Goal: Transaction & Acquisition: Register for event/course

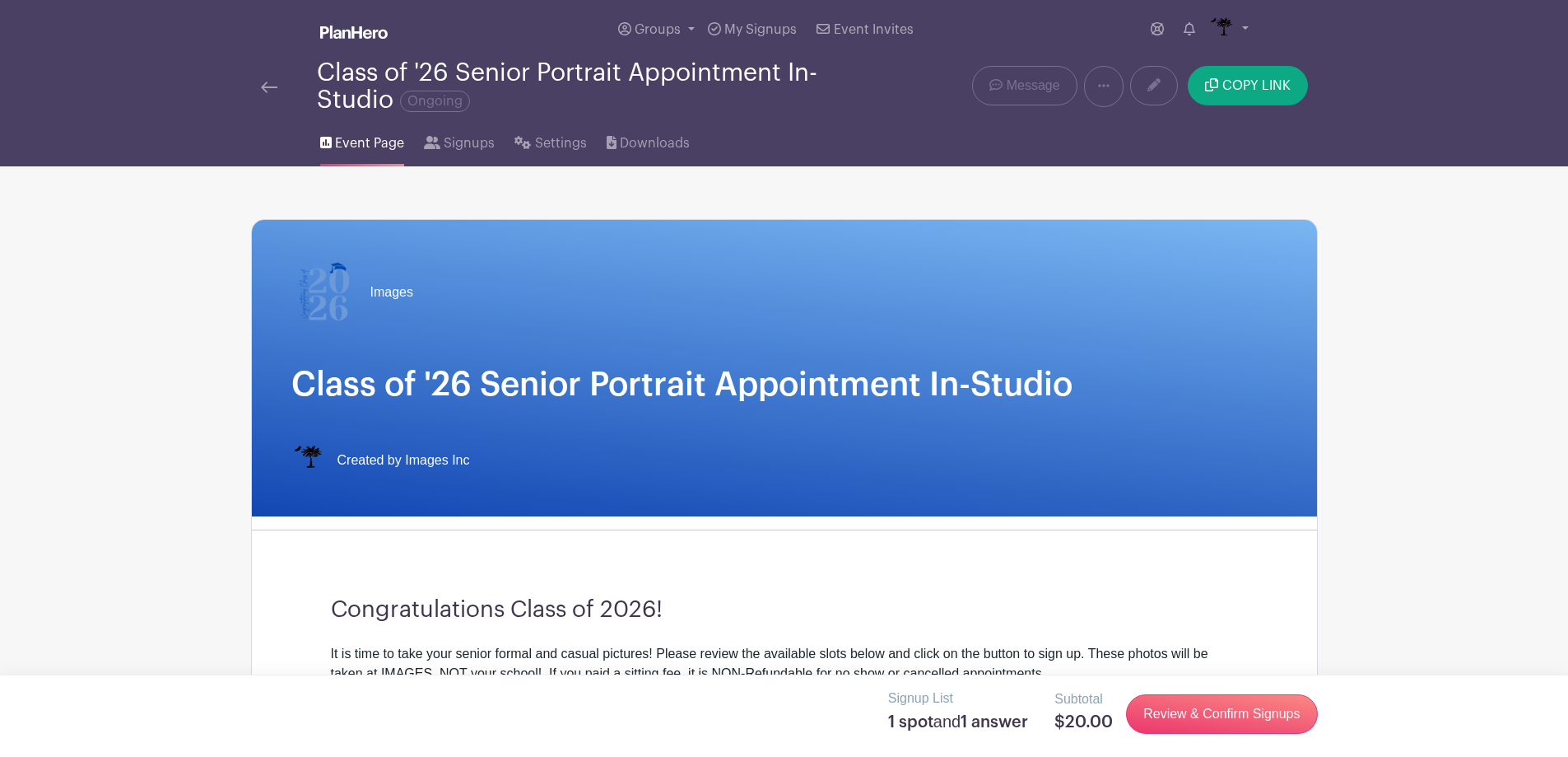
click at [495, 159] on li "Signups" at bounding box center [469, 140] width 91 height 53
click at [472, 146] on span "Signups" at bounding box center [469, 143] width 51 height 19
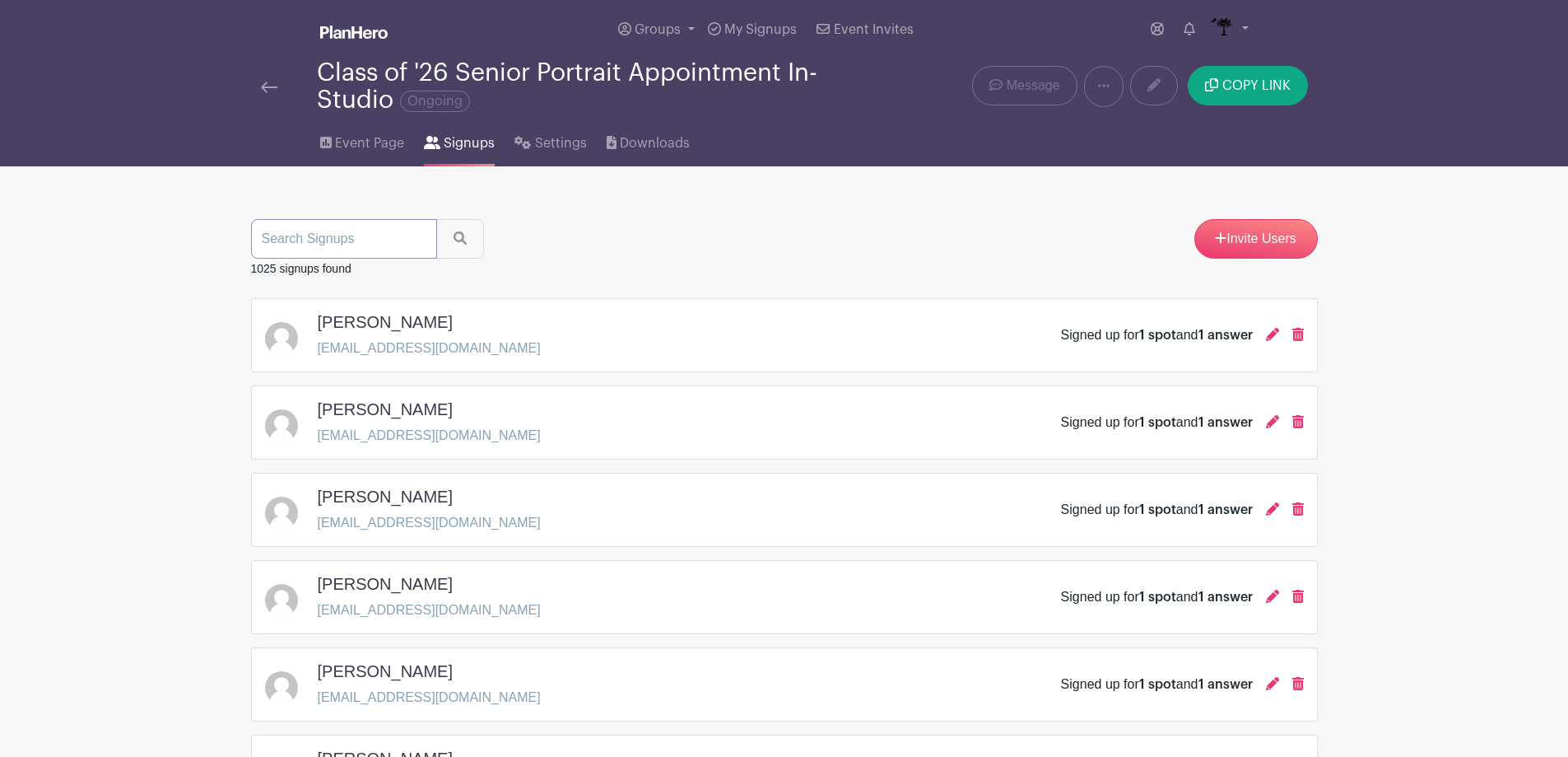
click at [392, 237] on input "search" at bounding box center [344, 238] width 186 height 40
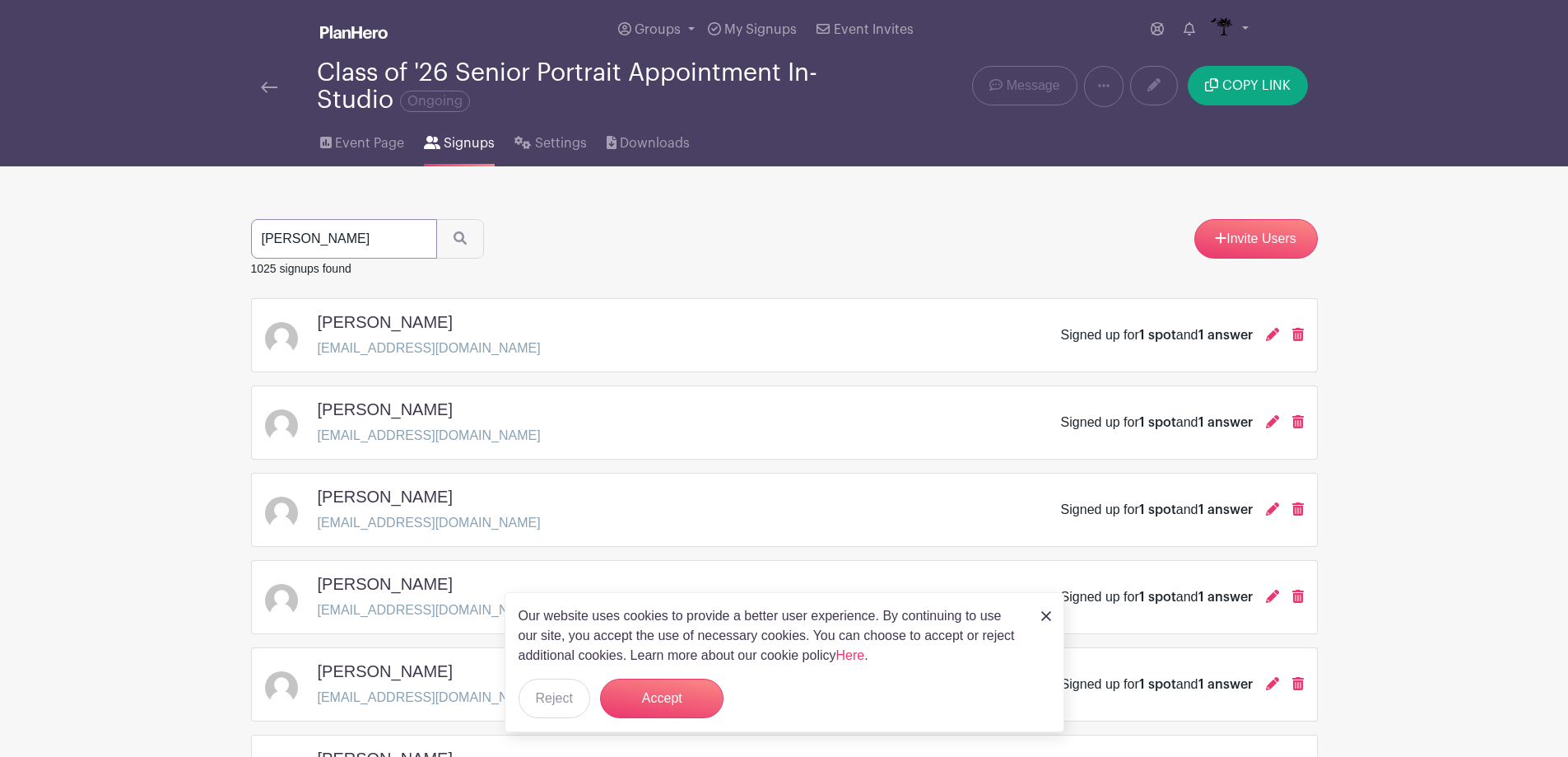
type input "collins"
click at [436, 219] on button "submit" at bounding box center [460, 238] width 48 height 40
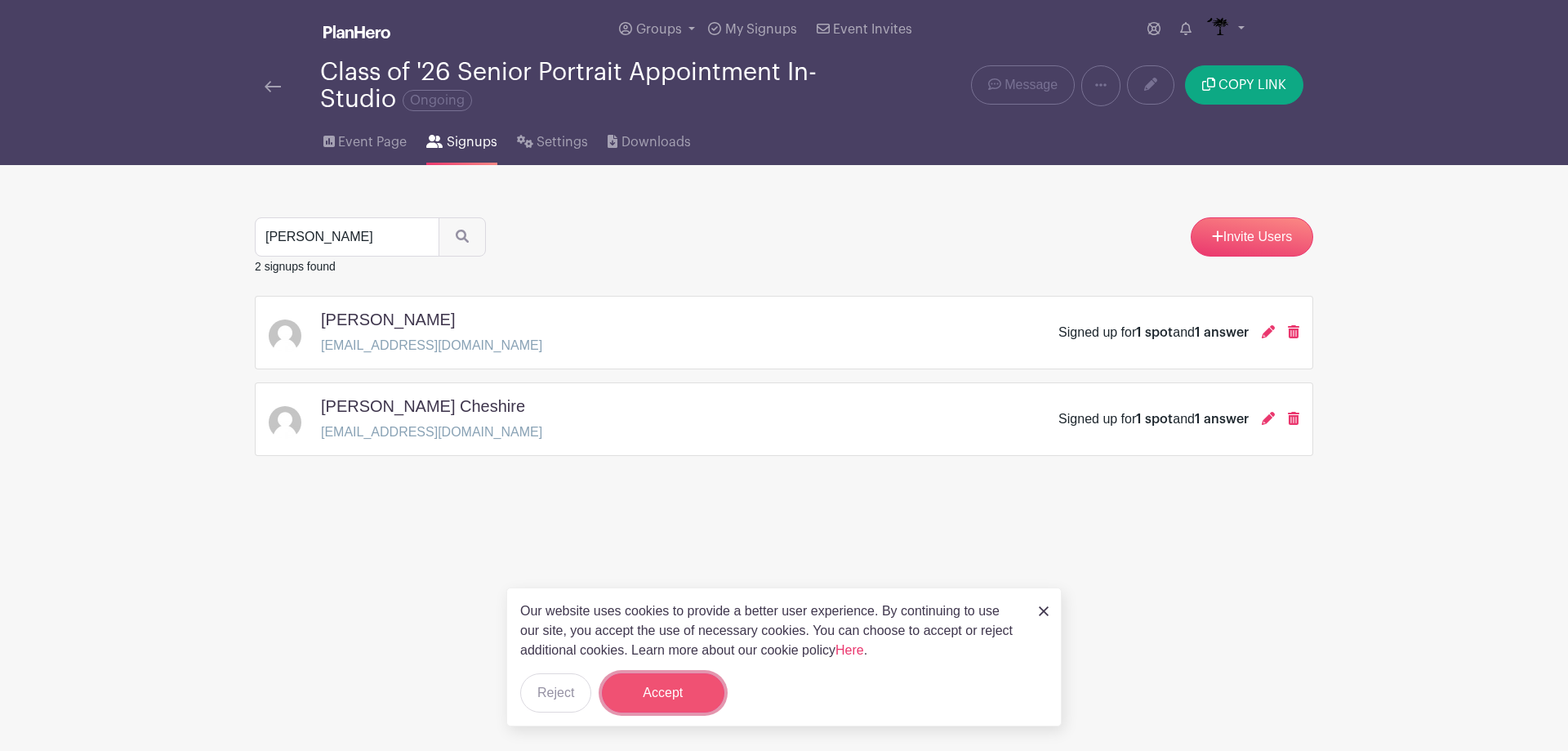
click at [682, 690] on button "Accept" at bounding box center [663, 693] width 123 height 39
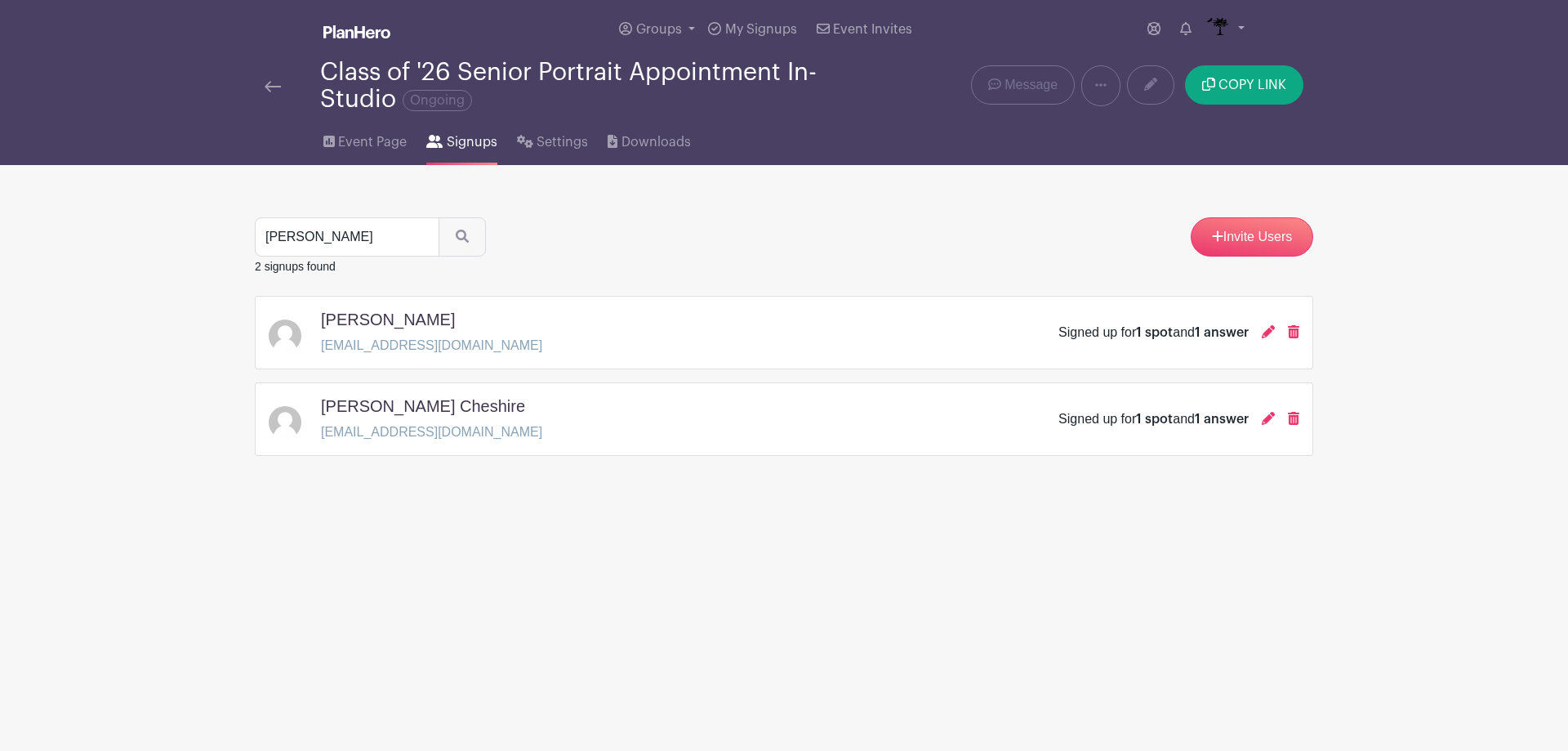
click at [269, 88] on img at bounding box center [273, 87] width 17 height 12
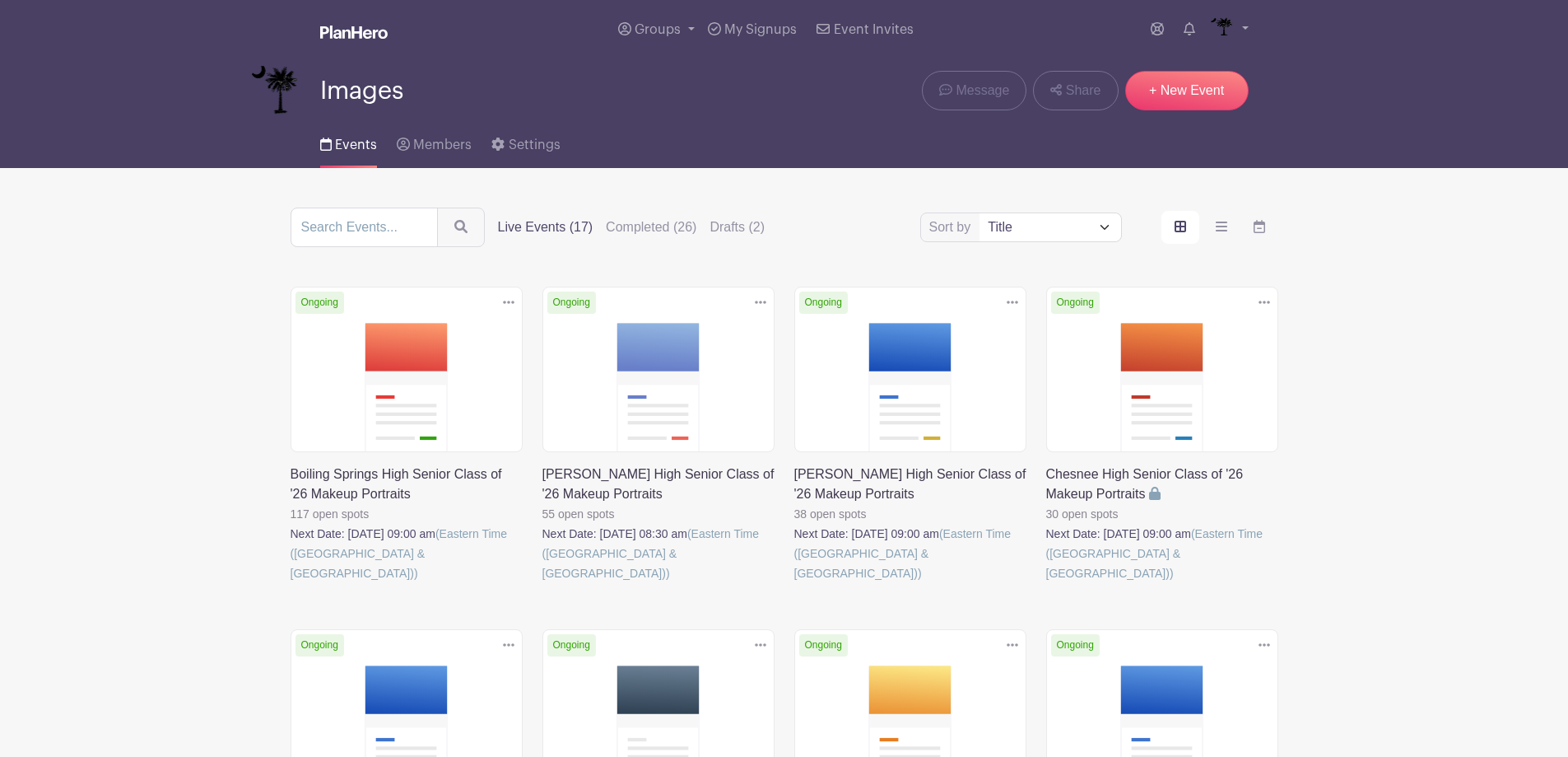
click at [291, 583] on link at bounding box center [291, 583] width 0 height 0
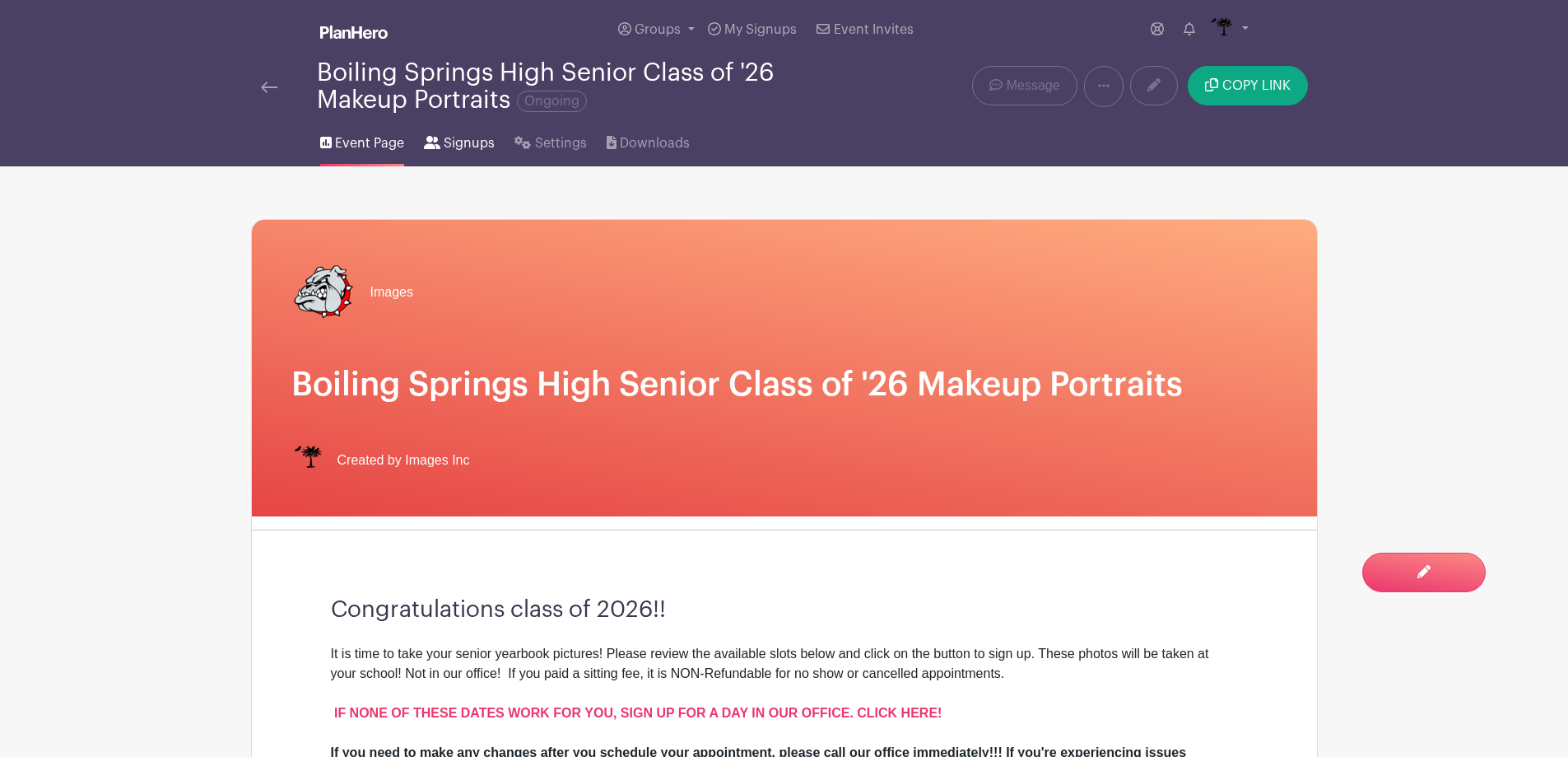
click at [455, 147] on span "Signups" at bounding box center [469, 143] width 51 height 19
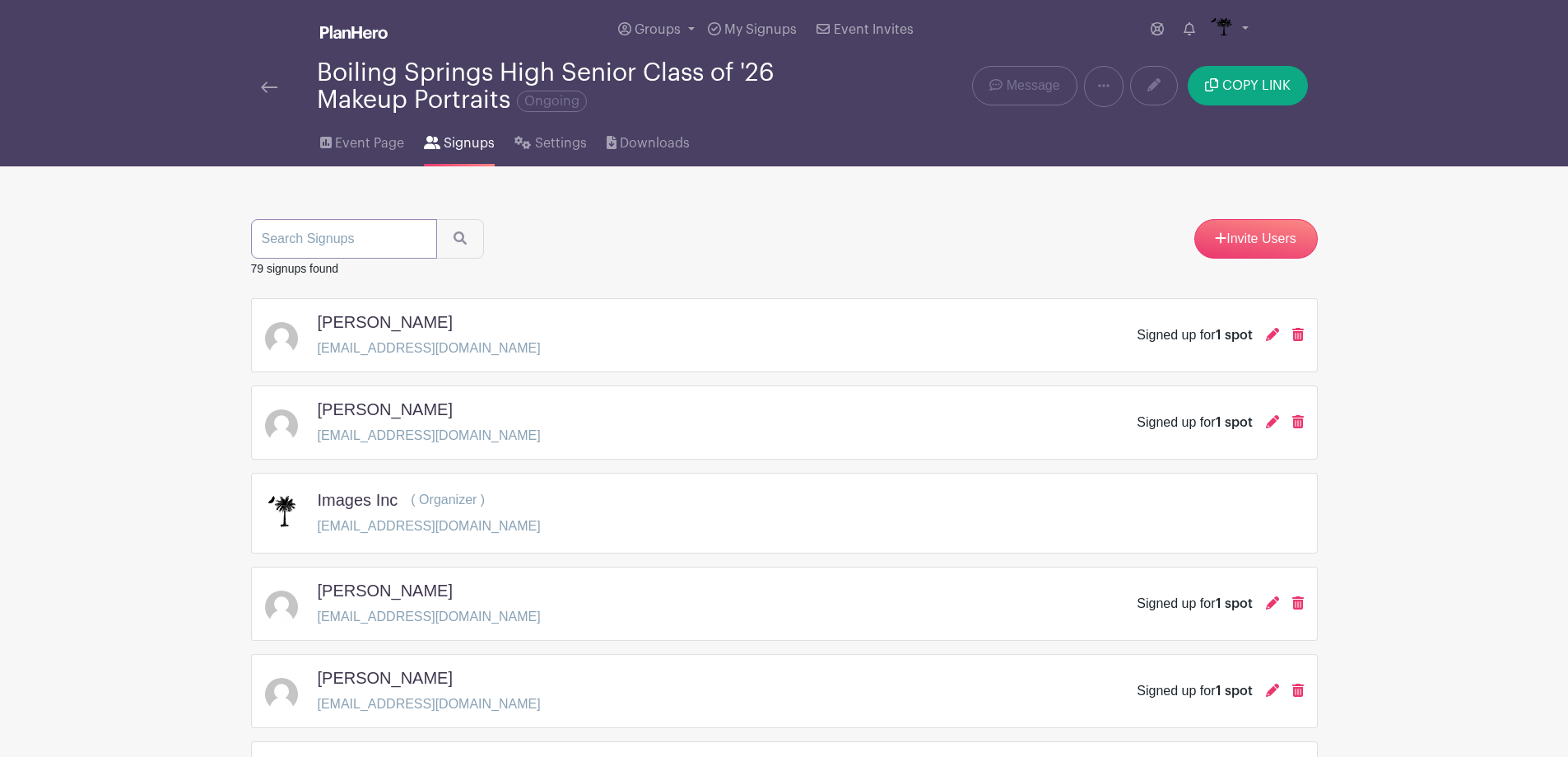
click at [362, 233] on input "search" at bounding box center [344, 238] width 186 height 40
type input "collins"
click at [436, 219] on button "submit" at bounding box center [460, 238] width 48 height 40
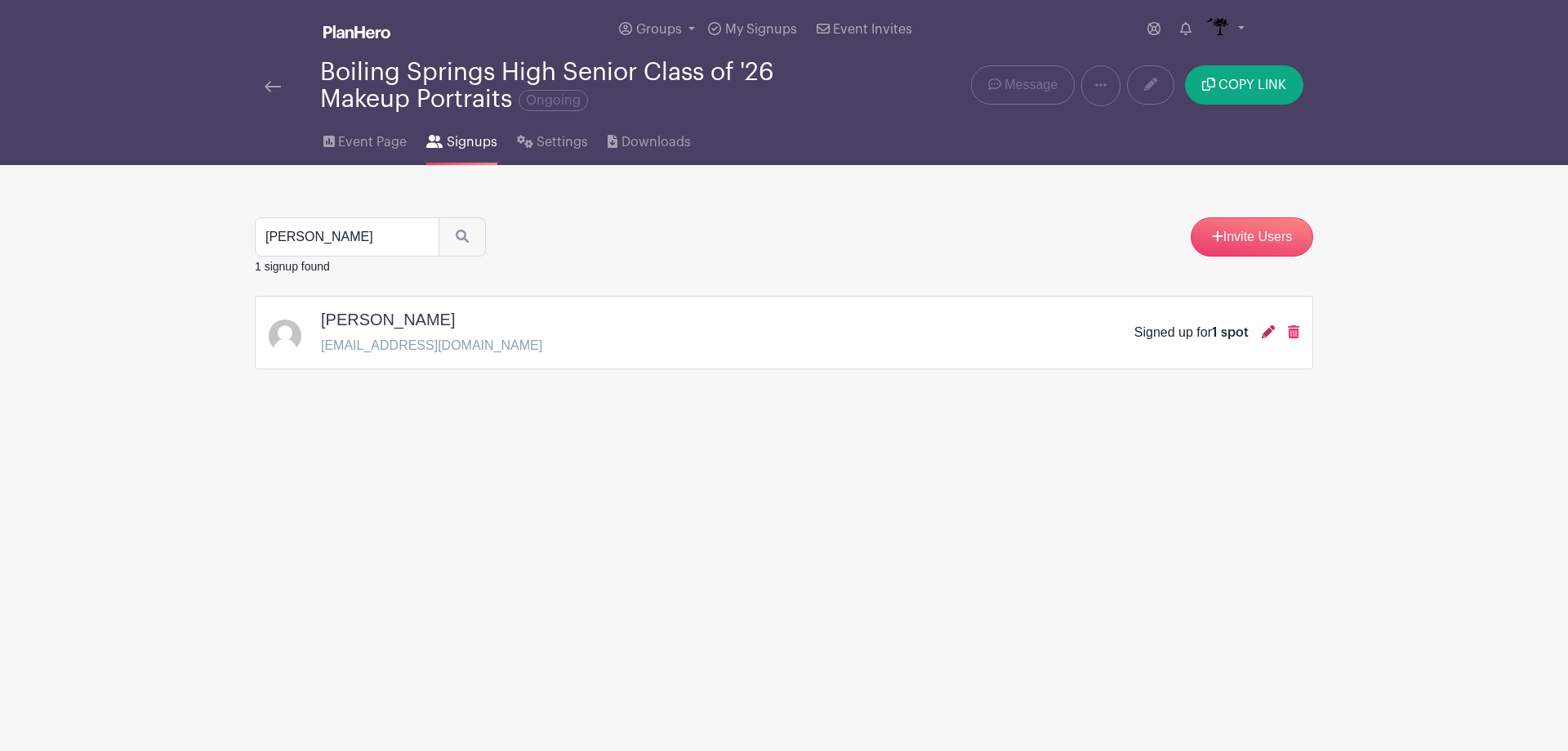
click at [1270, 327] on icon at bounding box center [1269, 332] width 13 height 13
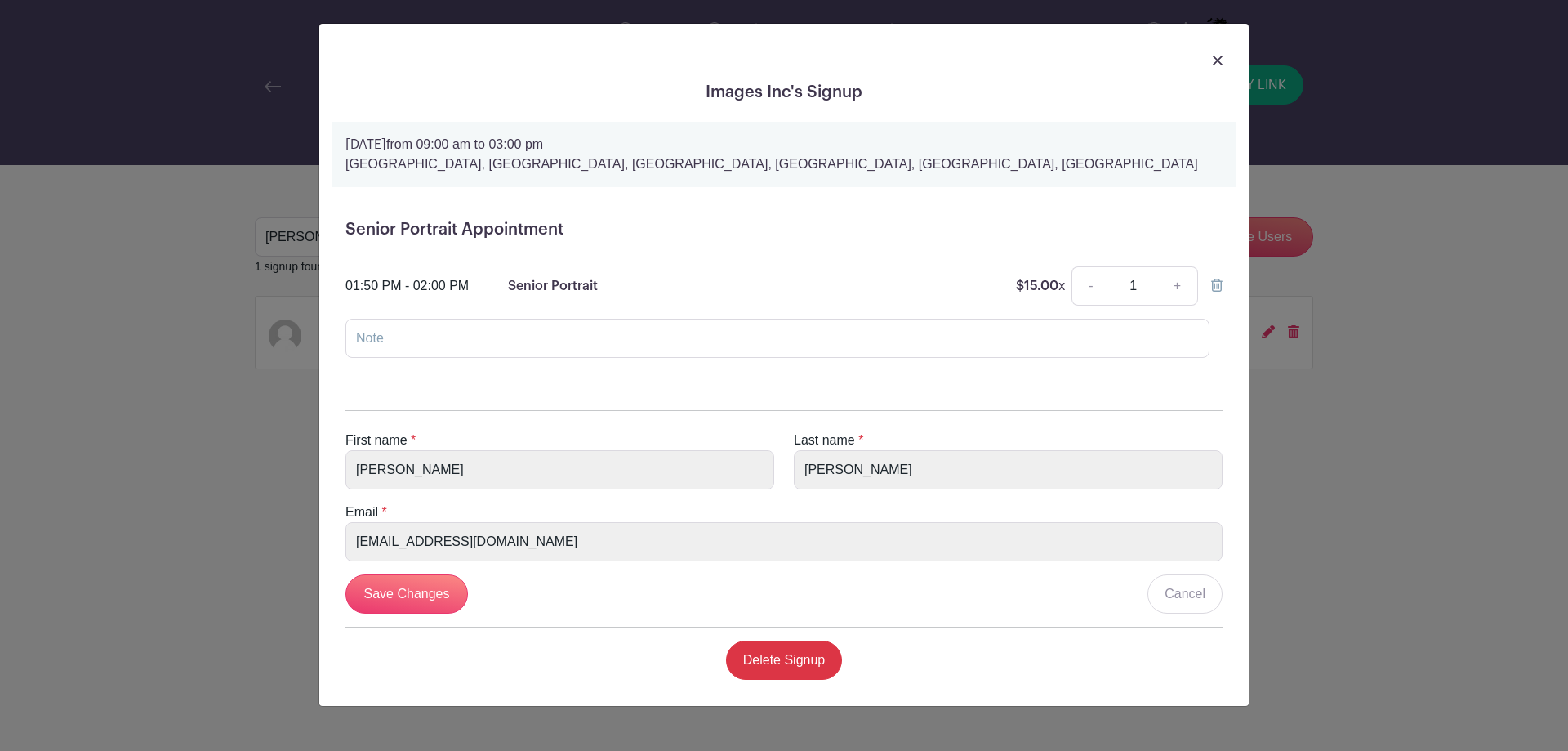
click at [1249, 51] on div "Images Inc's Signup Friday, September 05, 2025 from 09:00 am to 03:00 pm Boilin…" at bounding box center [784, 364] width 931 height 683
click at [1214, 59] on img at bounding box center [1218, 61] width 10 height 10
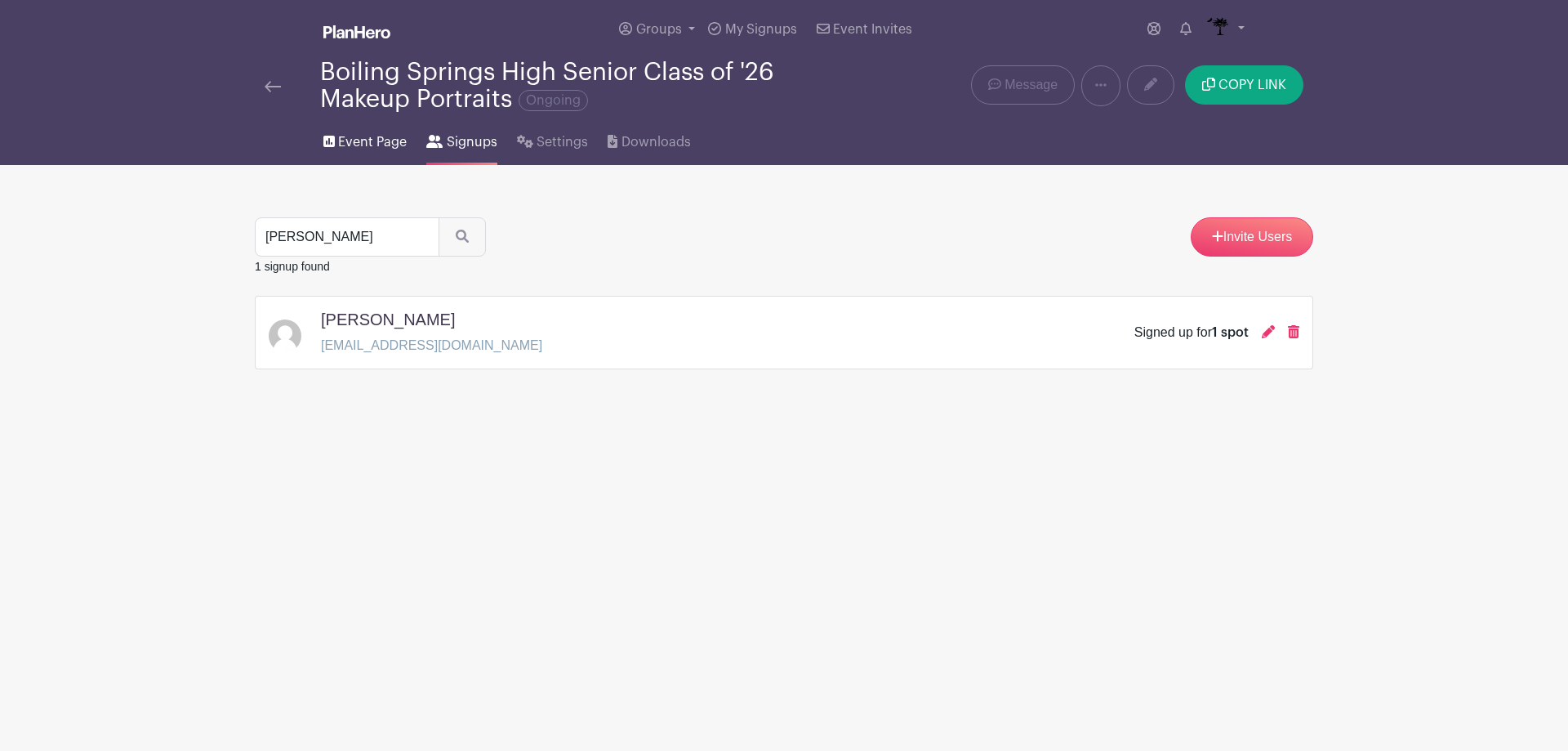
click at [354, 144] on span "Event Page" at bounding box center [372, 142] width 68 height 19
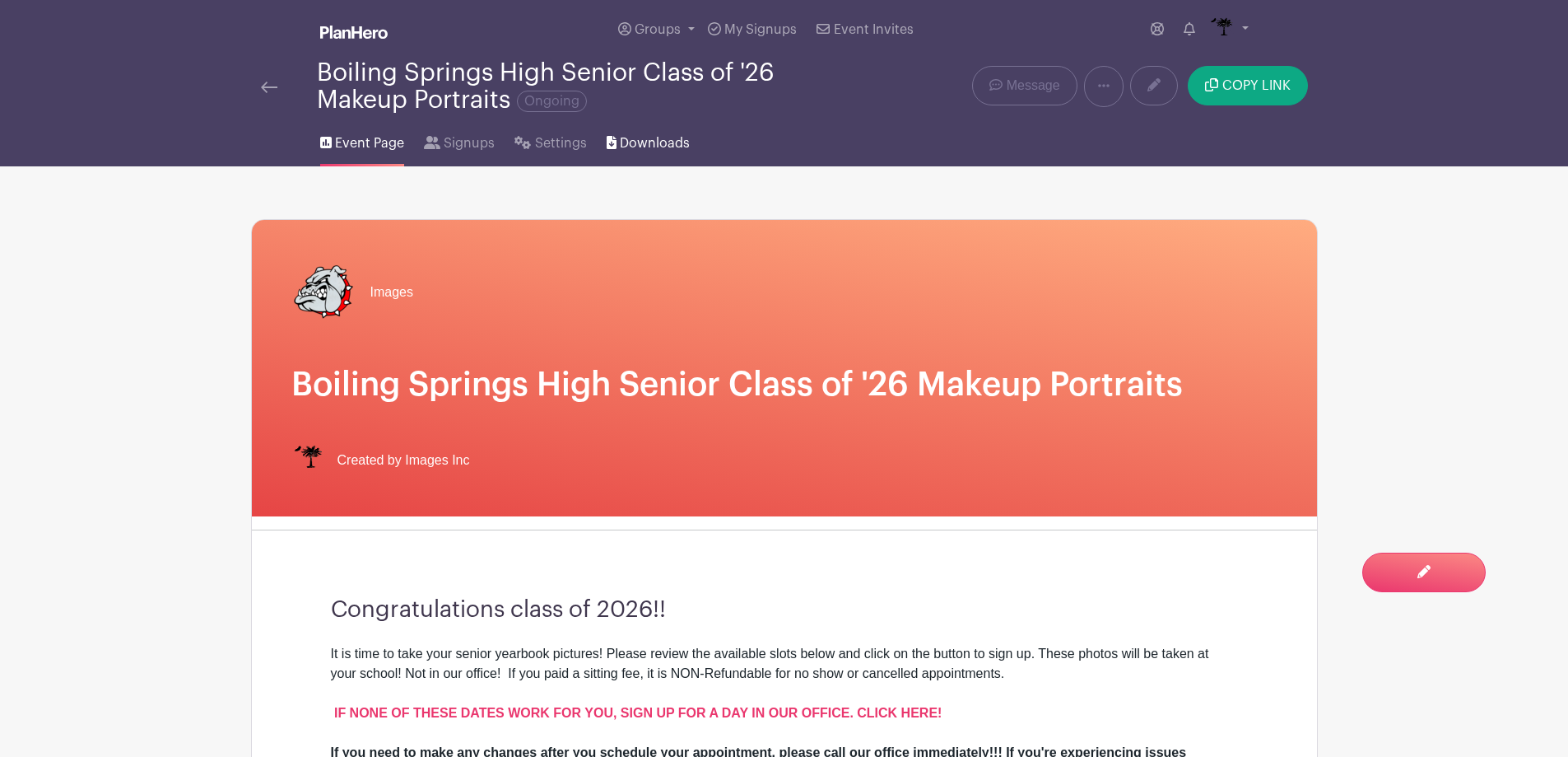
click at [655, 146] on span "Downloads" at bounding box center [654, 143] width 70 height 19
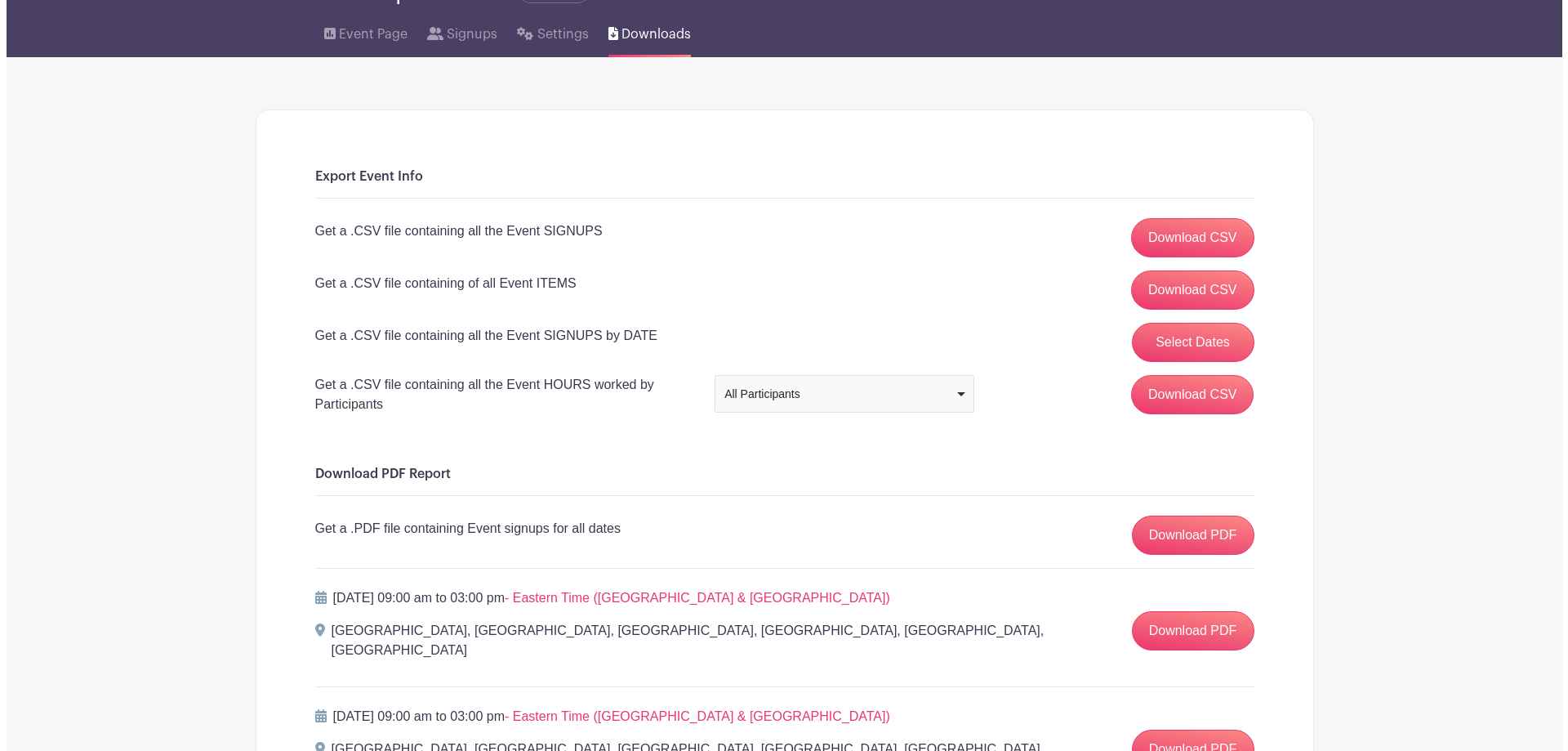
scroll to position [327, 0]
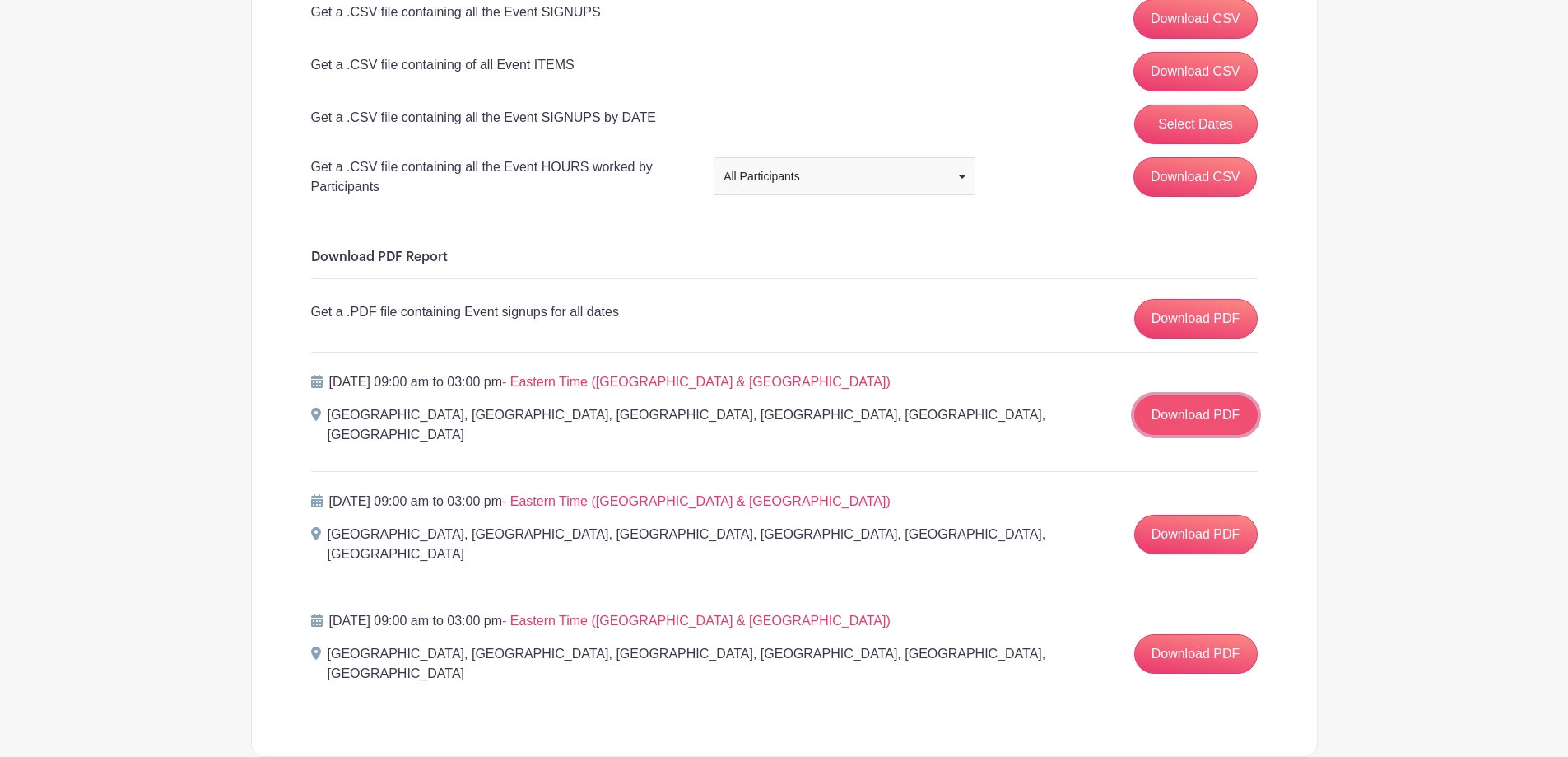
click at [1164, 409] on link "Download PDF" at bounding box center [1196, 415] width 124 height 40
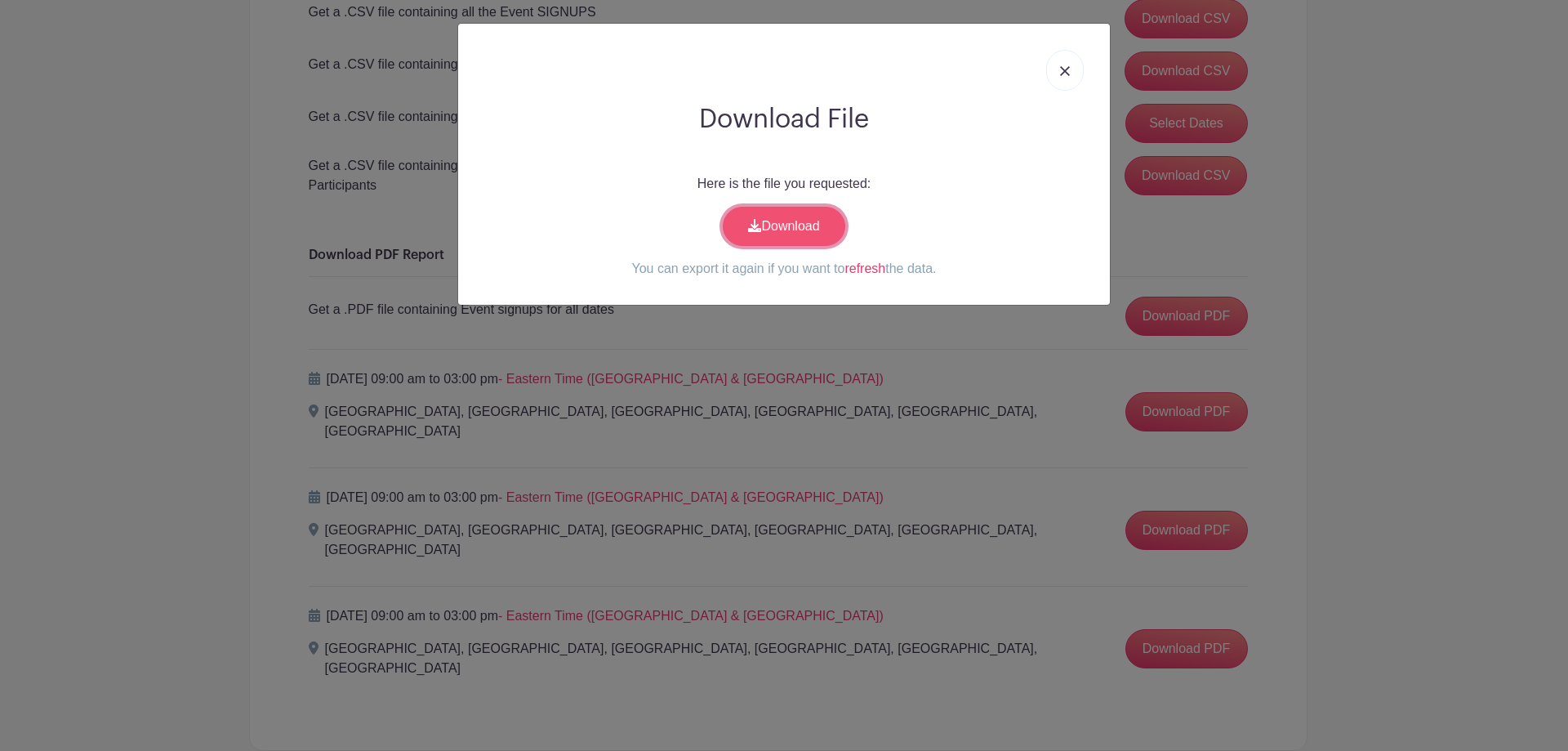
click at [822, 235] on link "Download" at bounding box center [783, 226] width 123 height 39
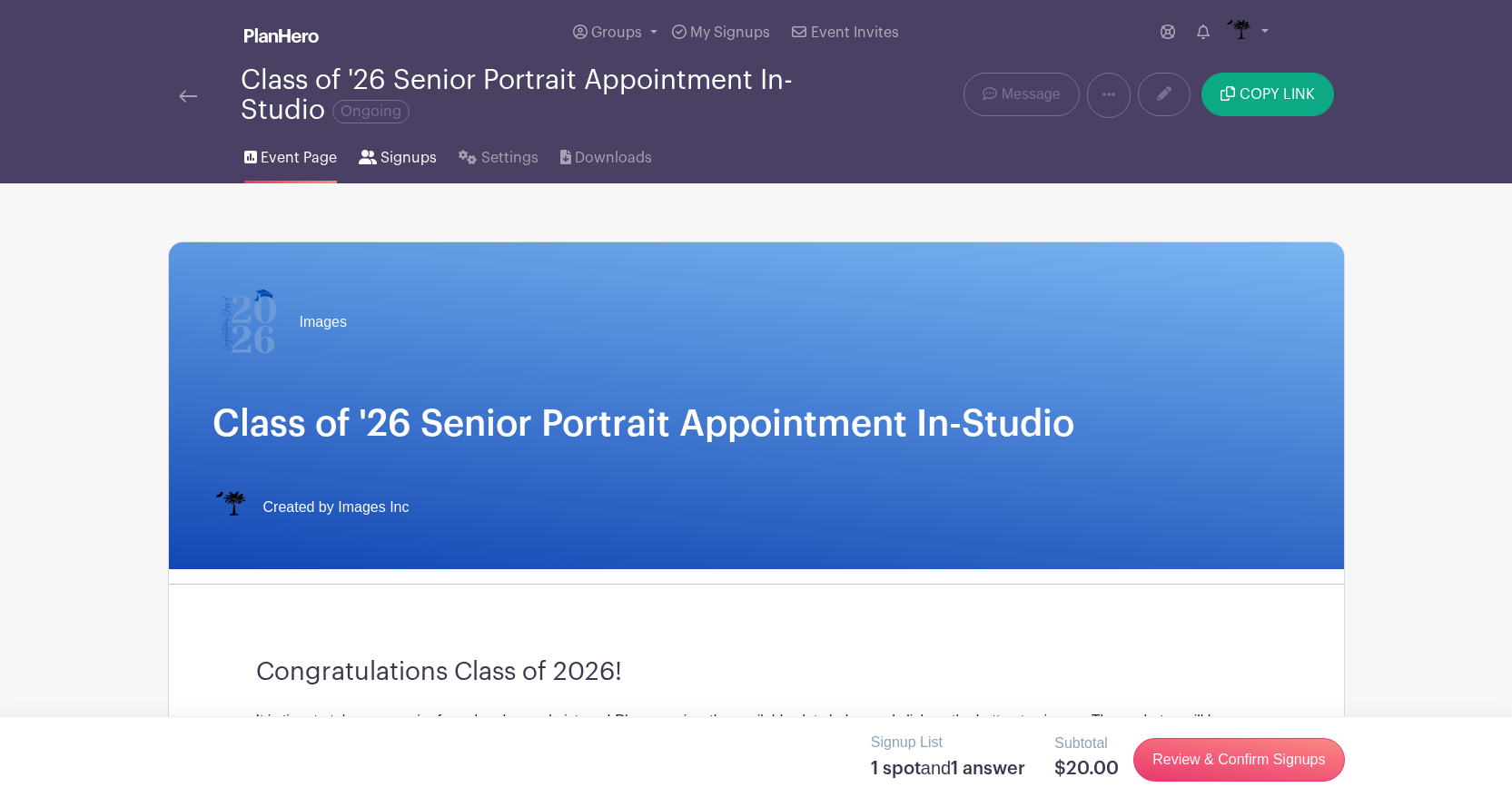
click at [405, 164] on span "Signups" at bounding box center [408, 158] width 57 height 21
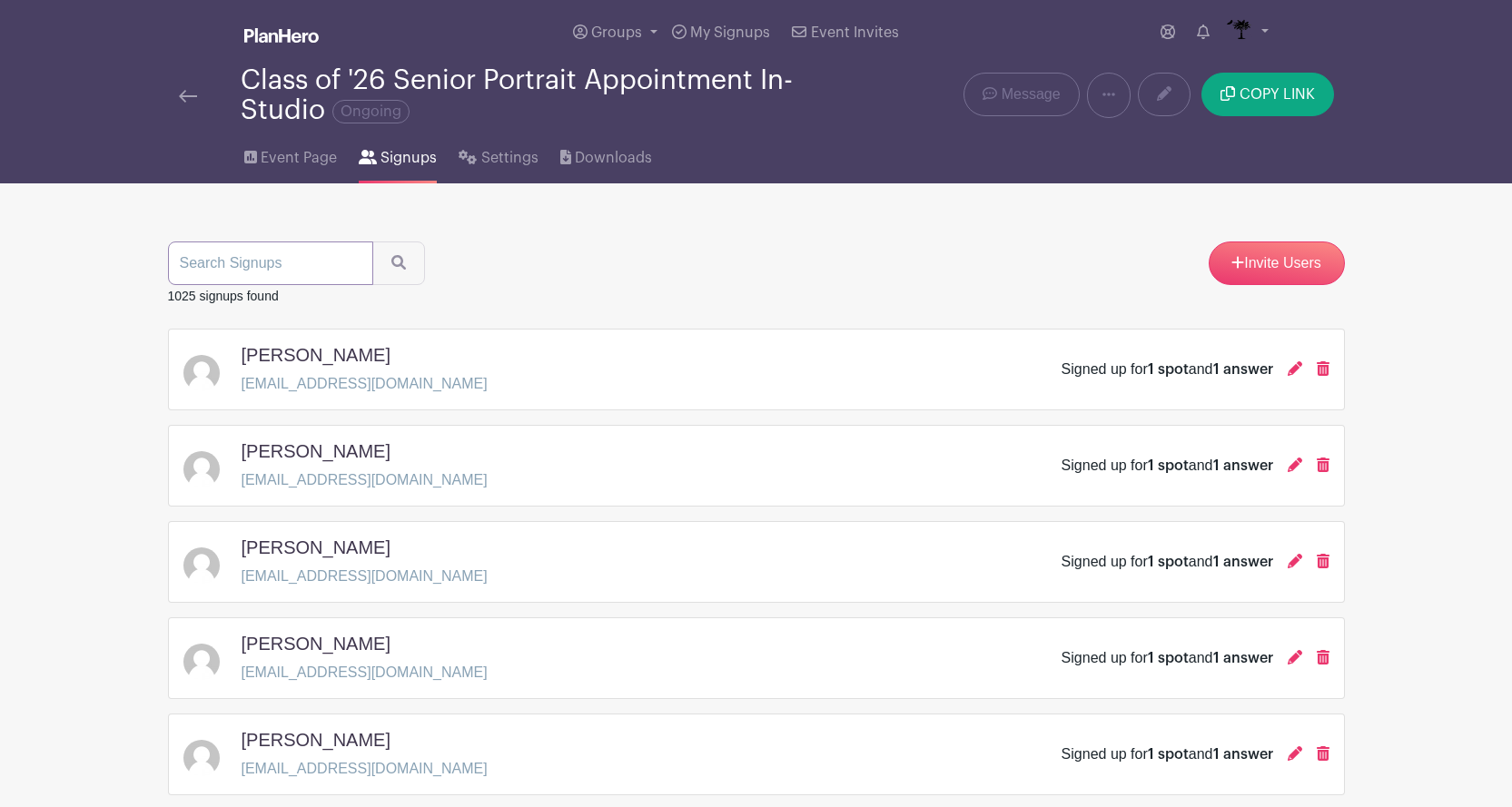
click at [310, 249] on input "search" at bounding box center [270, 263] width 205 height 44
type input "ramirez"
click at [394, 265] on icon "submit" at bounding box center [399, 263] width 15 height 15
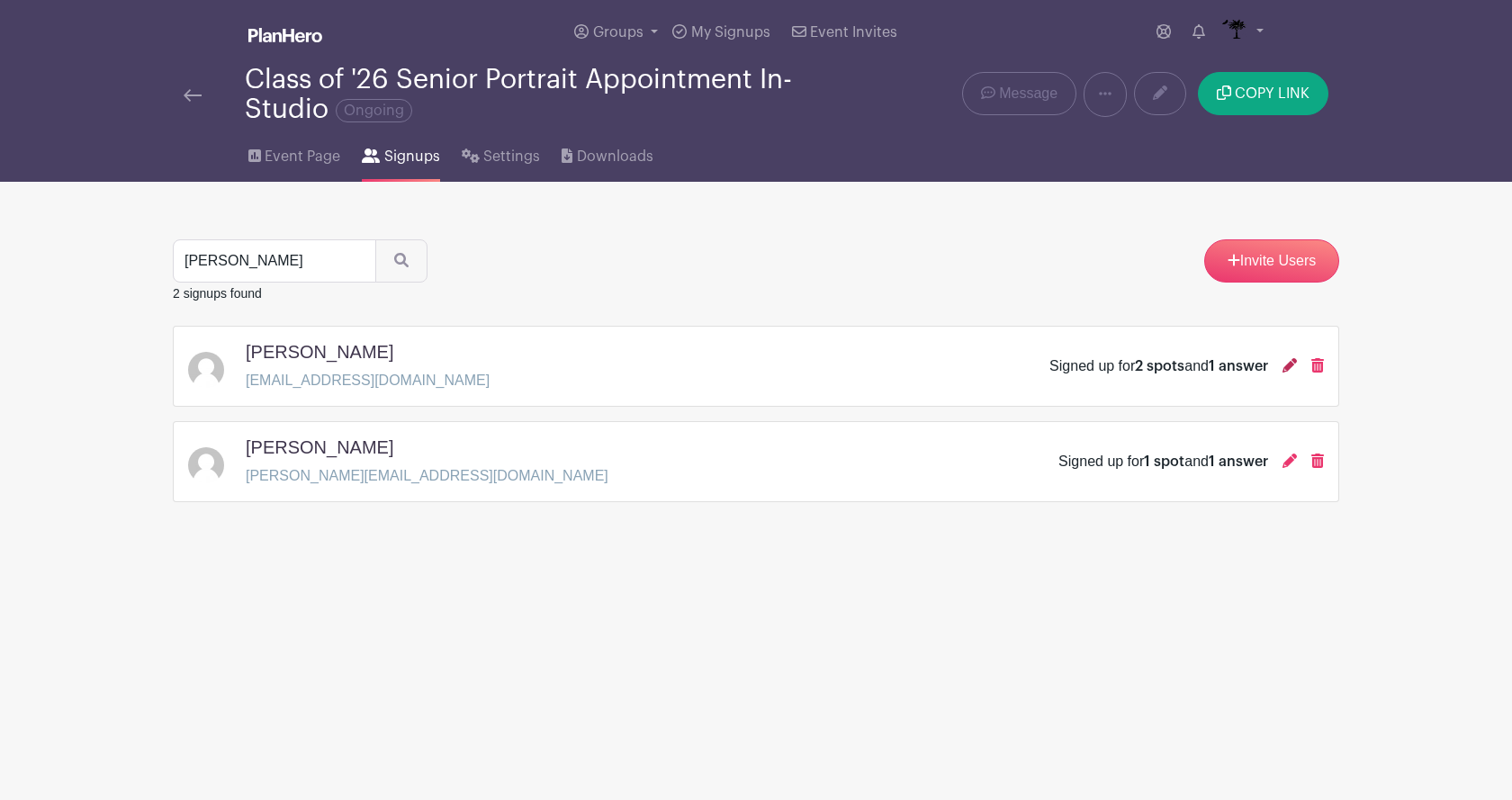
click at [1284, 366] on icon at bounding box center [1290, 366] width 15 height 15
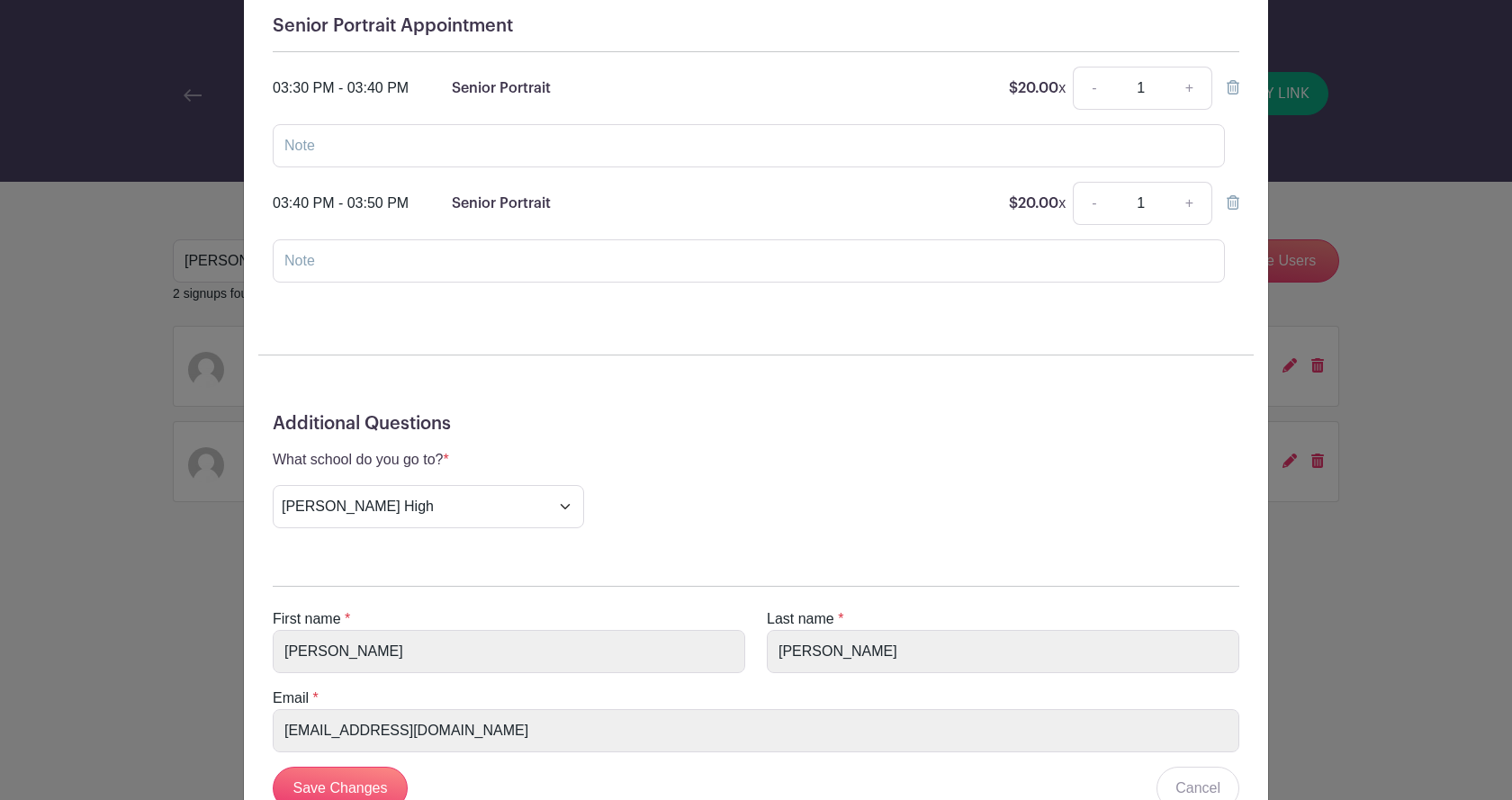
scroll to position [365, 0]
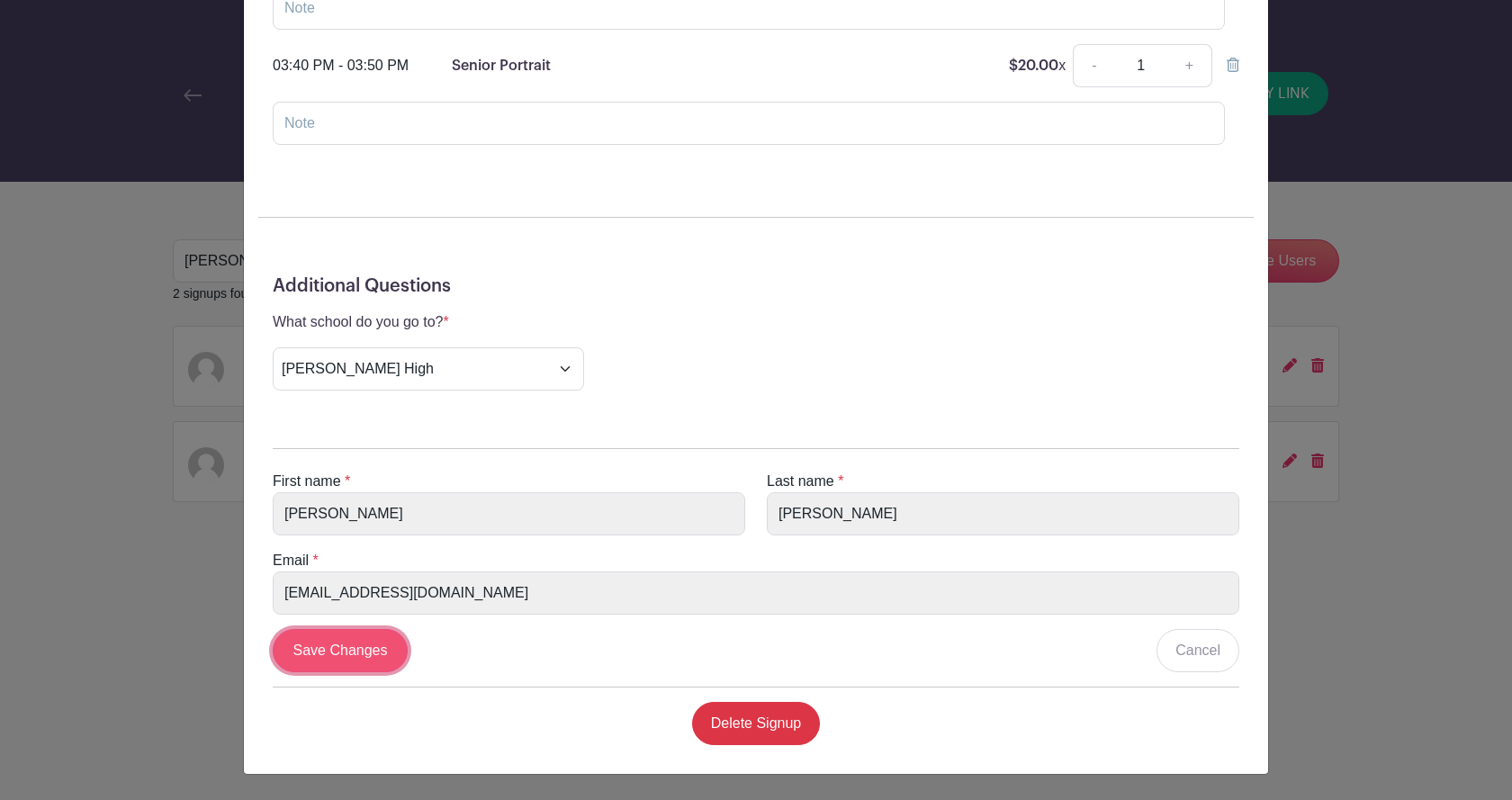
click at [335, 657] on input "Save Changes" at bounding box center [340, 650] width 135 height 43
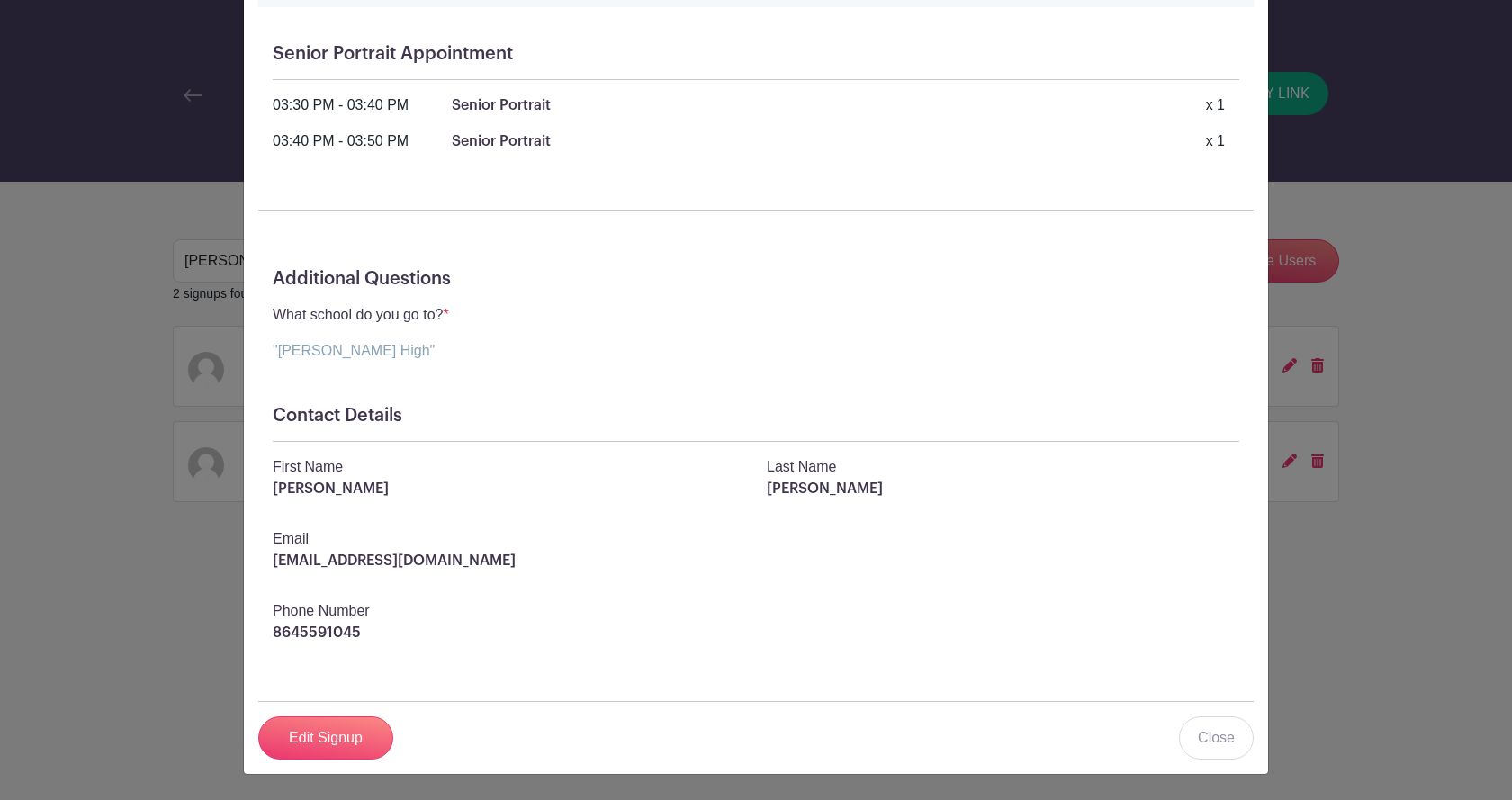
scroll to position [0, 0]
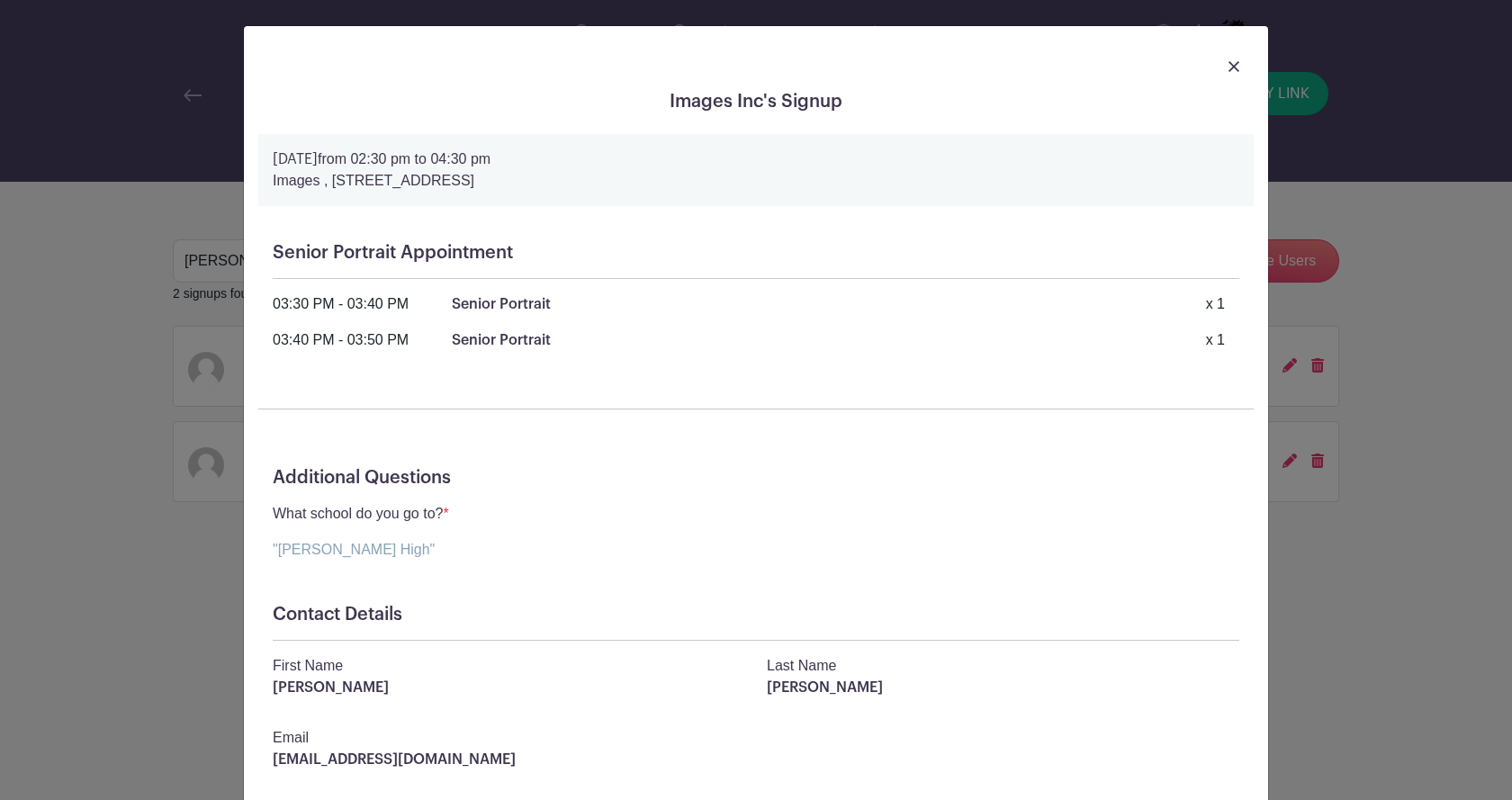
click at [1228, 71] on img at bounding box center [1233, 67] width 11 height 11
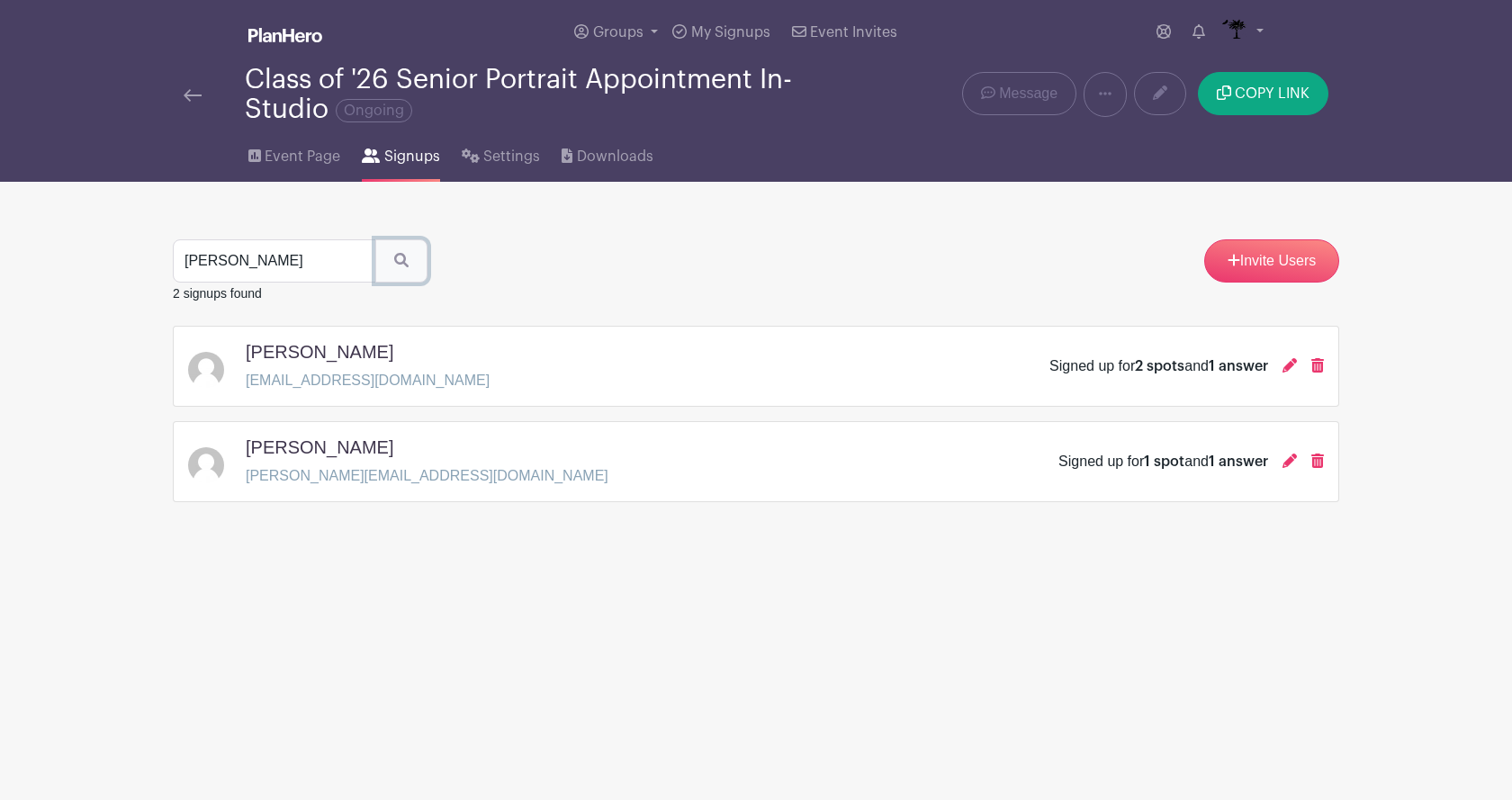
click at [389, 258] on button "submit" at bounding box center [401, 260] width 52 height 43
click at [1286, 371] on icon at bounding box center [1290, 366] width 15 height 15
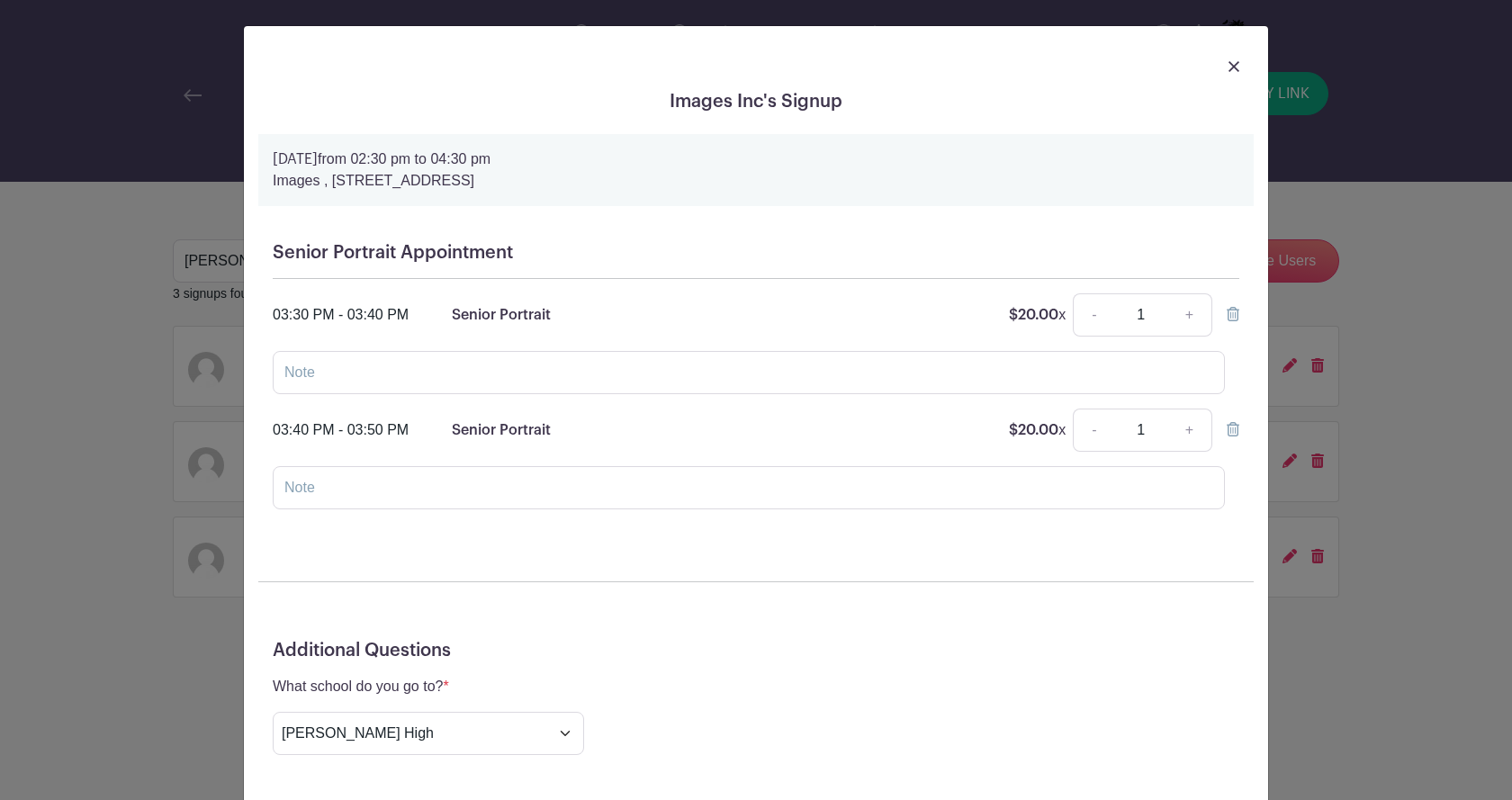
click at [1226, 313] on icon at bounding box center [1233, 314] width 13 height 15
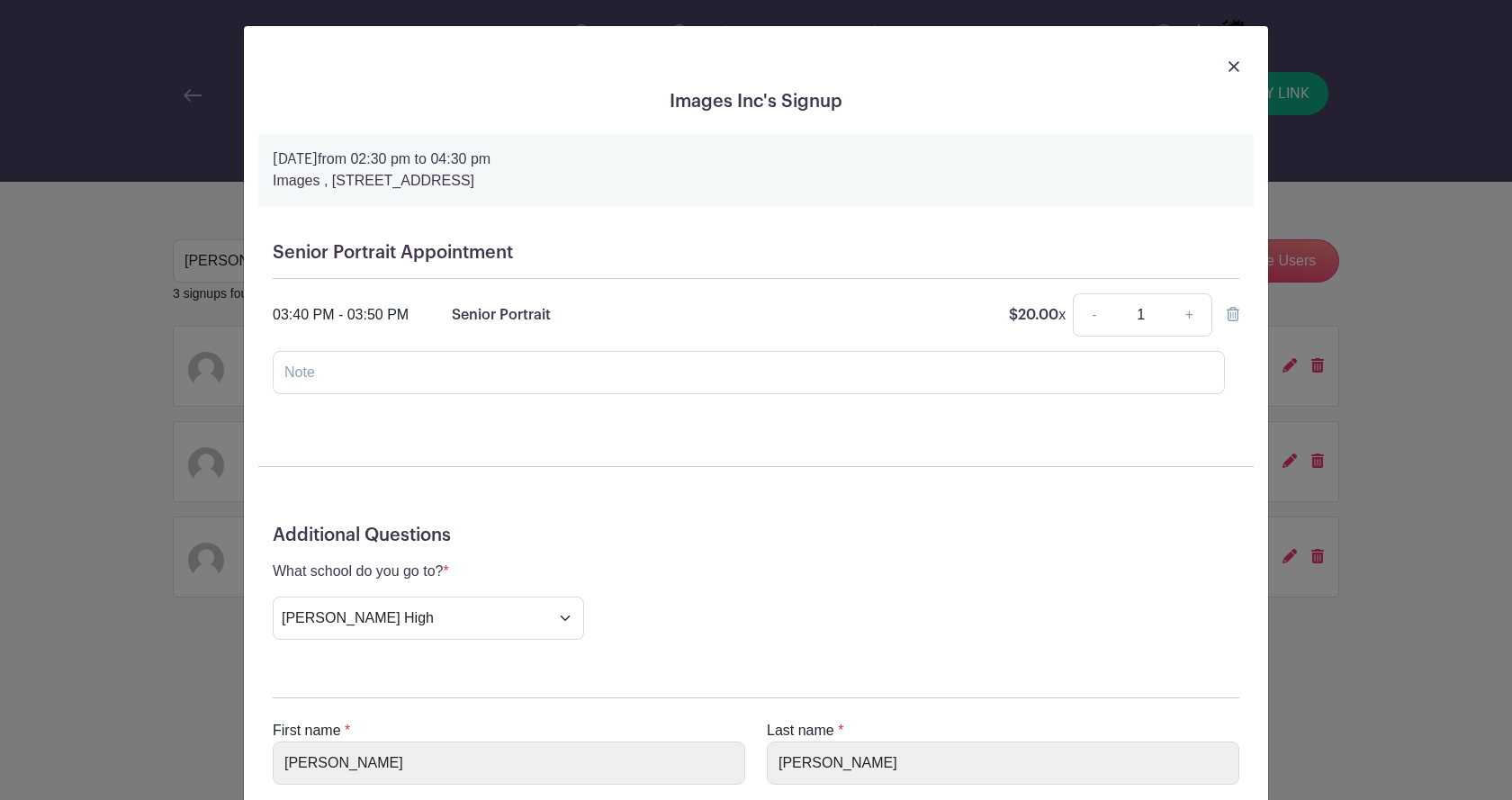
click at [1226, 313] on icon at bounding box center [1233, 314] width 13 height 15
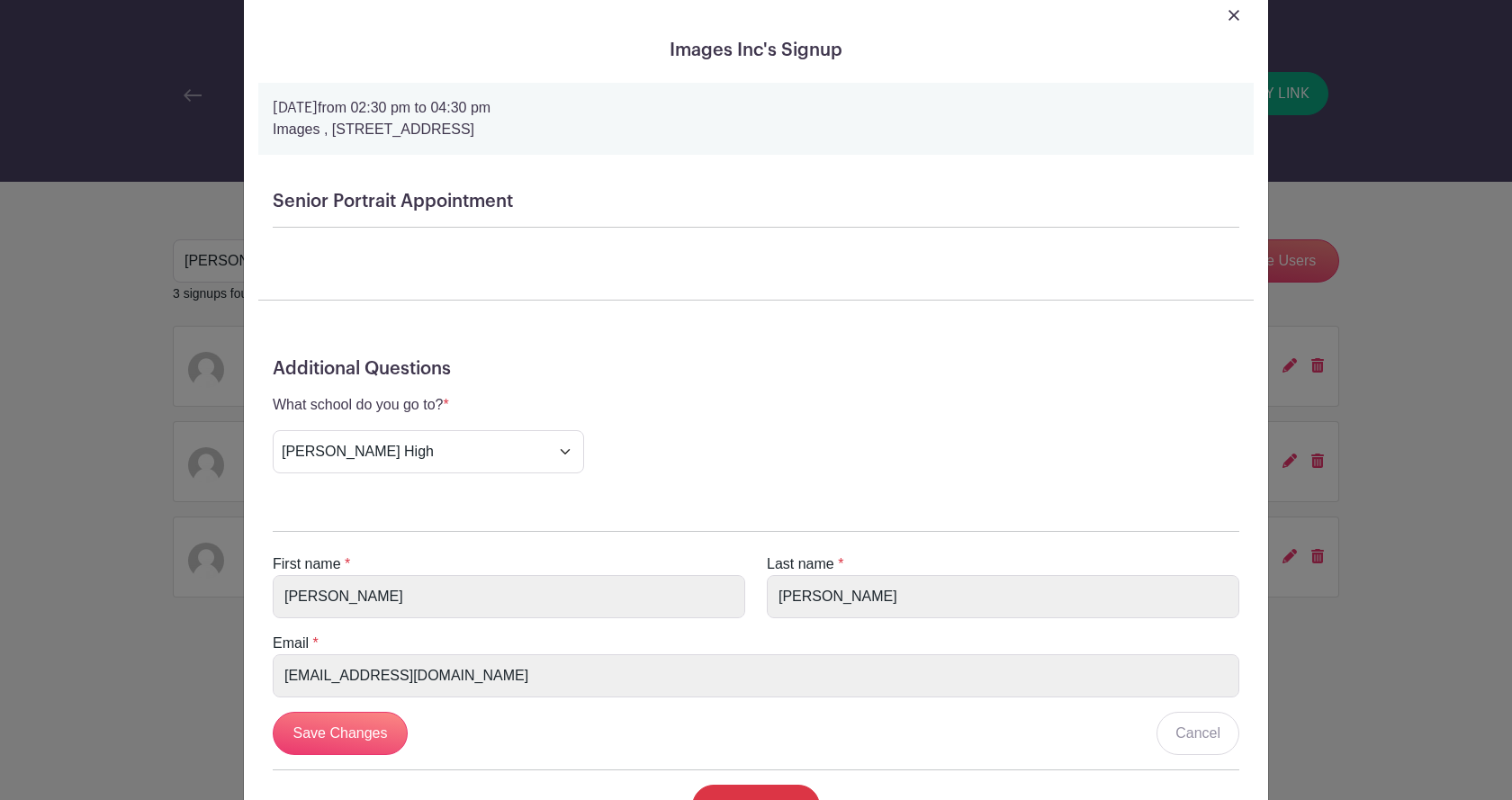
scroll to position [134, 0]
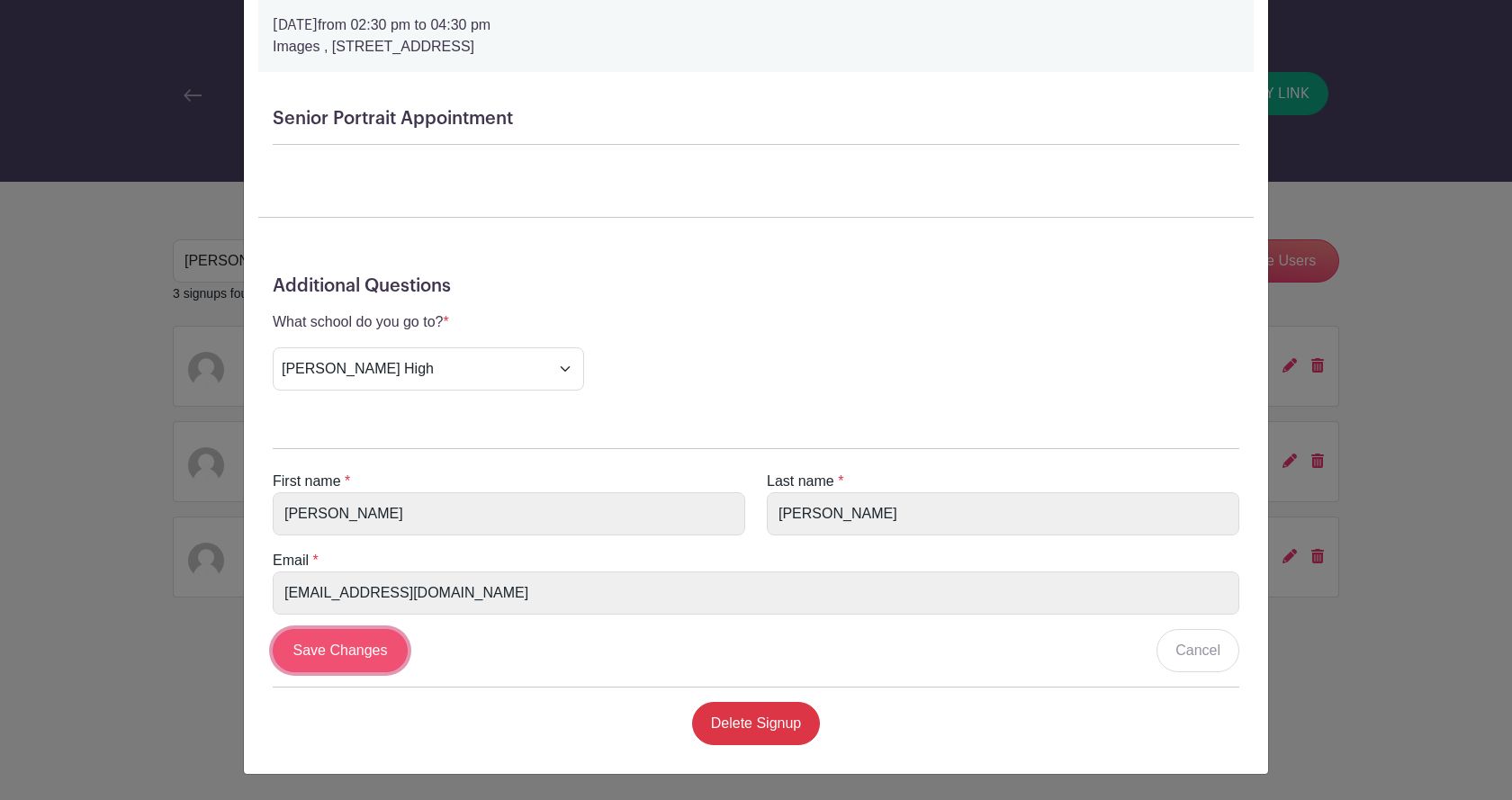
click at [326, 654] on input "Save Changes" at bounding box center [340, 650] width 135 height 43
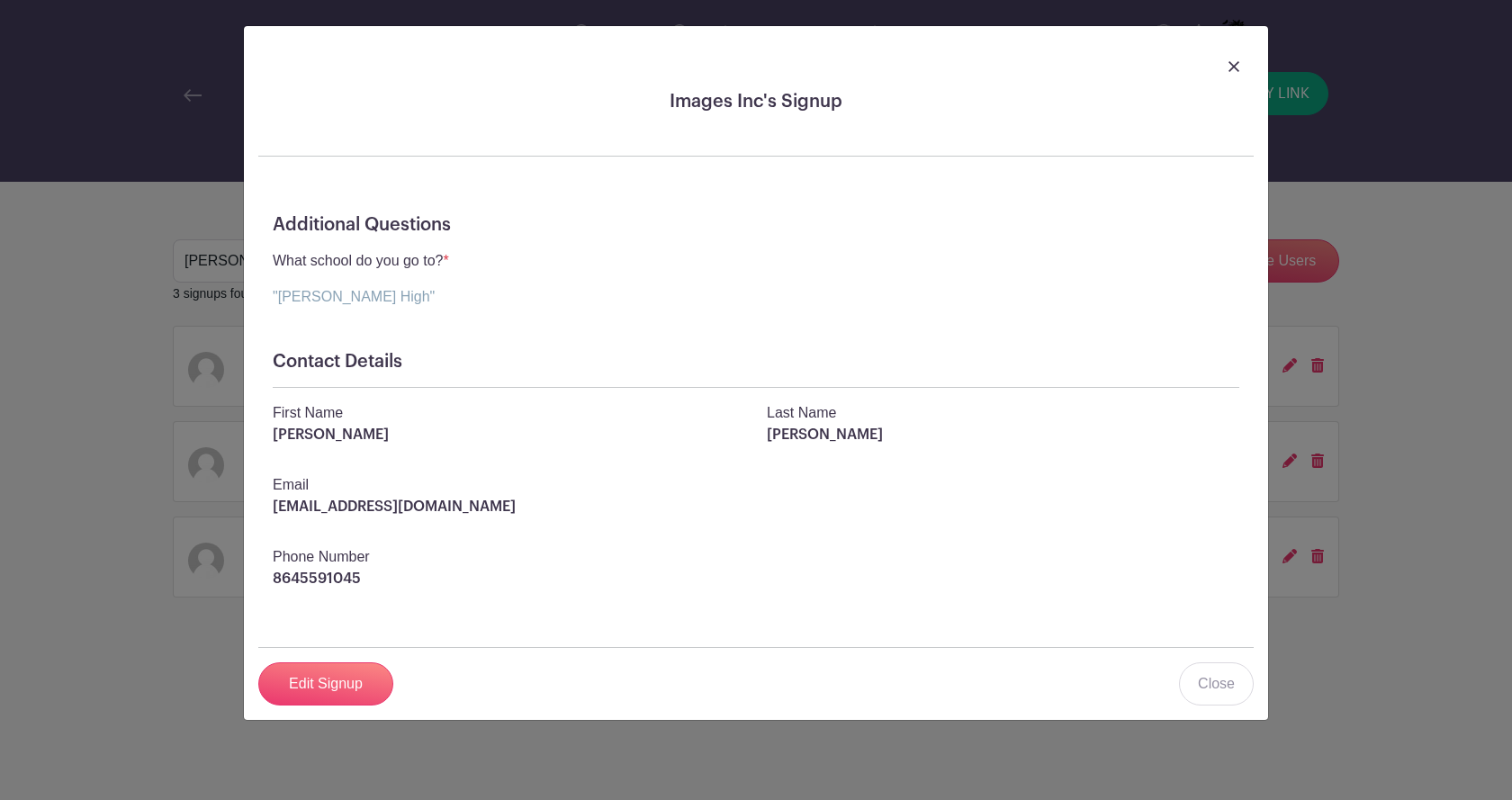
scroll to position [0, 0]
click at [1229, 69] on img at bounding box center [1233, 67] width 11 height 11
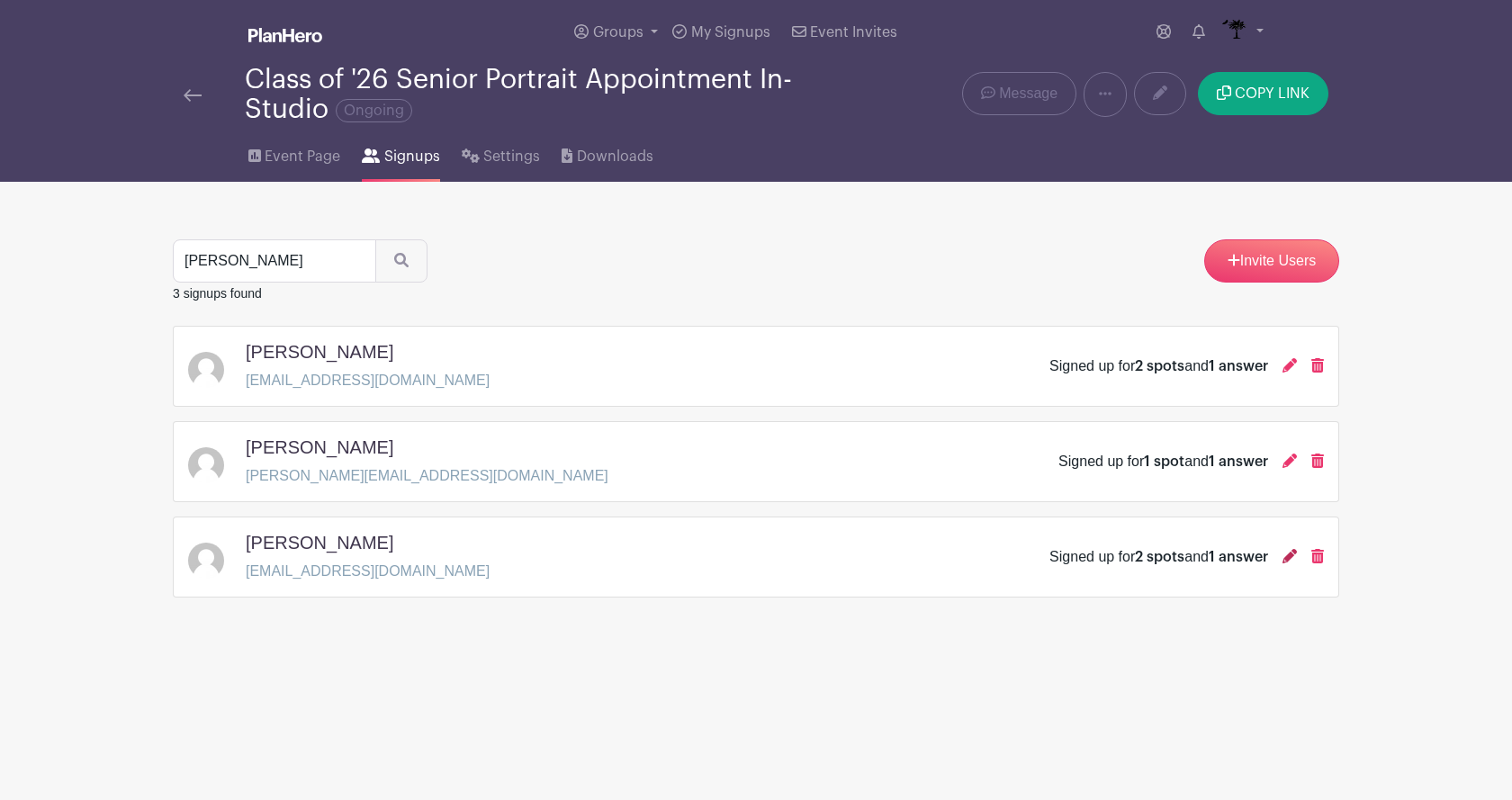
click at [1283, 554] on icon at bounding box center [1290, 556] width 15 height 15
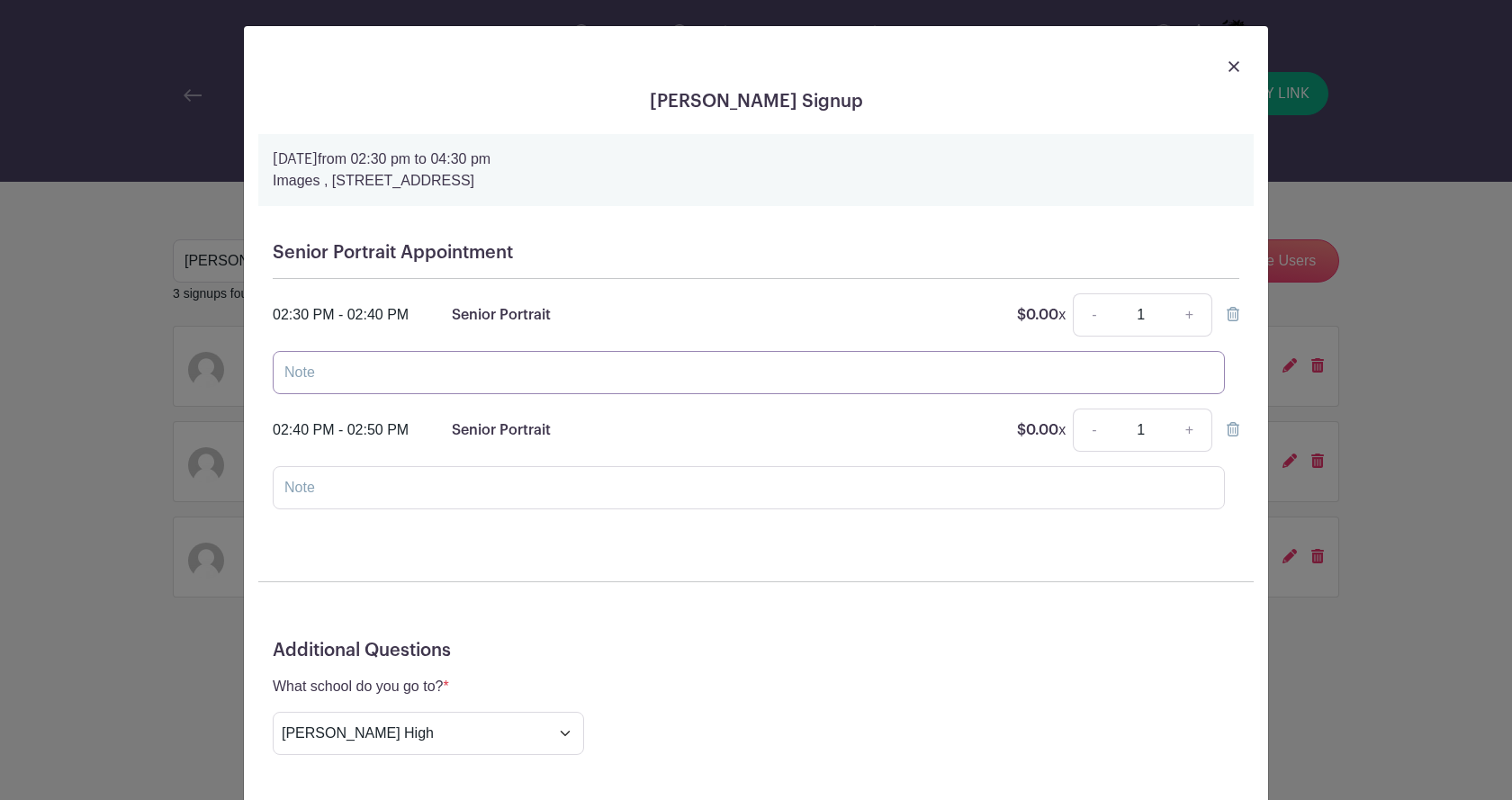
click at [315, 380] on input "text" at bounding box center [749, 372] width 952 height 43
type input "Tristan"
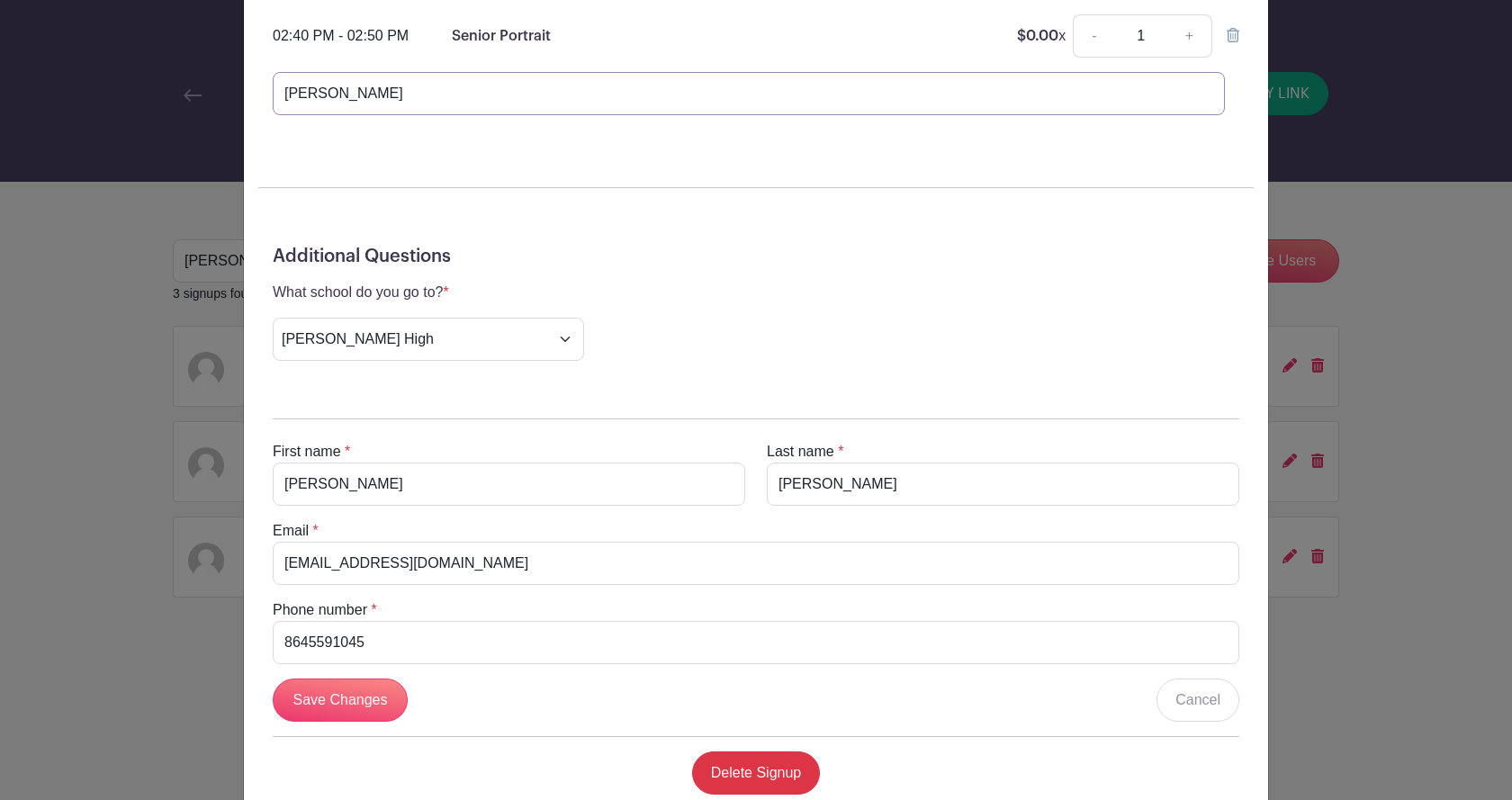
scroll to position [444, 0]
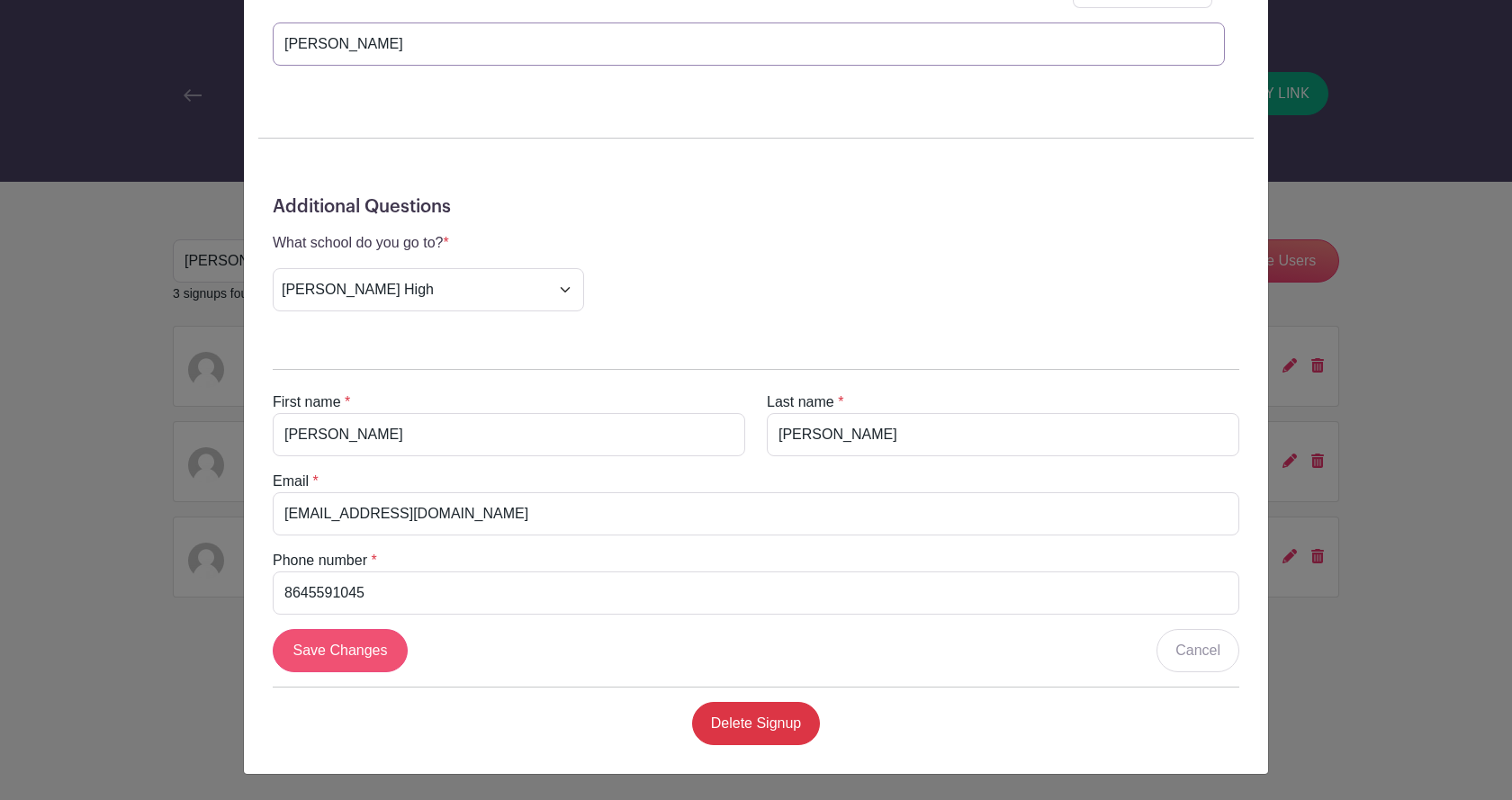
type input "Kaitlyn"
click at [308, 644] on input "Save Changes" at bounding box center [340, 650] width 135 height 43
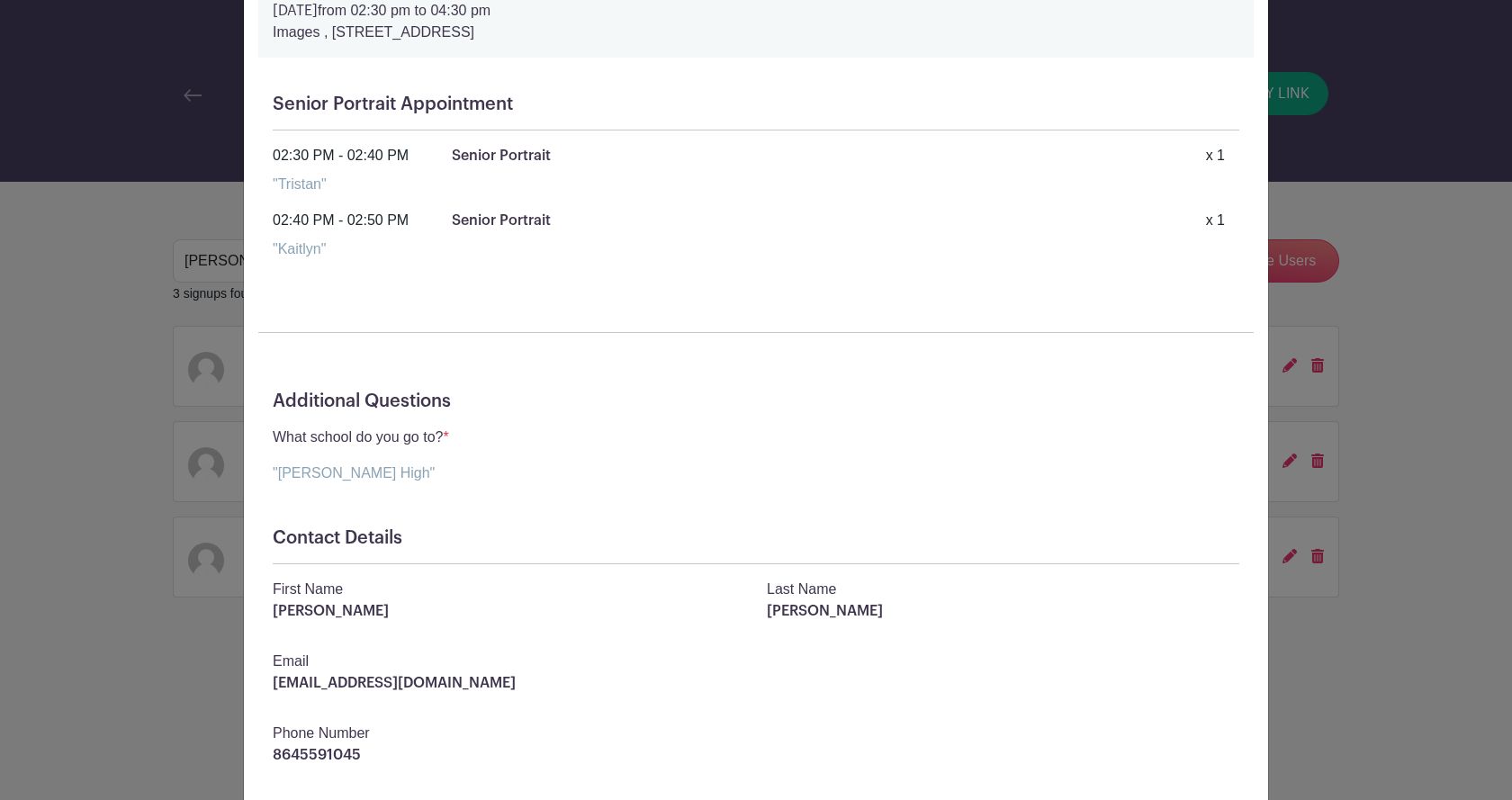
scroll to position [0, 0]
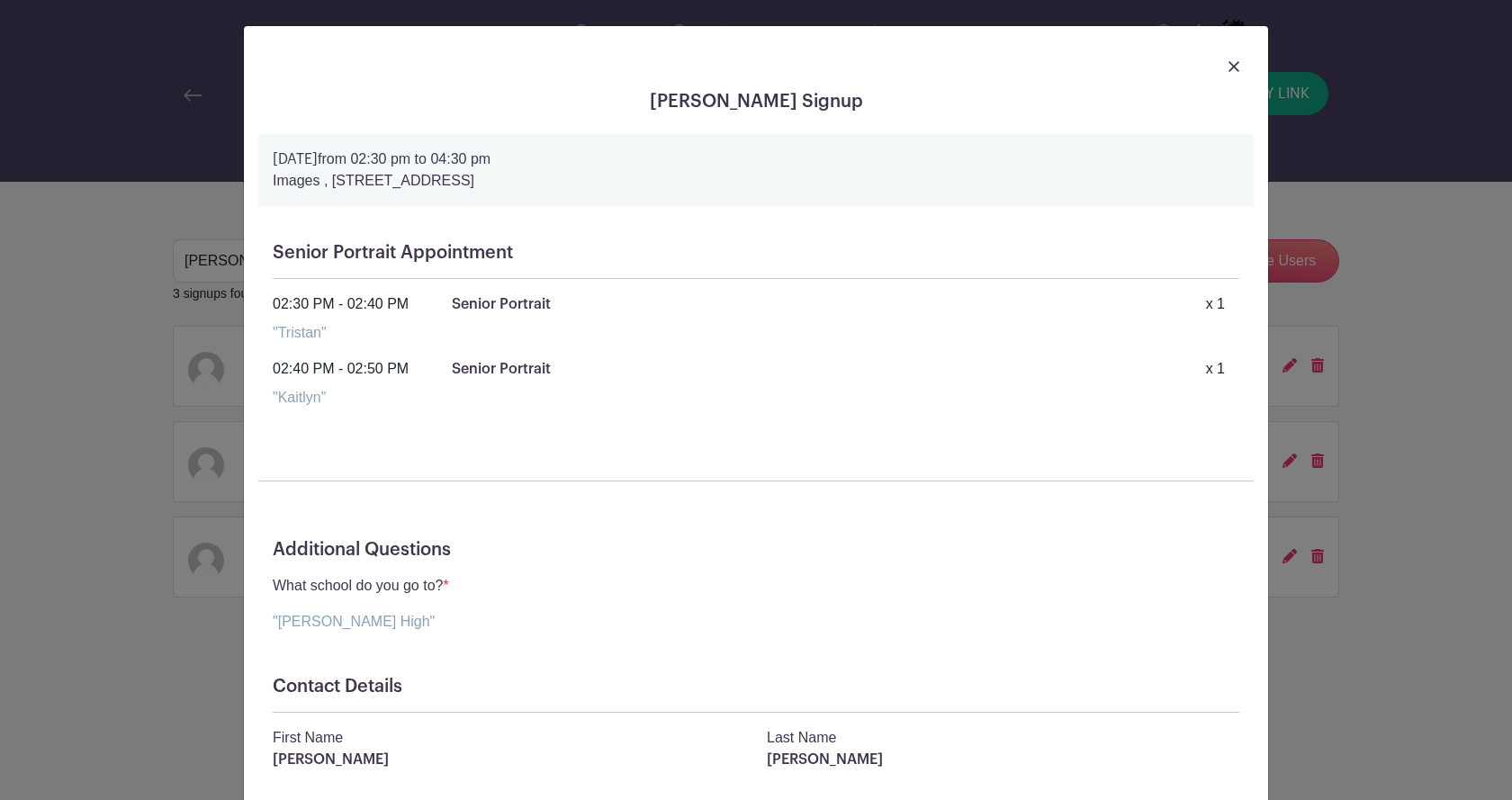
click at [1217, 64] on div at bounding box center [756, 65] width 995 height 51
click at [1228, 64] on img at bounding box center [1233, 67] width 11 height 11
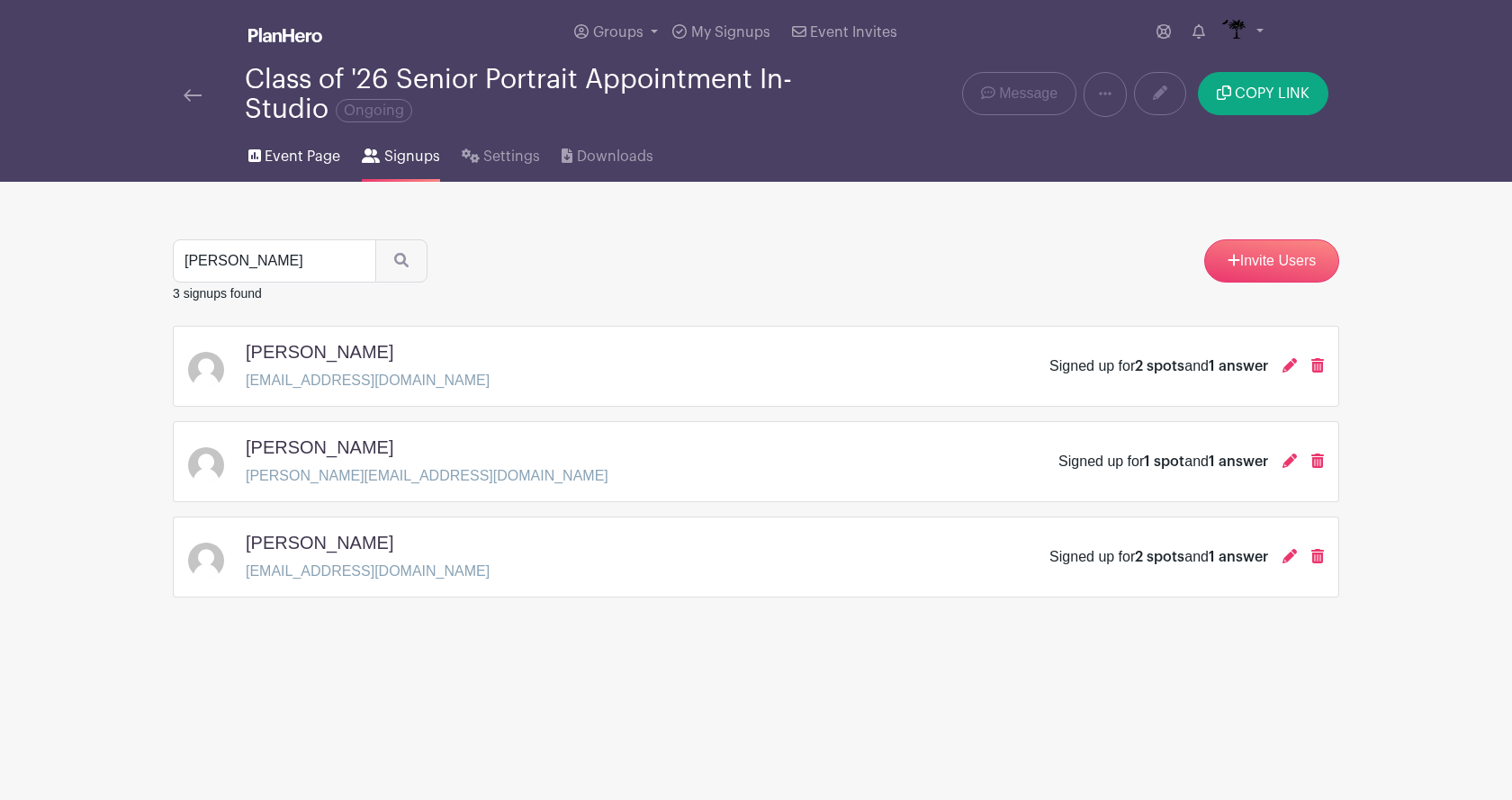
click at [307, 159] on span "Event Page" at bounding box center [302, 156] width 75 height 21
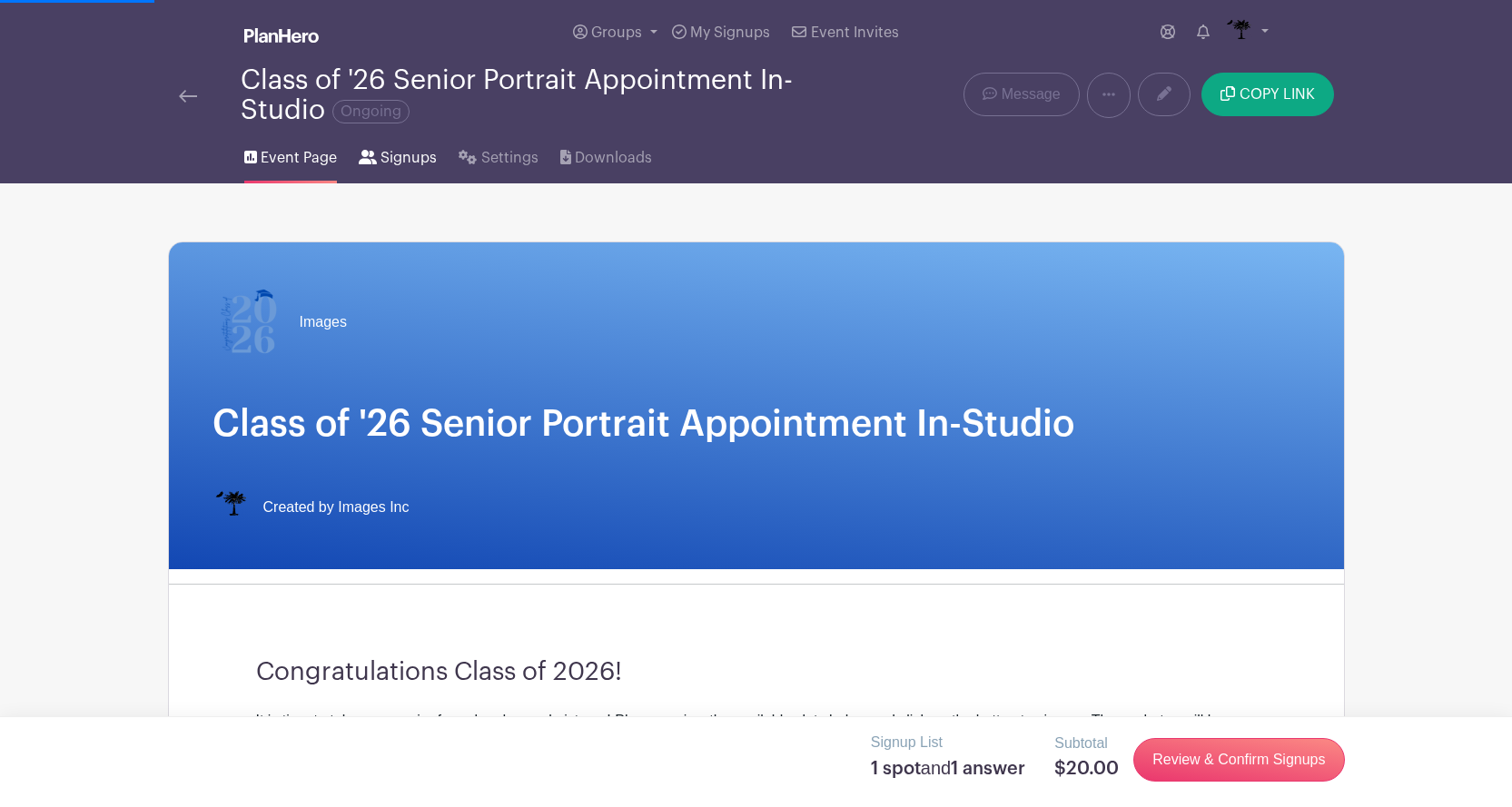
click at [378, 162] on link "Signups" at bounding box center [398, 154] width 78 height 58
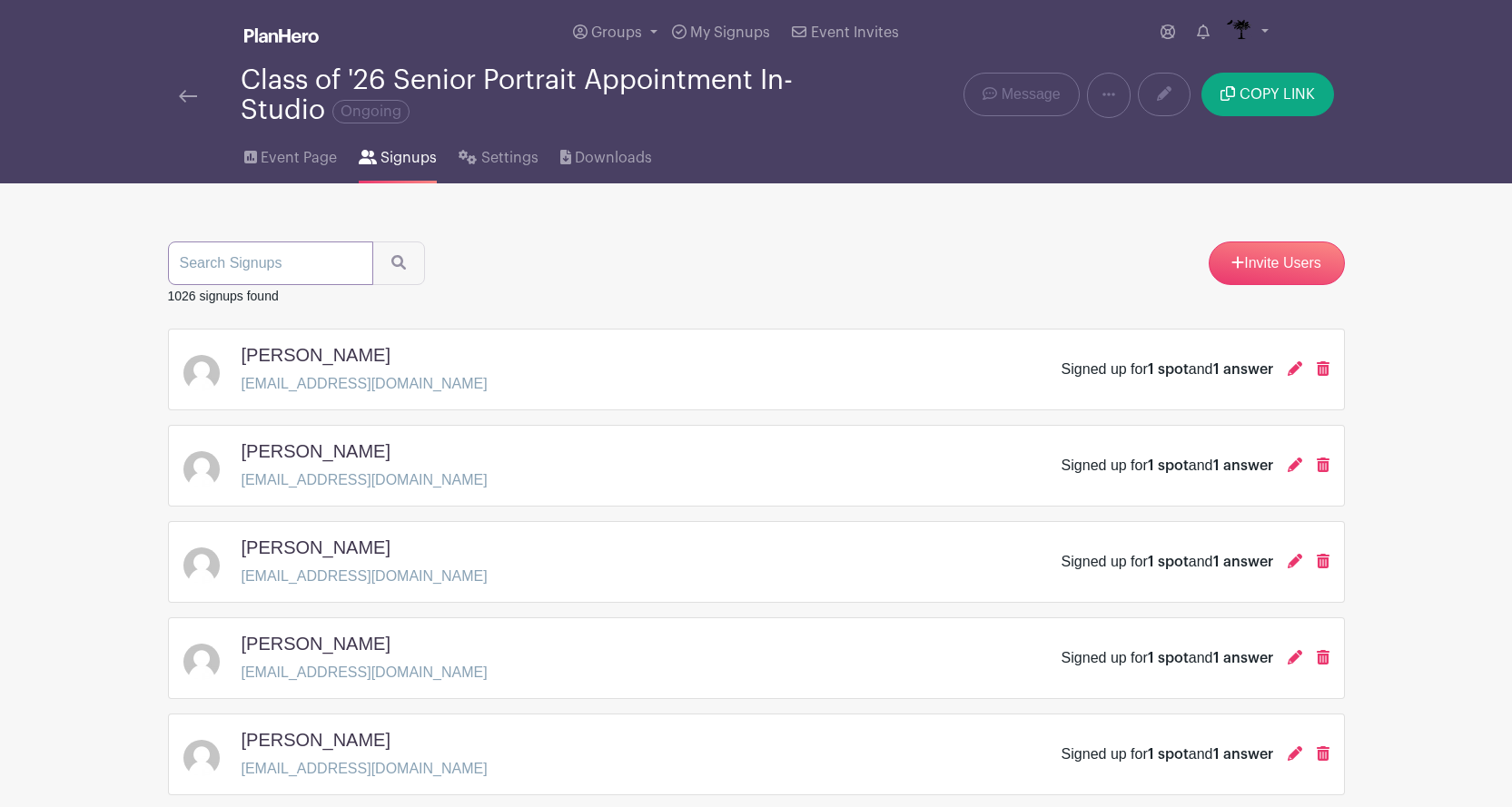
click at [258, 277] on input "search" at bounding box center [270, 263] width 205 height 44
type input "walters"
click at [372, 241] on button "submit" at bounding box center [398, 263] width 53 height 44
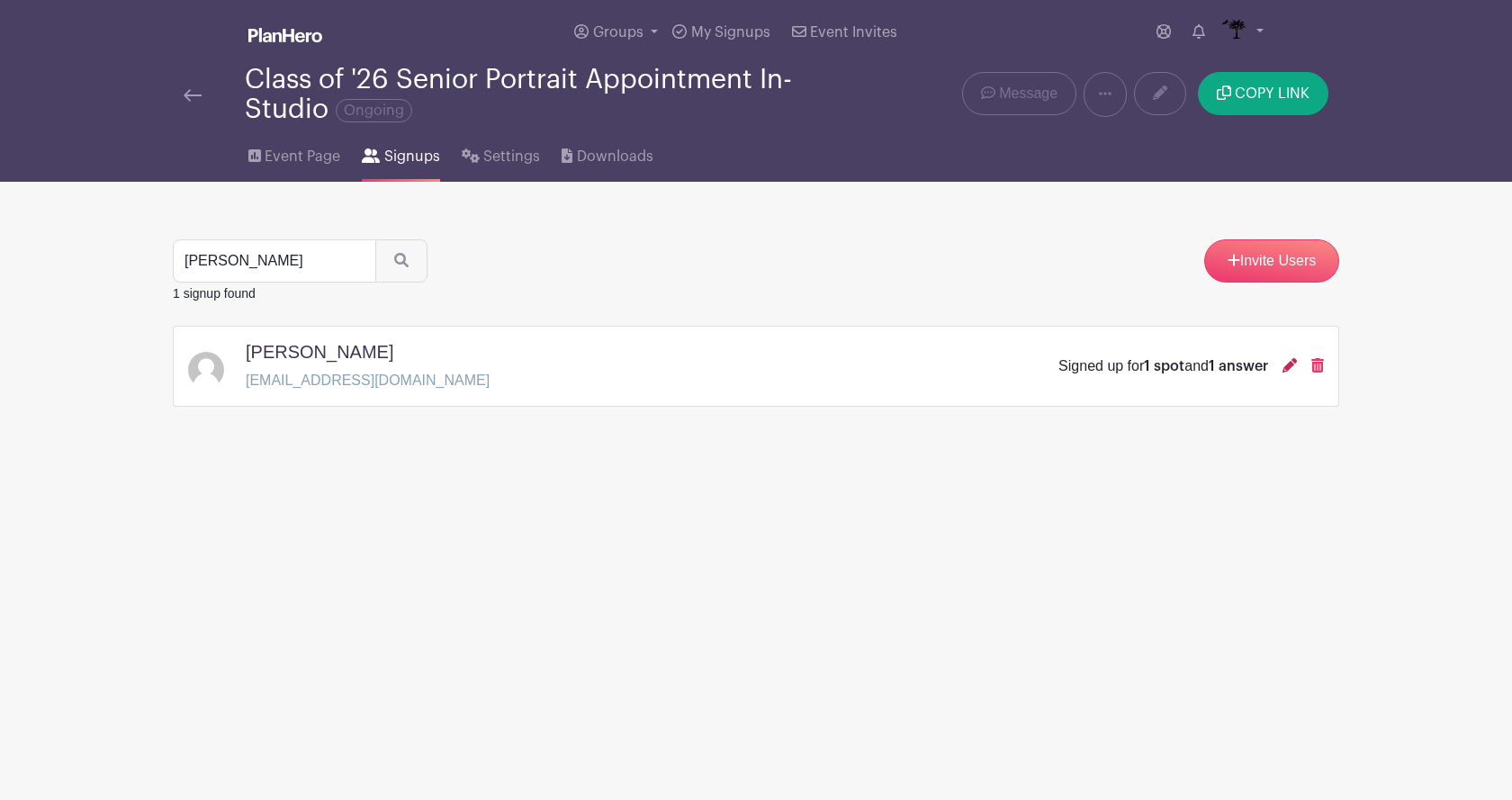
click at [1286, 372] on link at bounding box center [1290, 366] width 15 height 16
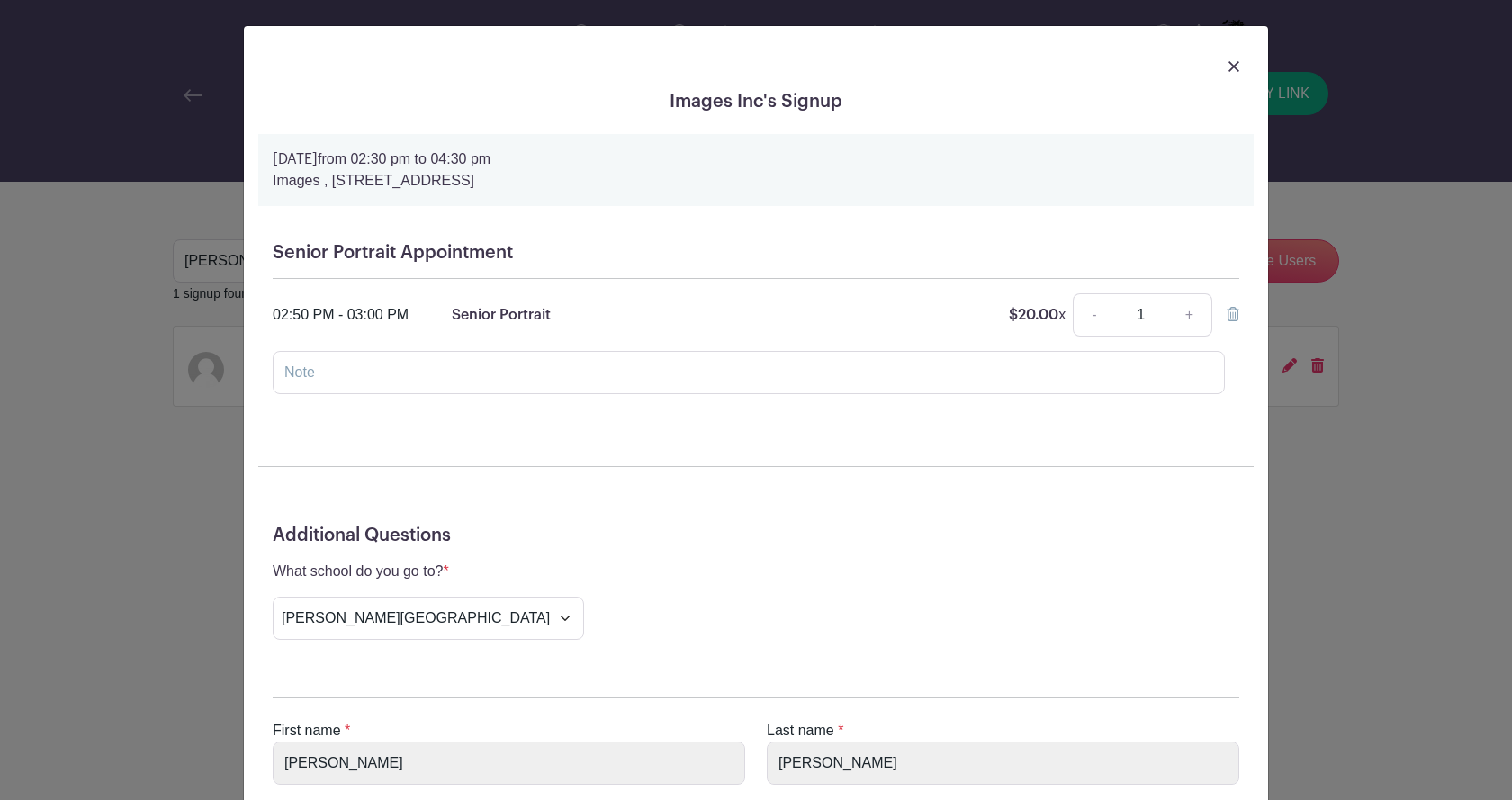
click at [1215, 71] on div at bounding box center [756, 65] width 995 height 51
click at [1228, 59] on link at bounding box center [1233, 65] width 11 height 21
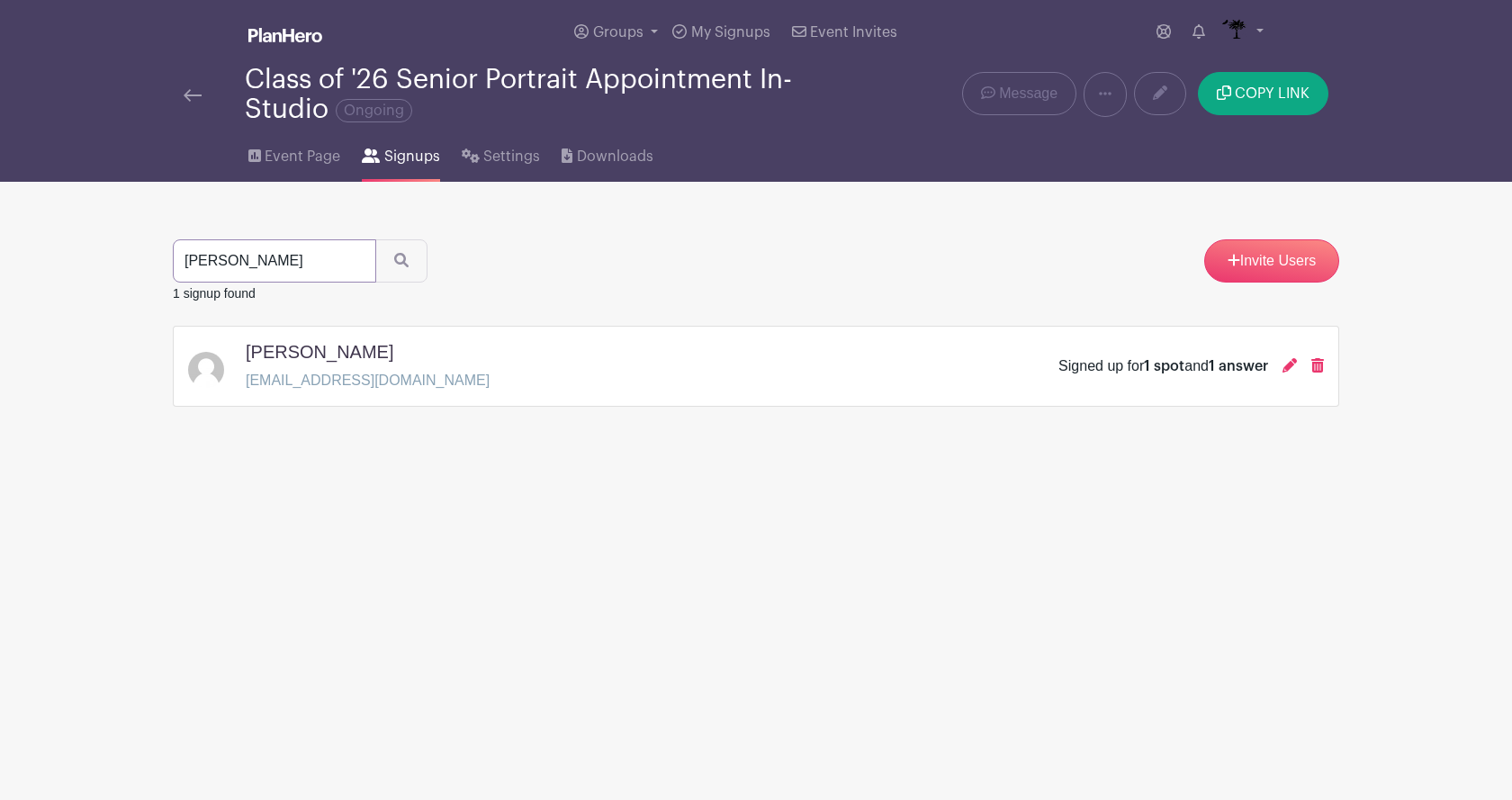
click at [296, 269] on input "walters" at bounding box center [274, 260] width 203 height 43
click at [397, 264] on icon "submit" at bounding box center [402, 260] width 15 height 15
click at [1285, 368] on icon at bounding box center [1290, 366] width 15 height 15
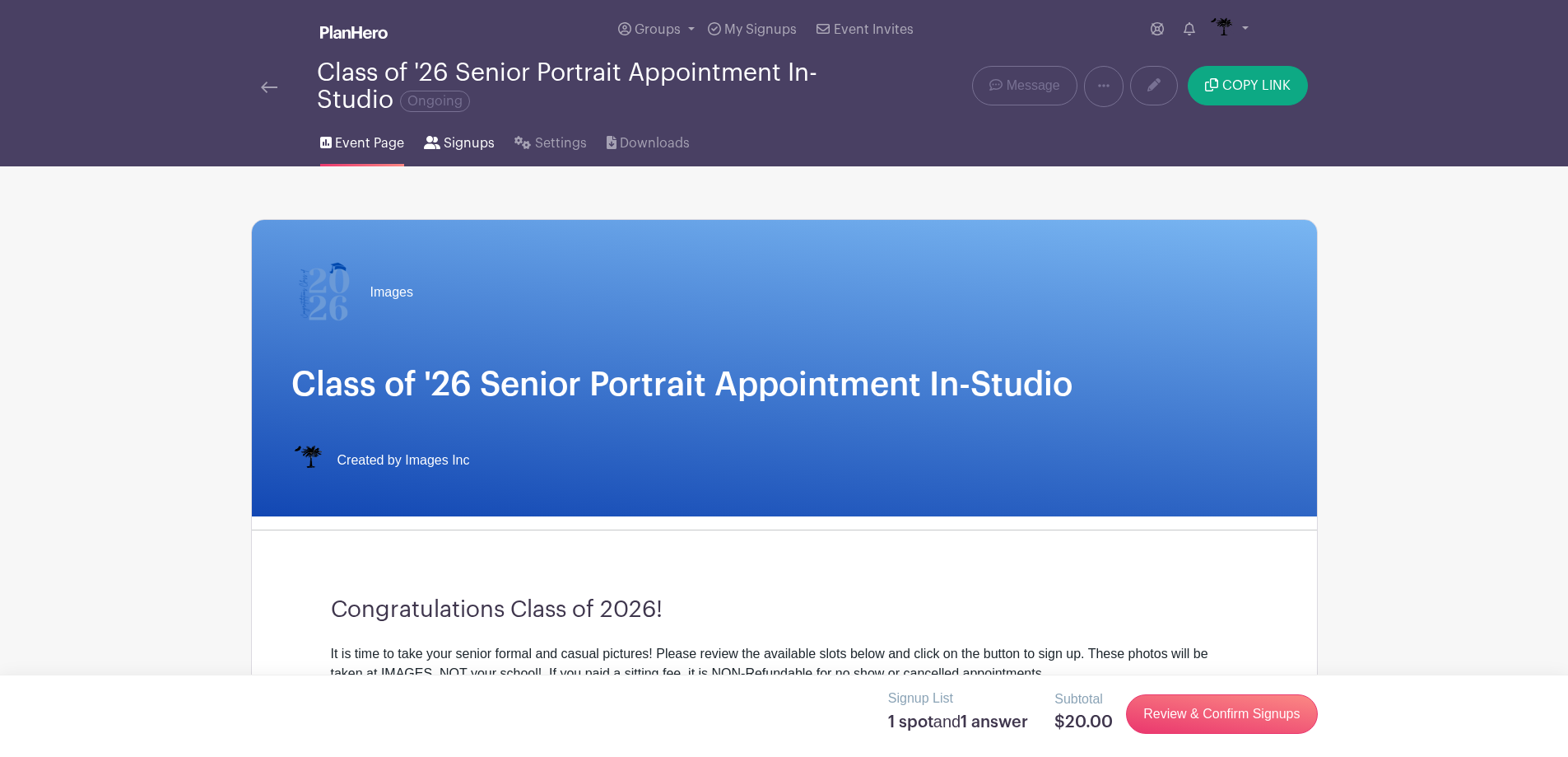
click at [462, 135] on span "Signups" at bounding box center [469, 143] width 51 height 19
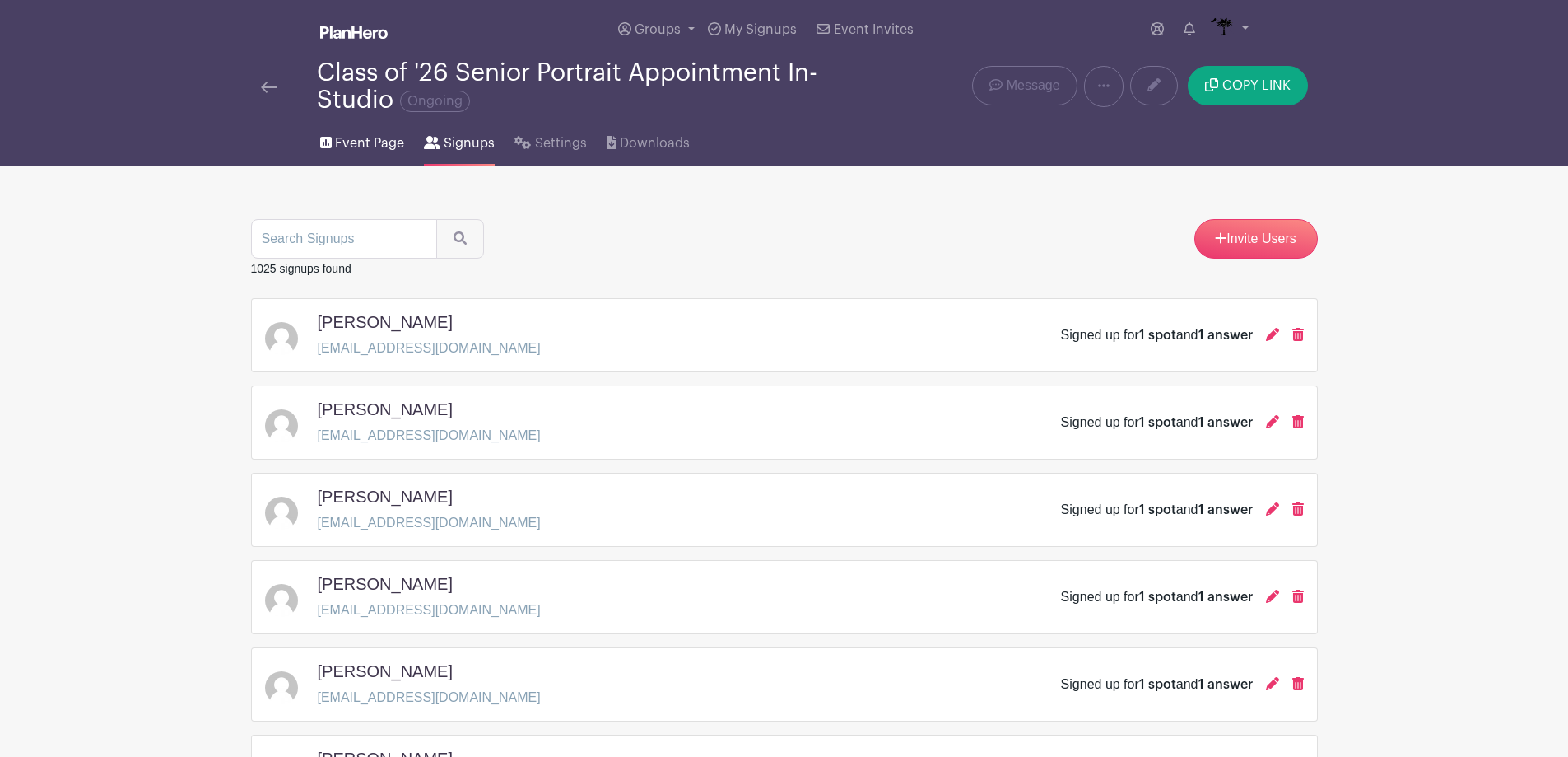
click at [385, 140] on span "Event Page" at bounding box center [369, 143] width 69 height 19
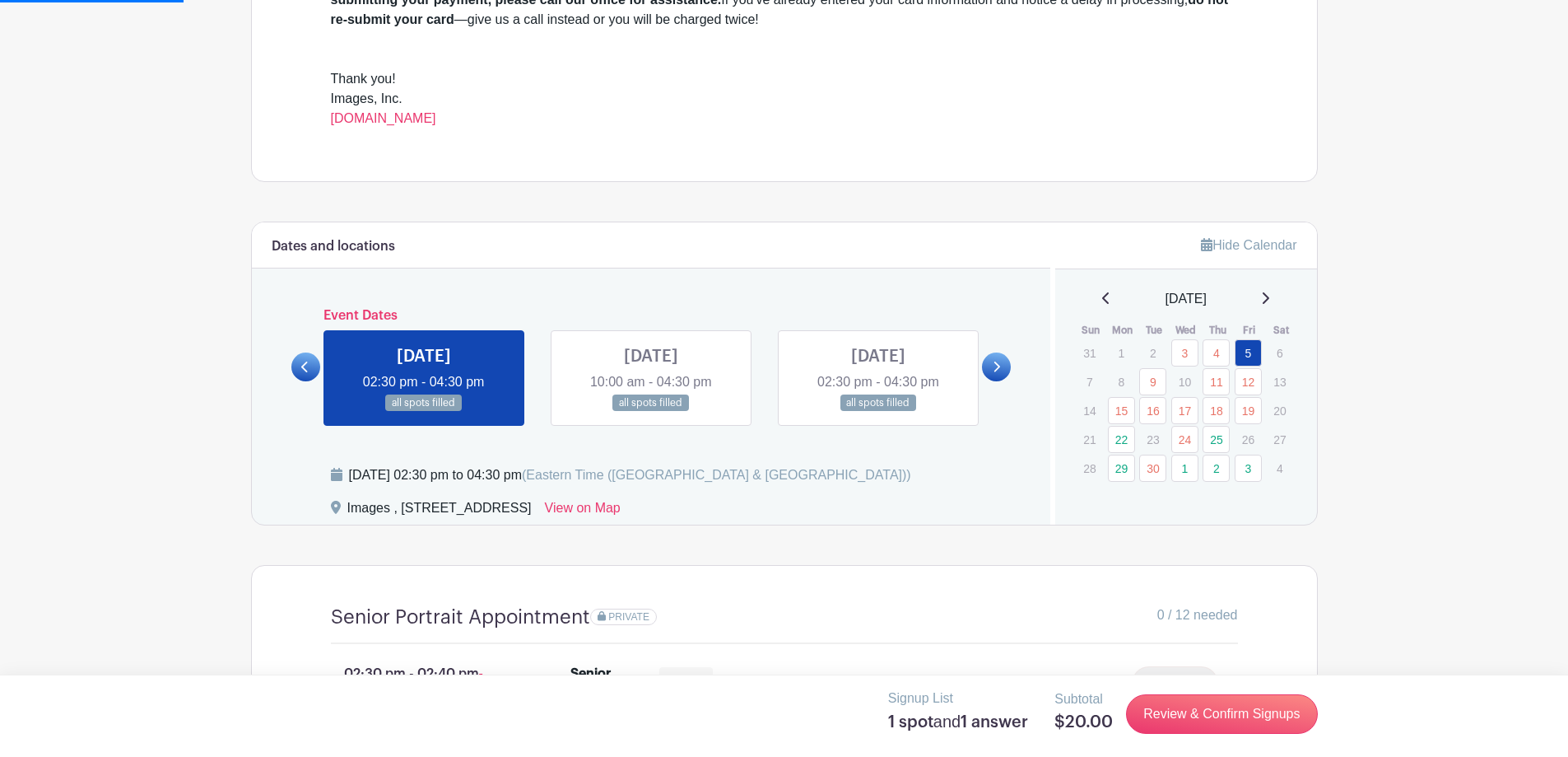
scroll to position [741, 0]
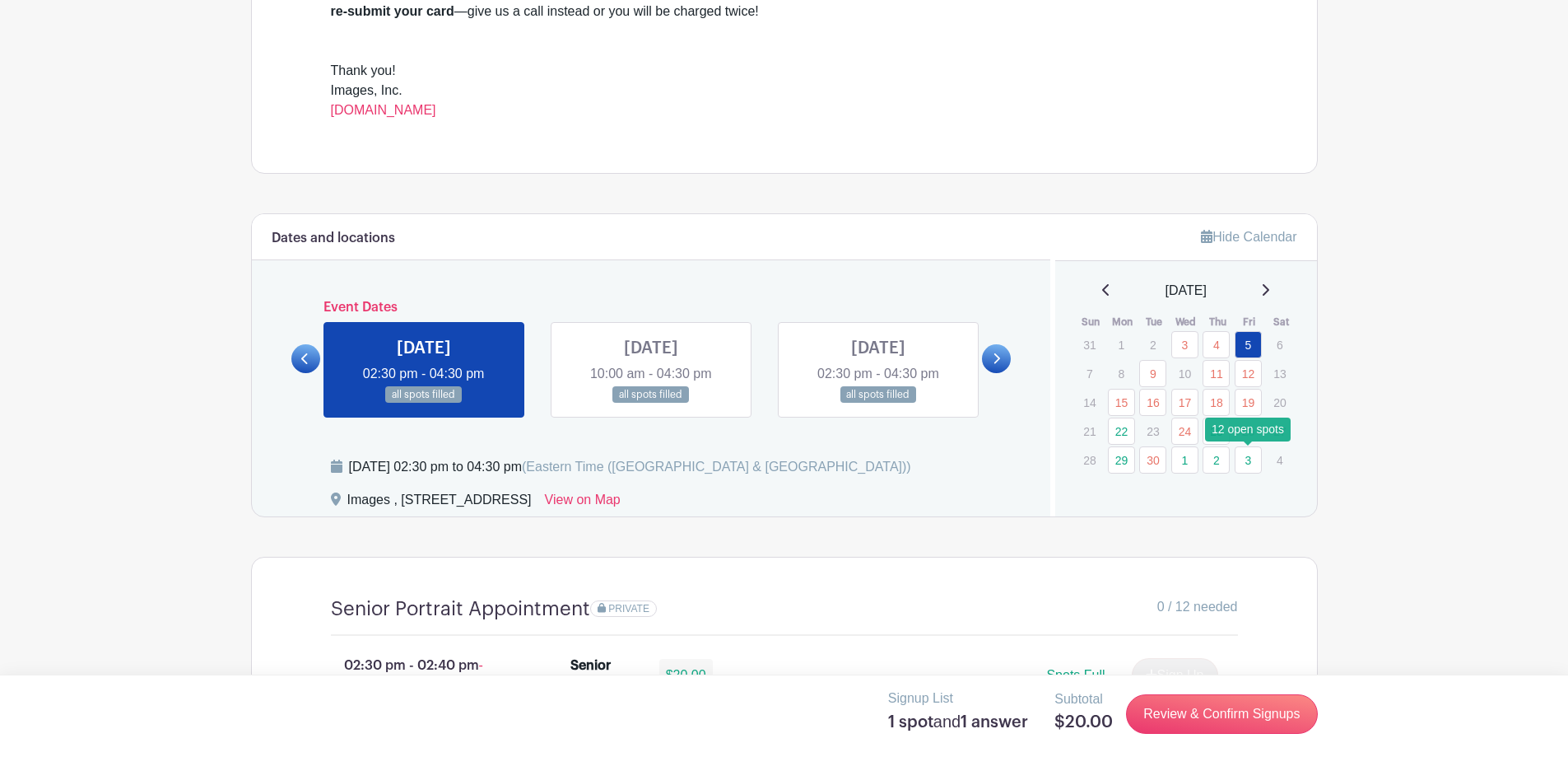
click at [1254, 455] on link "3" at bounding box center [1249, 460] width 27 height 27
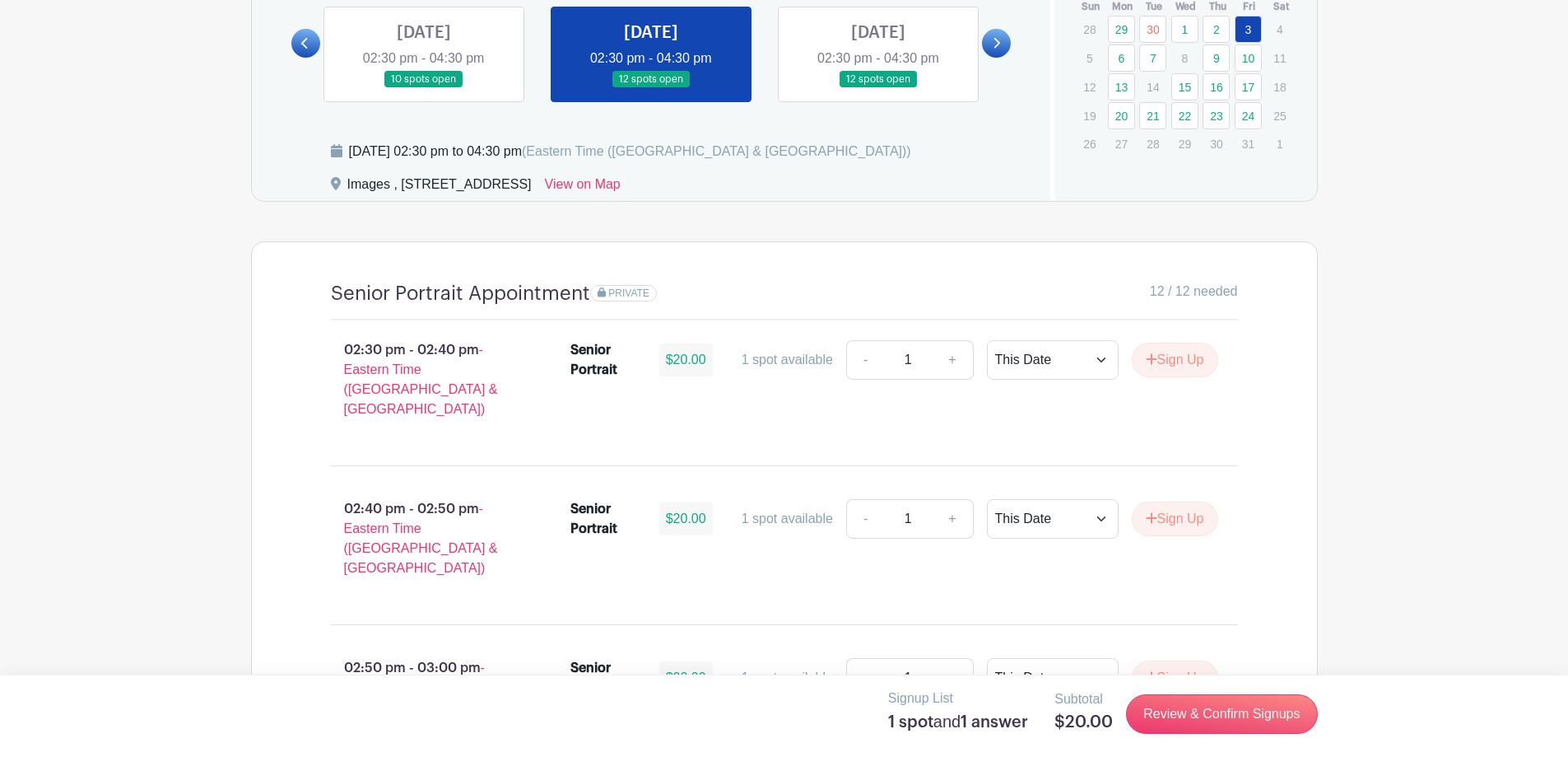
scroll to position [1071, 0]
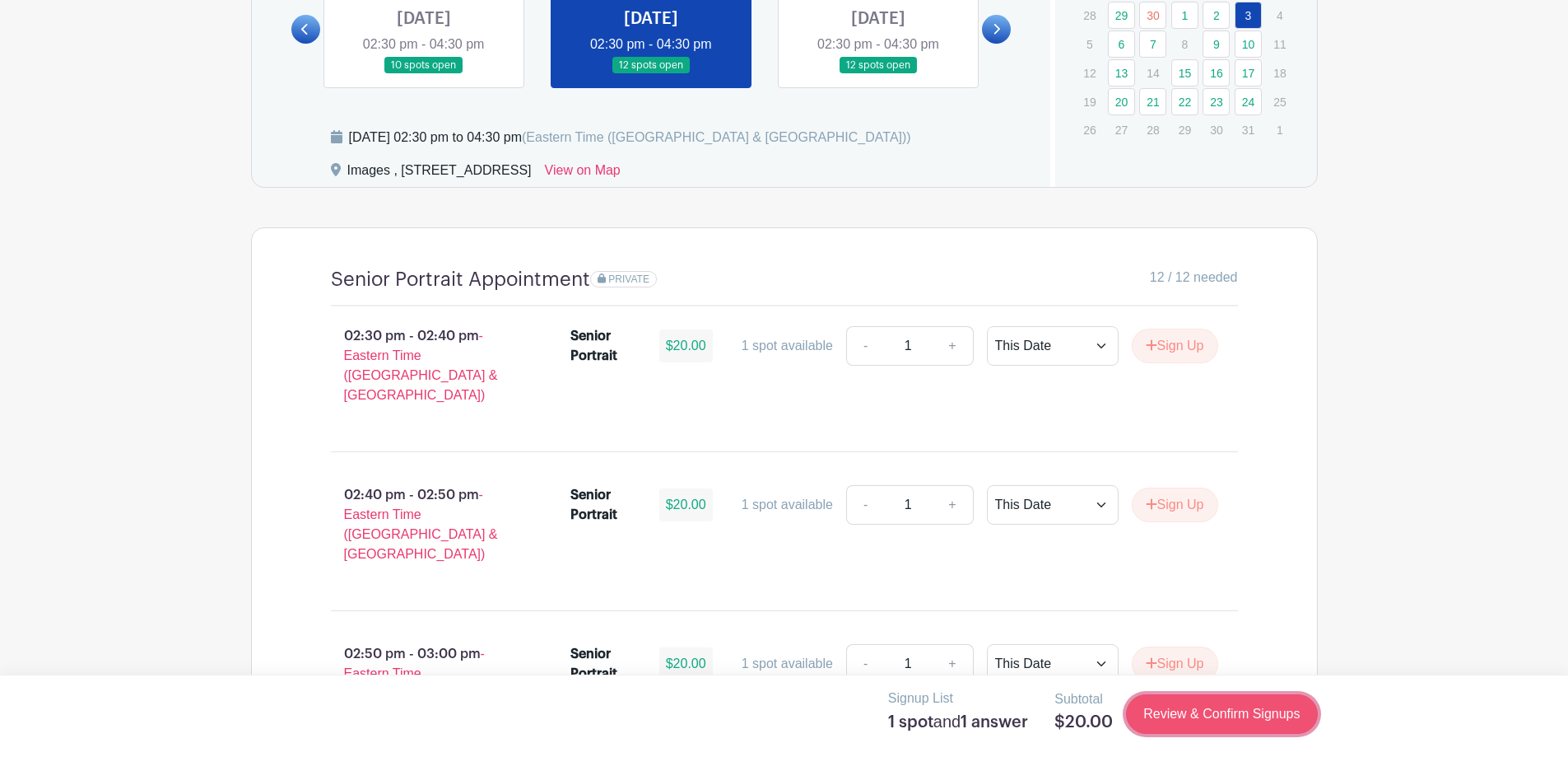
click at [1212, 723] on link "Review & Confirm Signups" at bounding box center [1221, 713] width 191 height 40
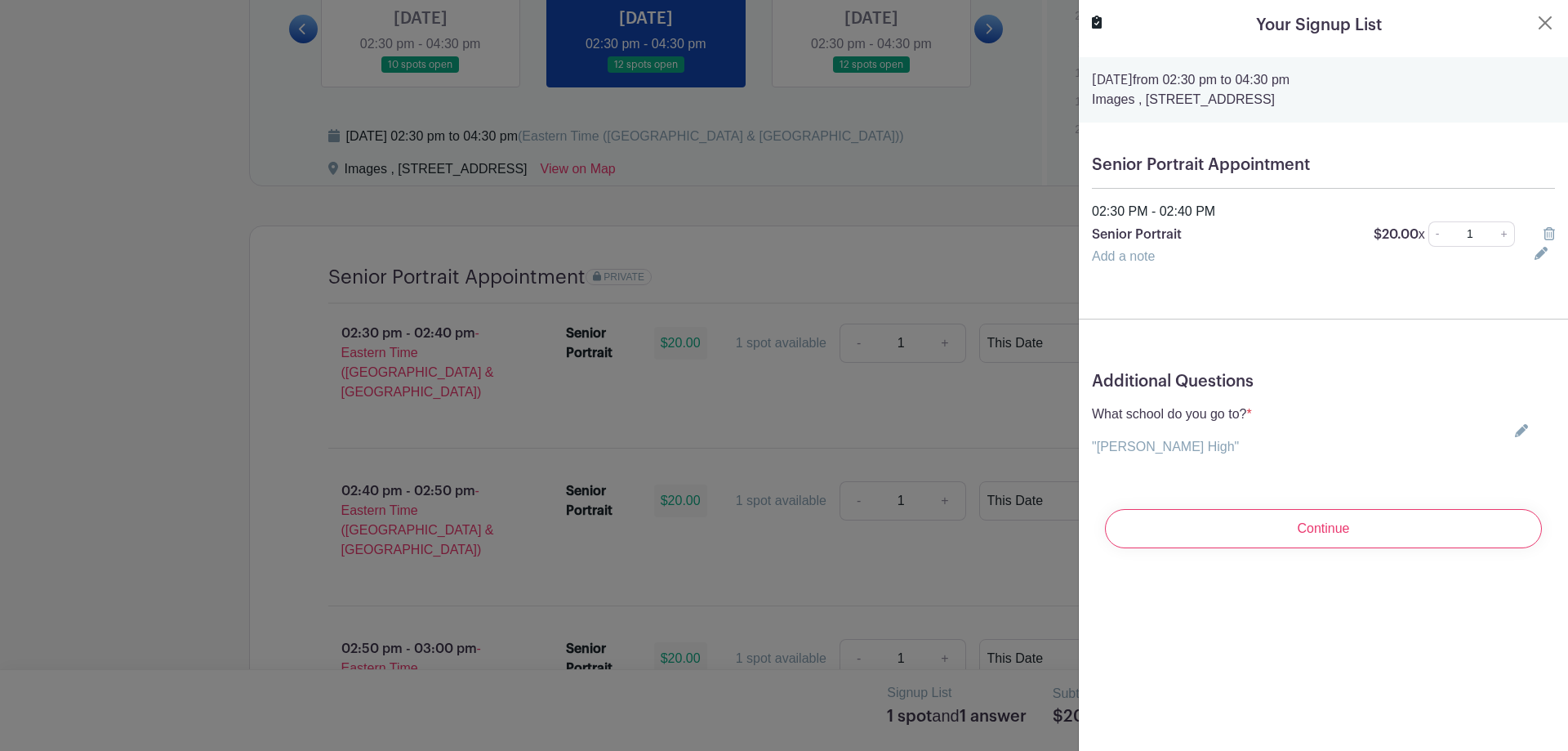
click at [1543, 229] on icon at bounding box center [1549, 234] width 12 height 13
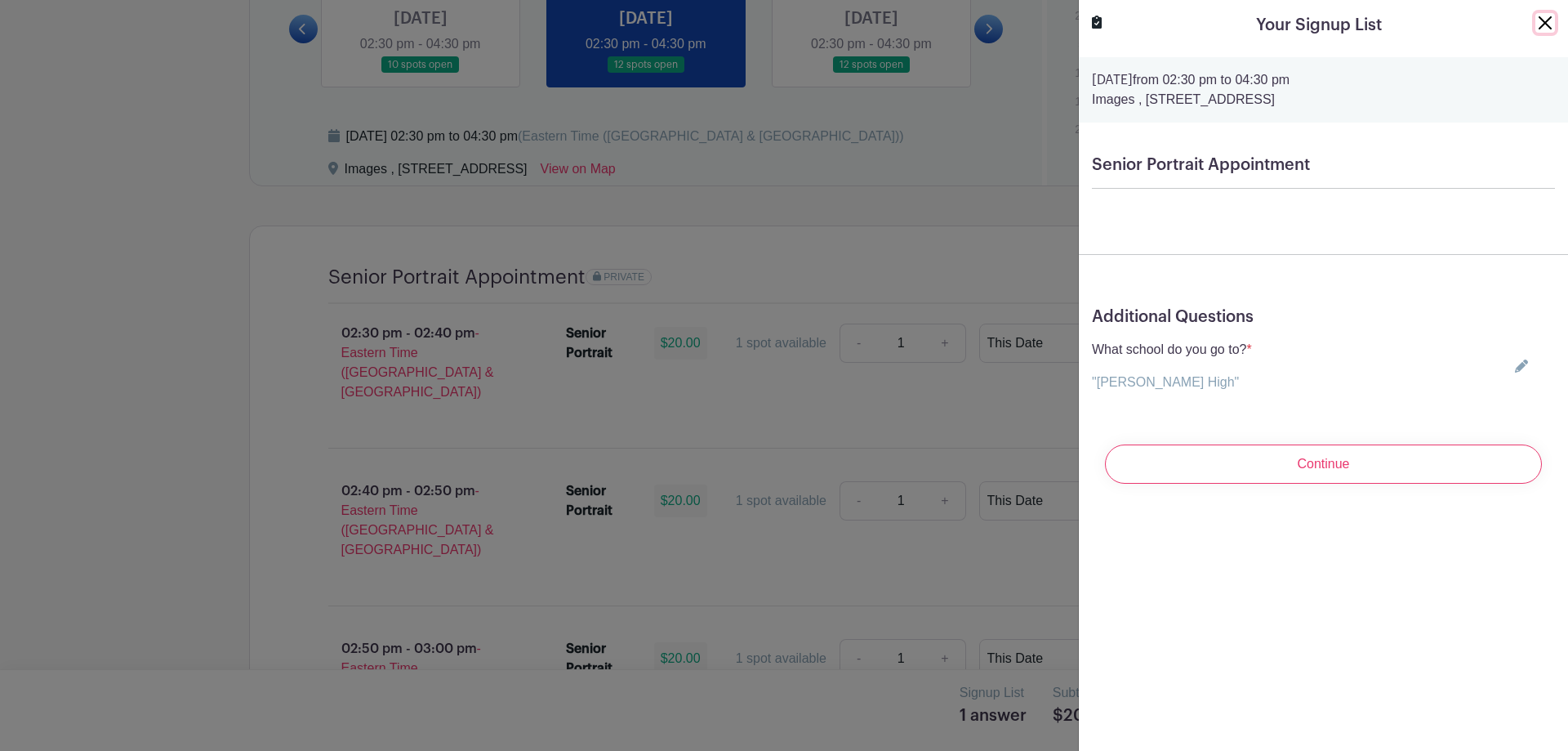
click at [1537, 23] on button "Close" at bounding box center [1545, 23] width 19 height 19
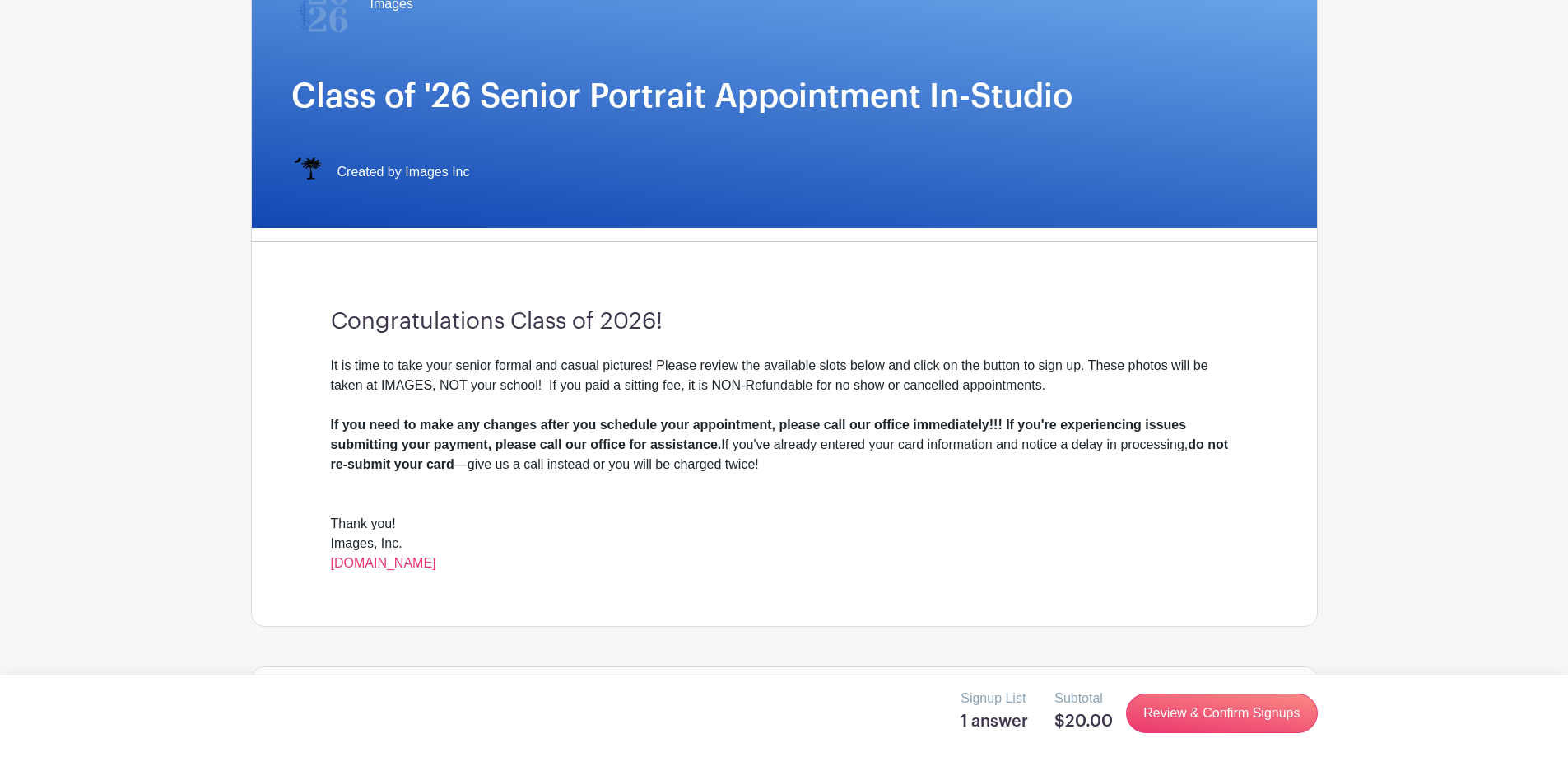
scroll to position [0, 0]
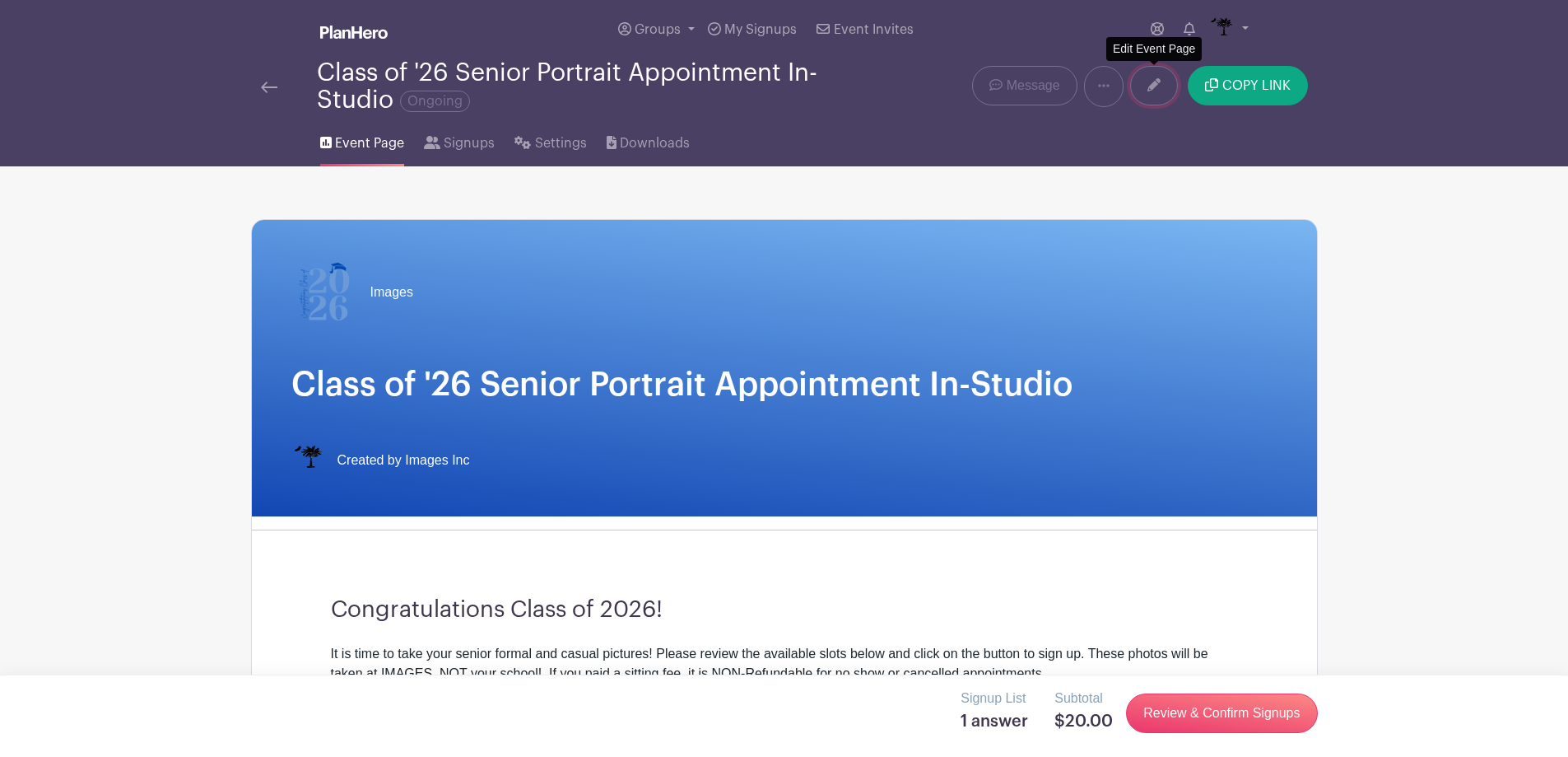
click at [1147, 87] on link at bounding box center [1154, 85] width 48 height 40
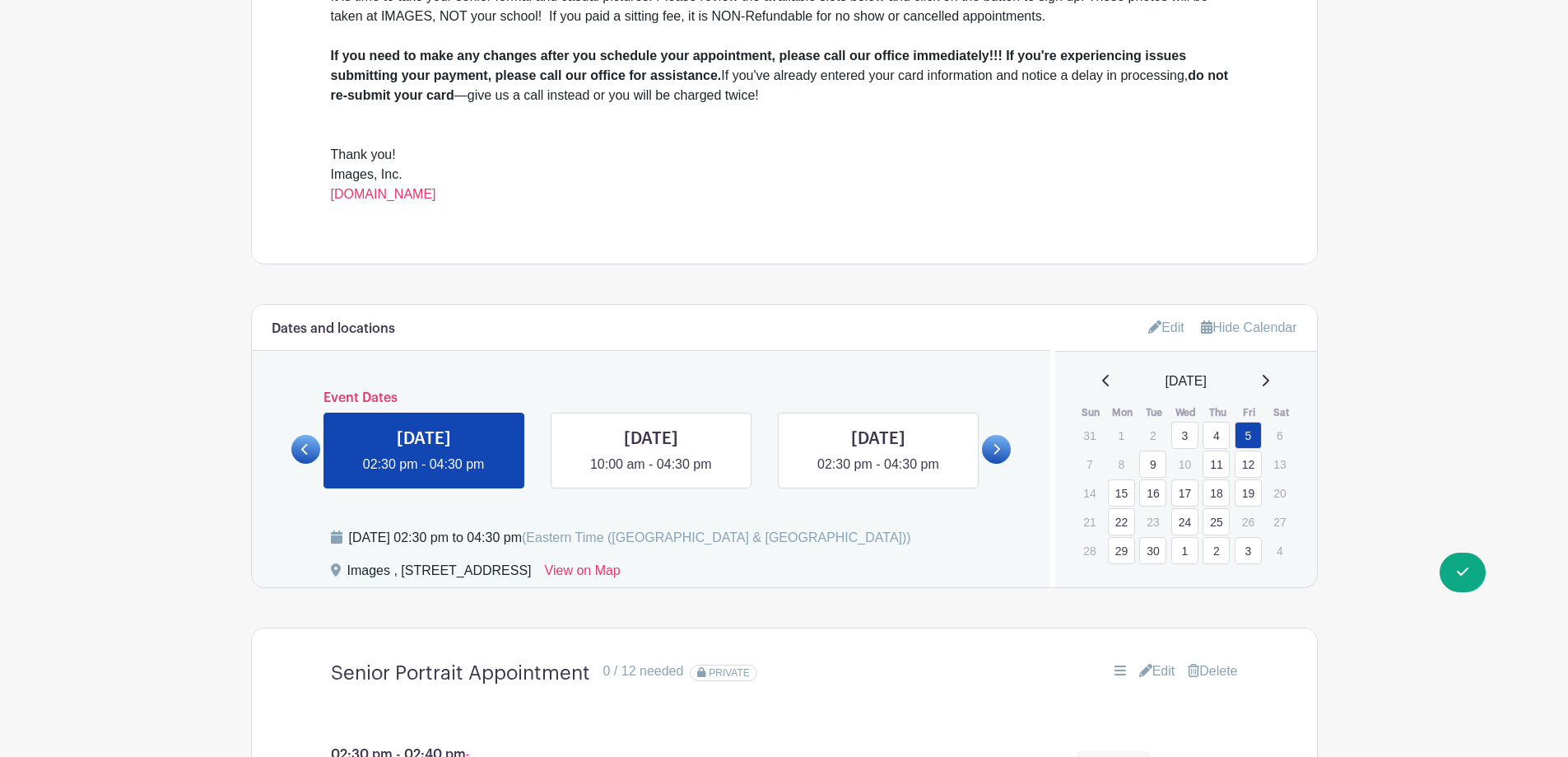
scroll to position [906, 0]
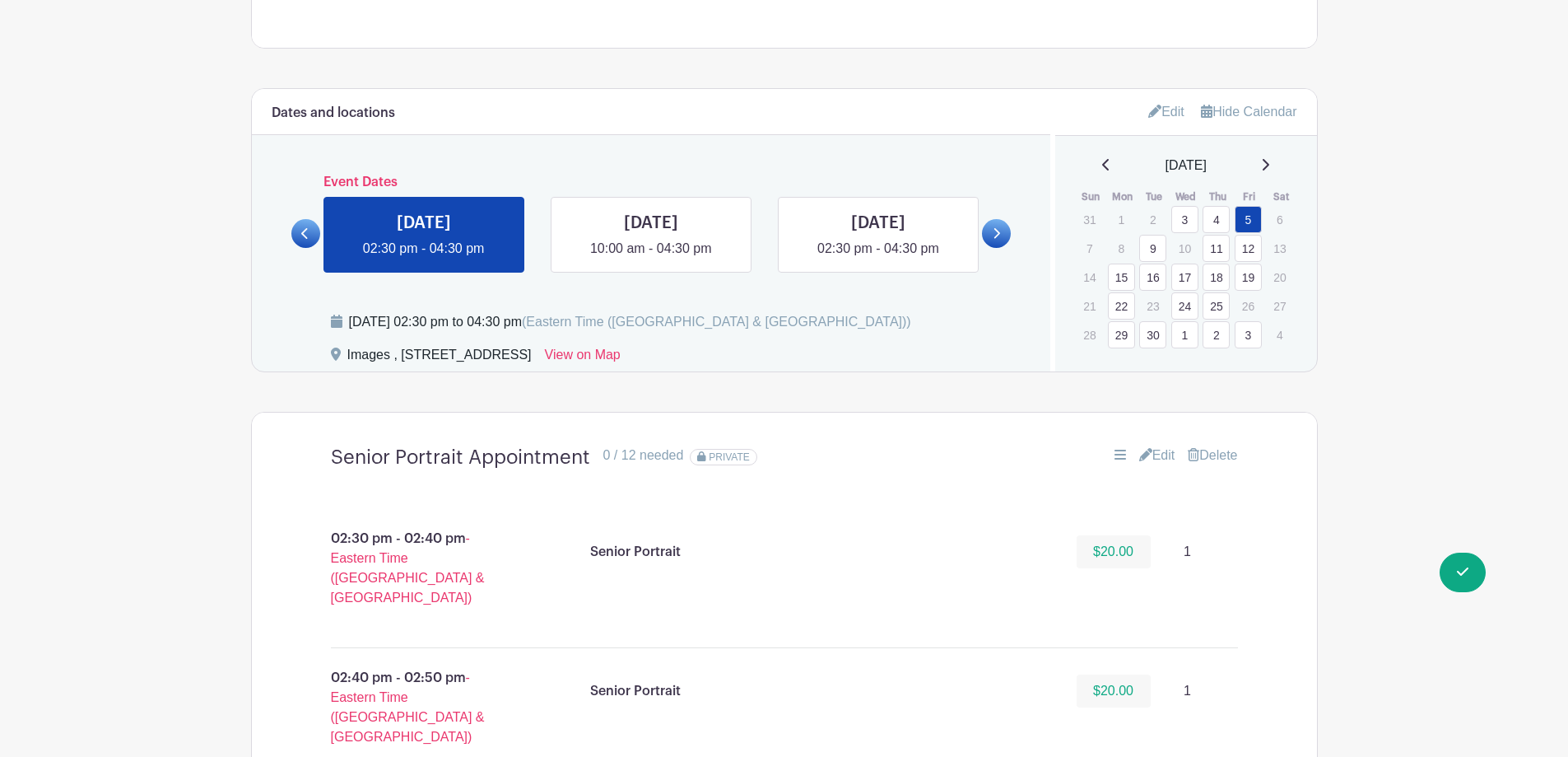
click at [1249, 336] on link "3" at bounding box center [1249, 335] width 27 height 27
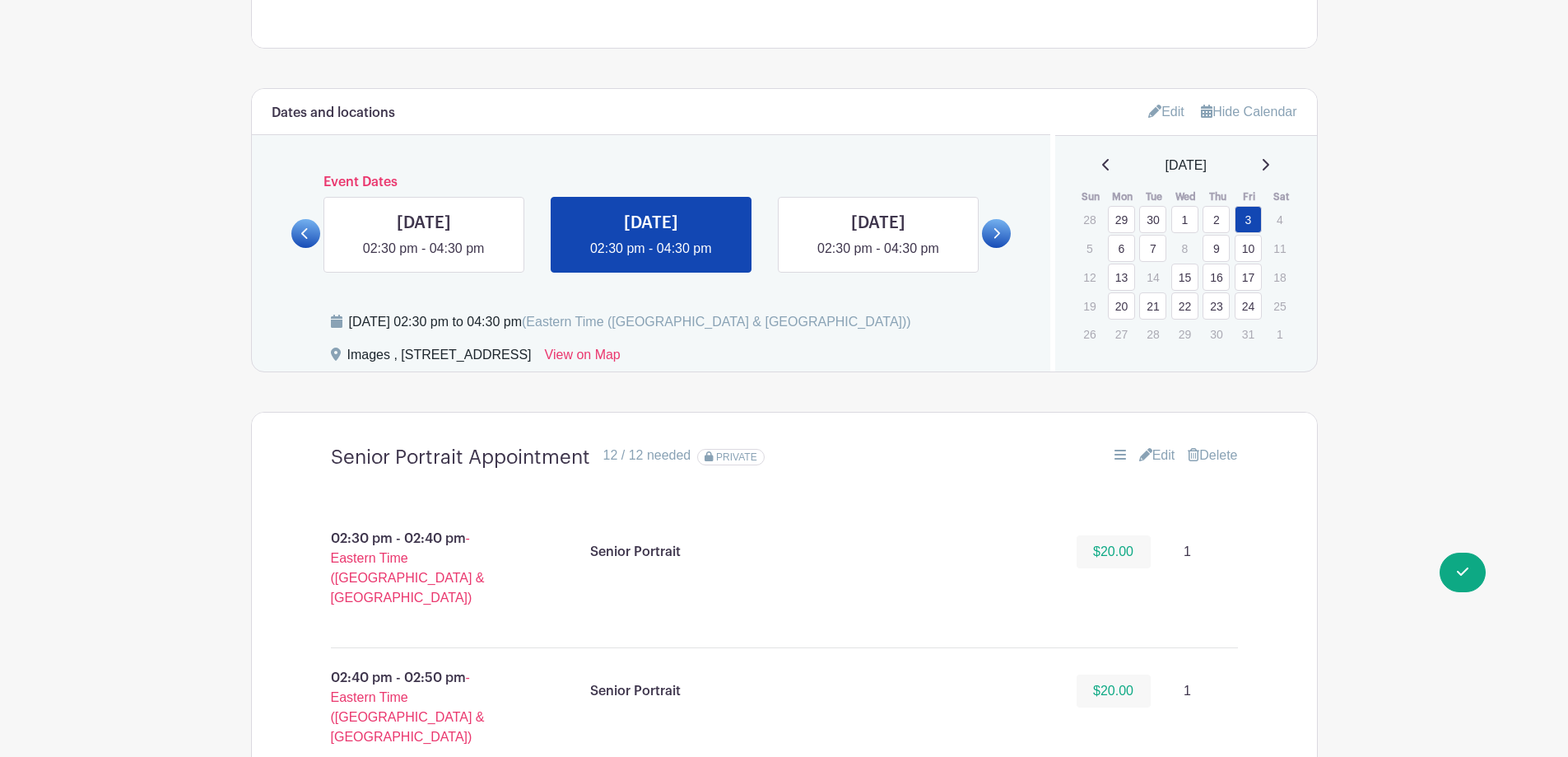
click at [1167, 459] on link "Edit" at bounding box center [1157, 455] width 36 height 19
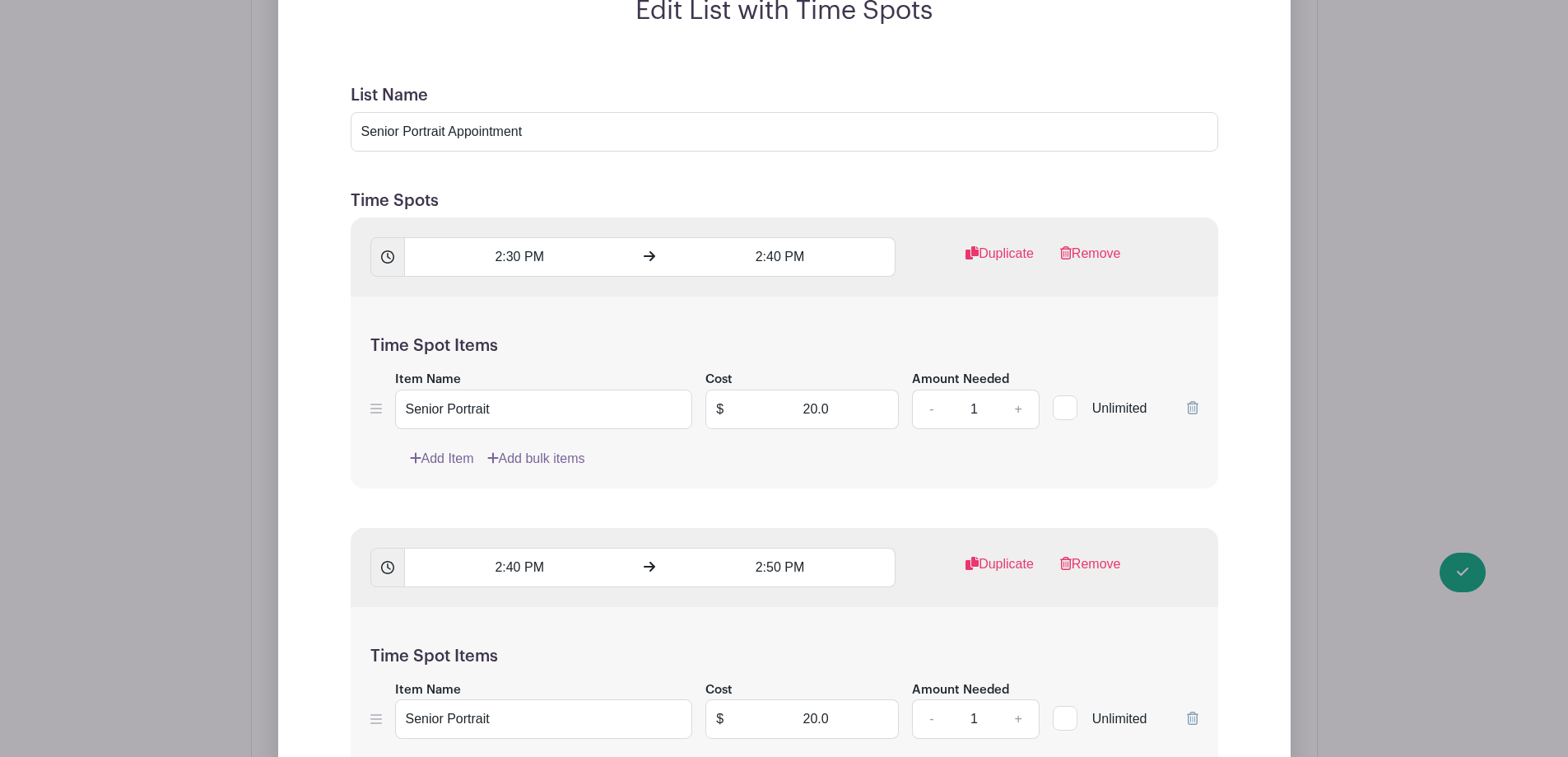
scroll to position [1482, 0]
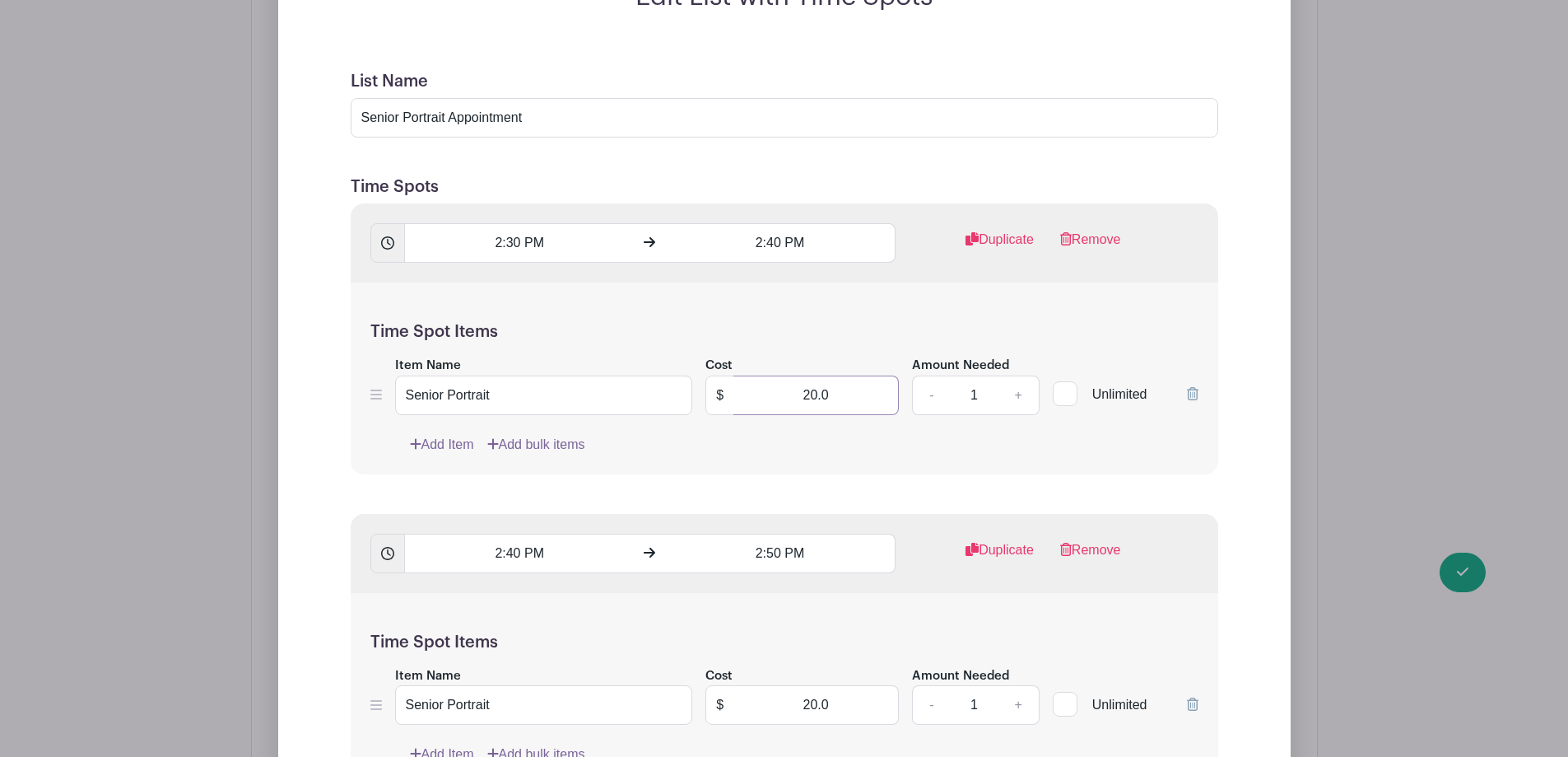
drag, startPoint x: 787, startPoint y: 405, endPoint x: 870, endPoint y: 388, distance: 84.7
click at [870, 388] on input "20.0" at bounding box center [816, 394] width 166 height 40
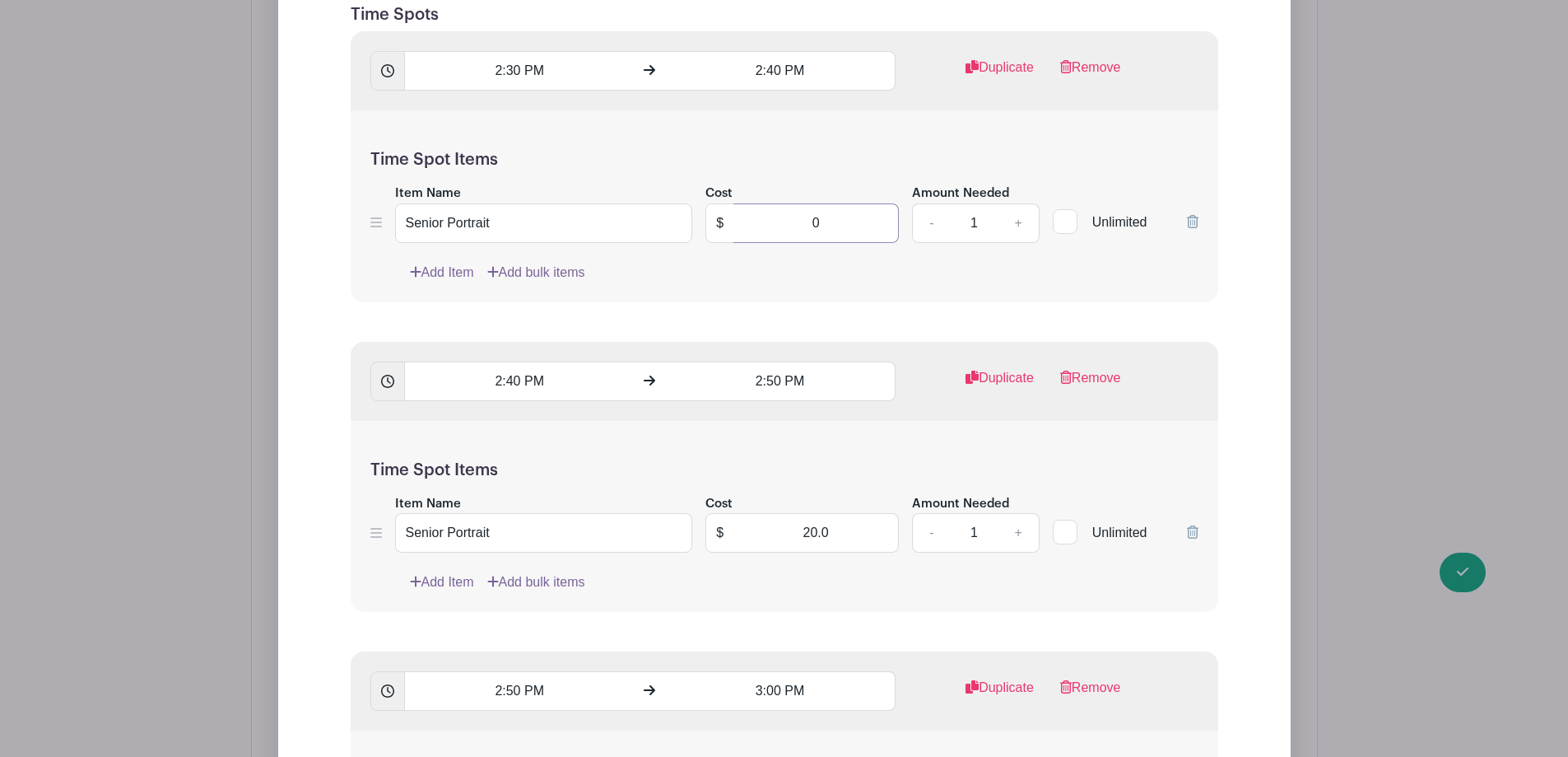
scroll to position [1729, 0]
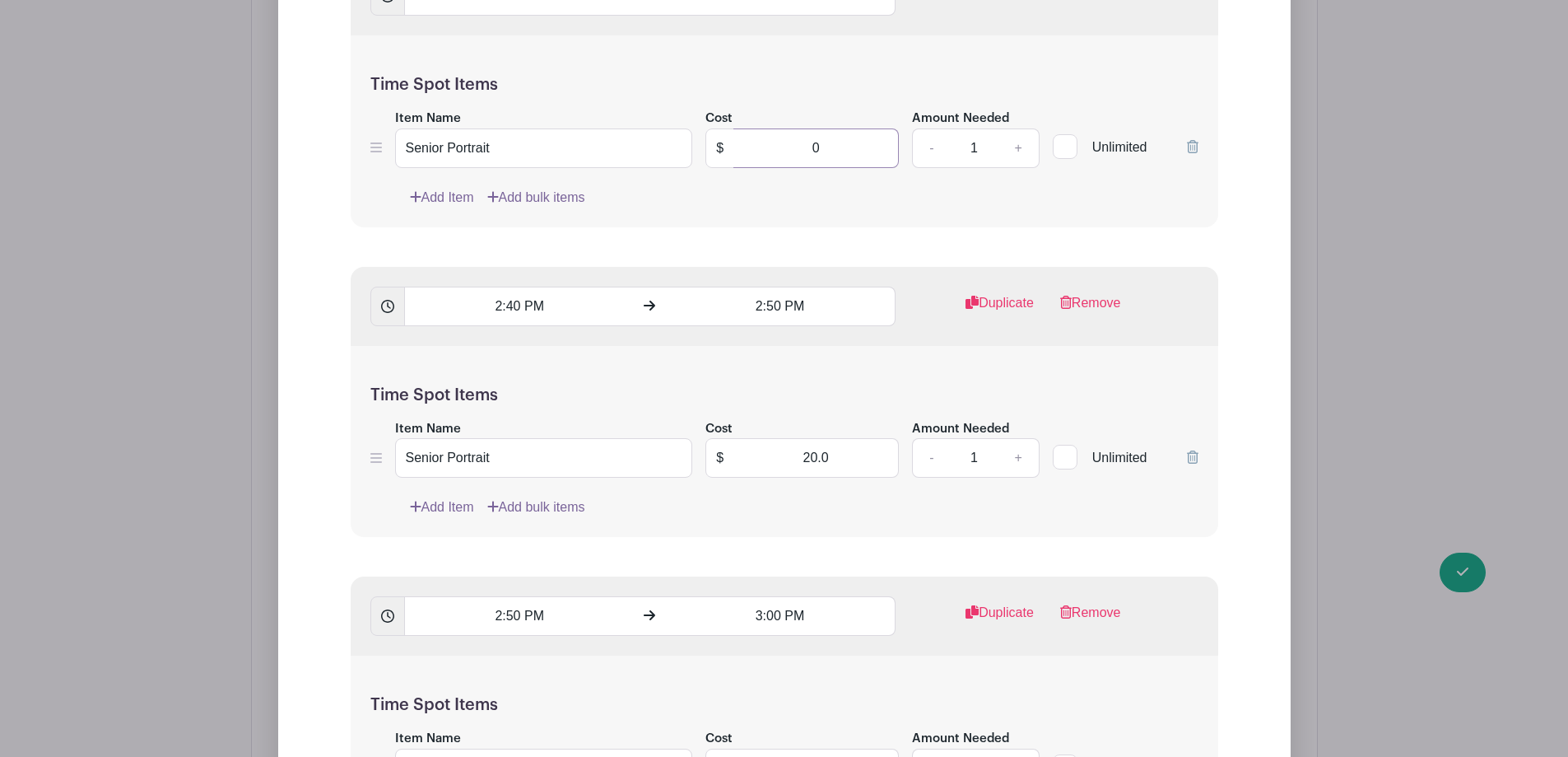
type input "0"
drag, startPoint x: 801, startPoint y: 447, endPoint x: 863, endPoint y: 443, distance: 62.1
click at [863, 443] on input "20.0" at bounding box center [816, 458] width 166 height 40
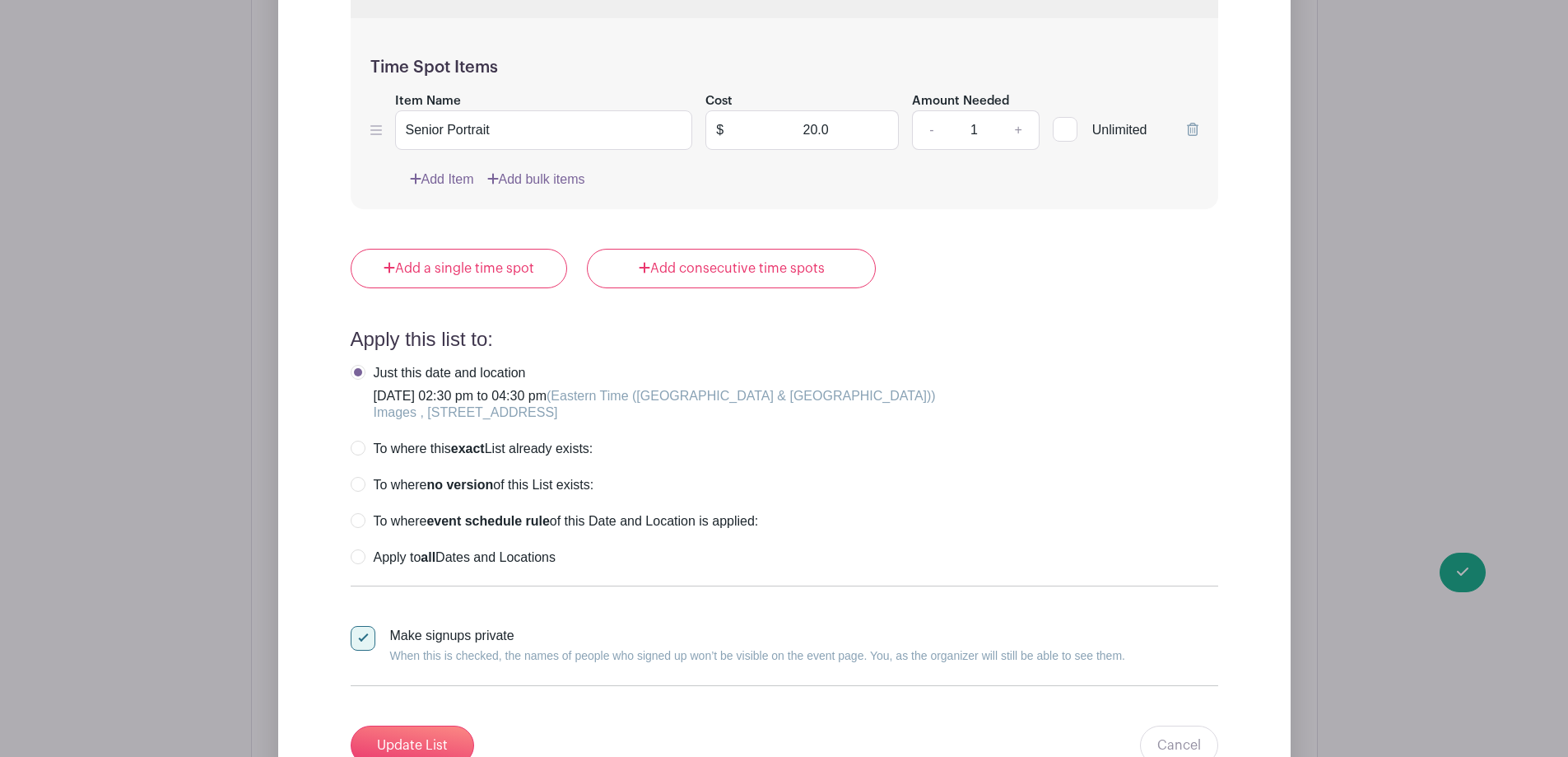
scroll to position [5435, 0]
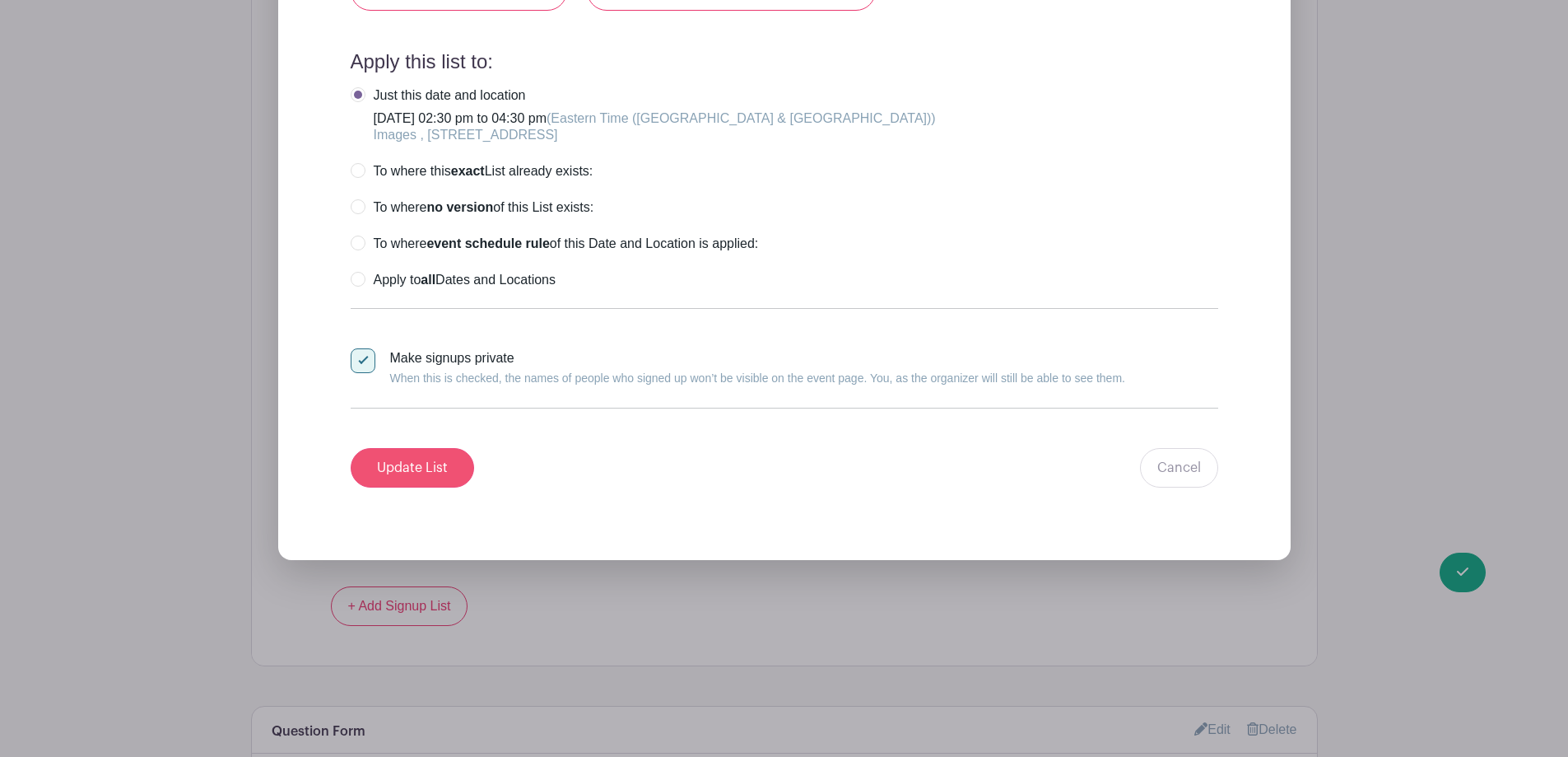
type input "0"
click at [374, 464] on input "Update List" at bounding box center [412, 468] width 124 height 40
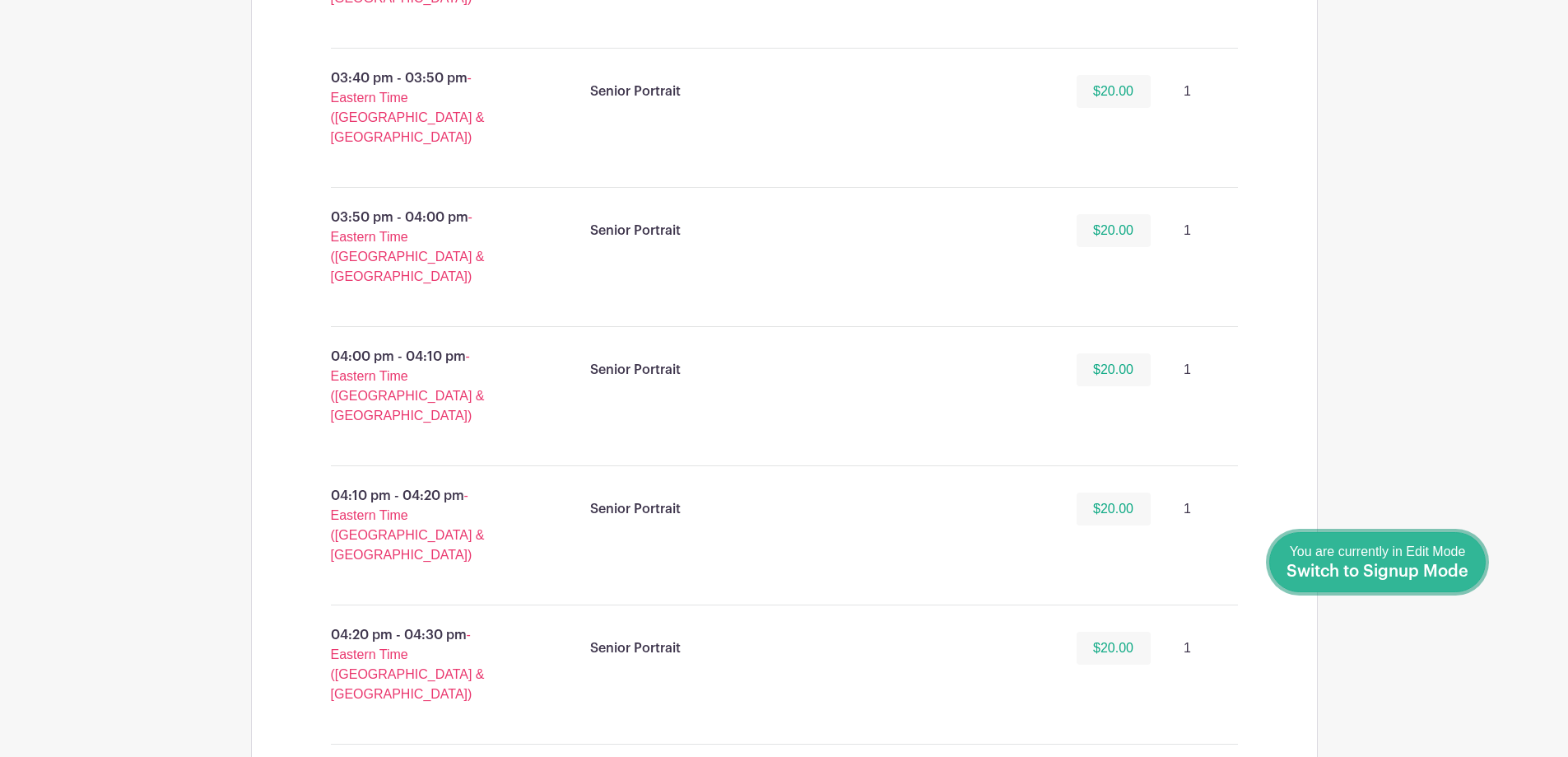
click at [1456, 576] on span "Switch to Signup Mode" at bounding box center [1377, 572] width 182 height 17
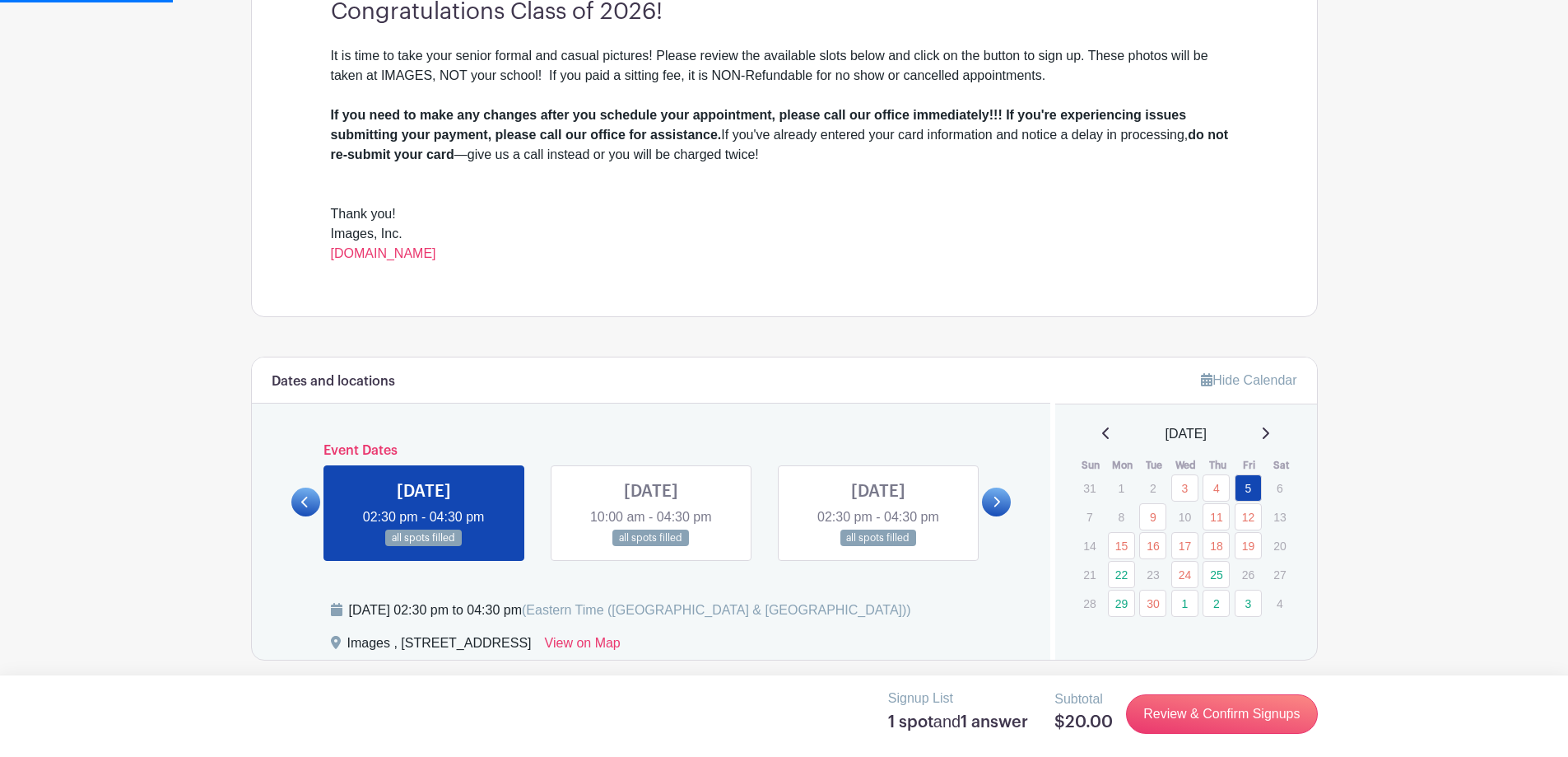
scroll to position [825, 0]
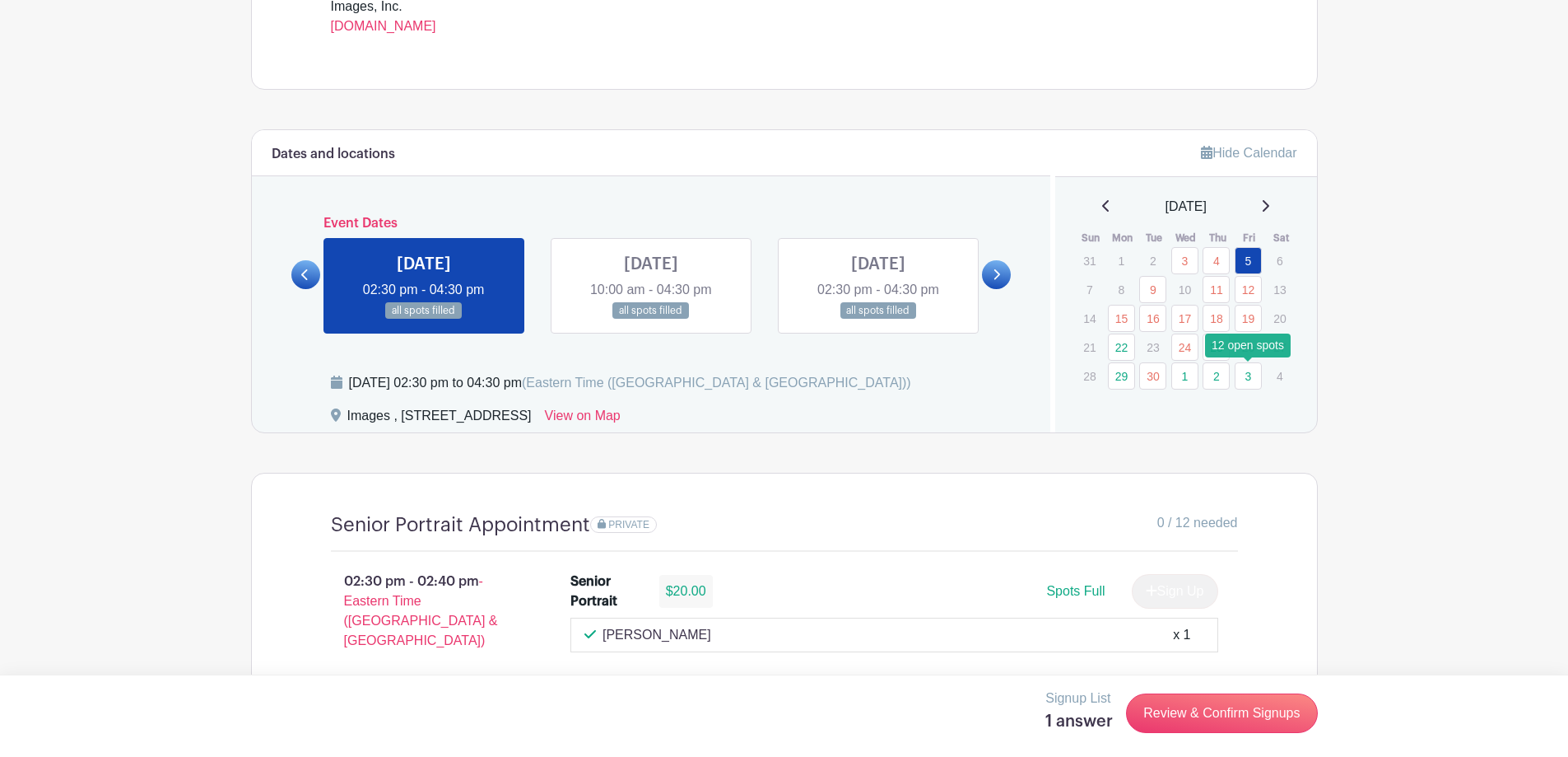
click at [1248, 378] on link "3" at bounding box center [1249, 376] width 27 height 27
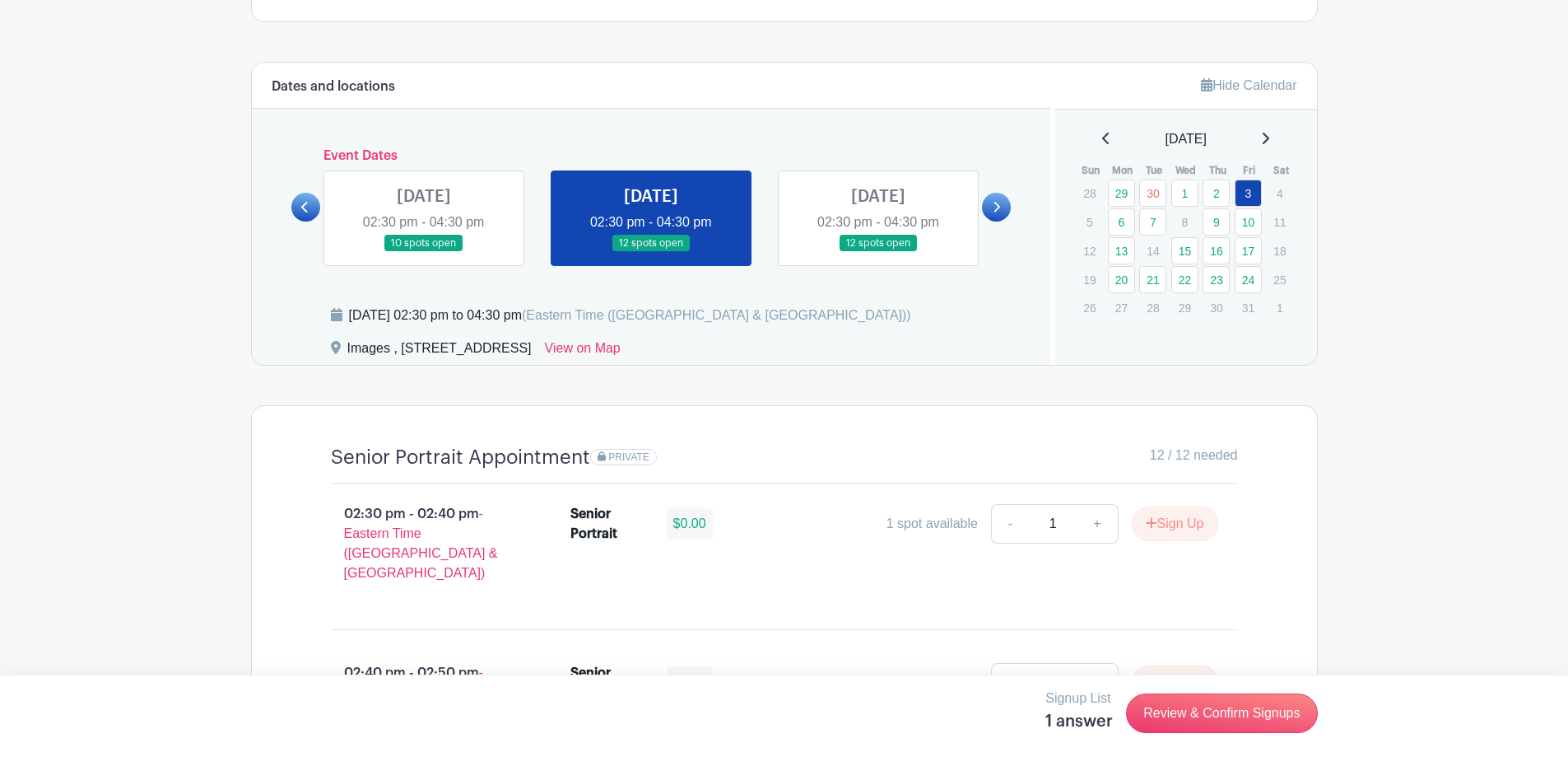
scroll to position [1155, 0]
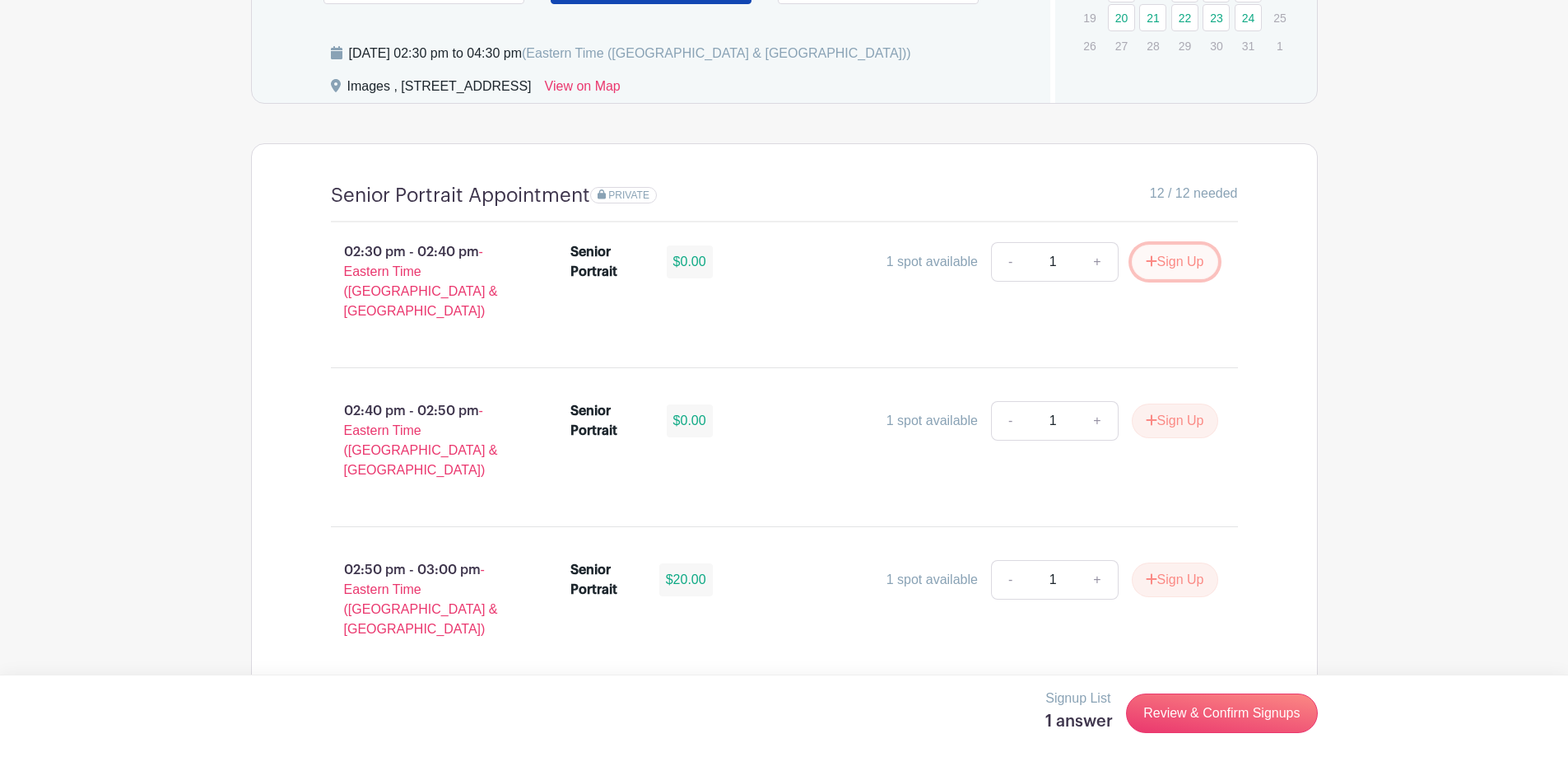
click at [1183, 267] on button "Sign Up" at bounding box center [1175, 262] width 87 height 34
click at [1186, 404] on button "Sign Up" at bounding box center [1175, 421] width 87 height 34
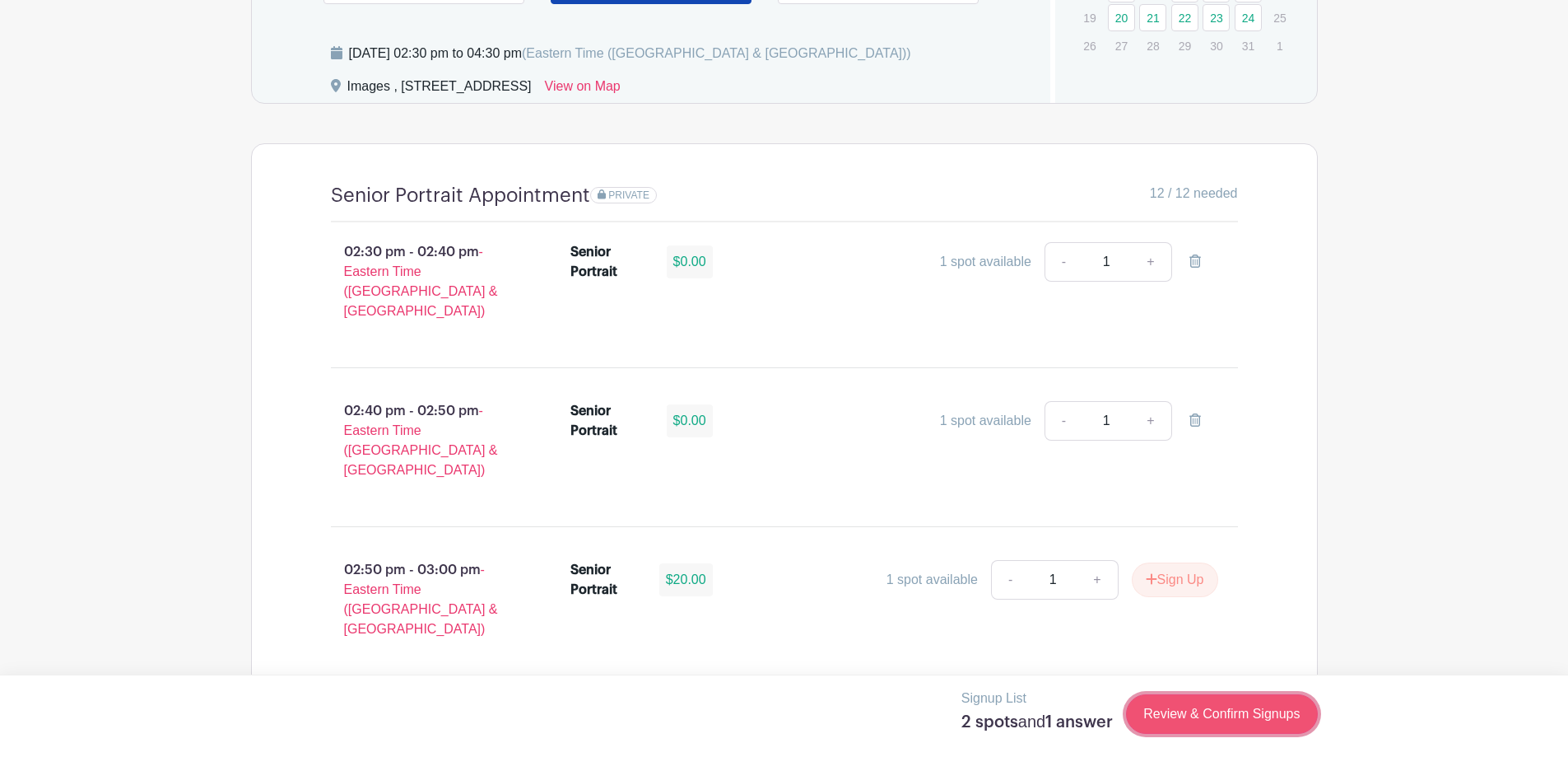
click at [1252, 711] on link "Review & Confirm Signups" at bounding box center [1221, 713] width 191 height 40
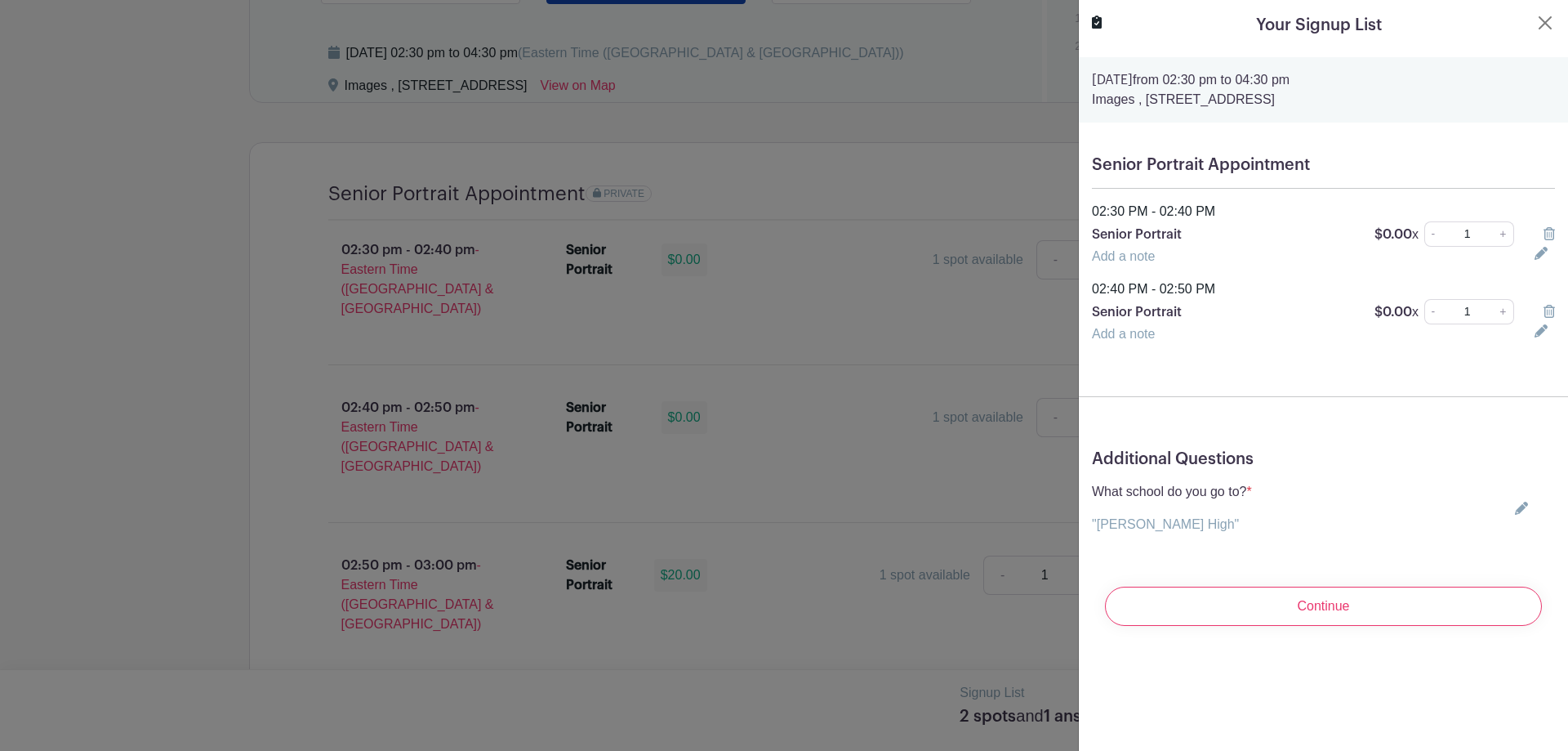
click at [1508, 508] on link at bounding box center [1517, 508] width 19 height 13
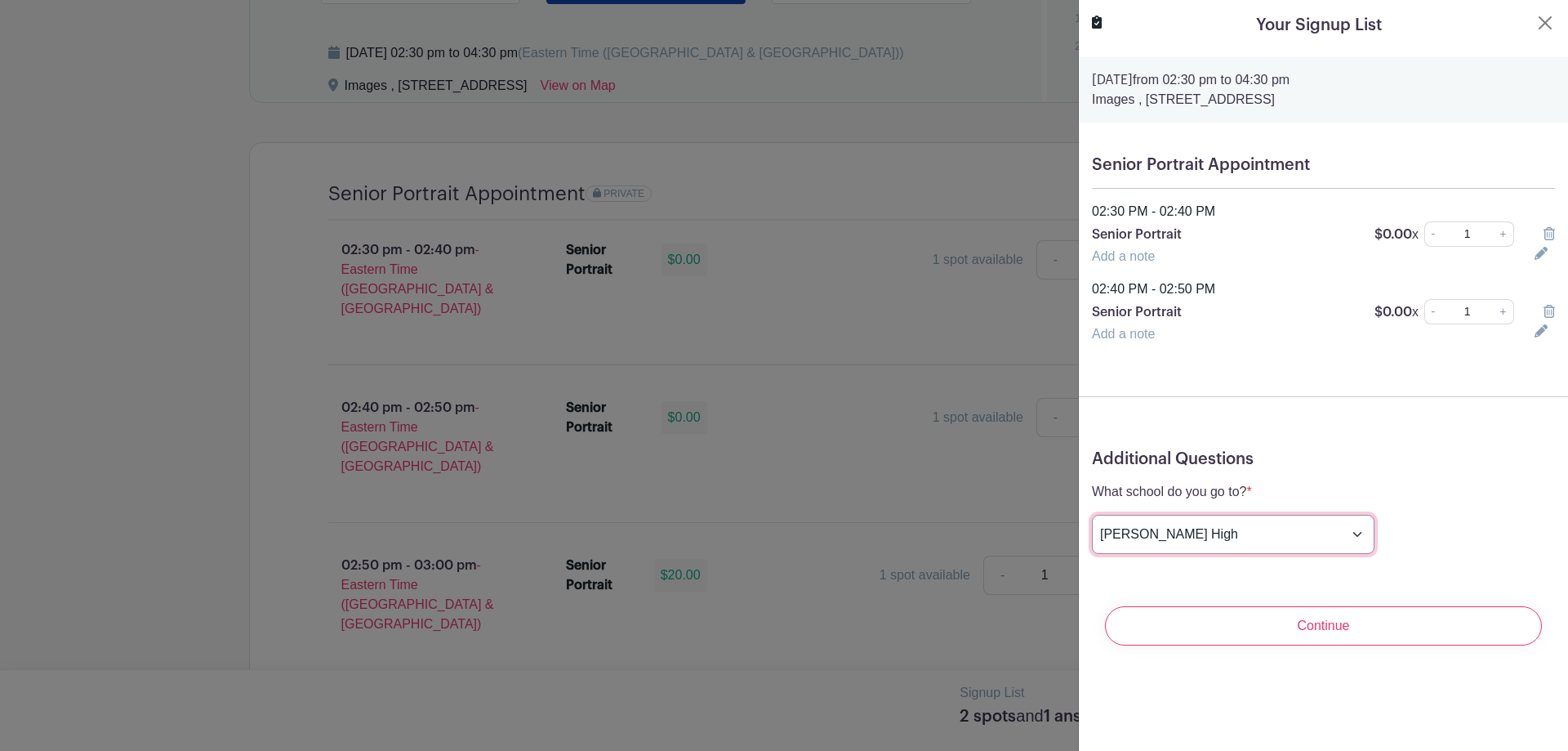
click at [1264, 525] on select "Choose your answer Boiling Springs High Broome High Byrnes High Chesnee High Cl…" at bounding box center [1233, 534] width 283 height 39
select select "3938"
click at [1092, 515] on select "Choose your answer Boiling Springs High Broome High Byrnes High Chesnee High Cl…" at bounding box center [1233, 534] width 283 height 39
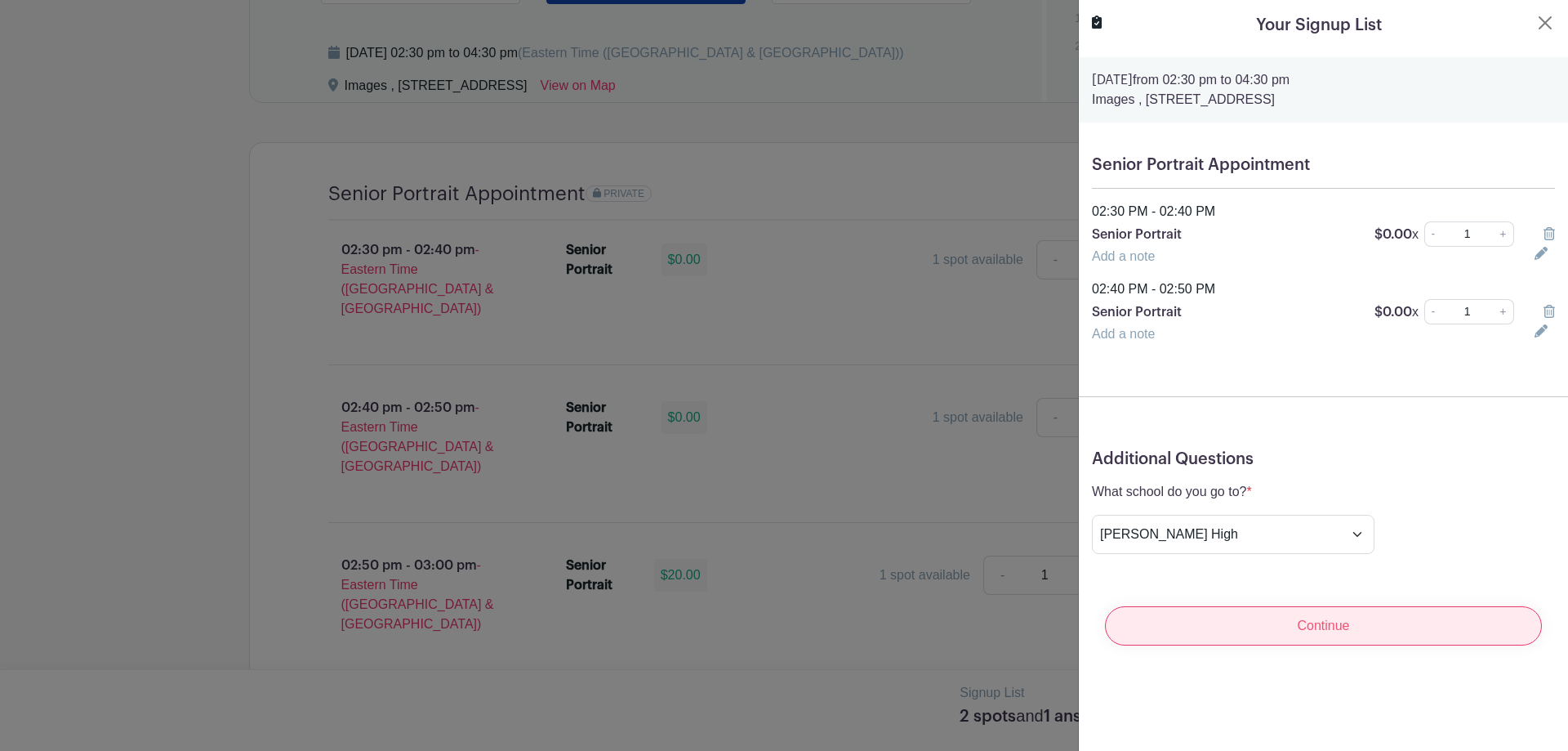
click at [1330, 614] on input "Continue" at bounding box center [1324, 625] width 437 height 39
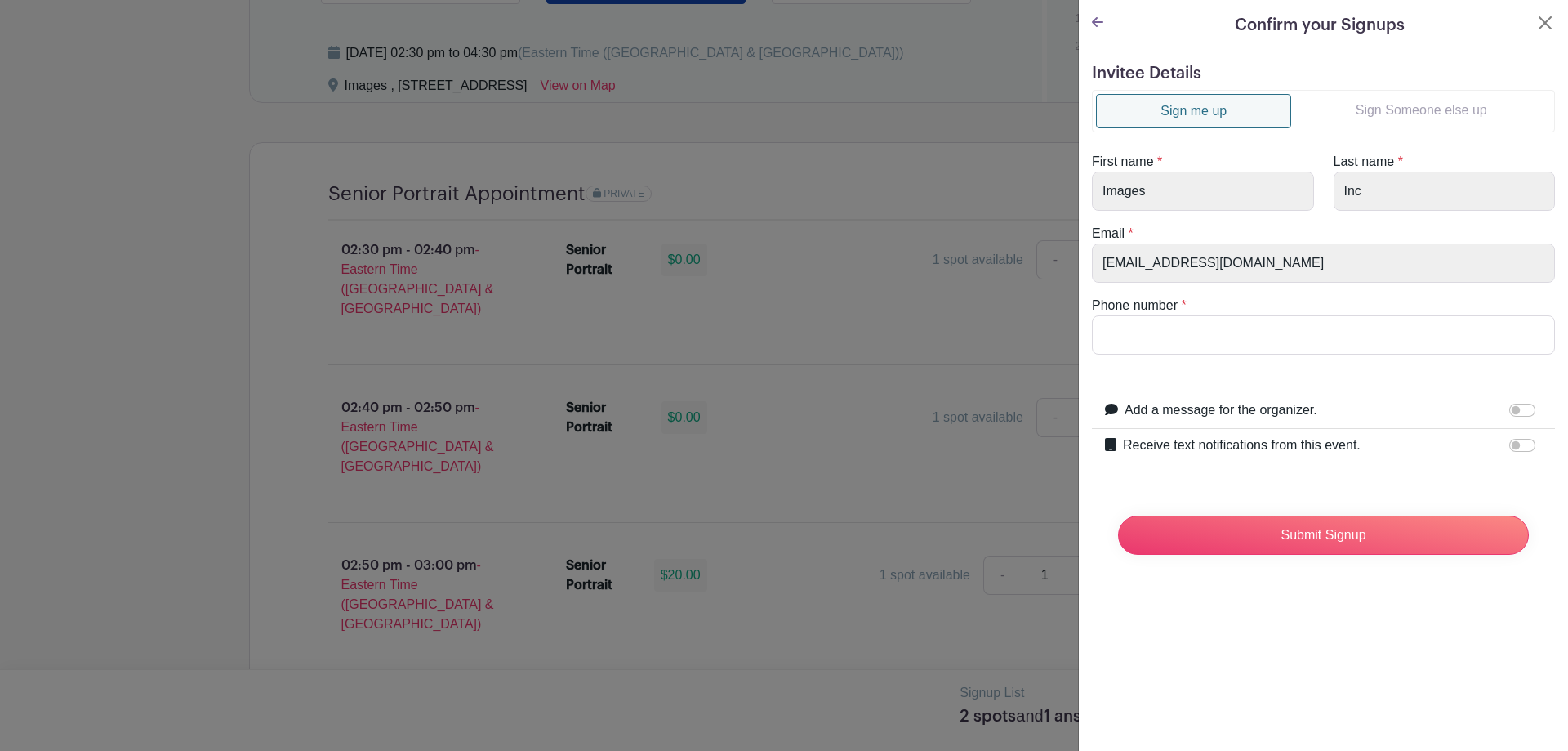
click at [1419, 115] on link "Sign Someone else up" at bounding box center [1420, 110] width 259 height 33
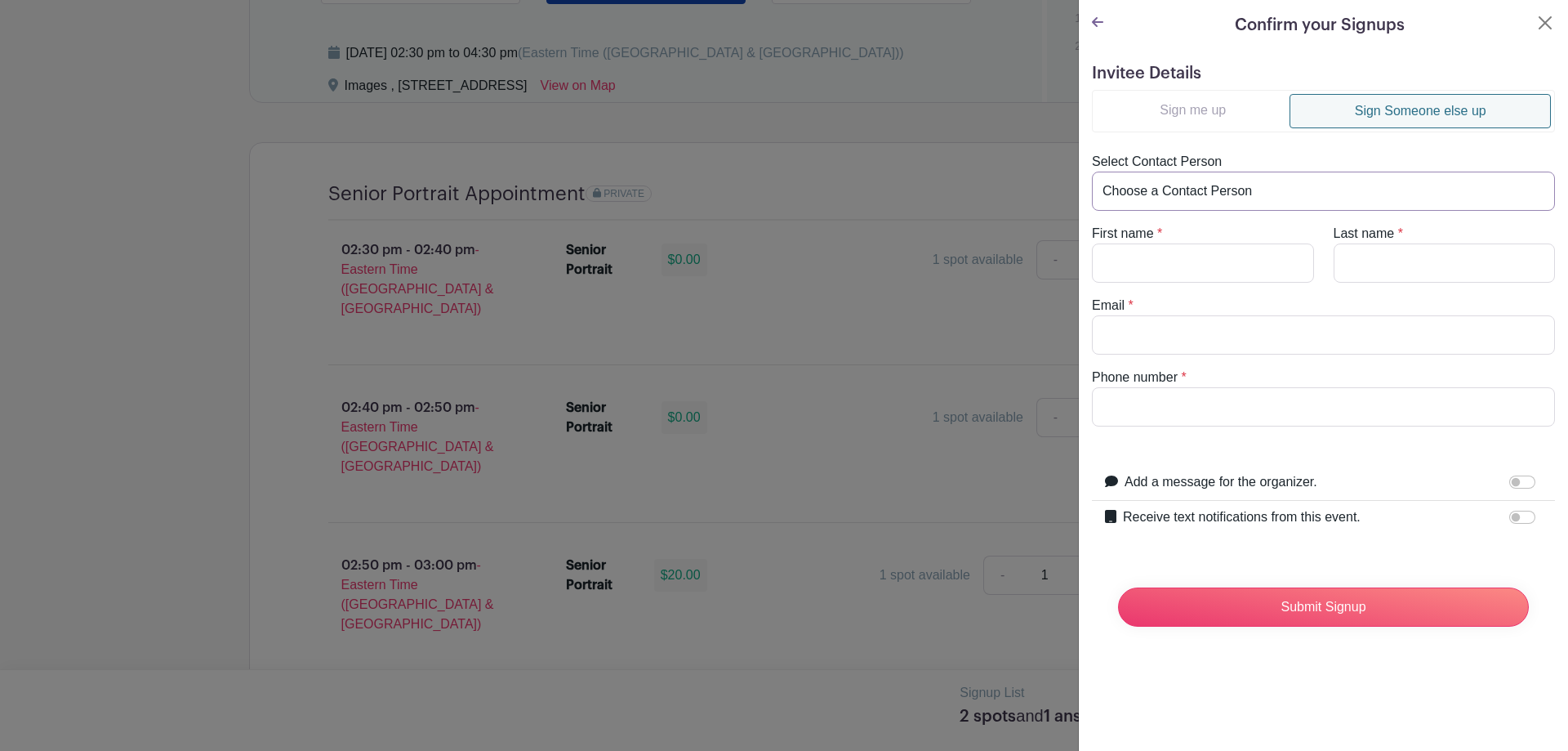
click at [1319, 195] on select "Choose a Contact Person Aaron Whitner (aaronwhitner42@gmail.com) Abby Herringto…" at bounding box center [1323, 191] width 463 height 39
select select "mommymedinahere@gmail.com"
click at [1092, 172] on select "Choose a Contact Person Aaron Whitner (aaronwhitner42@gmail.com) Abby Herringto…" at bounding box center [1323, 191] width 463 height 39
type input "Kaitlyn"
type input "Ramirez"
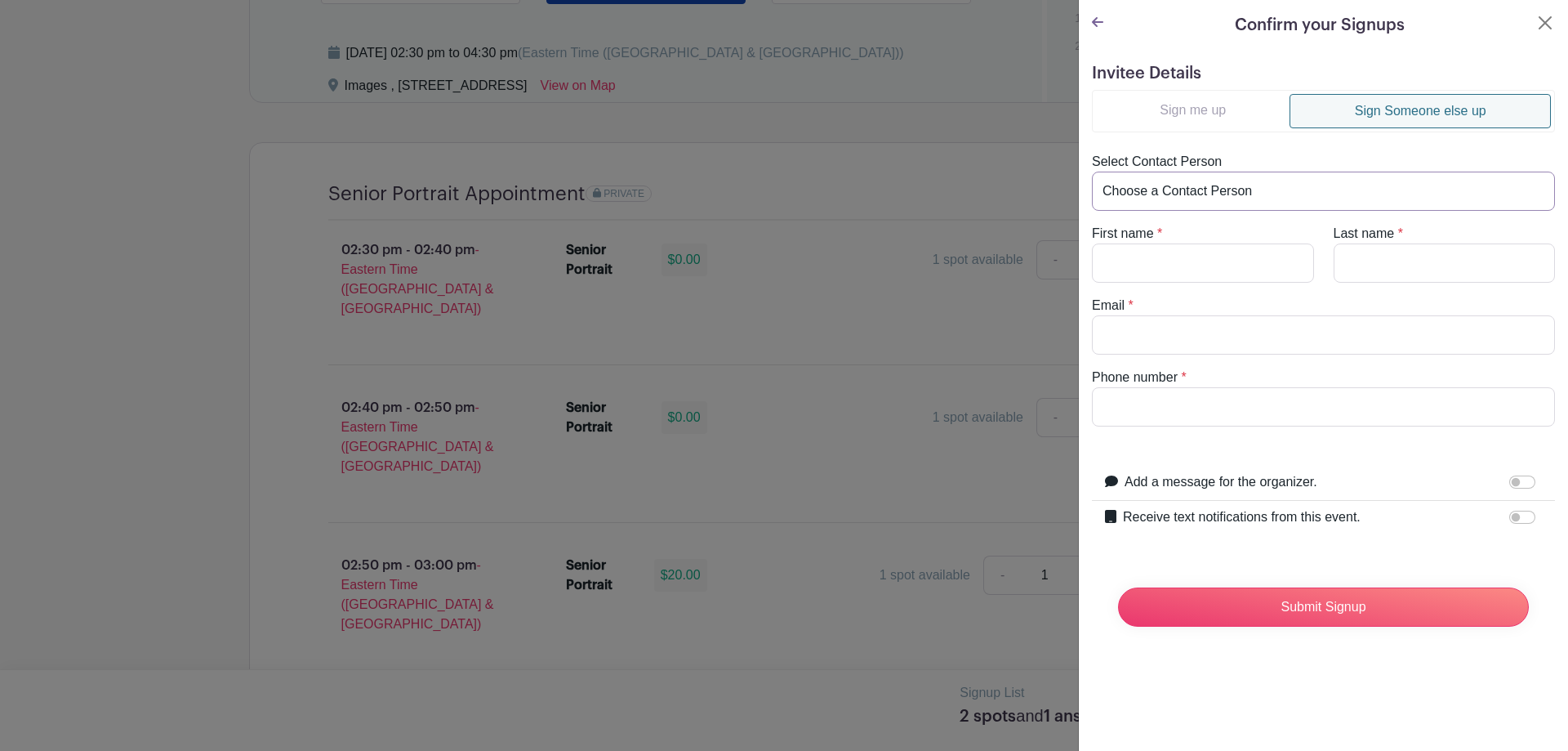
type input "mommymedinahere@gmail.com"
type input "8645591045"
drag, startPoint x: 1274, startPoint y: 407, endPoint x: 1003, endPoint y: 406, distance: 271.0
click at [1003, 406] on div at bounding box center [784, 376] width 1568 height 751
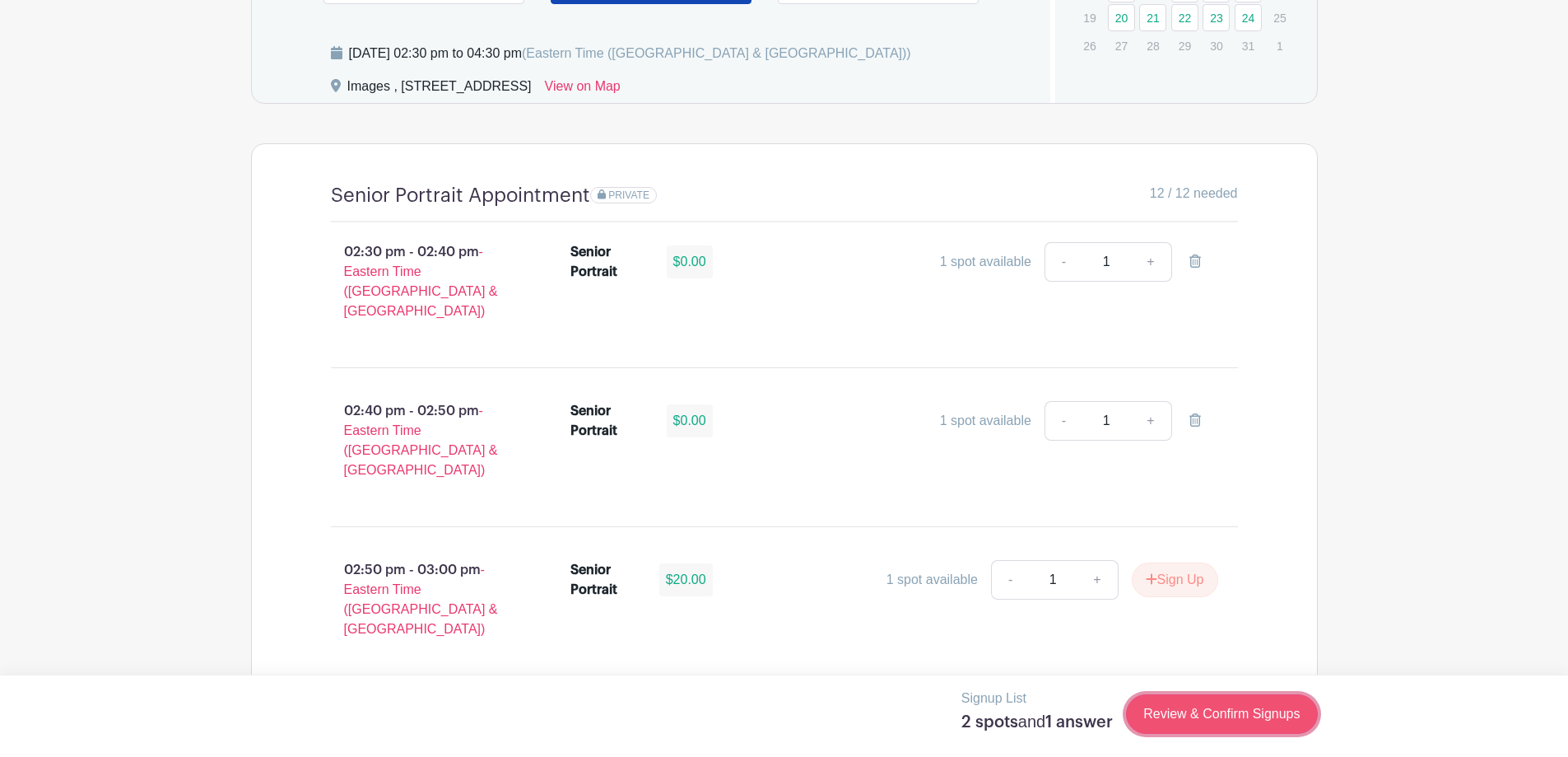
click at [1217, 723] on link "Review & Confirm Signups" at bounding box center [1221, 713] width 191 height 40
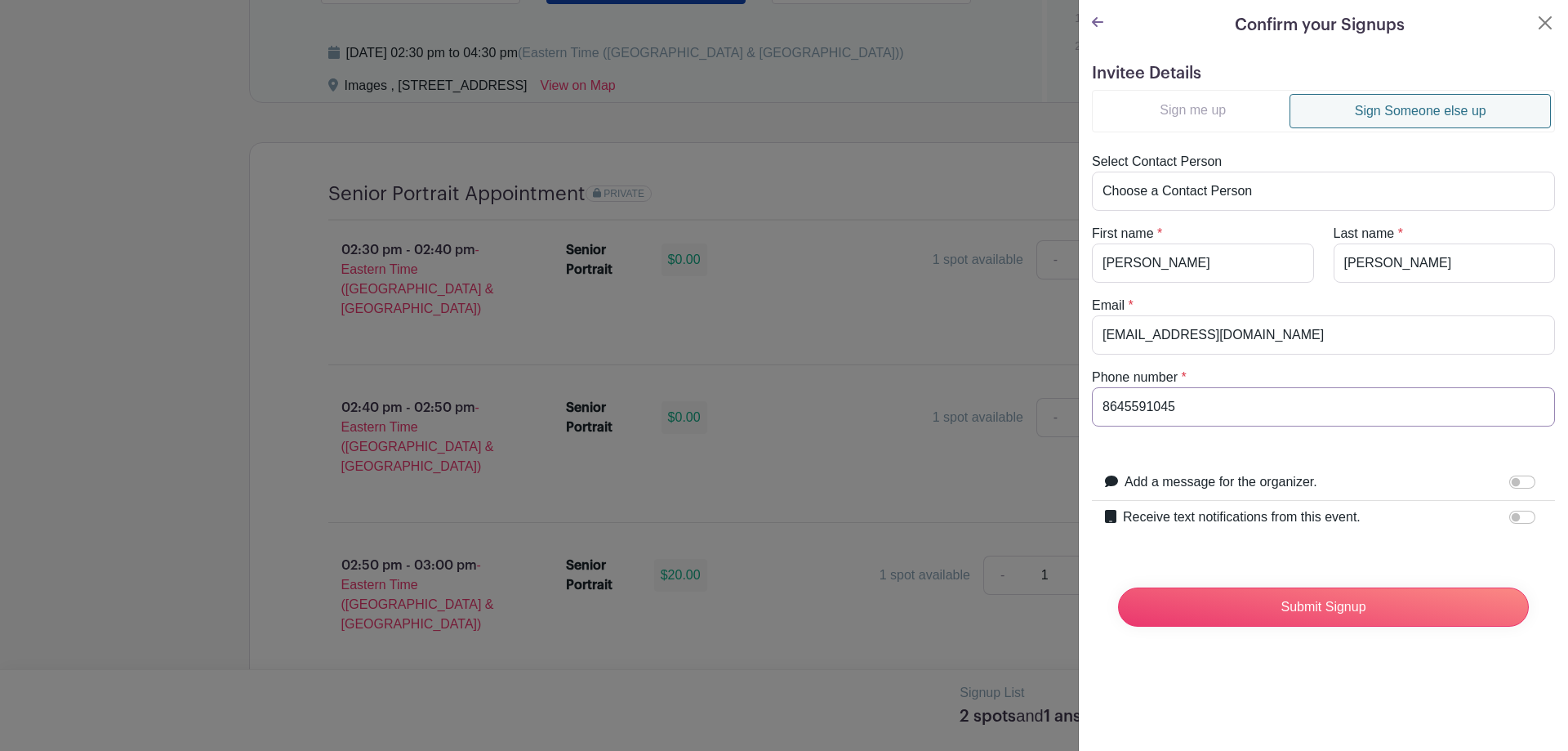
drag, startPoint x: 1251, startPoint y: 421, endPoint x: 1106, endPoint y: 420, distance: 145.0
click at [1106, 420] on input "8645591045" at bounding box center [1323, 406] width 463 height 39
click at [1509, 516] on input "Receive text notifications from this event." at bounding box center [1521, 517] width 26 height 13
checkbox input "true"
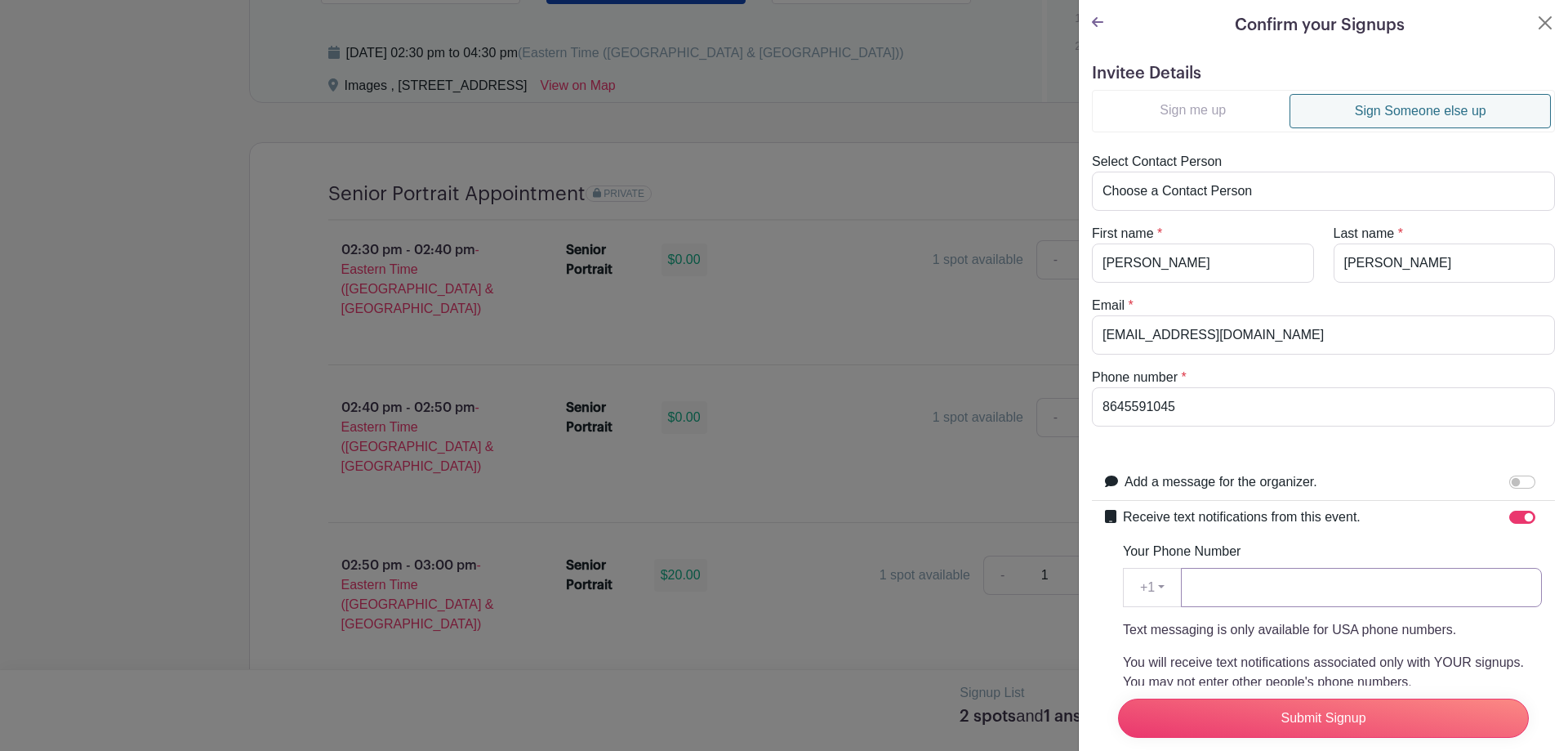
paste input "8645591045"
type input "8645591045"
drag, startPoint x: 1183, startPoint y: 259, endPoint x: 1064, endPoint y: 264, distance: 119.1
type input "Tristan"
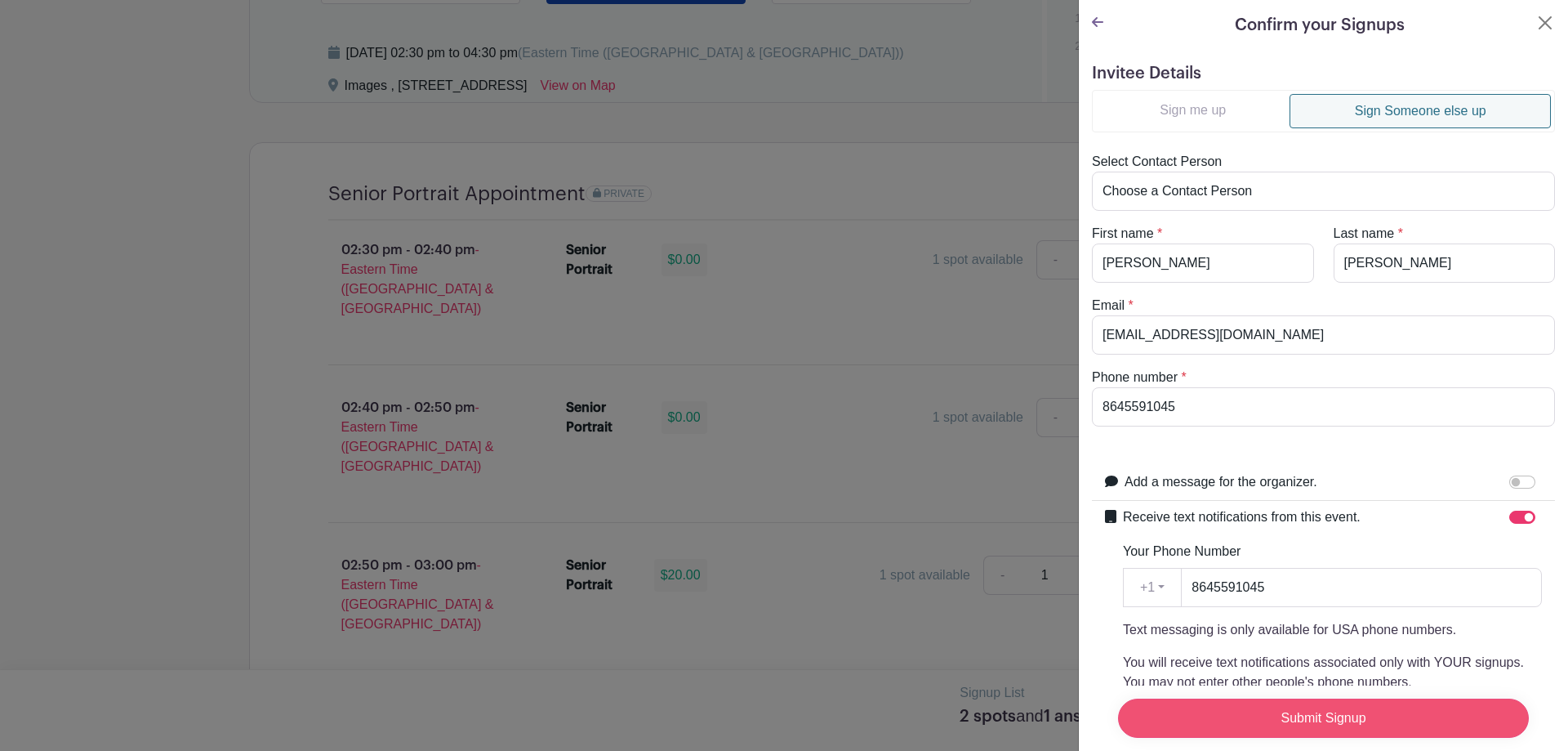
click at [1307, 699] on input "Submit Signup" at bounding box center [1323, 718] width 410 height 39
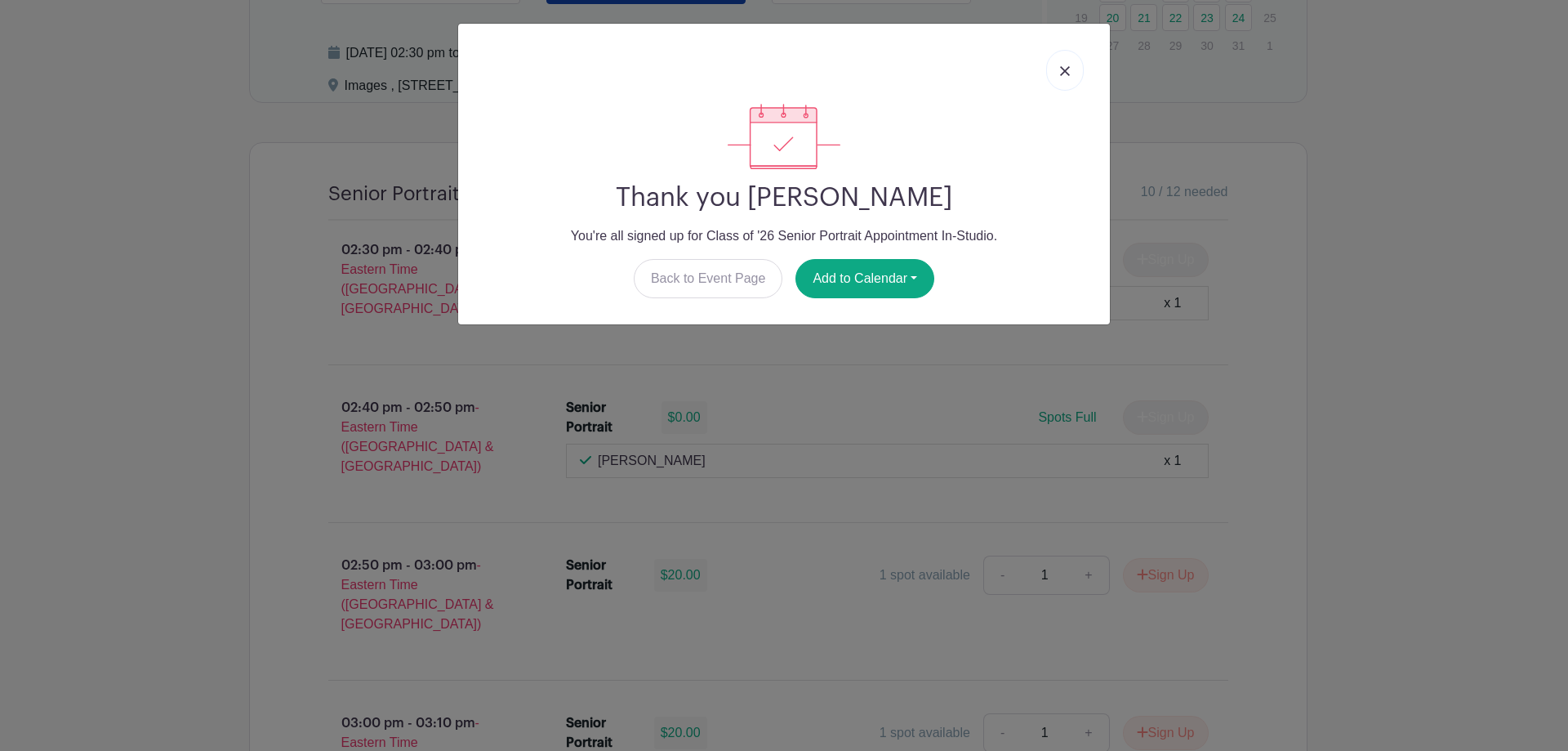
click at [1061, 69] on img at bounding box center [1065, 71] width 10 height 10
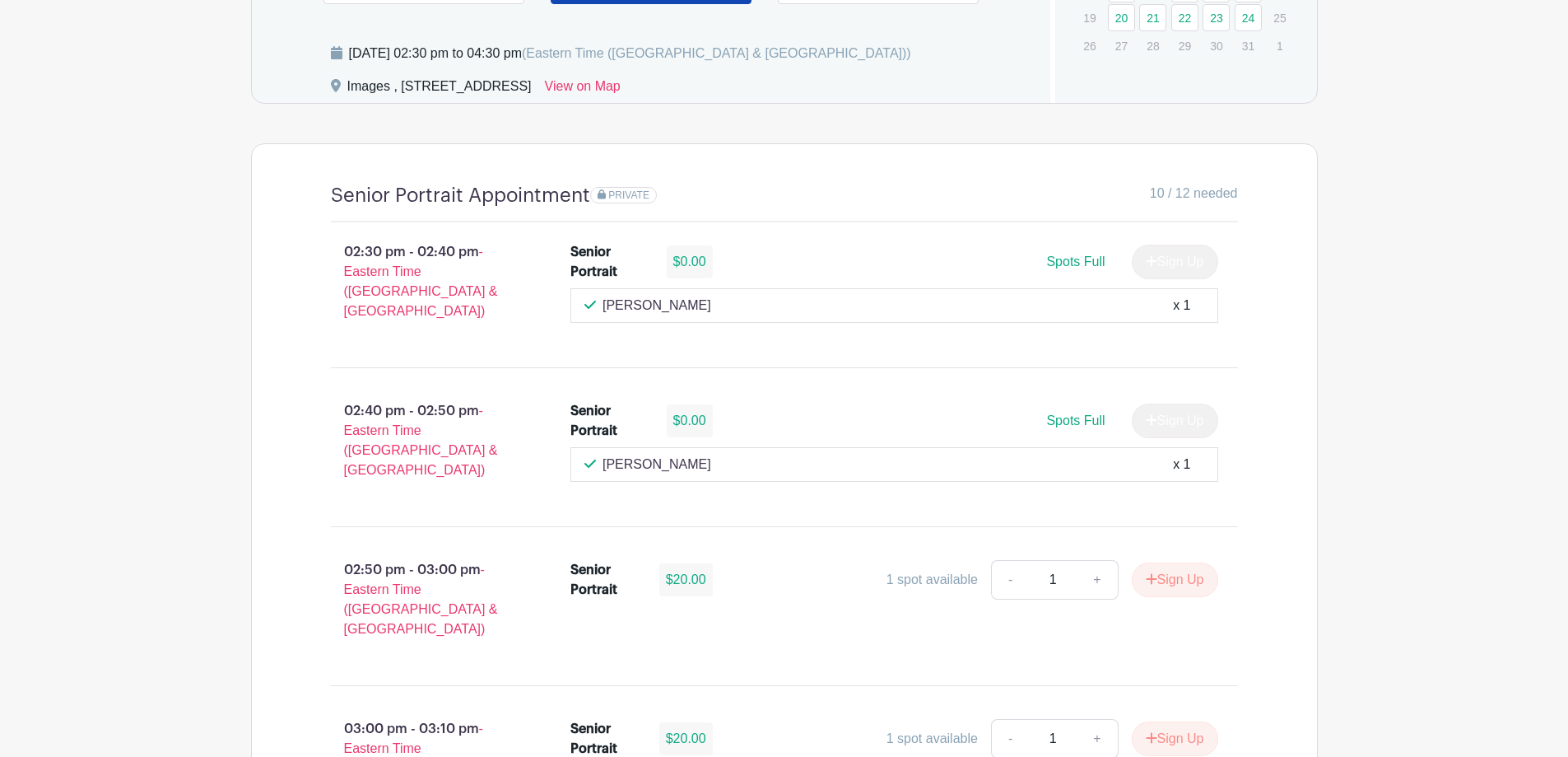
drag, startPoint x: 645, startPoint y: 453, endPoint x: 604, endPoint y: 461, distance: 41.8
click at [604, 461] on p "Tristan Ramirez" at bounding box center [657, 463] width 108 height 19
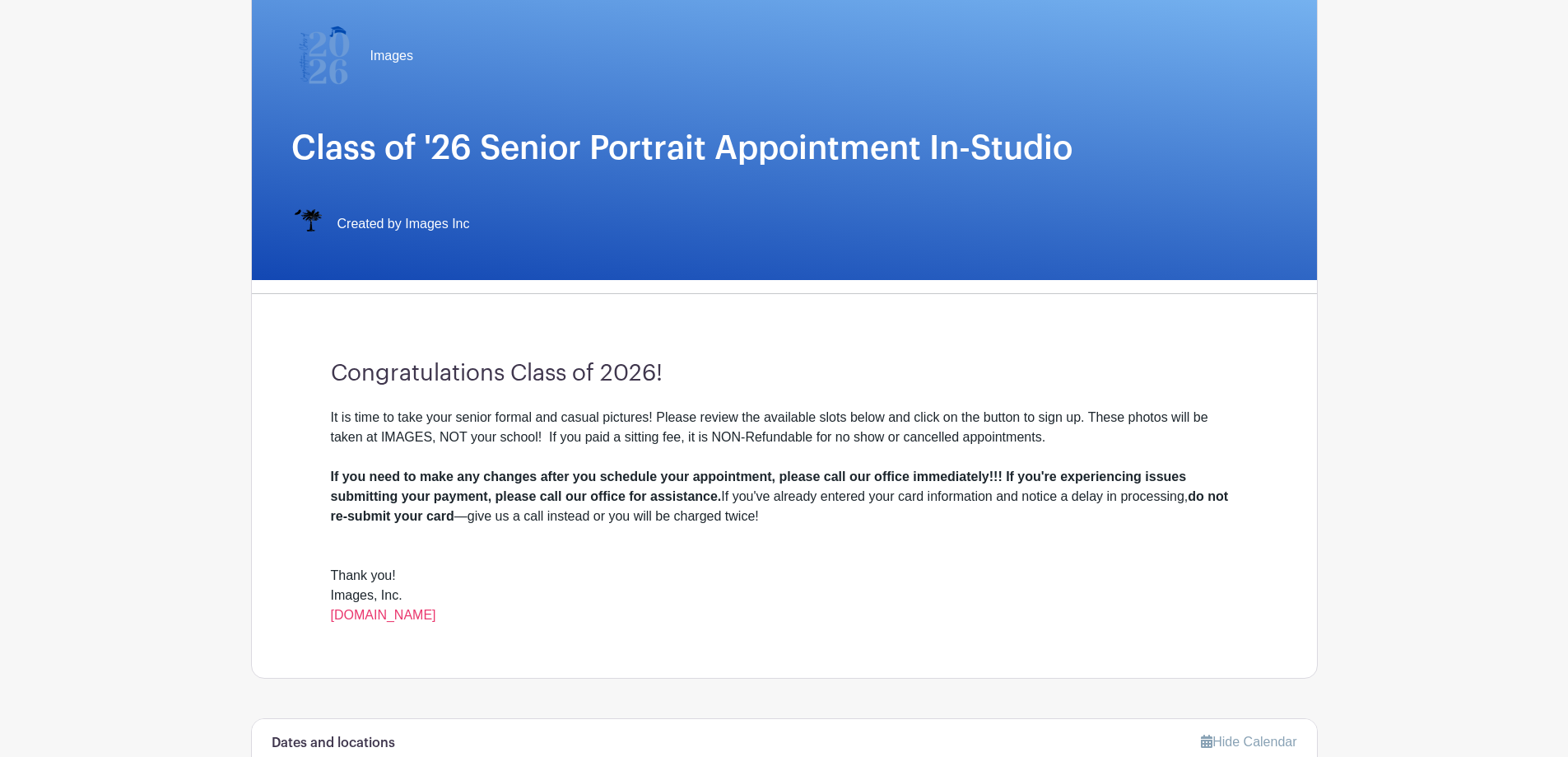
scroll to position [0, 0]
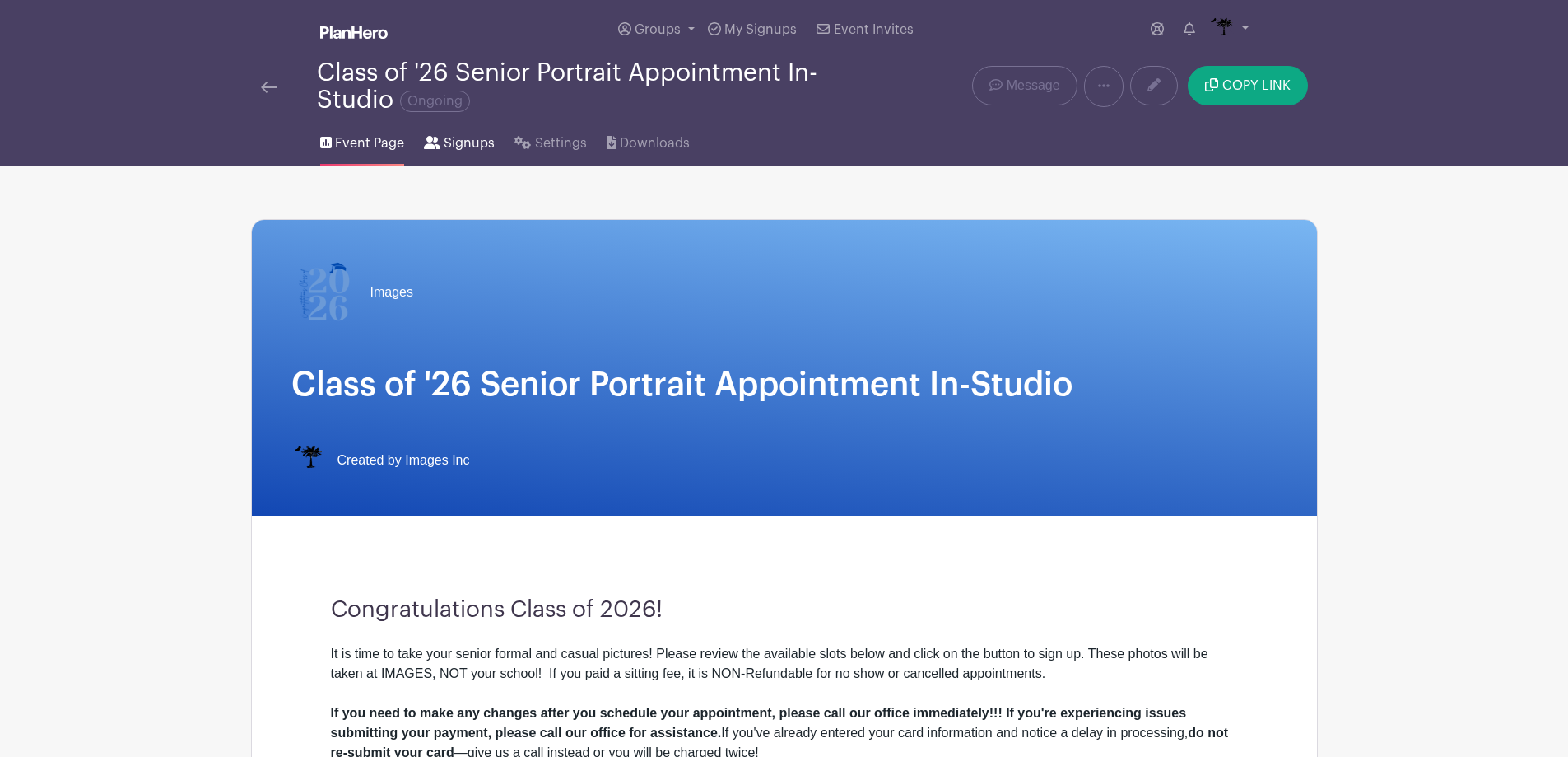
click at [479, 139] on span "Signups" at bounding box center [469, 143] width 51 height 19
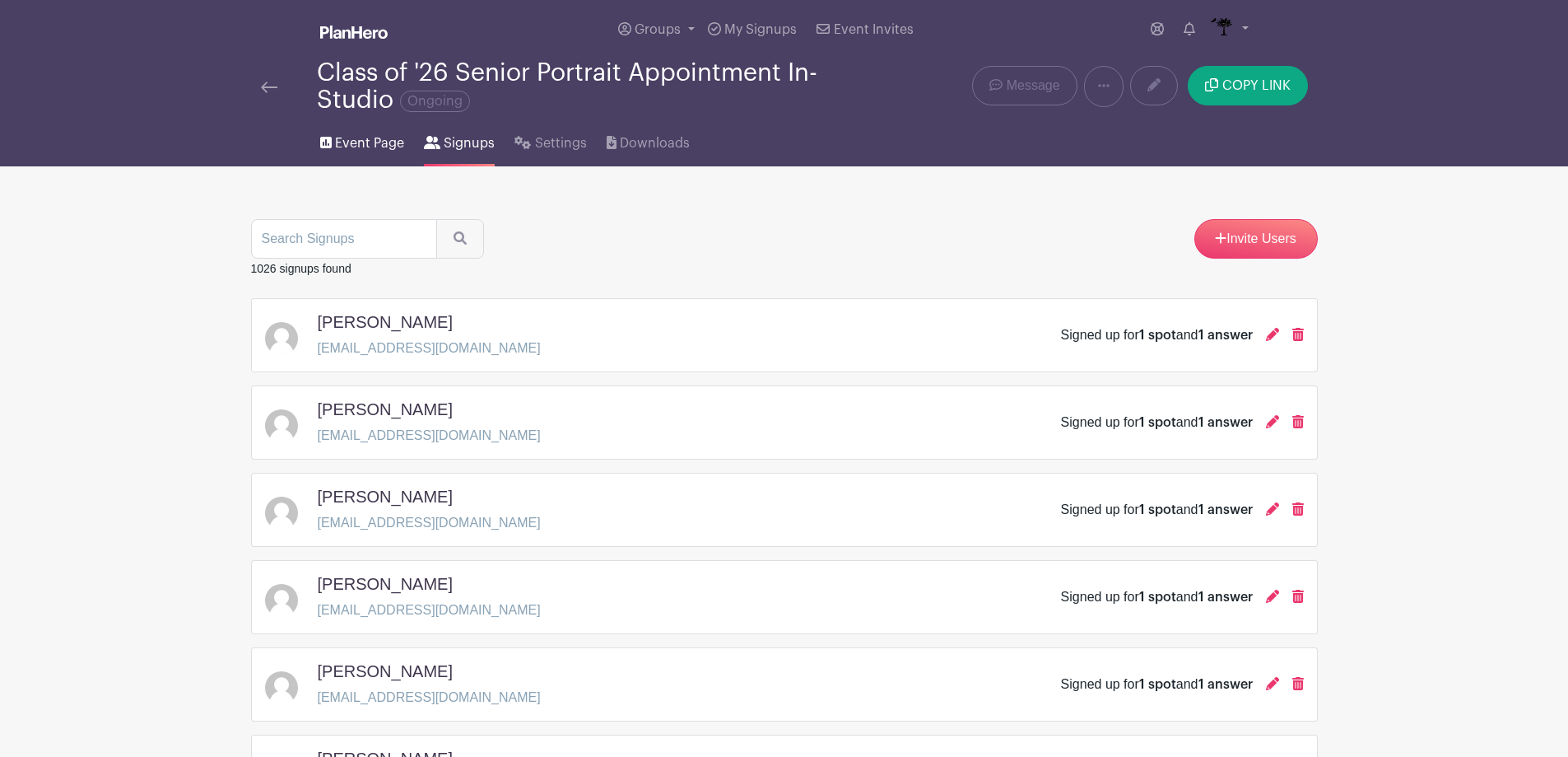
click at [338, 146] on span "Event Page" at bounding box center [369, 143] width 69 height 19
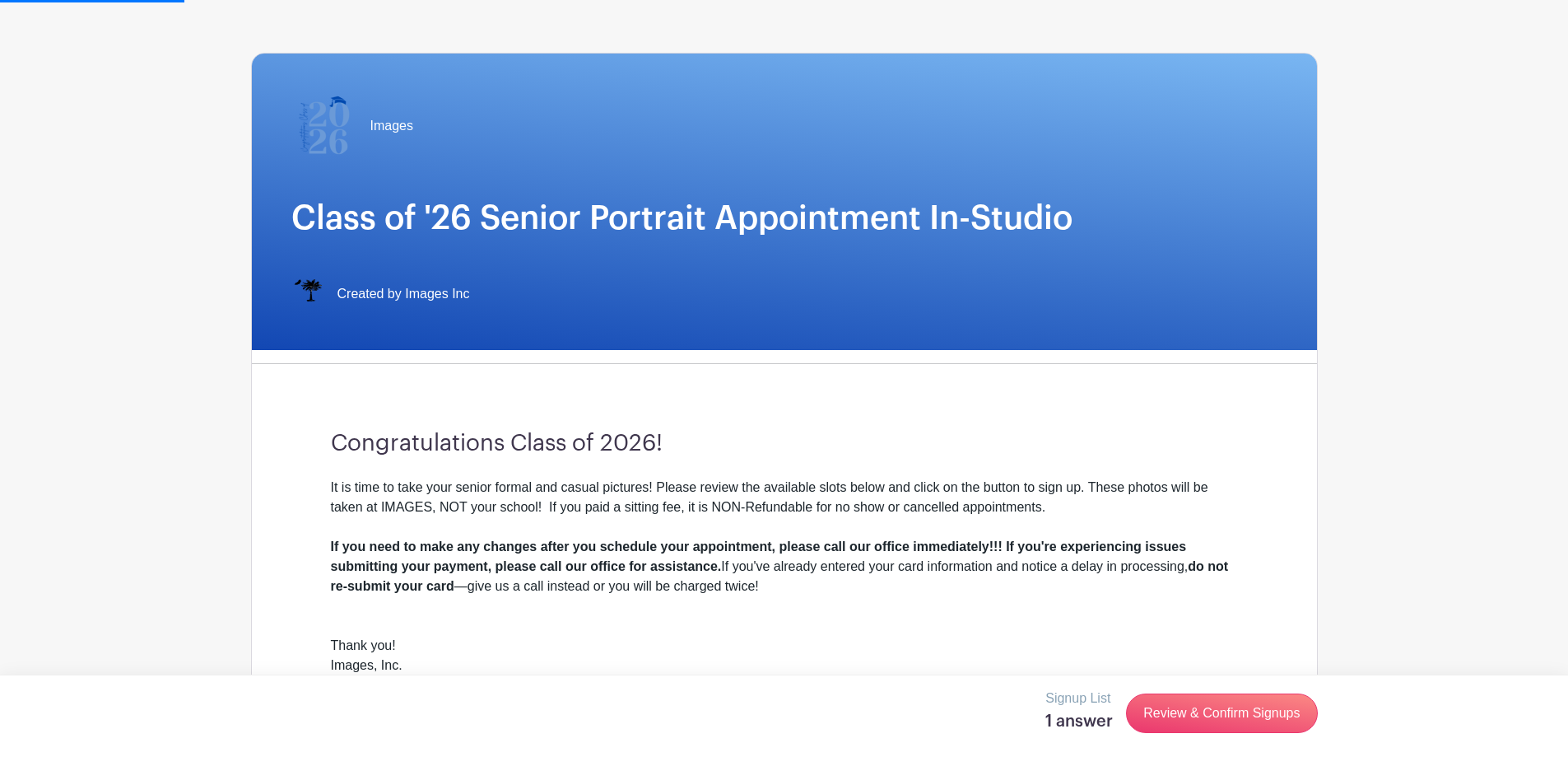
scroll to position [494, 0]
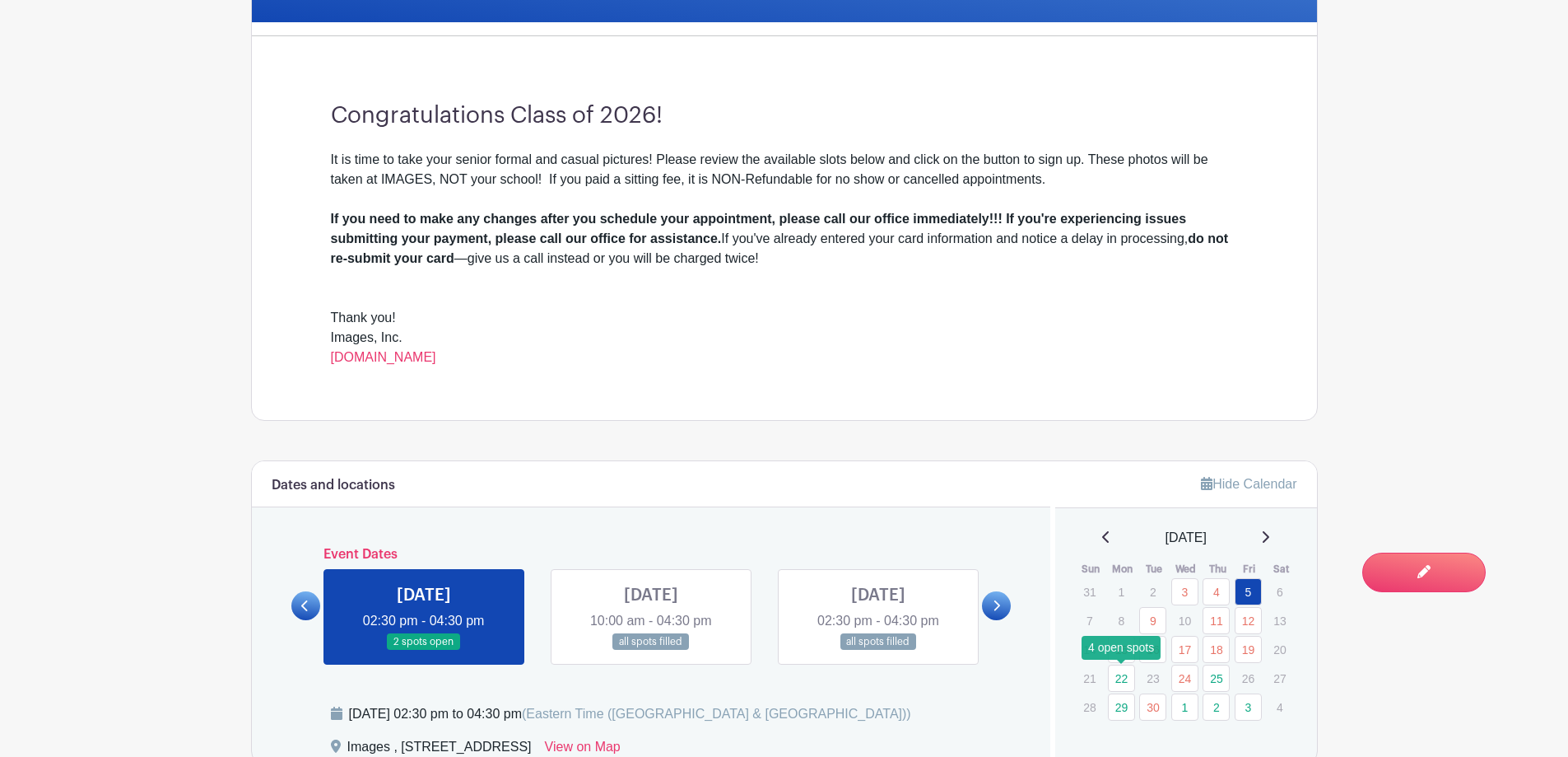
click at [1126, 674] on link "22" at bounding box center [1122, 678] width 27 height 27
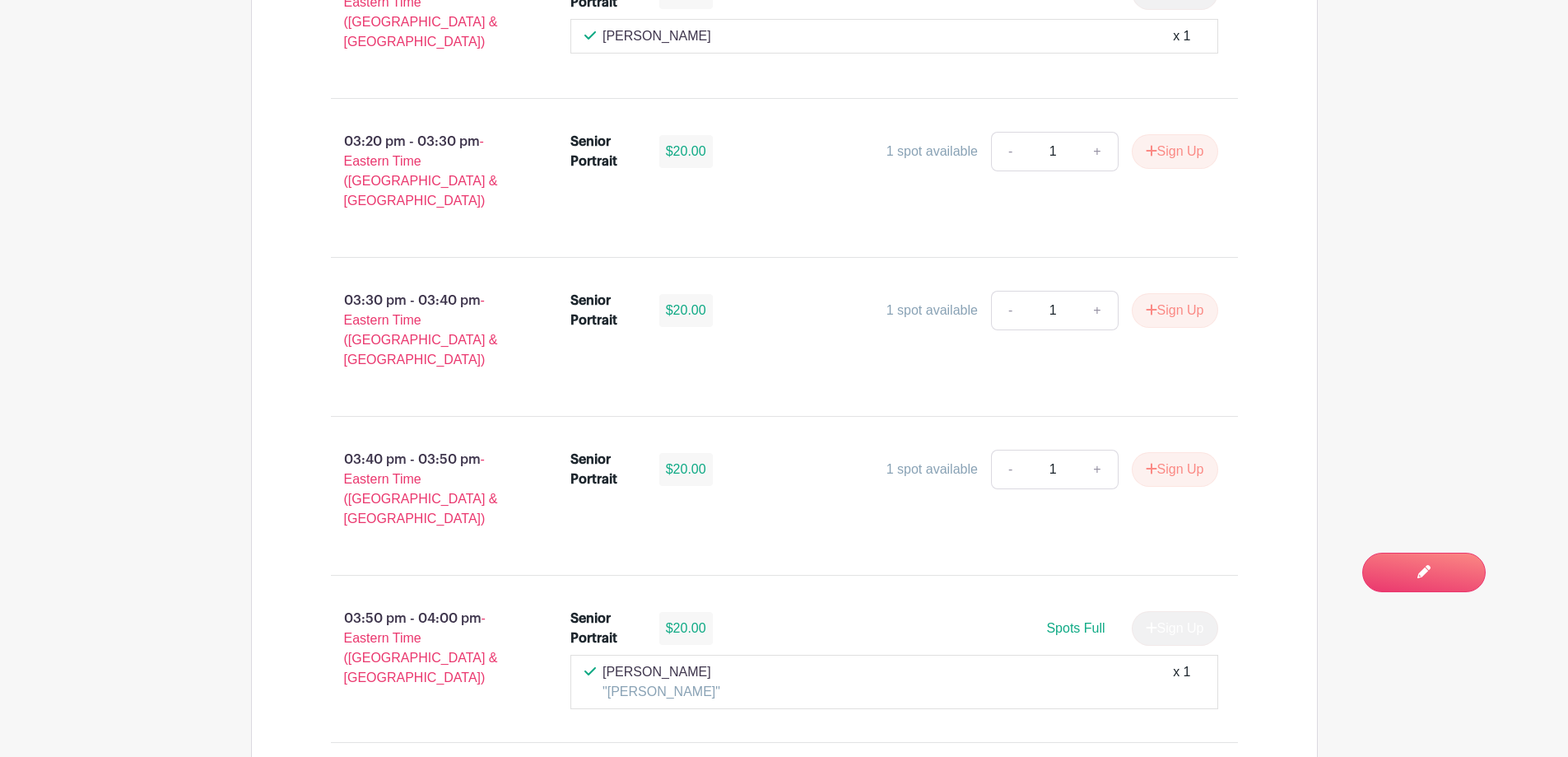
scroll to position [2059, 0]
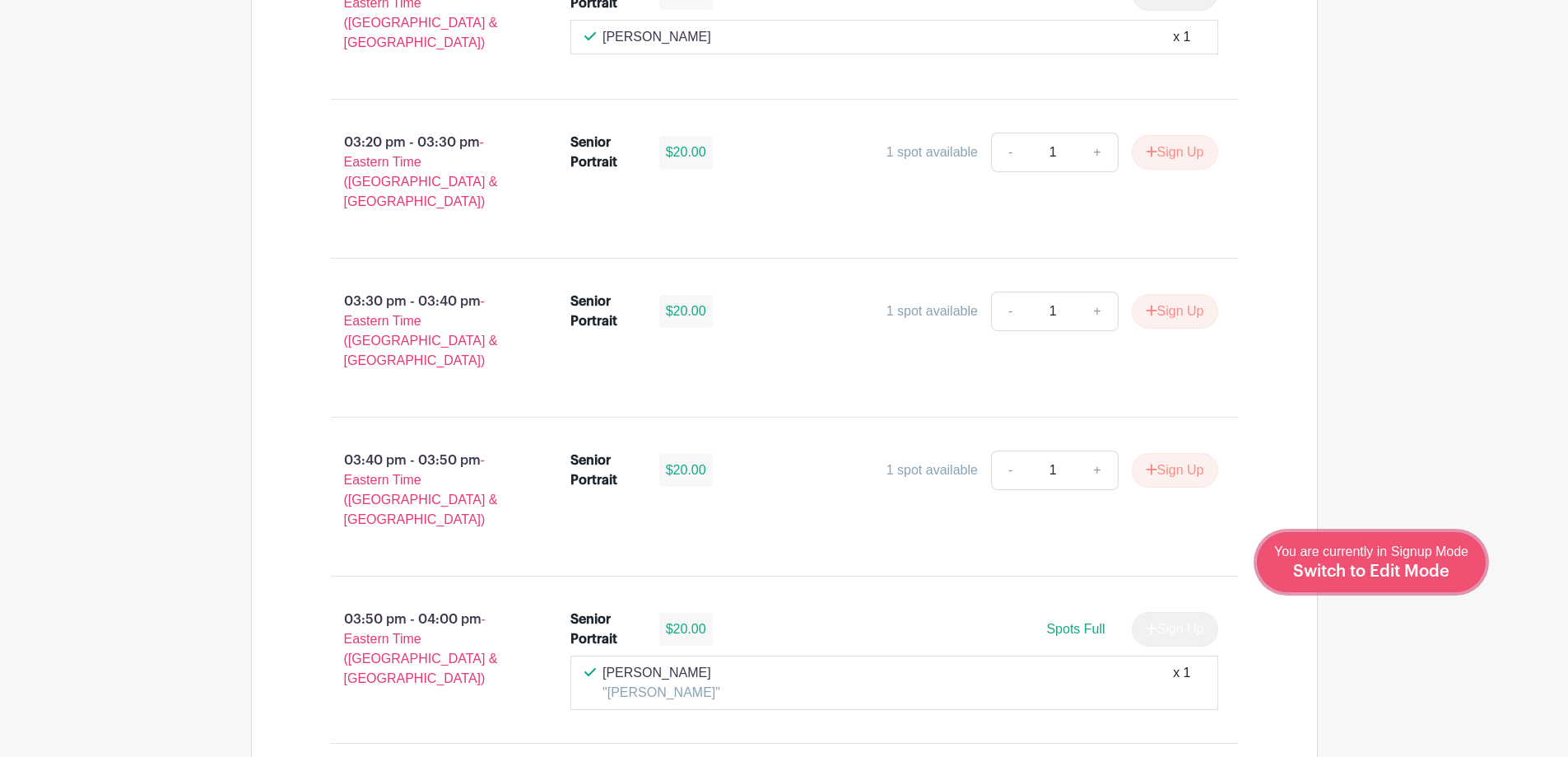
click at [1404, 573] on span "Switch to Edit Mode" at bounding box center [1371, 572] width 156 height 17
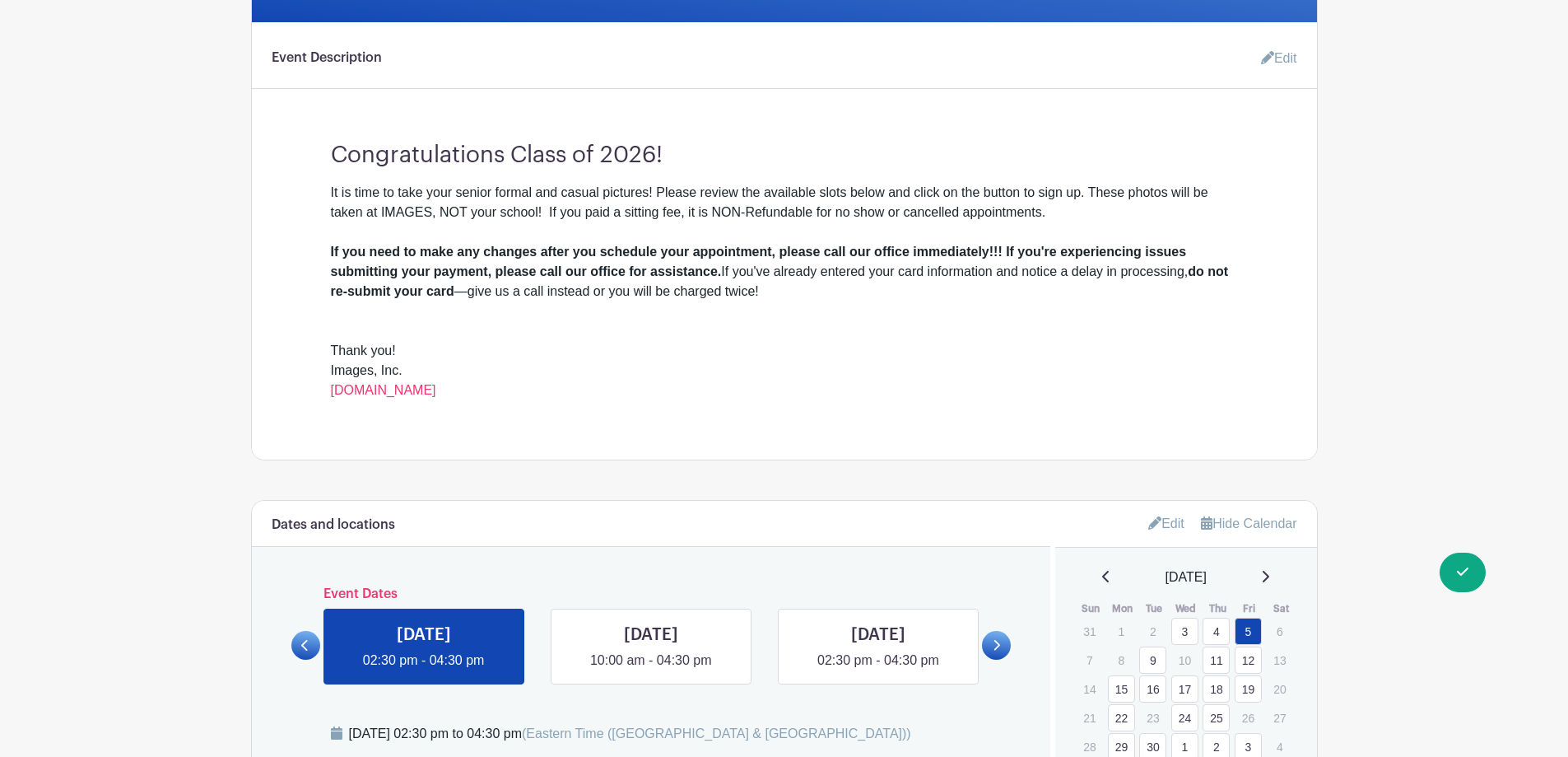
scroll to position [988, 0]
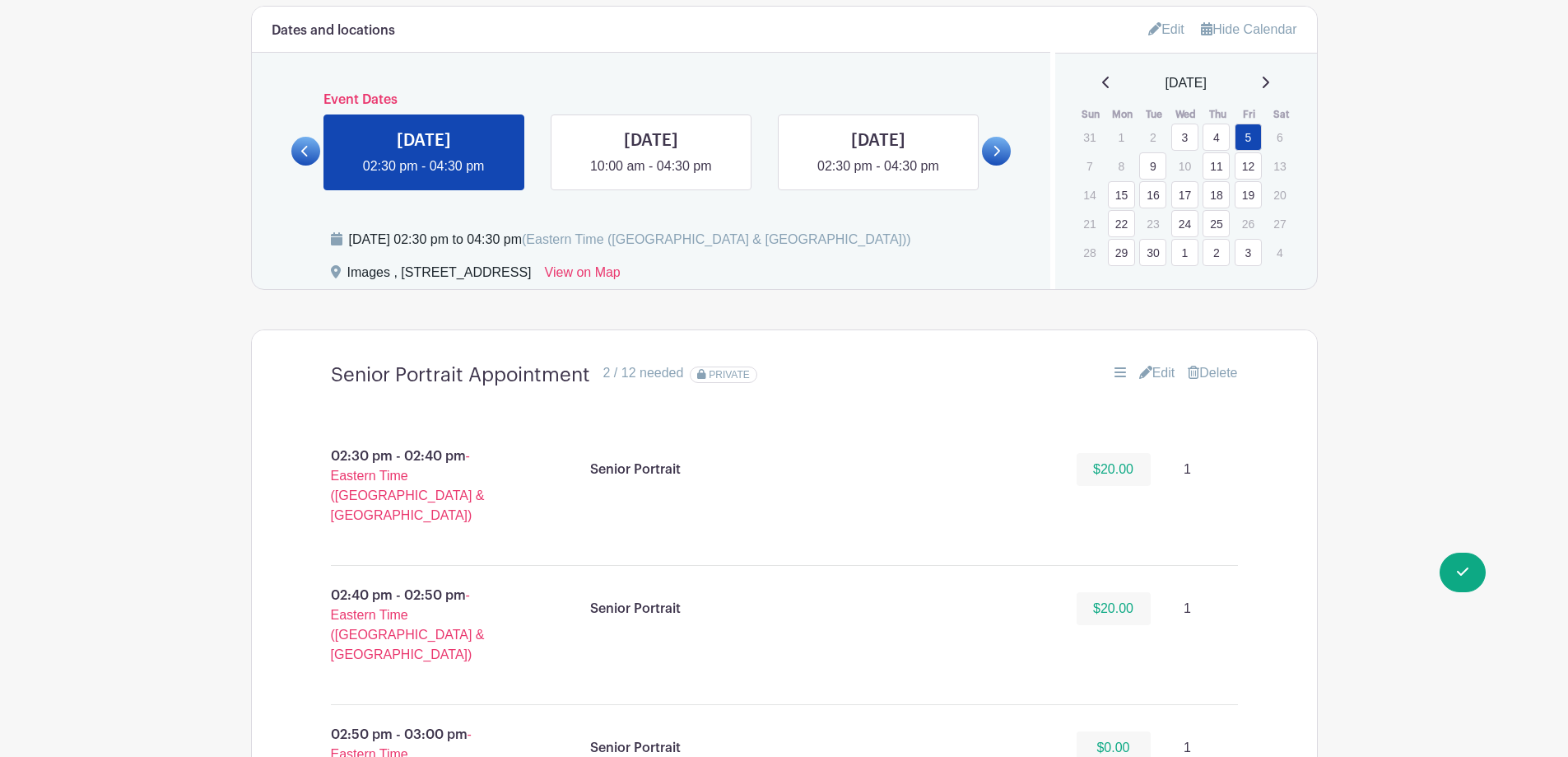
click at [1123, 227] on link "22" at bounding box center [1122, 224] width 27 height 27
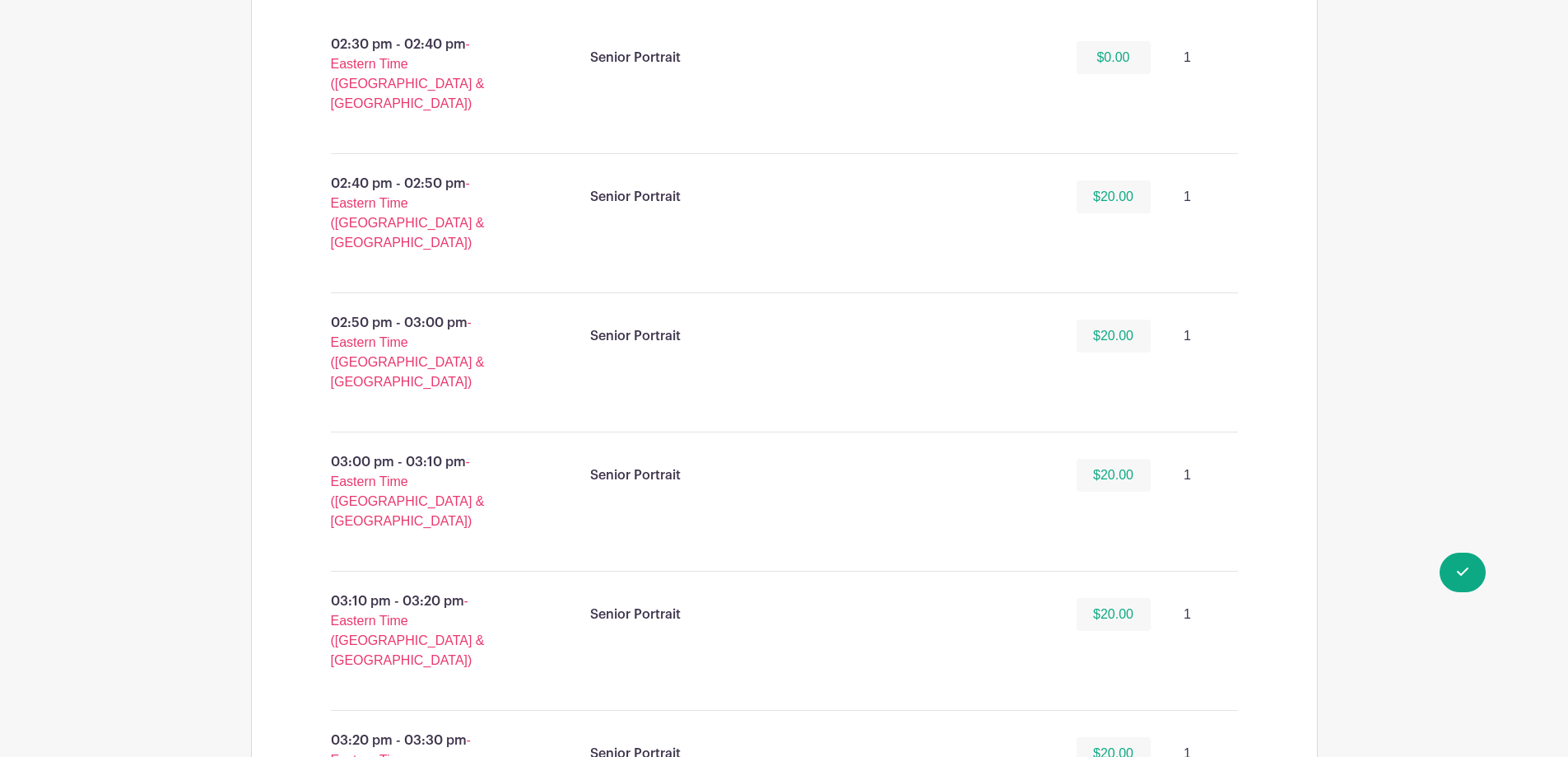
scroll to position [1071, 0]
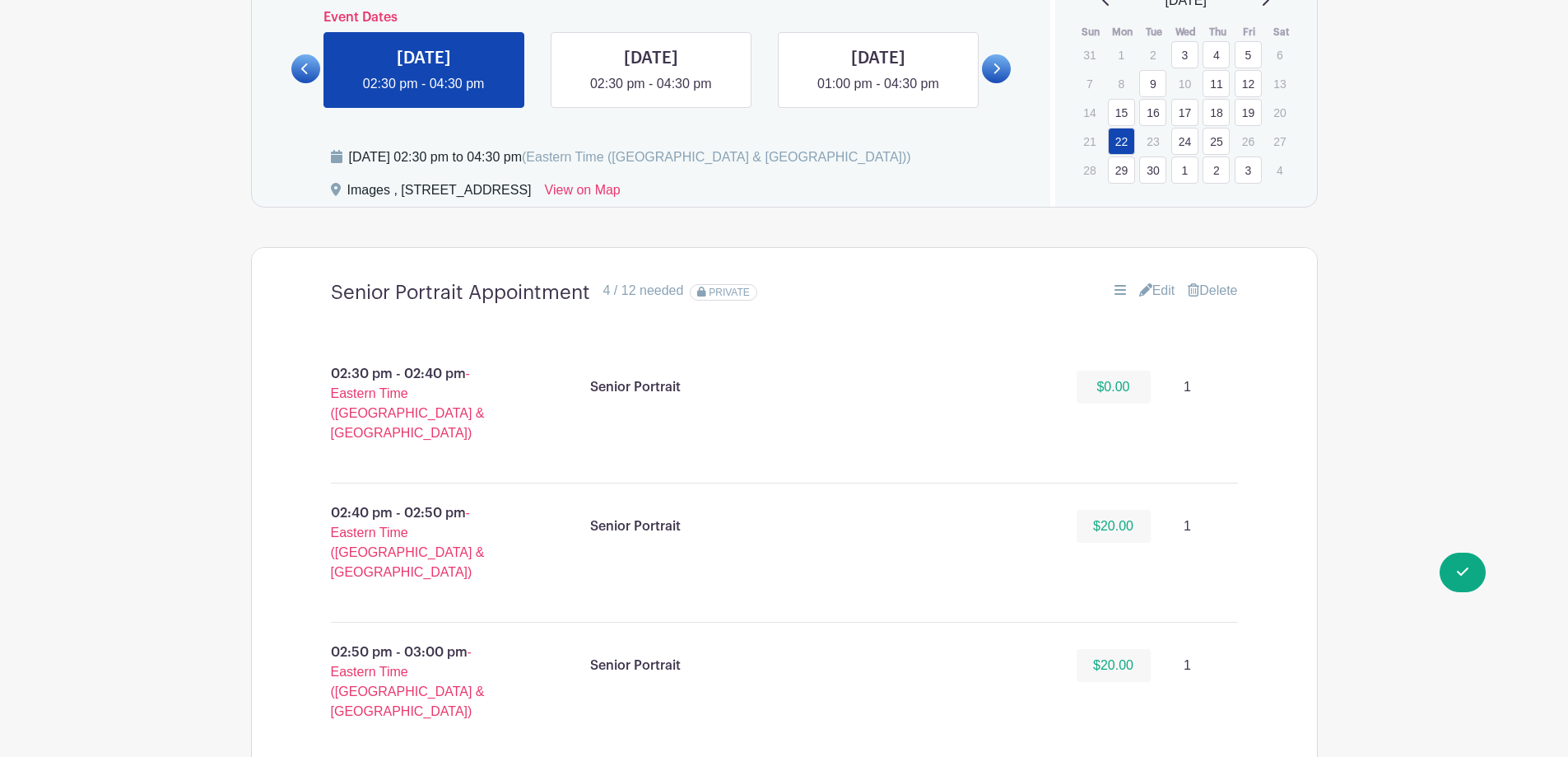
click at [1164, 284] on link "Edit" at bounding box center [1157, 290] width 36 height 19
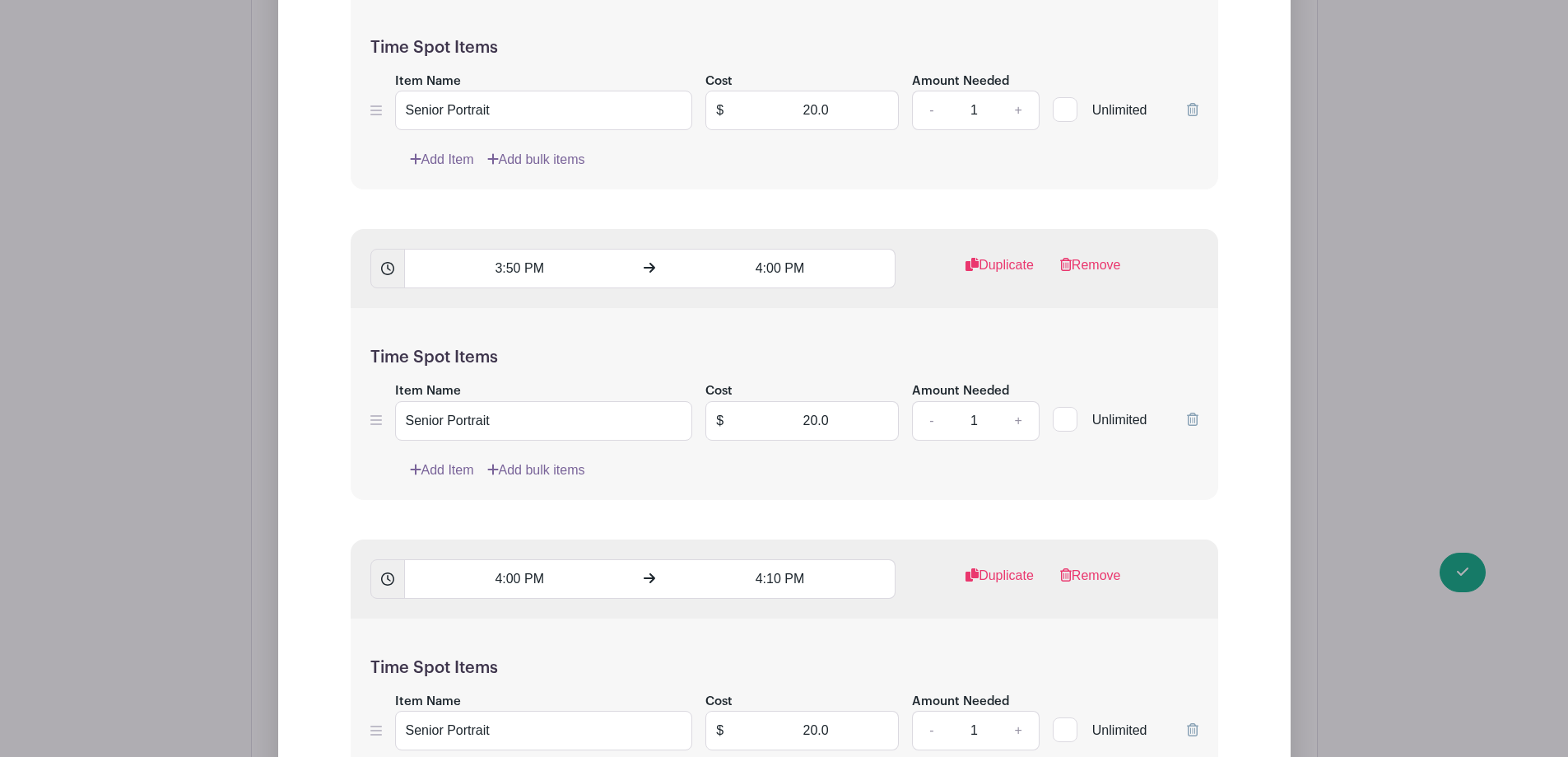
scroll to position [3788, 0]
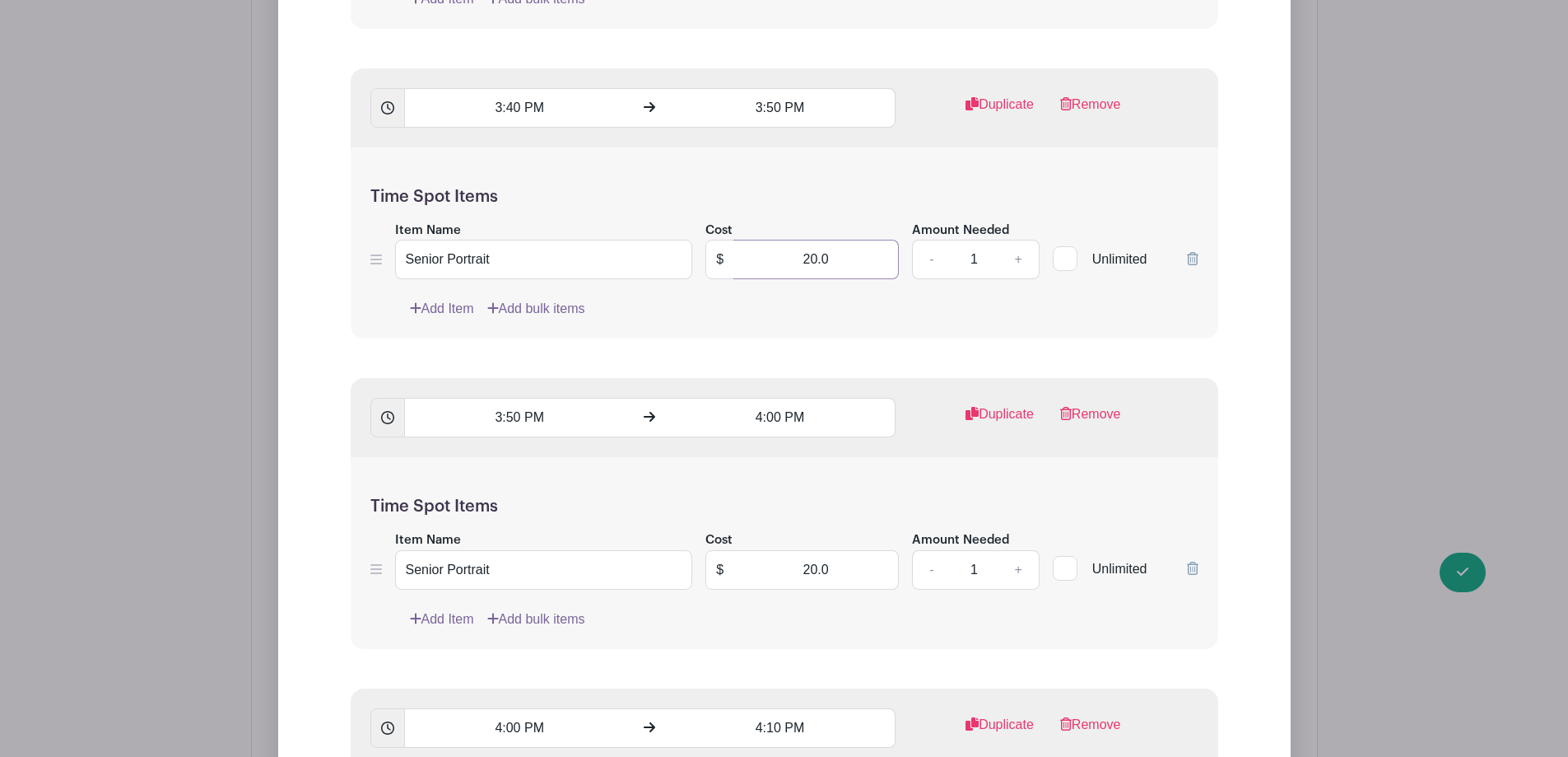
drag, startPoint x: 780, startPoint y: 251, endPoint x: 832, endPoint y: 253, distance: 52.0
click at [832, 253] on input "20.0" at bounding box center [816, 259] width 166 height 40
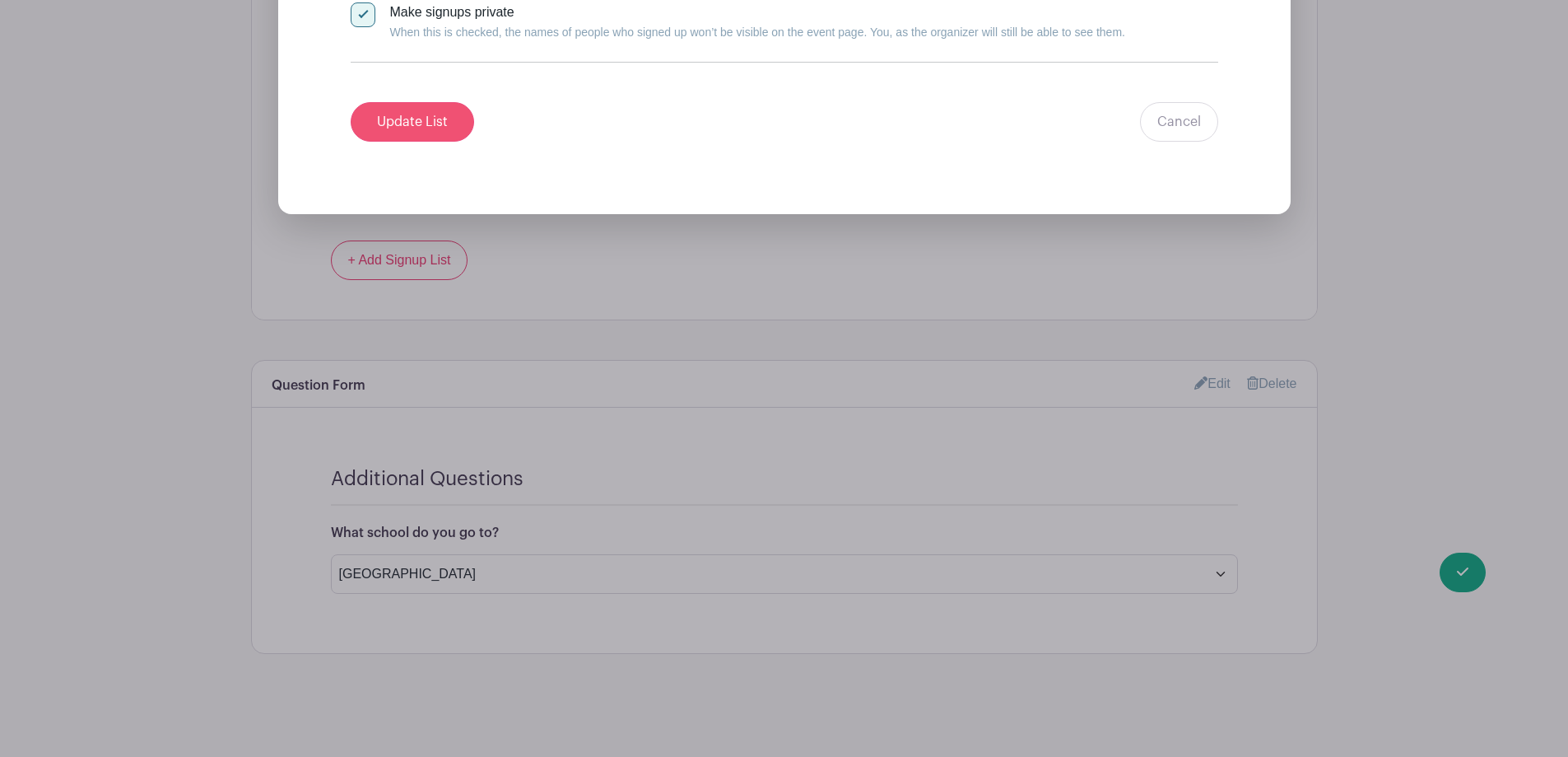
type input "0"
click at [383, 139] on input "Update List" at bounding box center [412, 121] width 124 height 40
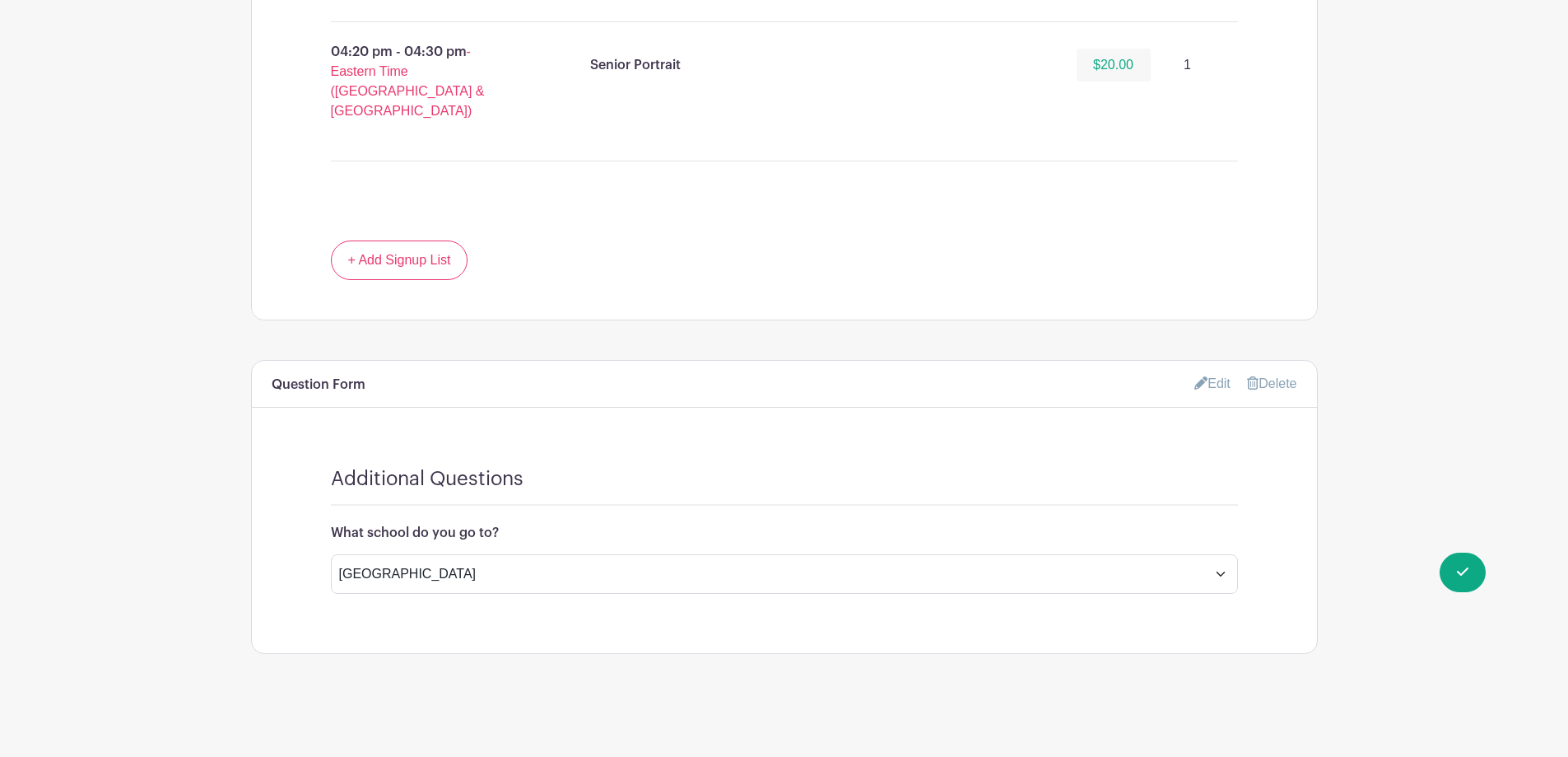
scroll to position [2687, 0]
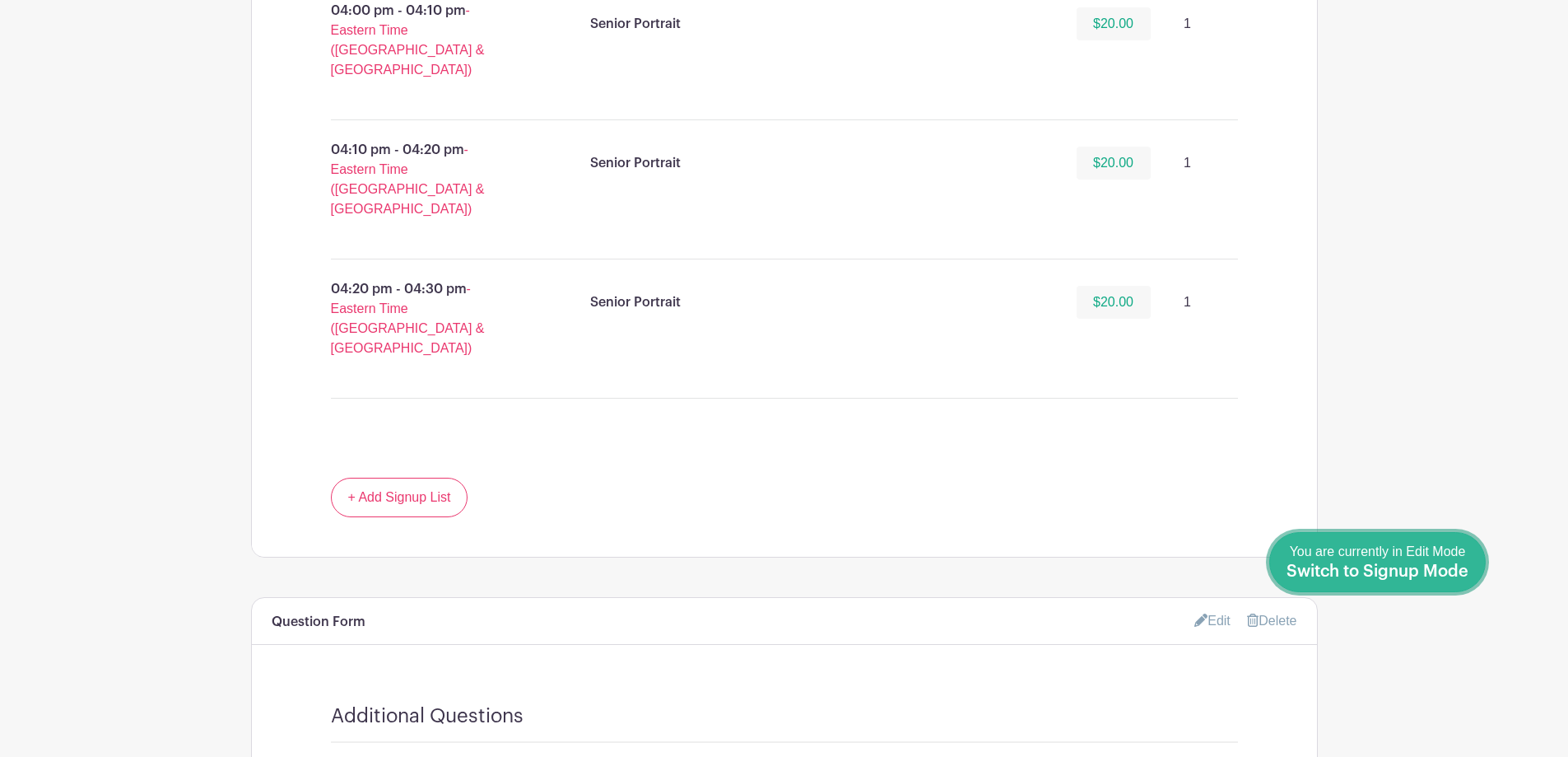
click at [1435, 571] on span "Switch to Signup Mode" at bounding box center [1377, 572] width 182 height 17
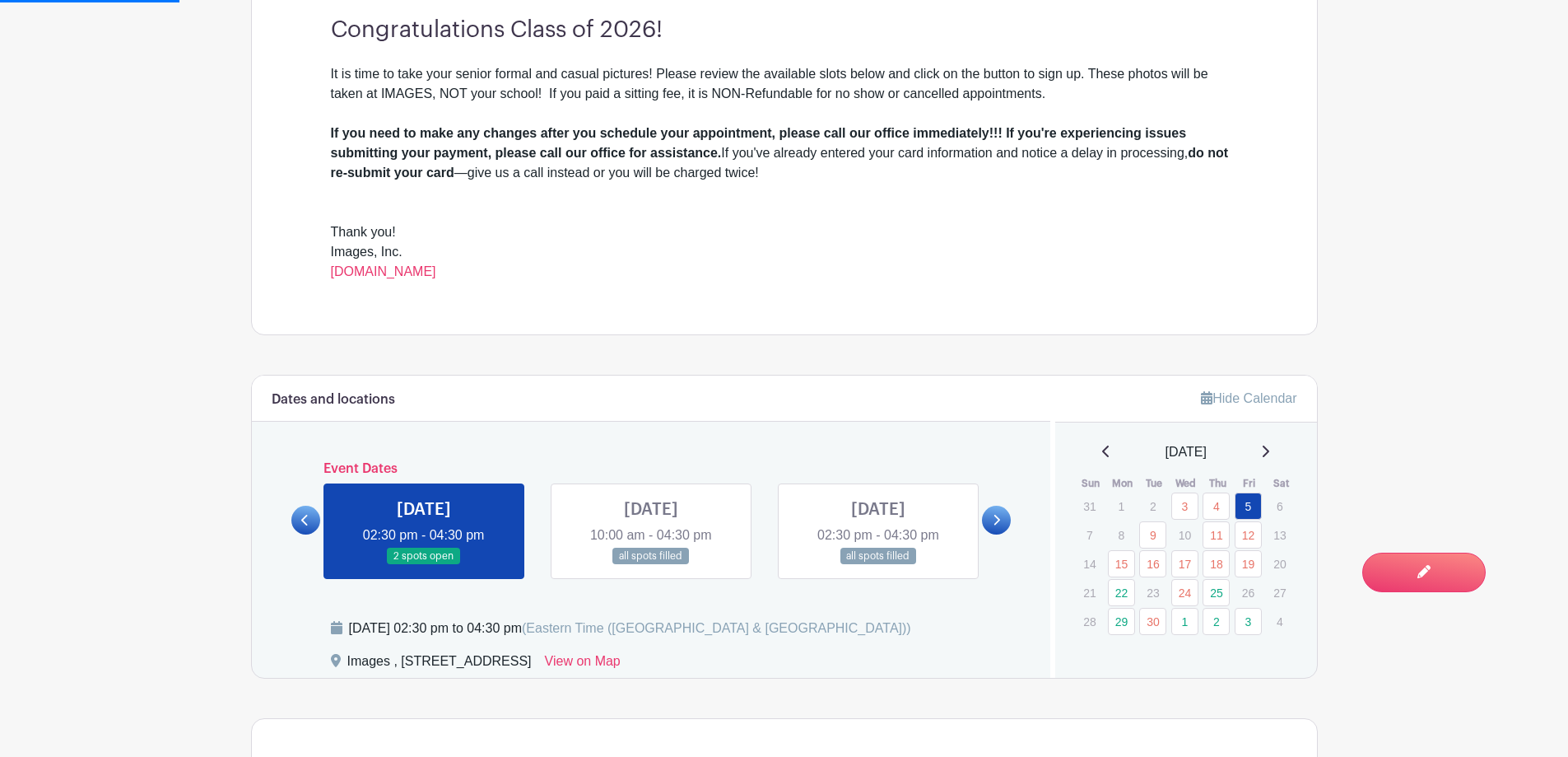
scroll to position [741, 0]
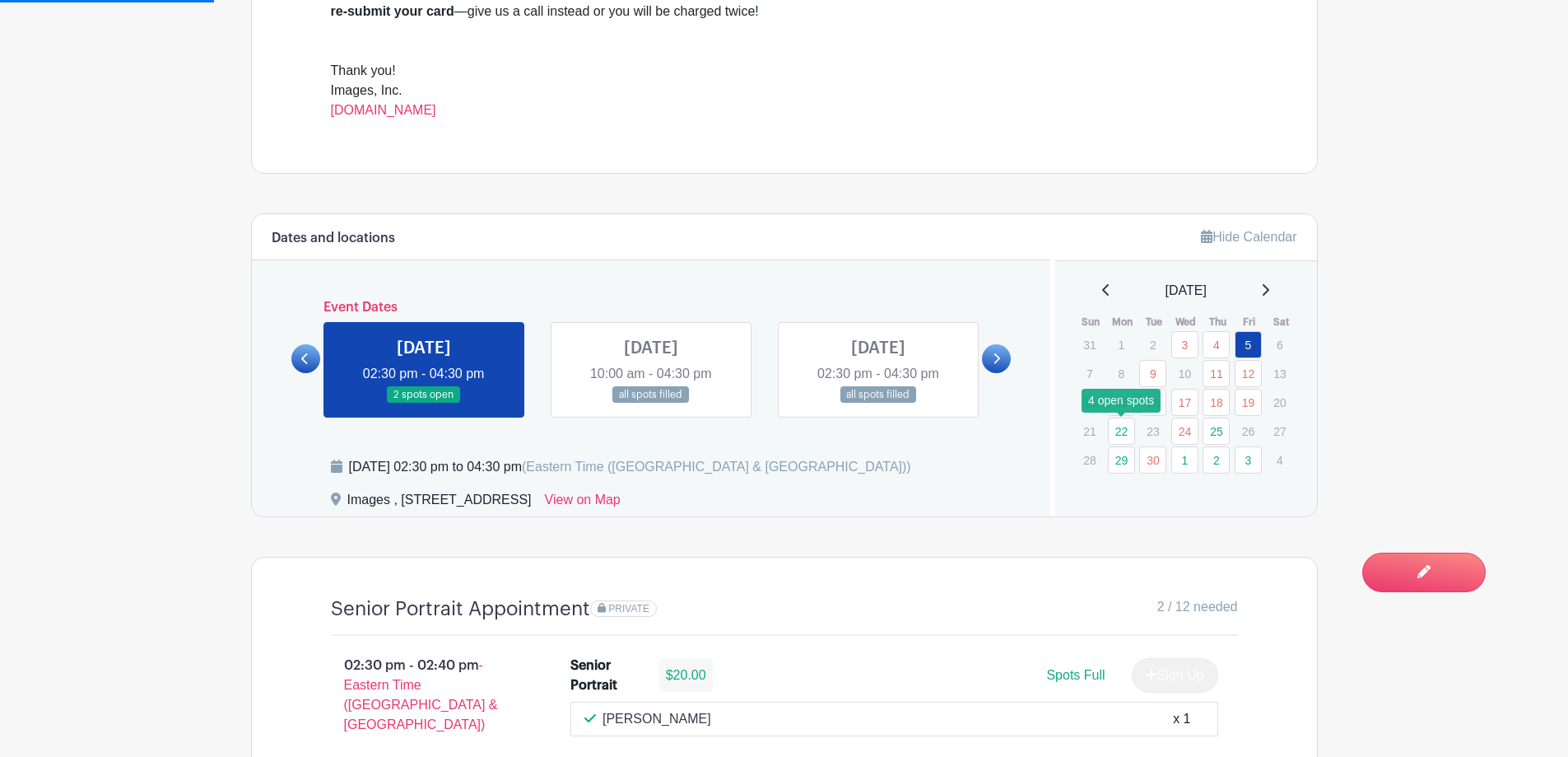
click at [1122, 431] on link "22" at bounding box center [1122, 431] width 27 height 27
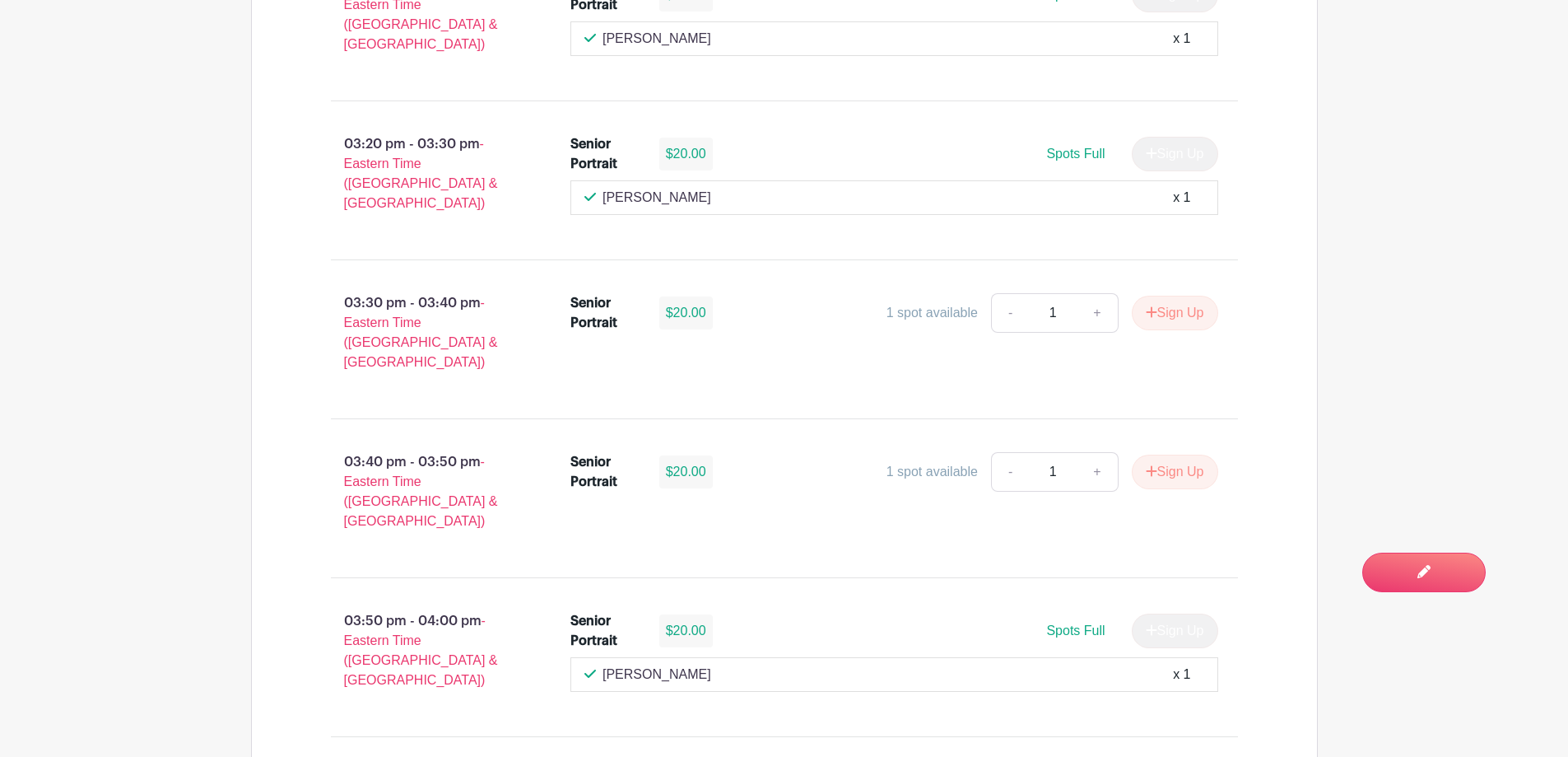
scroll to position [2059, 0]
click at [1148, 453] on button "Sign Up" at bounding box center [1175, 469] width 87 height 34
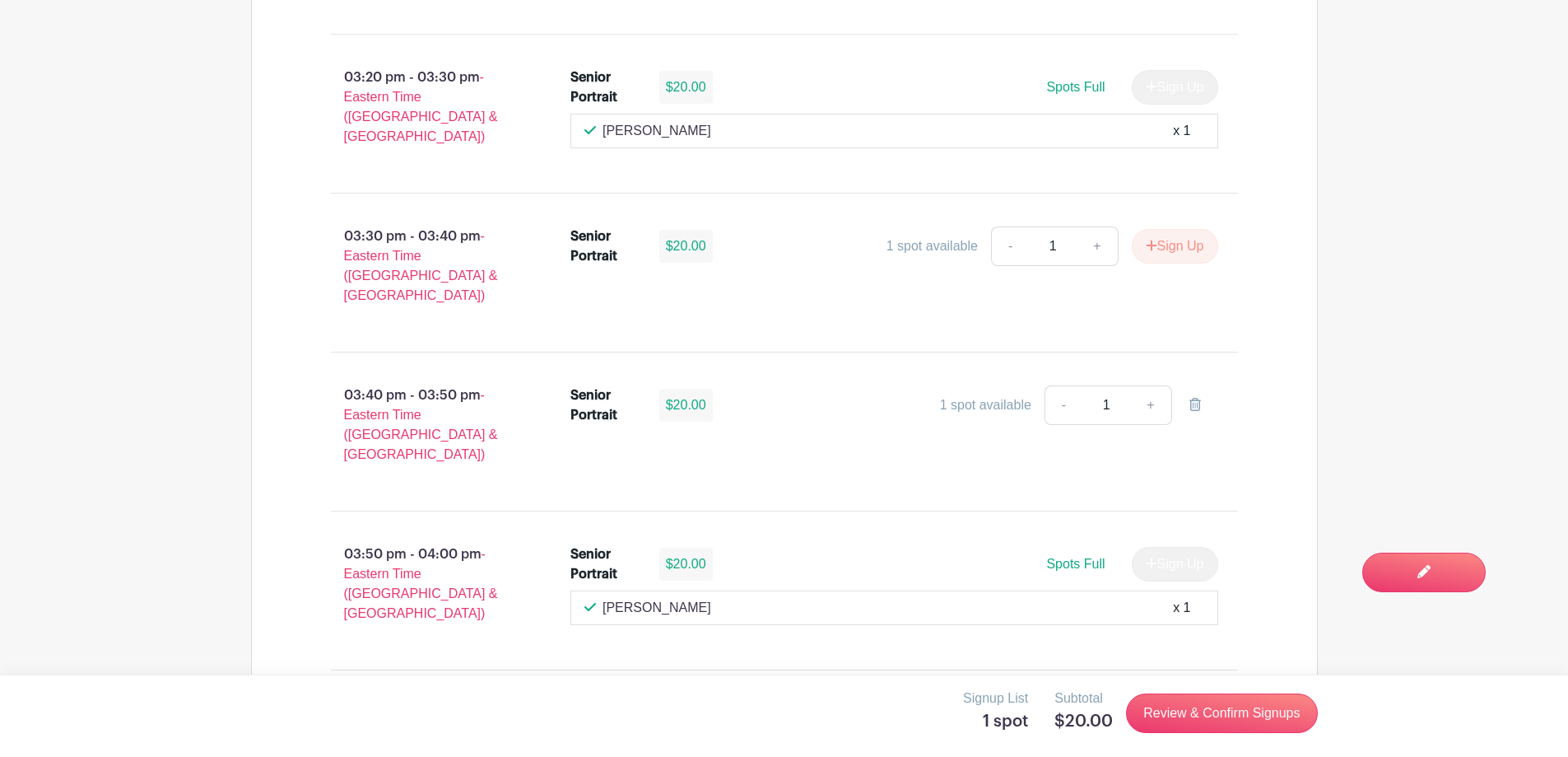
scroll to position [2224, 0]
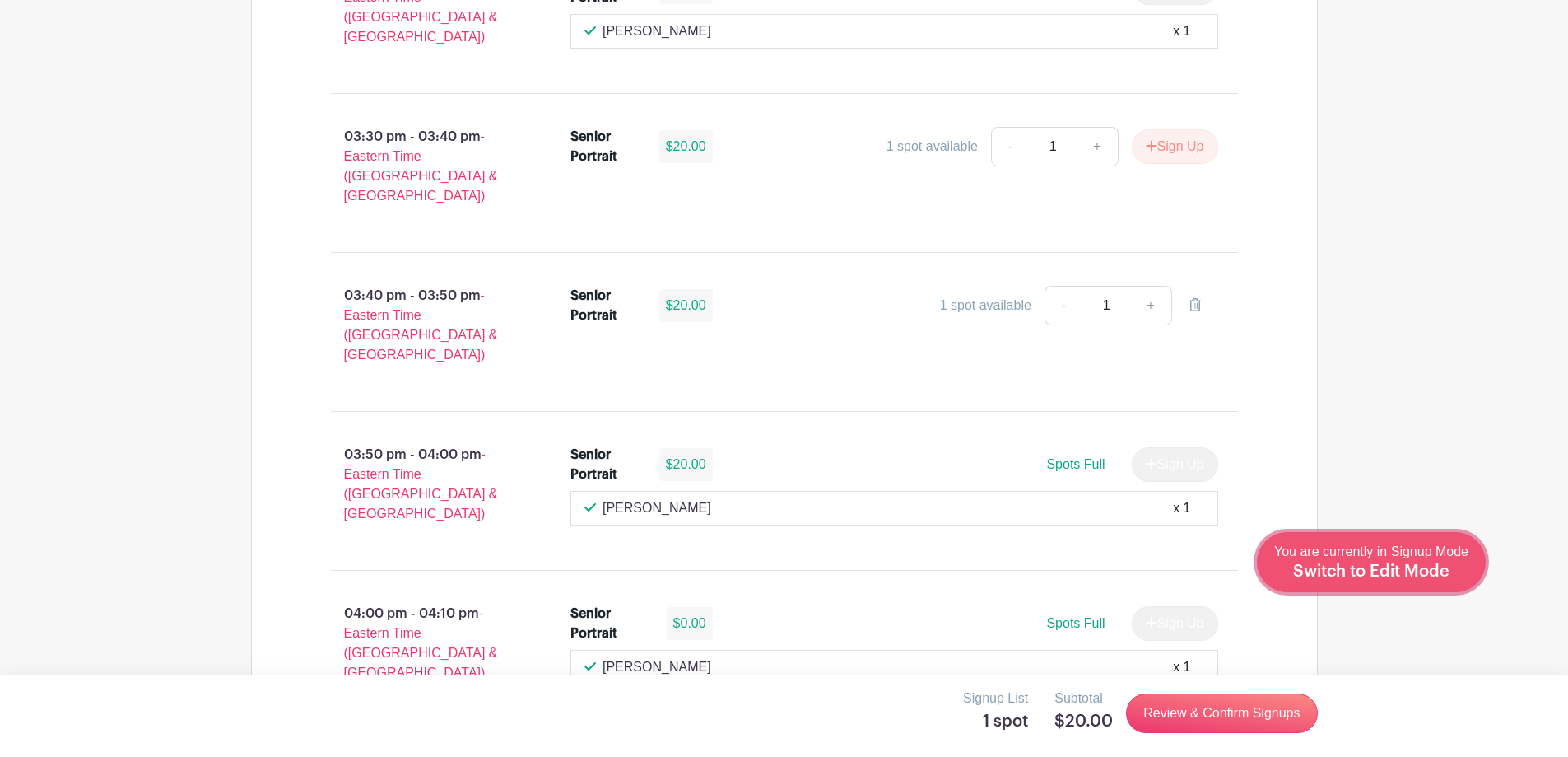
click at [1406, 574] on span "Switch to Edit Mode" at bounding box center [1371, 572] width 156 height 17
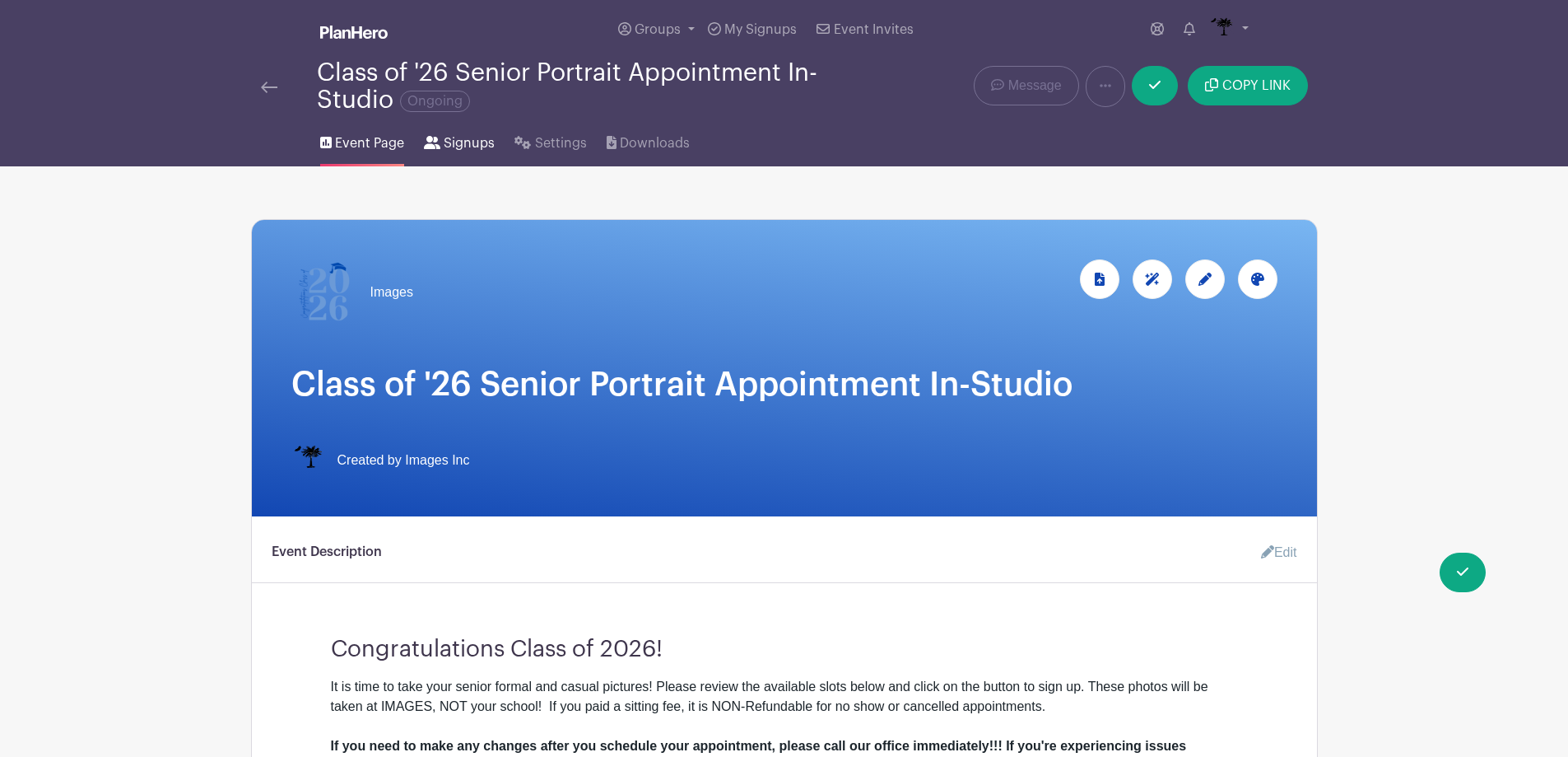
click at [448, 148] on span "Signups" at bounding box center [469, 143] width 51 height 19
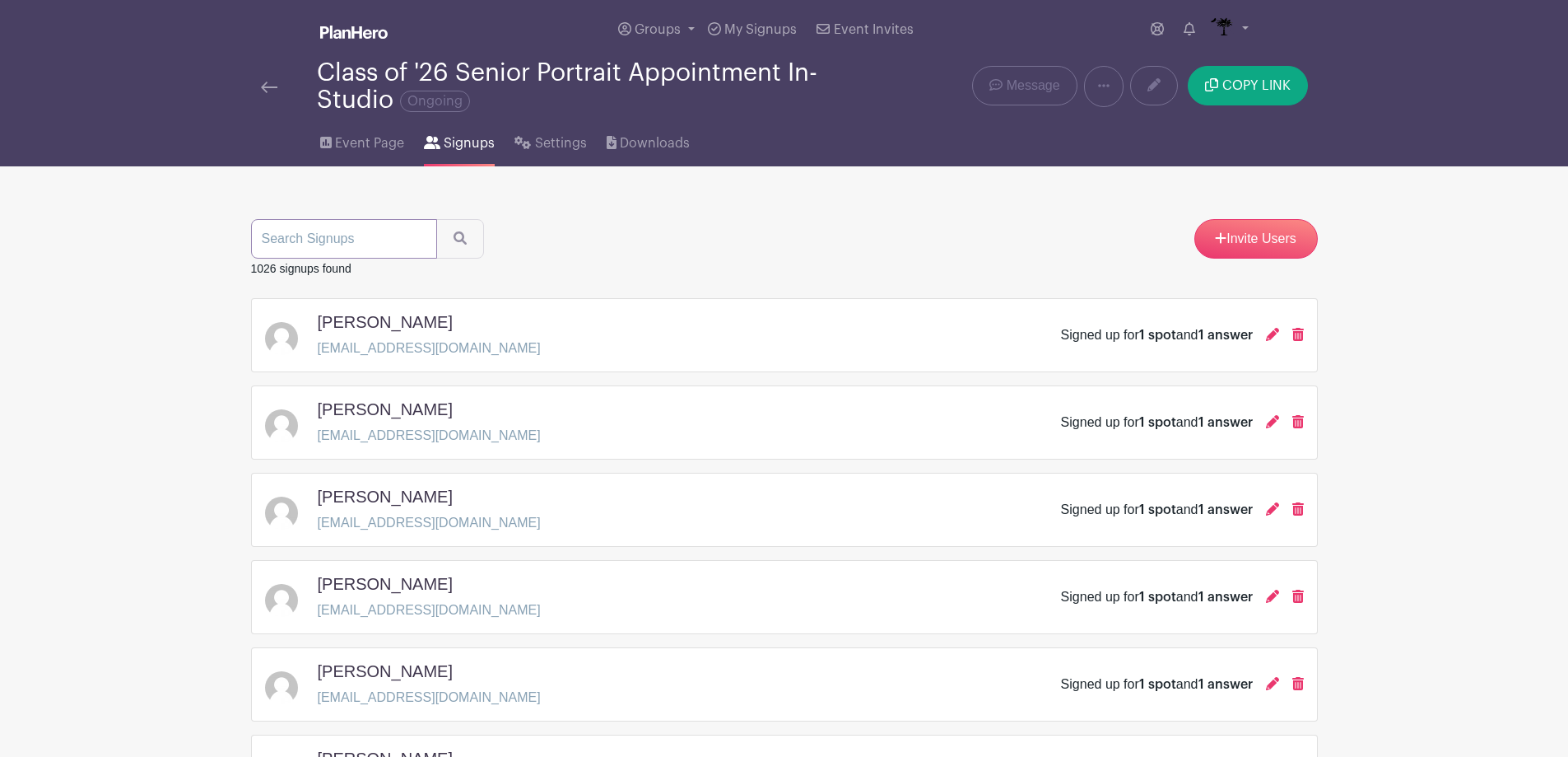
drag, startPoint x: 349, startPoint y: 277, endPoint x: 355, endPoint y: 250, distance: 27.7
click at [355, 250] on input "search" at bounding box center [344, 238] width 186 height 40
type input "walter"
click at [436, 219] on button "submit" at bounding box center [460, 238] width 48 height 40
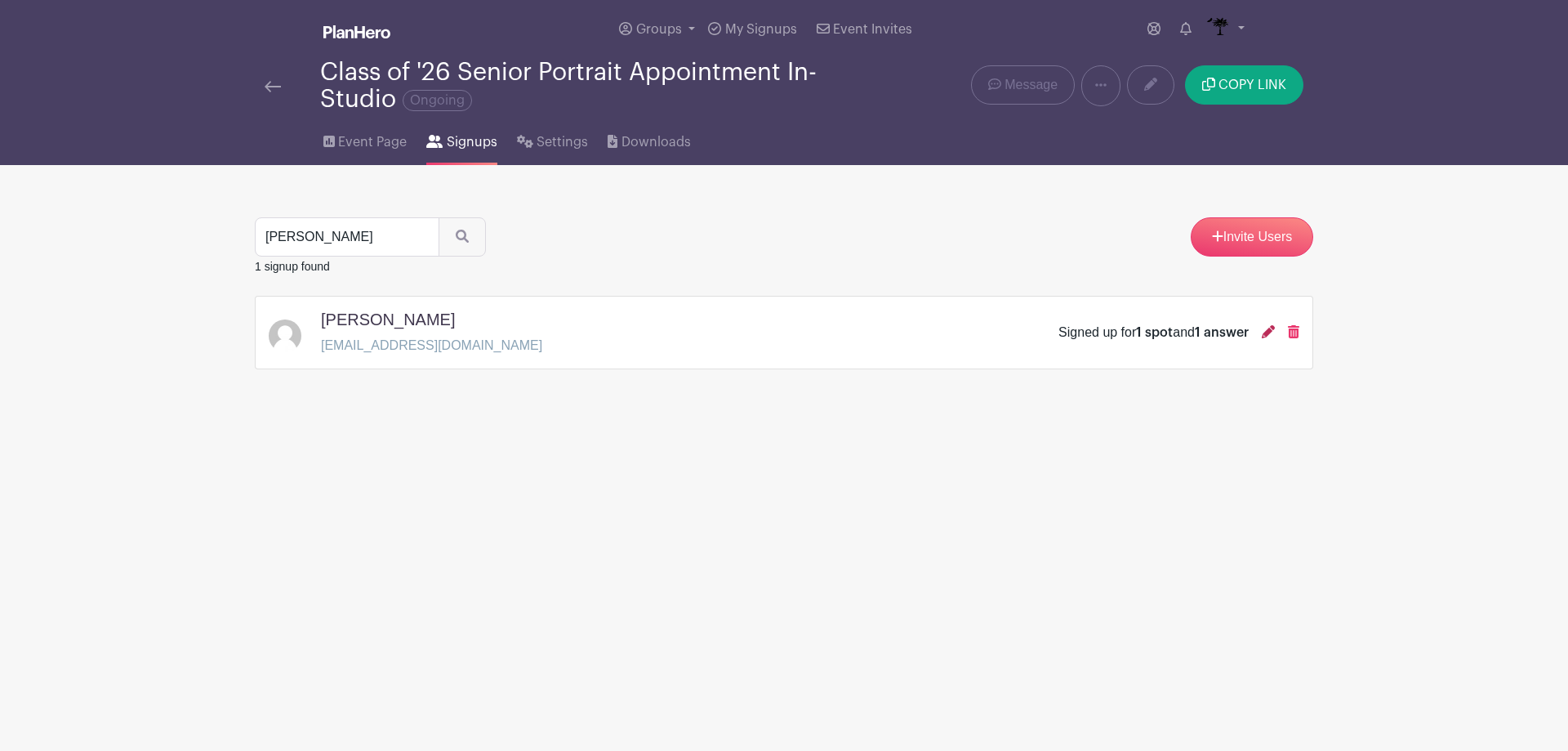
click at [1270, 332] on icon at bounding box center [1269, 332] width 13 height 13
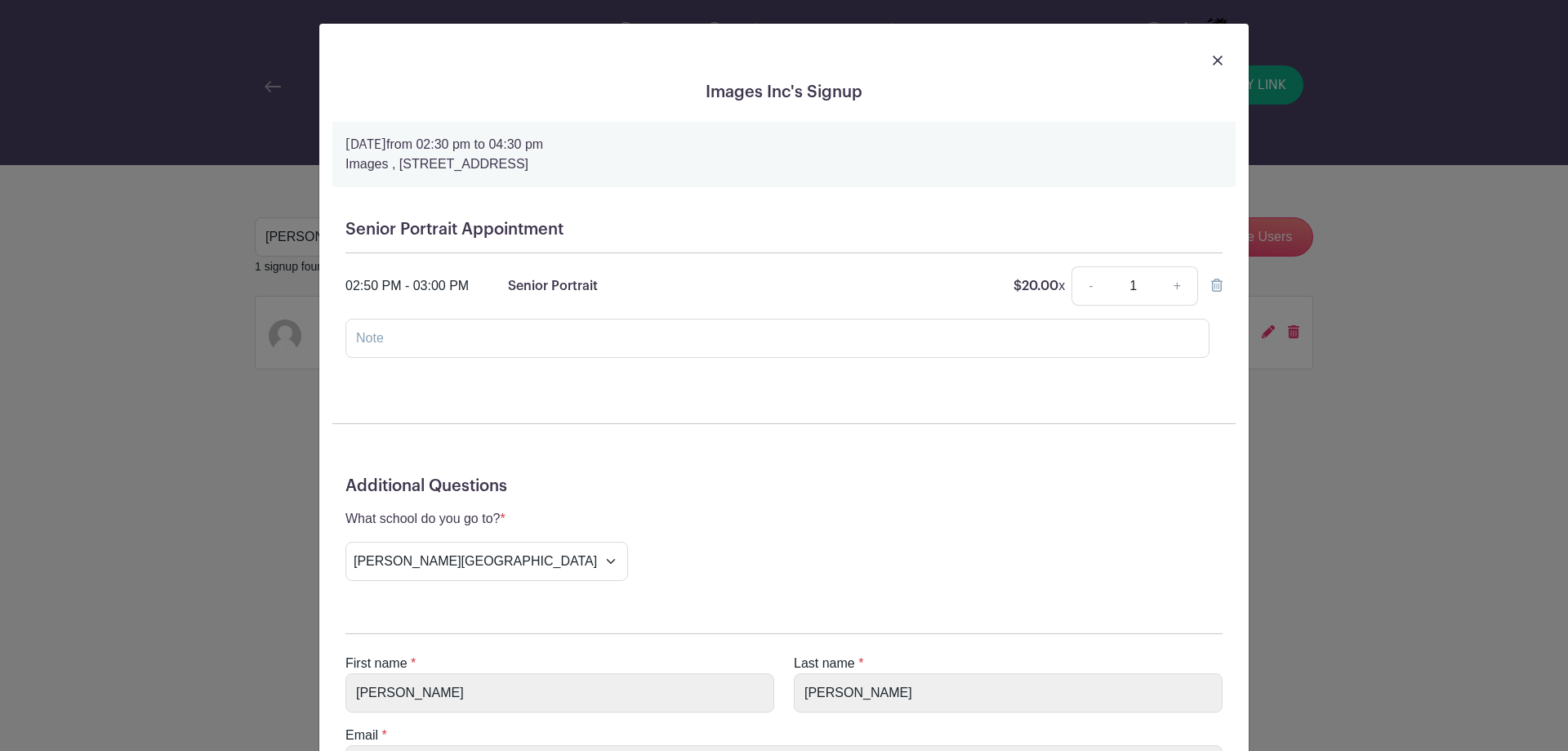
click at [1214, 58] on img at bounding box center [1218, 61] width 10 height 10
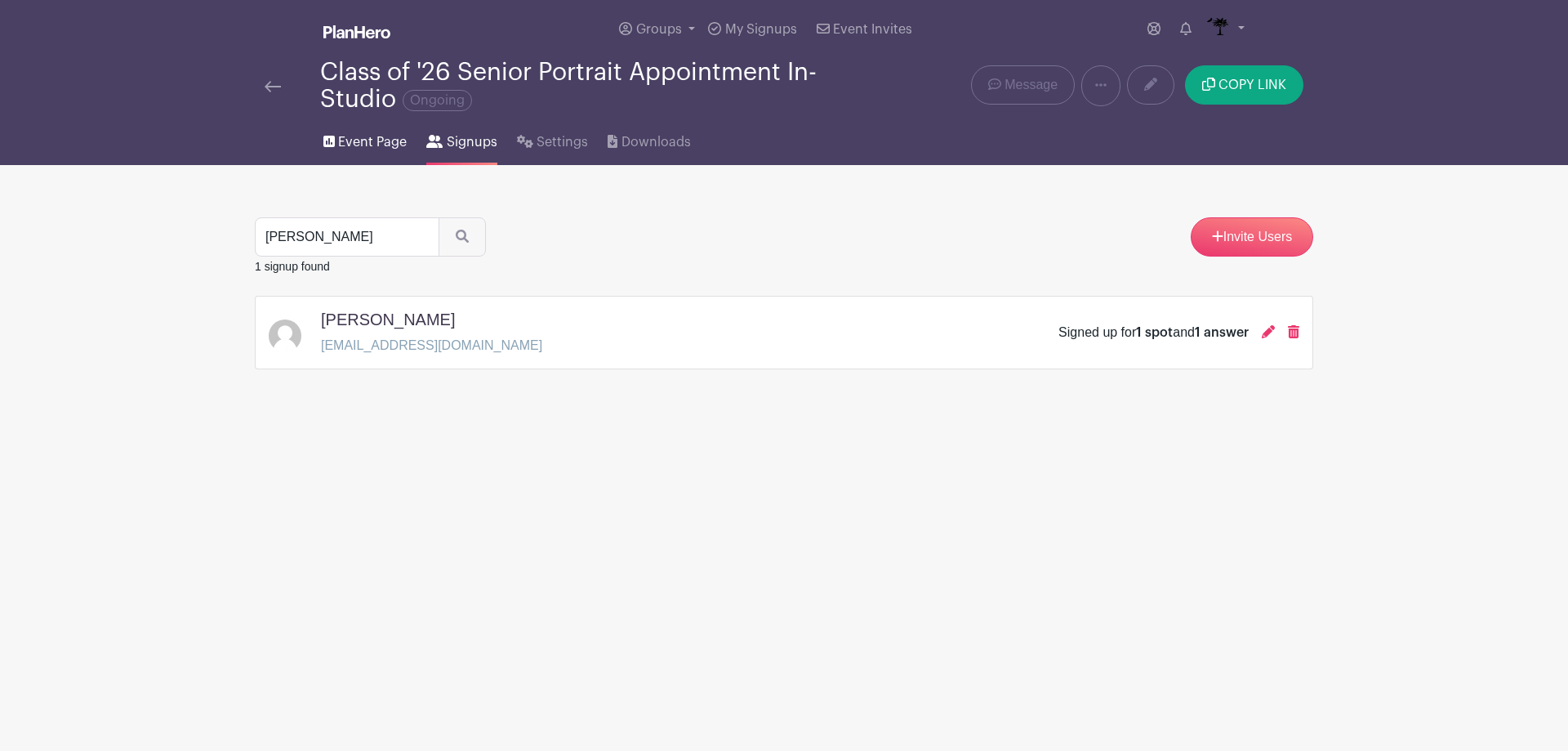
click at [374, 134] on span "Event Page" at bounding box center [372, 142] width 68 height 19
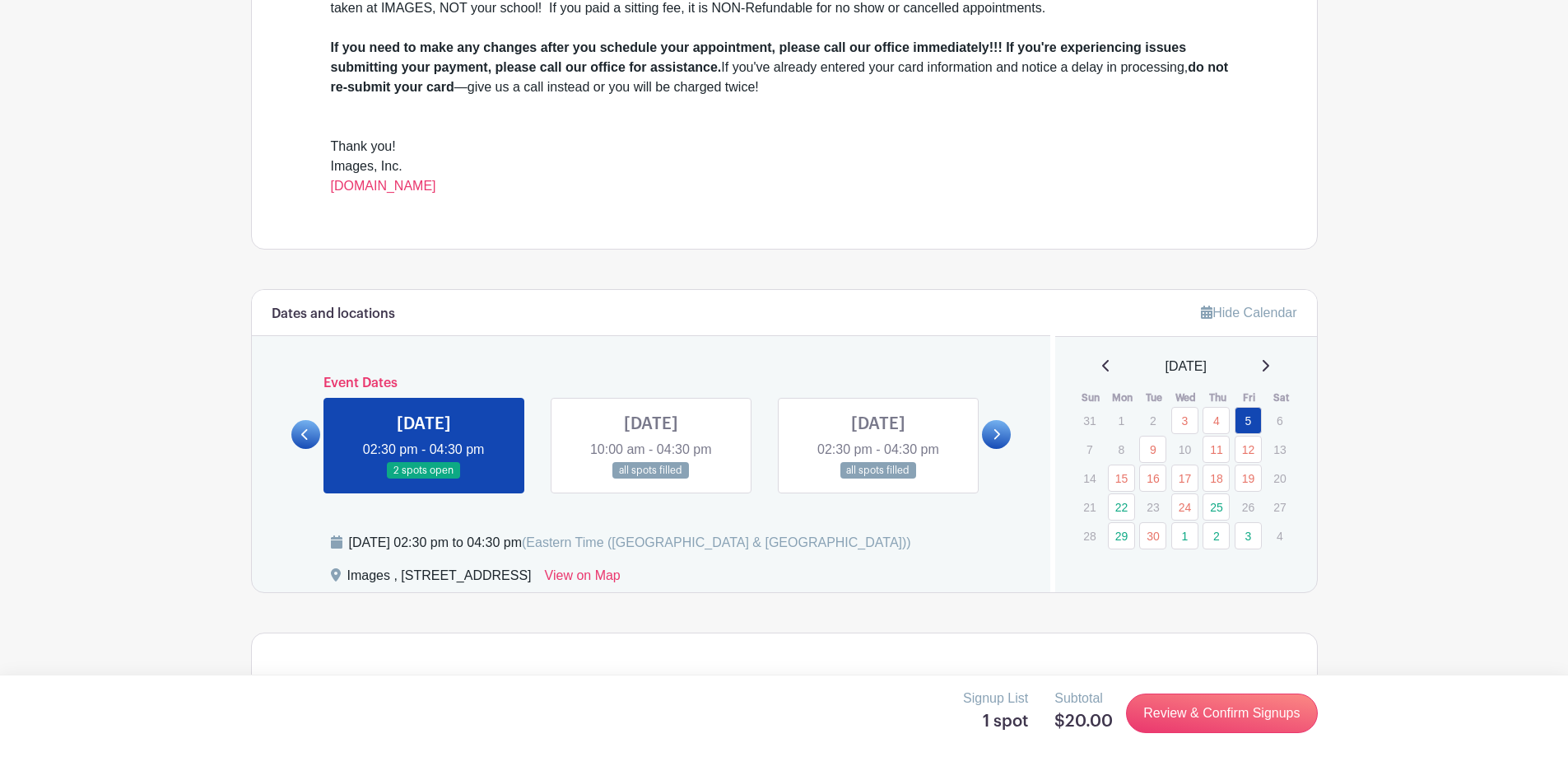
scroll to position [741, 0]
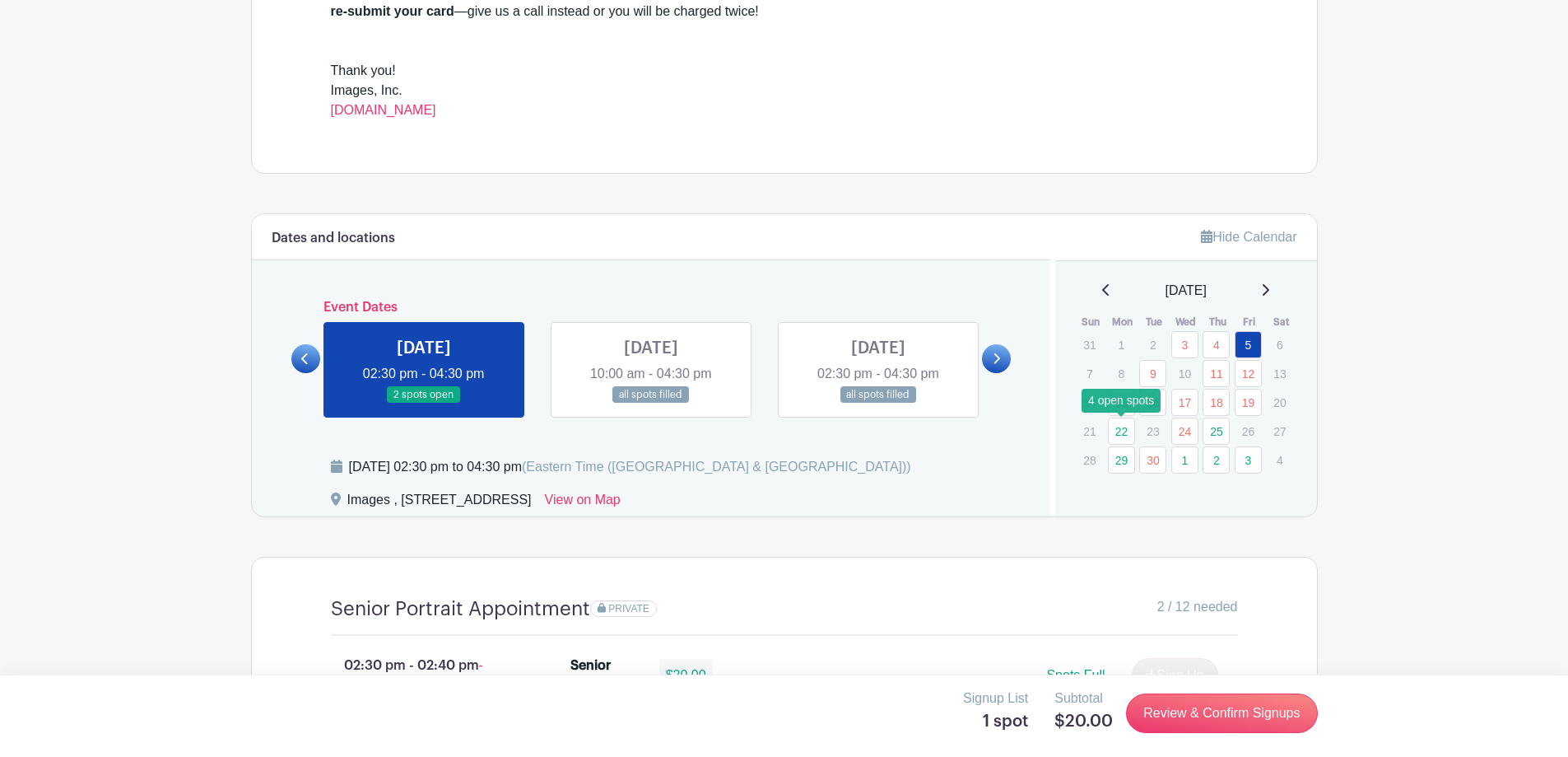
click at [1118, 435] on link "22" at bounding box center [1122, 431] width 27 height 27
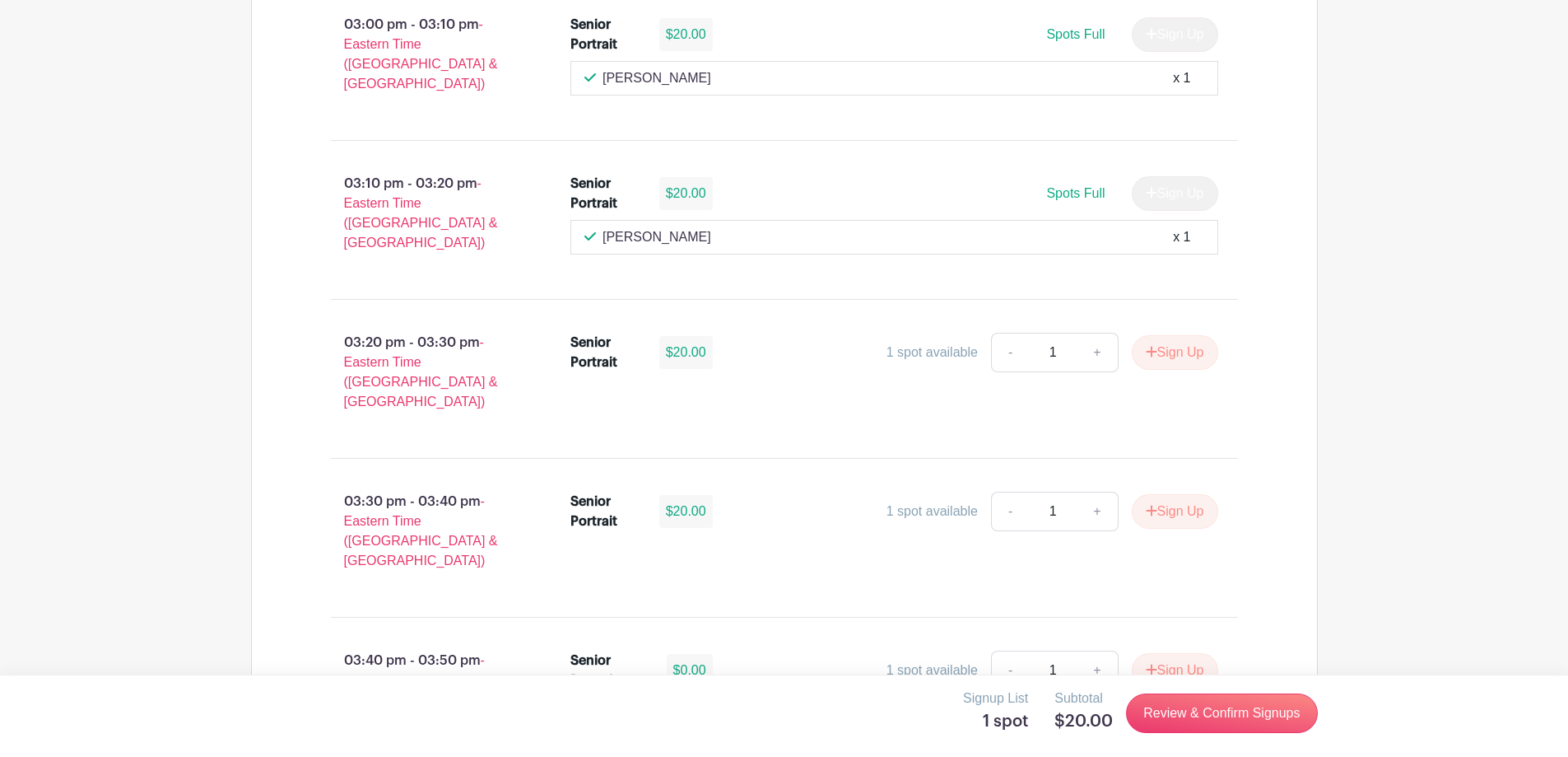
scroll to position [1894, 0]
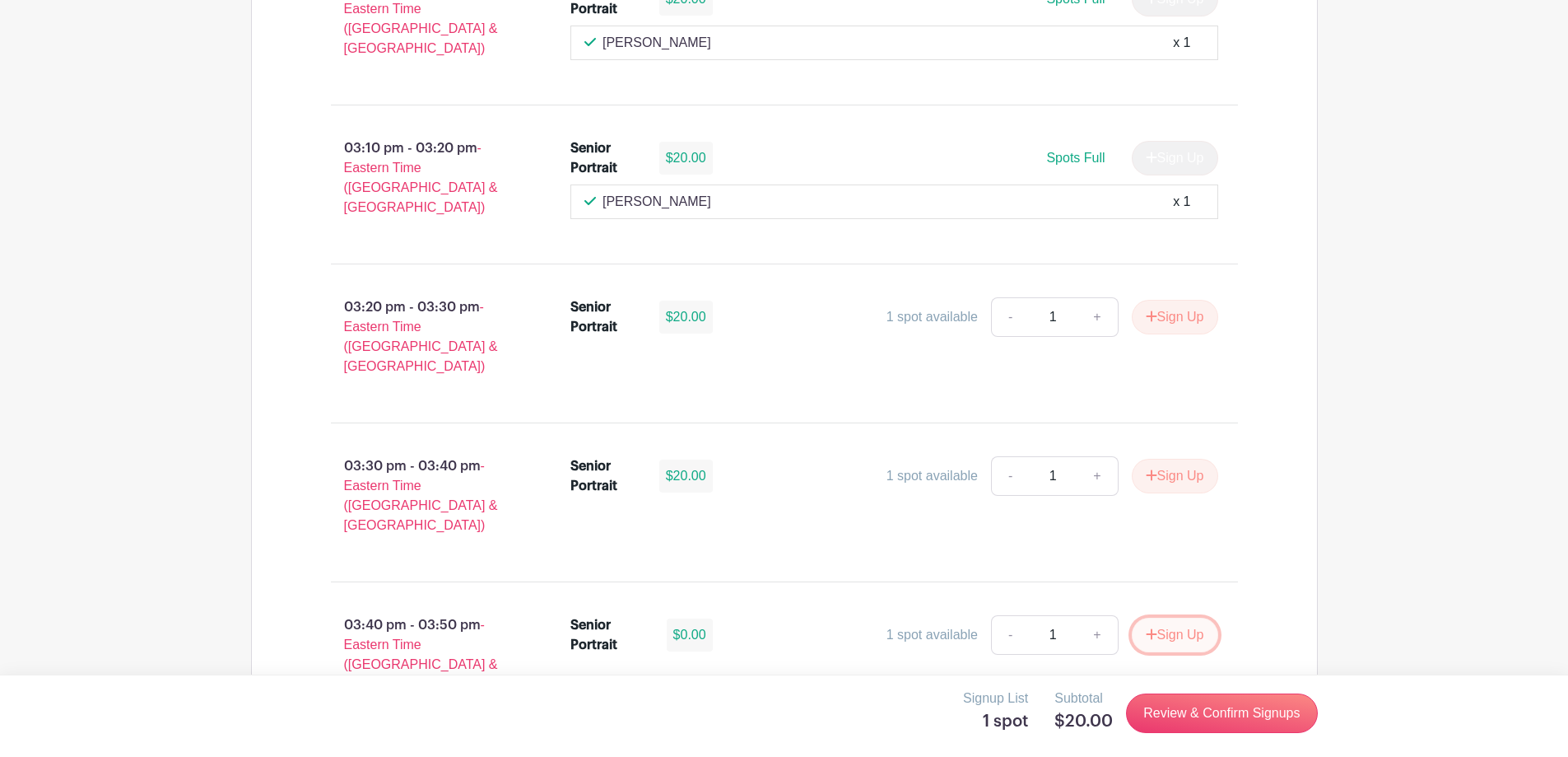
click at [1169, 617] on button "Sign Up" at bounding box center [1175, 634] width 87 height 34
click at [1243, 707] on link "Review & Confirm Signups" at bounding box center [1221, 712] width 191 height 40
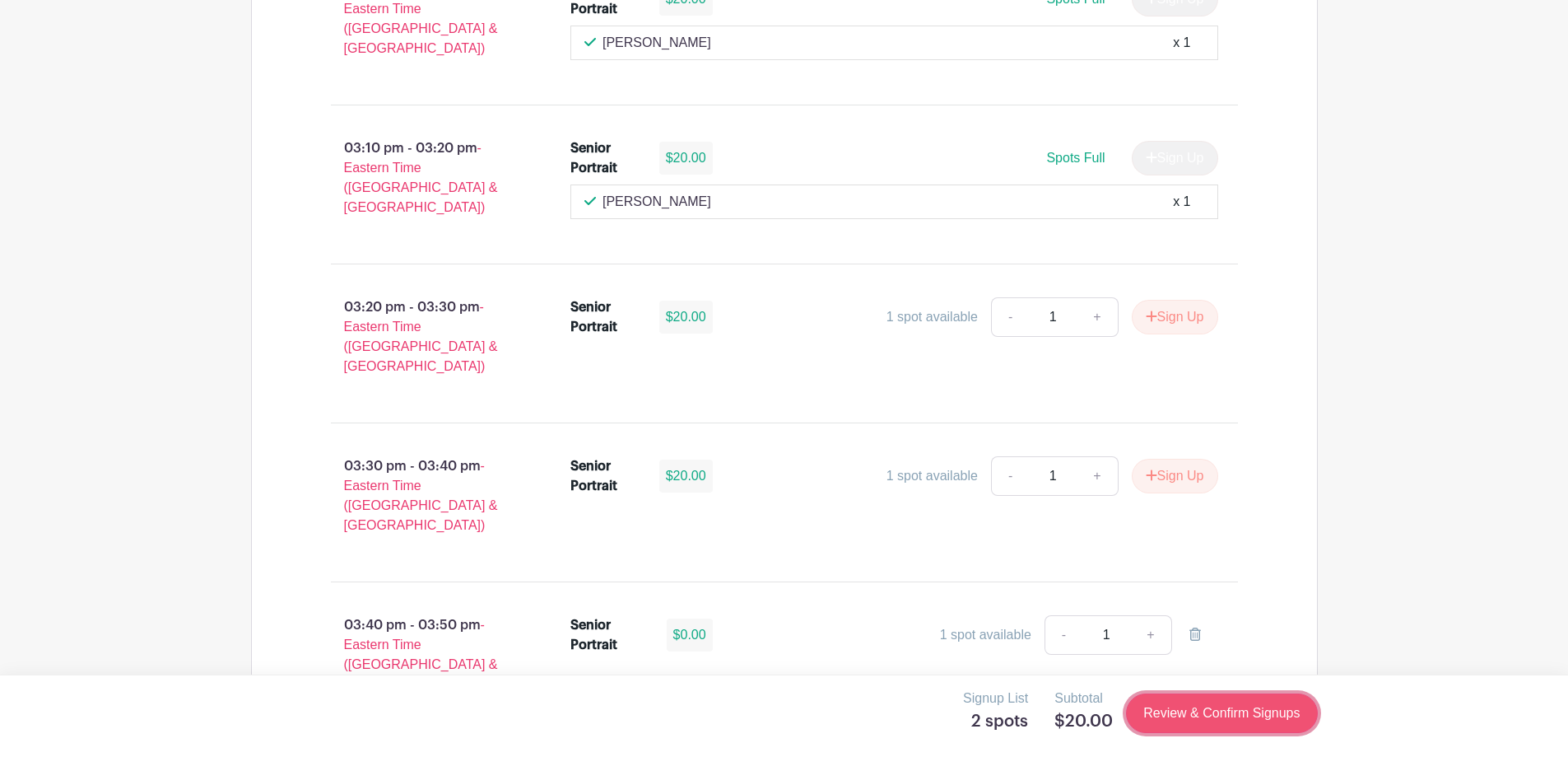
click at [1240, 712] on link "Review & Confirm Signups" at bounding box center [1221, 712] width 191 height 40
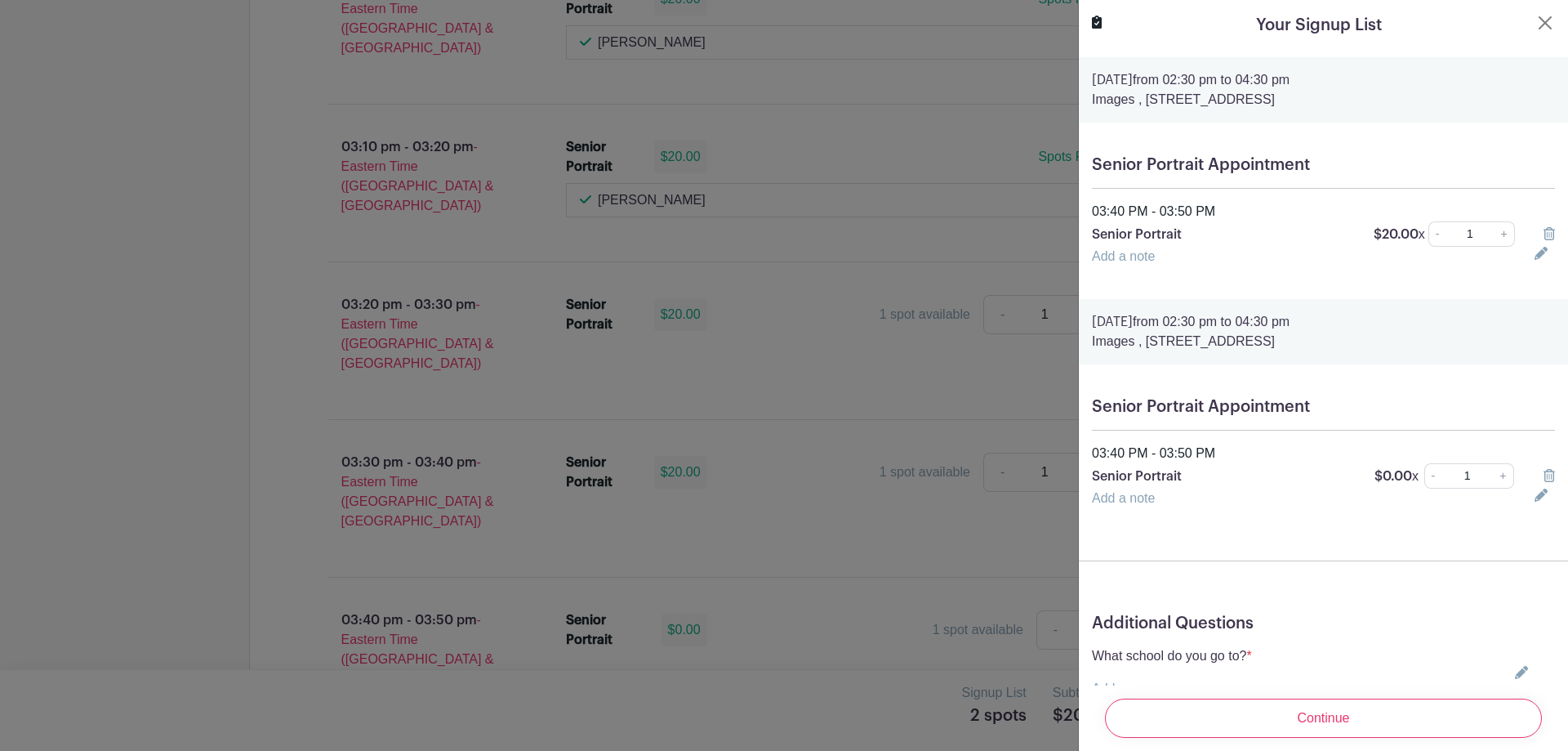
click at [1543, 231] on icon at bounding box center [1549, 234] width 12 height 13
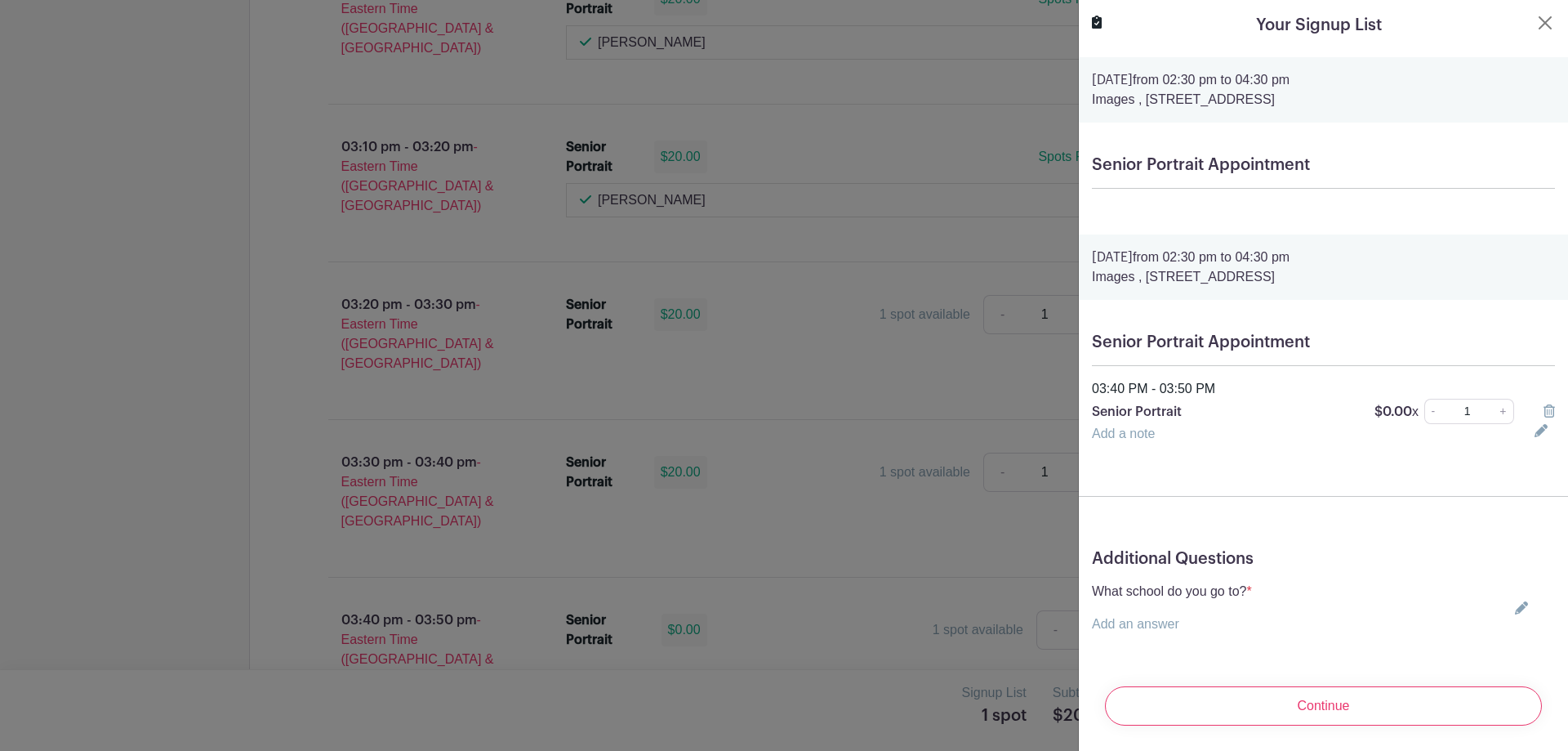
click at [1515, 606] on icon at bounding box center [1521, 608] width 13 height 13
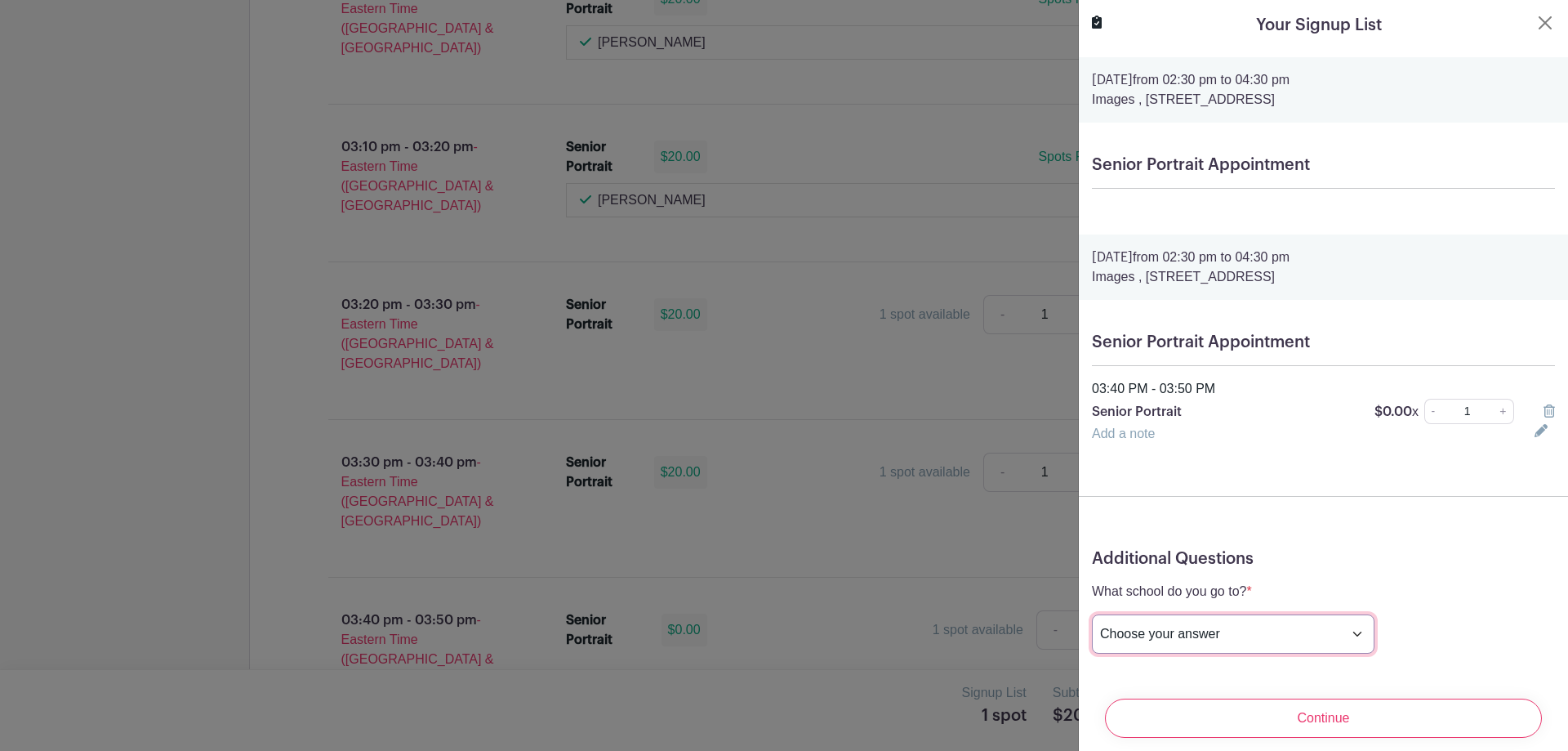
click at [1230, 641] on select "Choose your answer Boiling Springs High Broome High Byrnes High Chesnee High Cl…" at bounding box center [1233, 633] width 283 height 39
select select "3943"
click at [1092, 614] on select "Choose your answer Boiling Springs High Broome High Byrnes High Chesnee High Cl…" at bounding box center [1233, 633] width 283 height 39
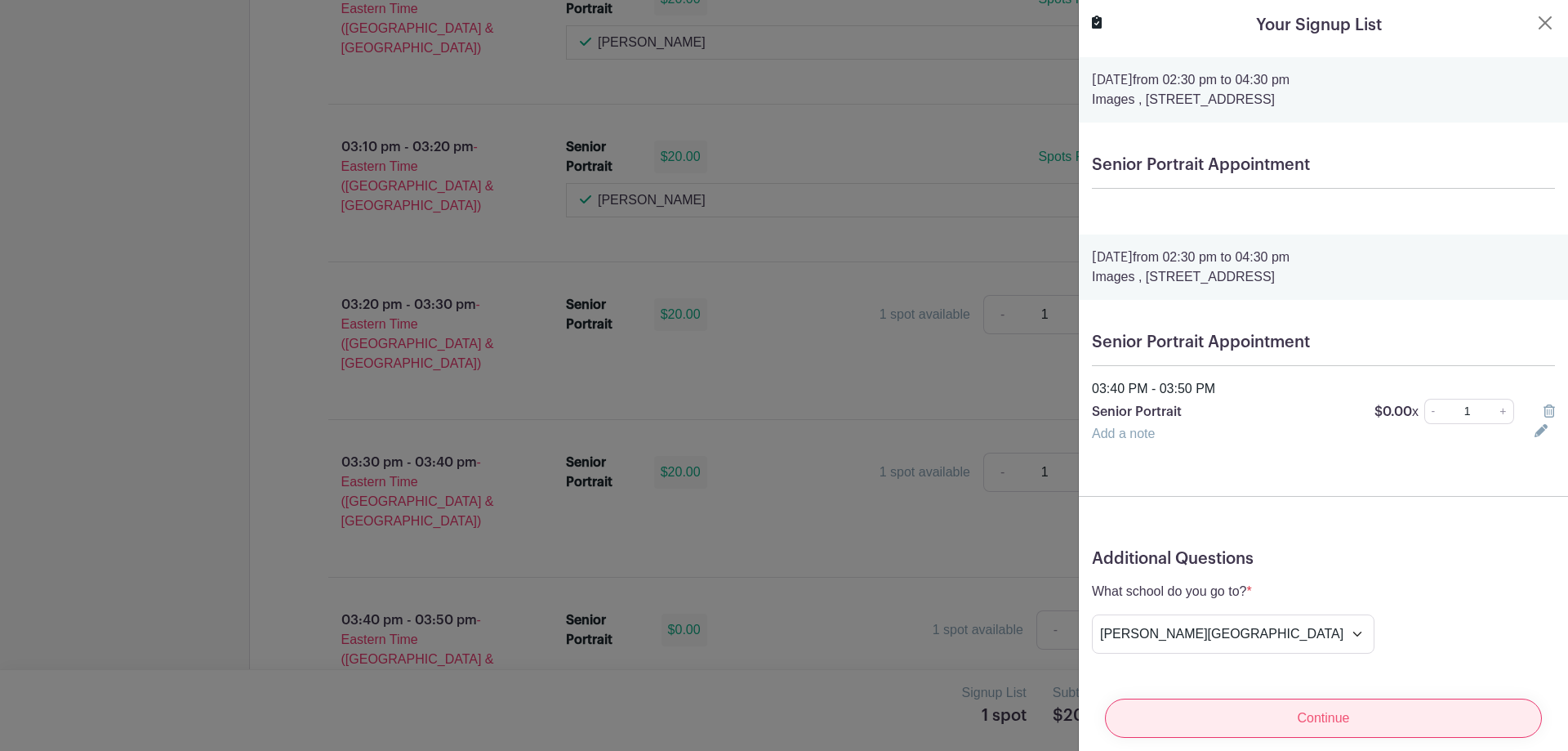
click at [1320, 698] on input "Continue" at bounding box center [1324, 718] width 437 height 39
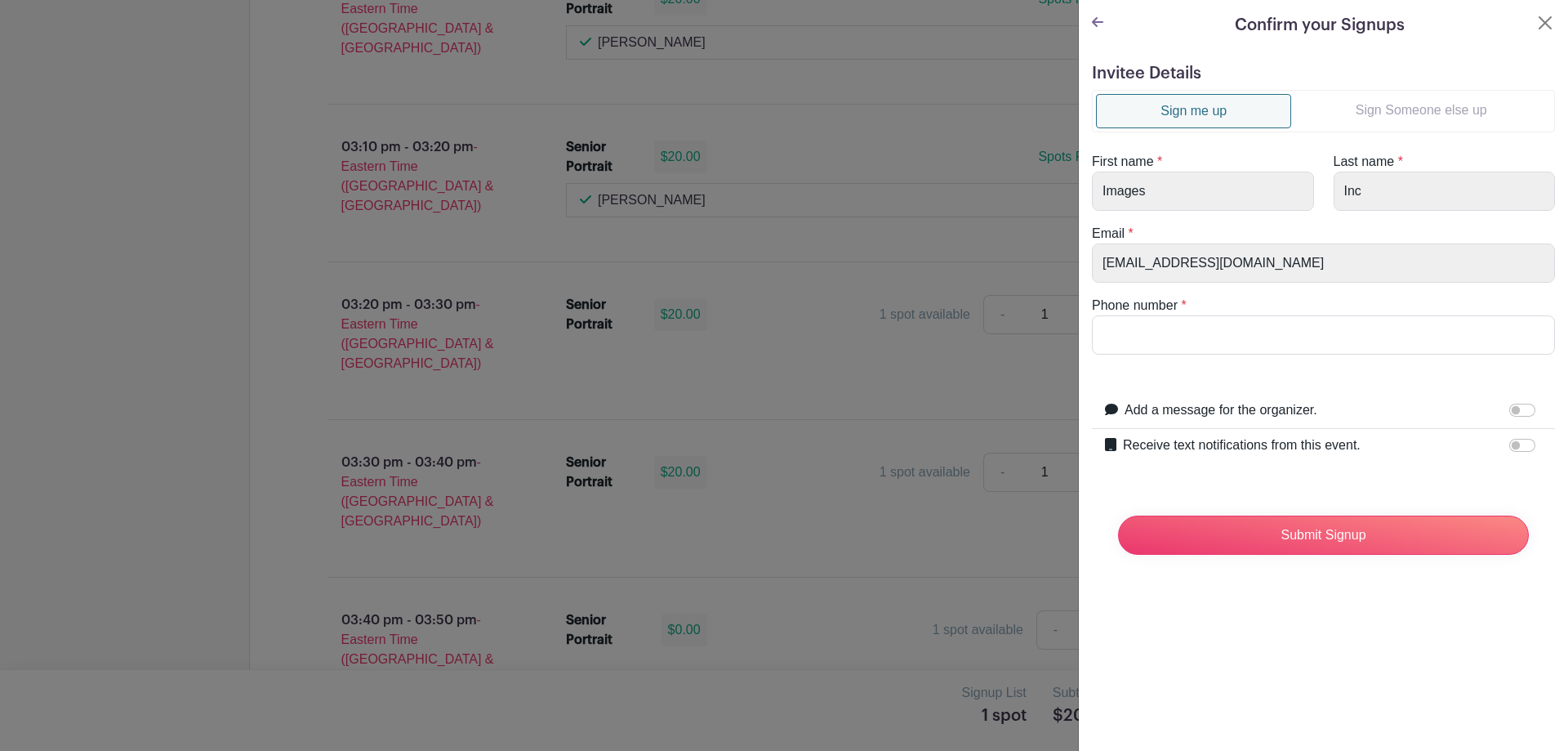
click at [1430, 113] on link "Sign Someone else up" at bounding box center [1420, 110] width 259 height 33
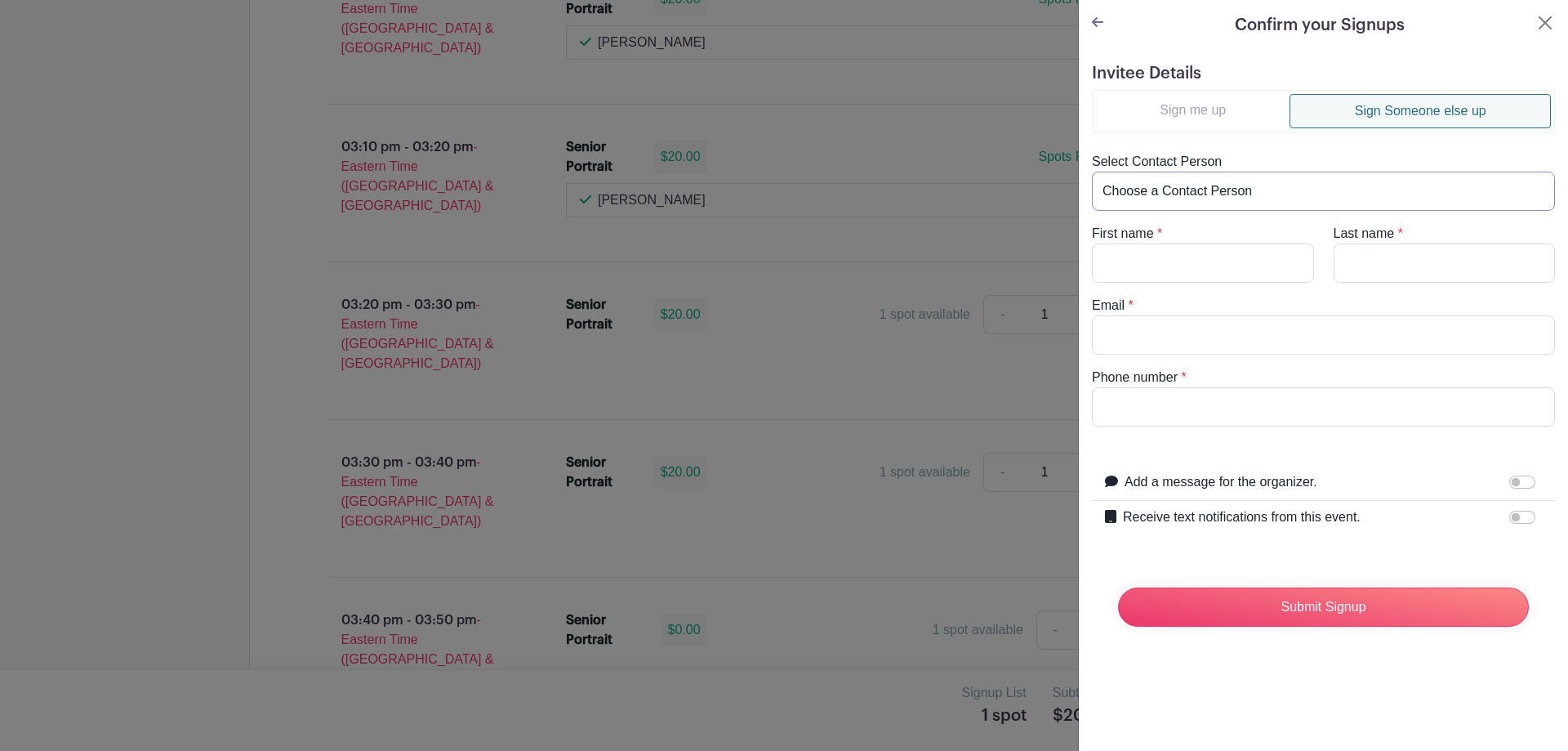
click at [1171, 189] on select "Choose a Contact Person Aaron Whitner (aaronwhitner42@gmail.com) Abby Herringto…" at bounding box center [1323, 191] width 463 height 39
select select "[EMAIL_ADDRESS][DOMAIN_NAME]"
click at [1092, 172] on select "Choose a Contact Person Aaron Whitner (aaronwhitner42@gmail.com) Abby Herringto…" at bounding box center [1323, 191] width 463 height 39
type input "Isaac"
type input "Walters"
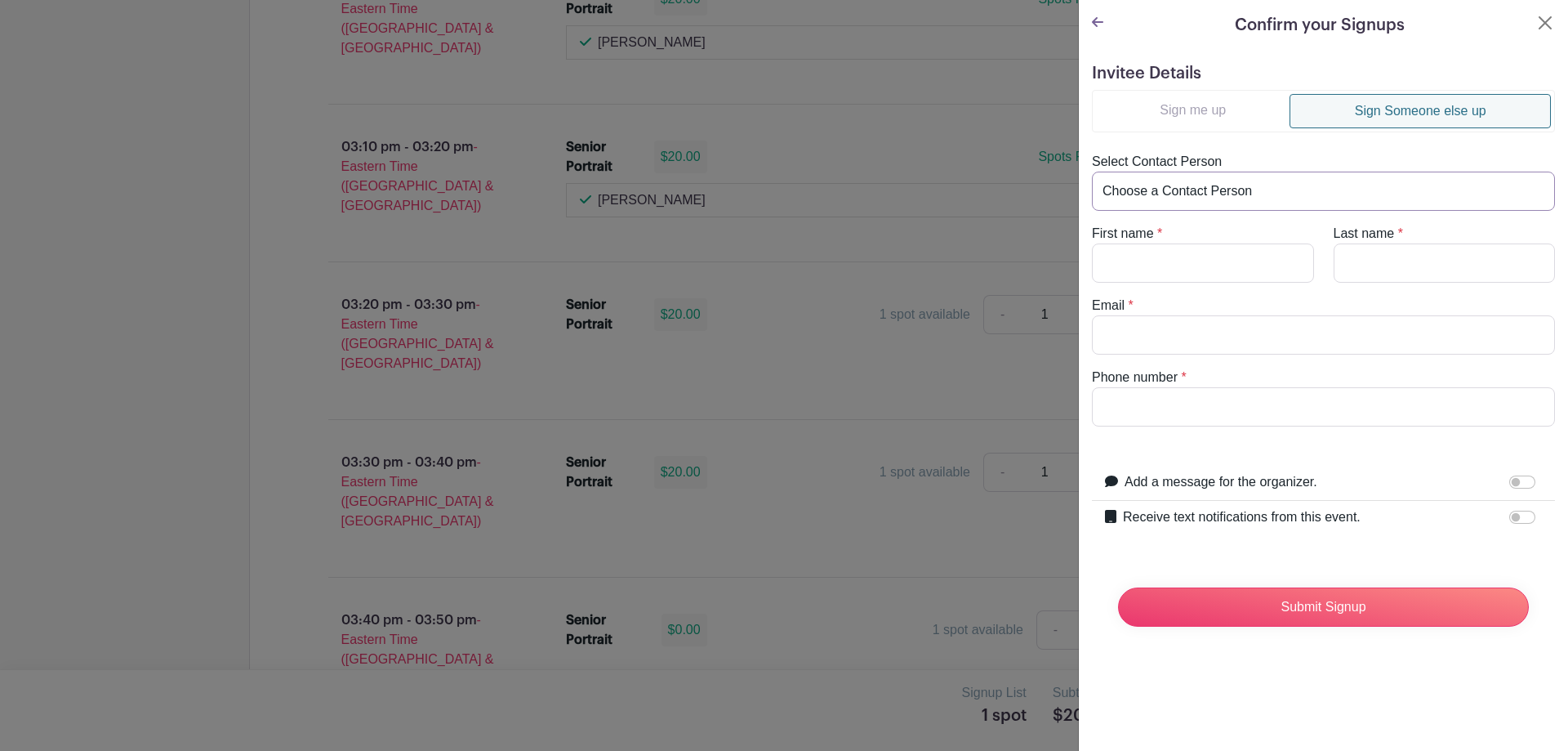
type input "[EMAIL_ADDRESS][DOMAIN_NAME]"
type input "8646968034"
drag, startPoint x: 1230, startPoint y: 396, endPoint x: 997, endPoint y: 405, distance: 233.2
click at [1509, 512] on input "Receive text notifications from this event." at bounding box center [1521, 517] width 26 height 13
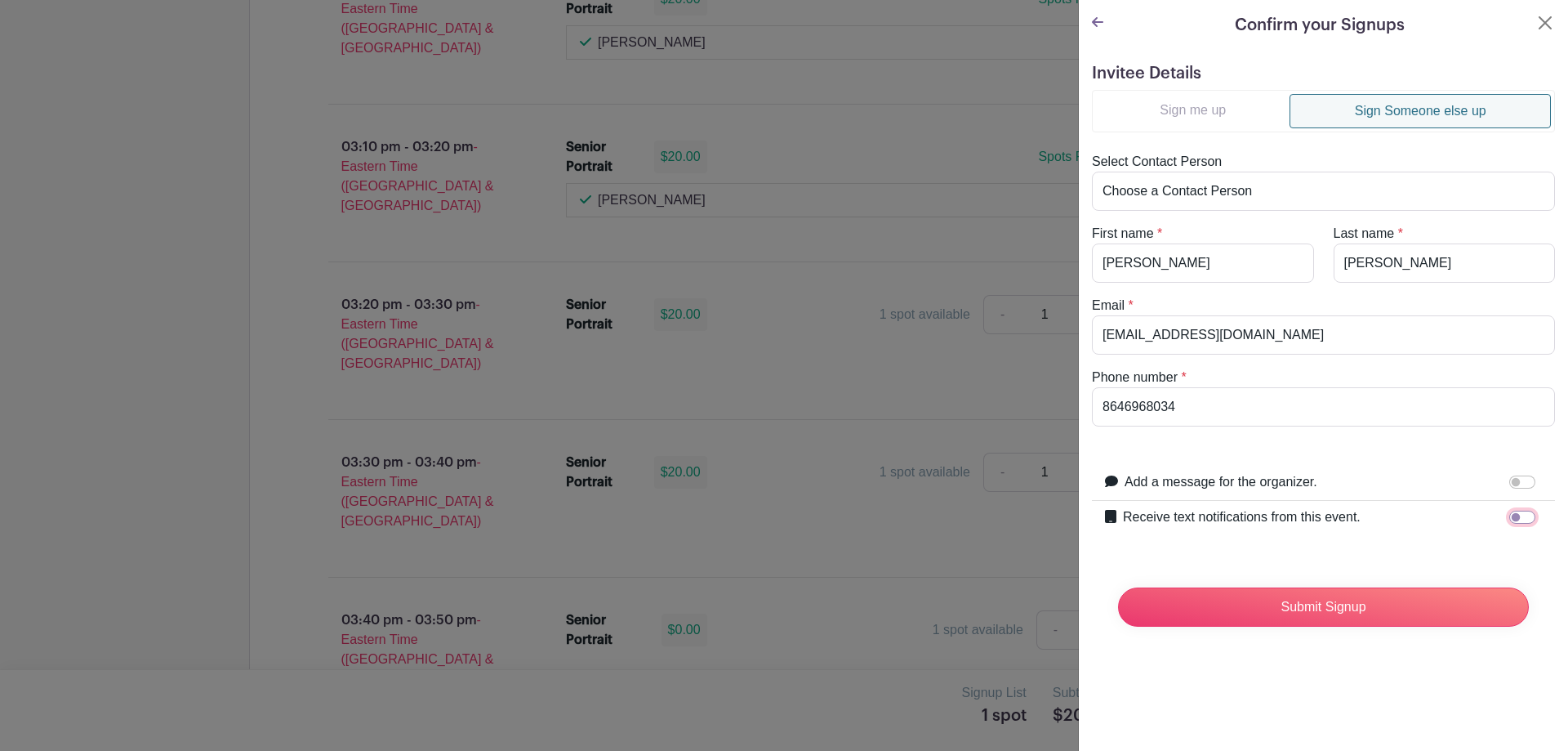
checkbox input "true"
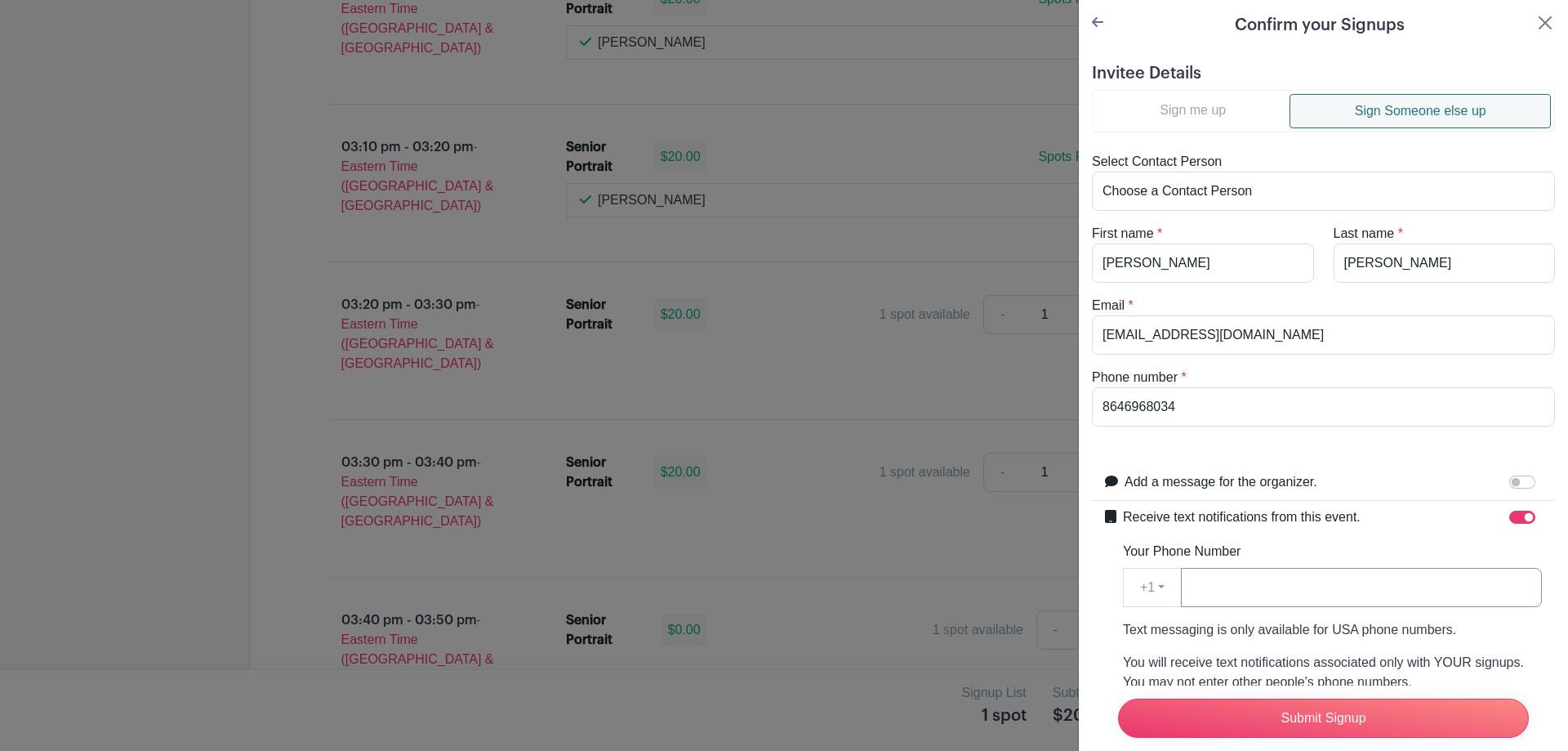
paste input "8646968034"
type input "8646968034"
click at [1277, 713] on input "Submit Signup" at bounding box center [1323, 718] width 410 height 39
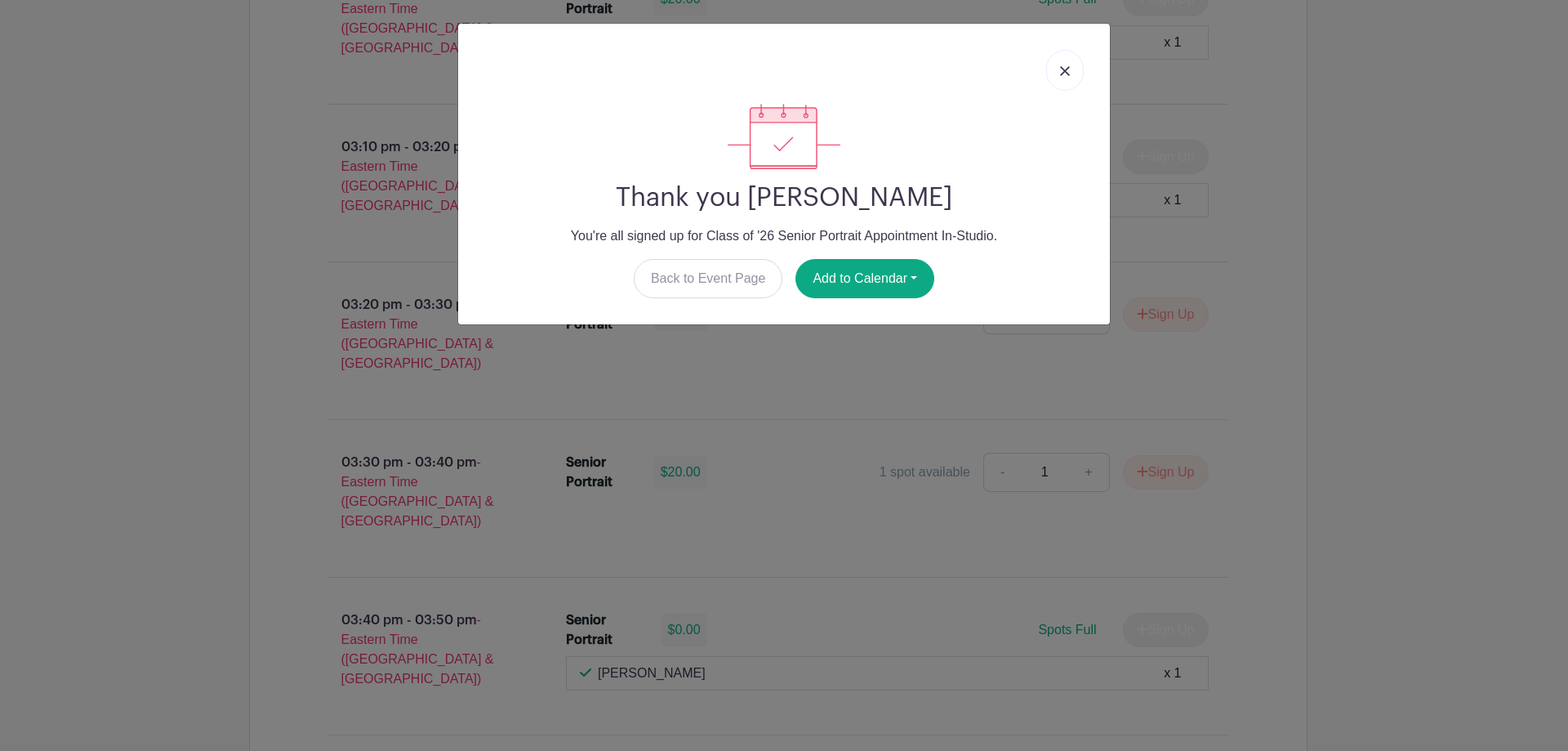
click at [1064, 72] on img at bounding box center [1065, 71] width 10 height 10
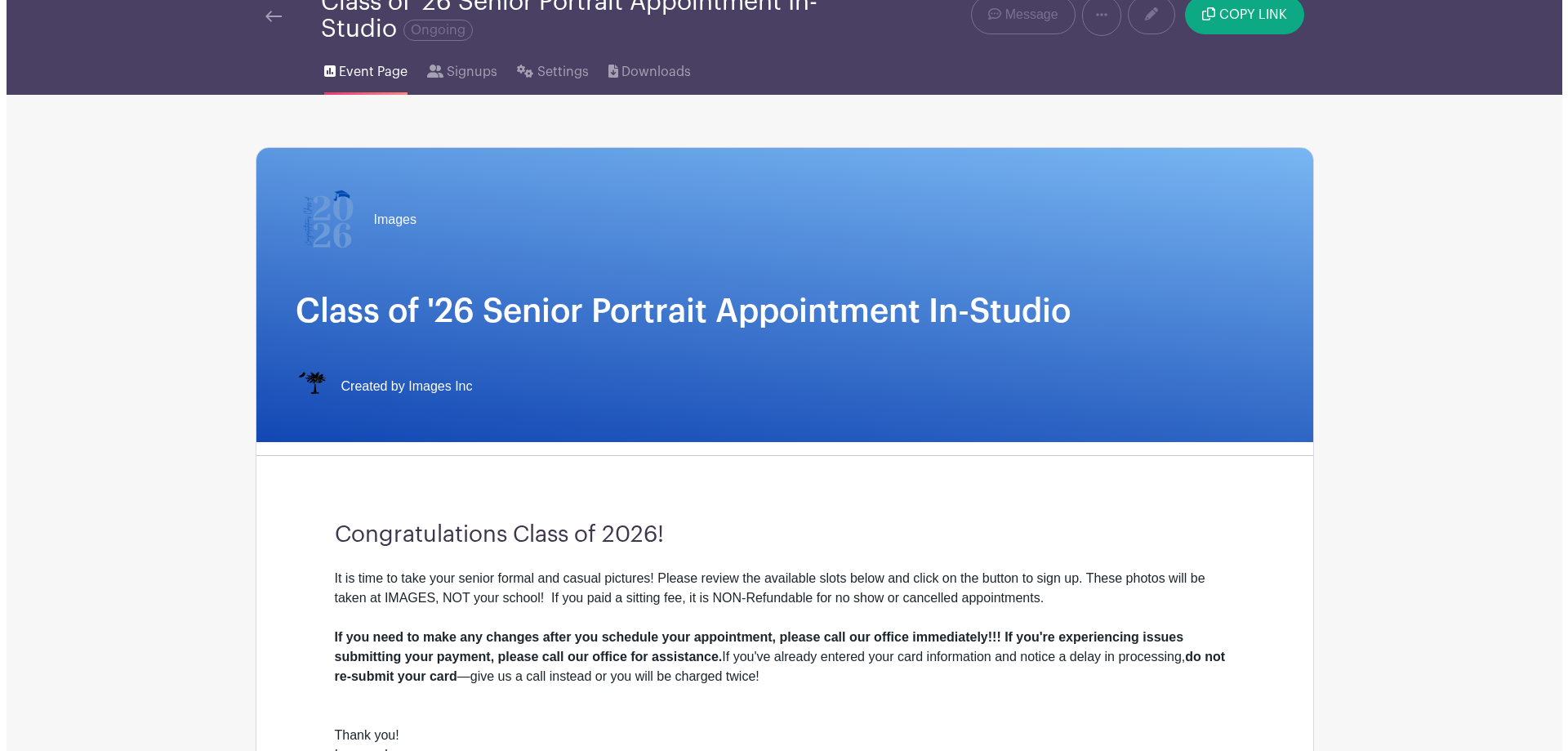
scroll to position [0, 0]
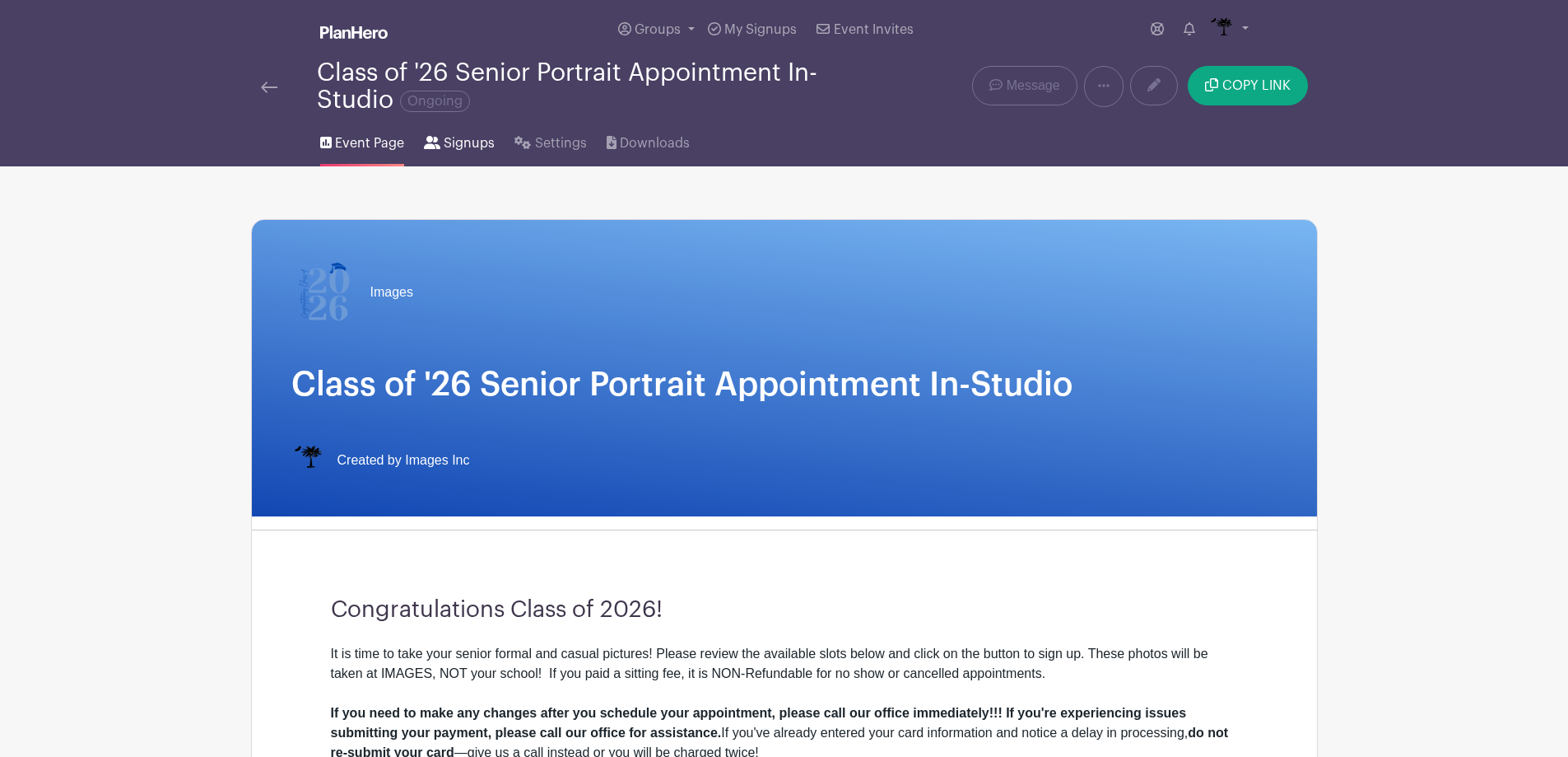
click at [429, 150] on link "Signups" at bounding box center [459, 140] width 71 height 53
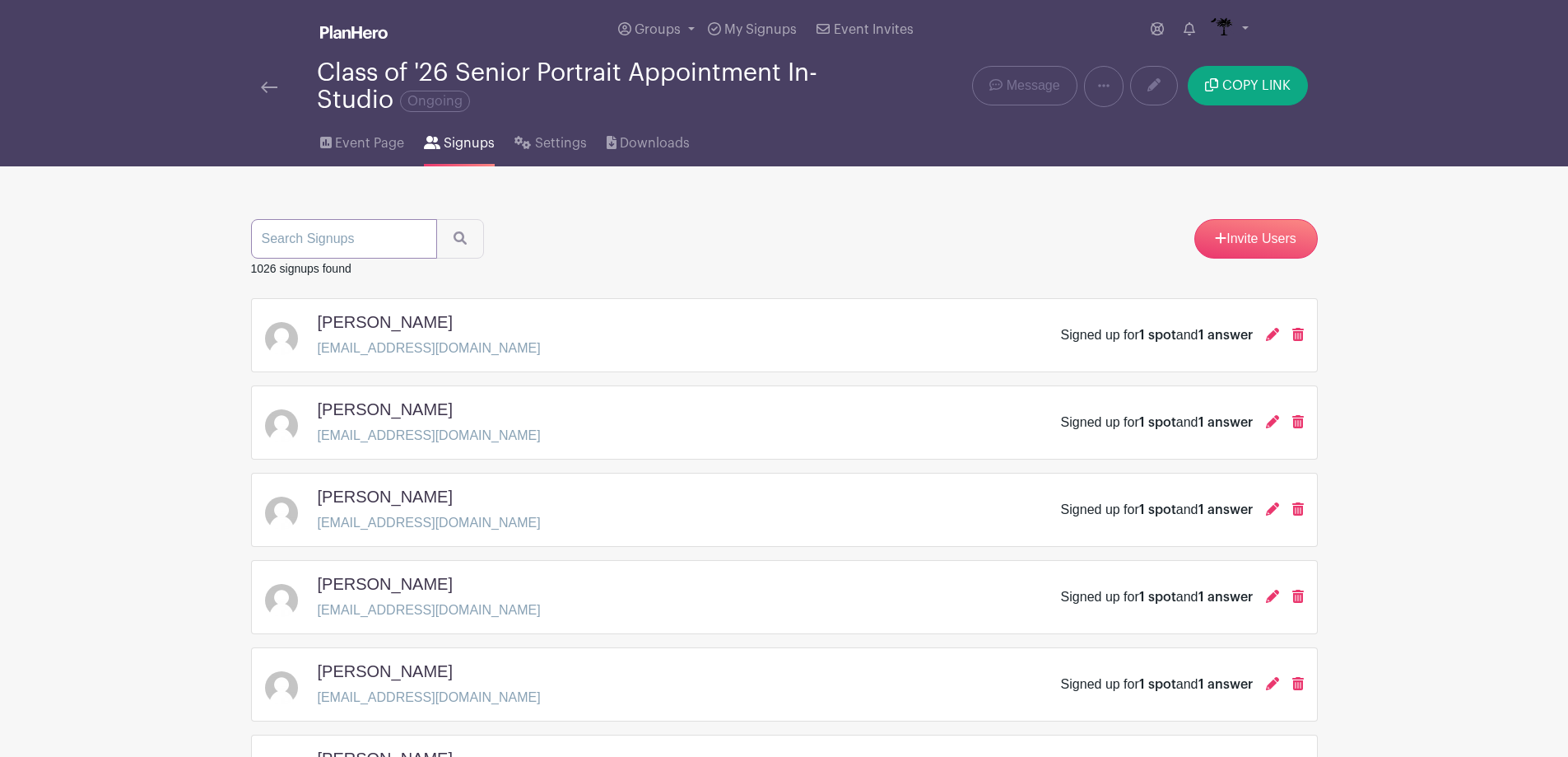
click at [328, 252] on input "search" at bounding box center [344, 238] width 186 height 40
type input "walters"
click at [436, 219] on button "submit" at bounding box center [460, 238] width 48 height 40
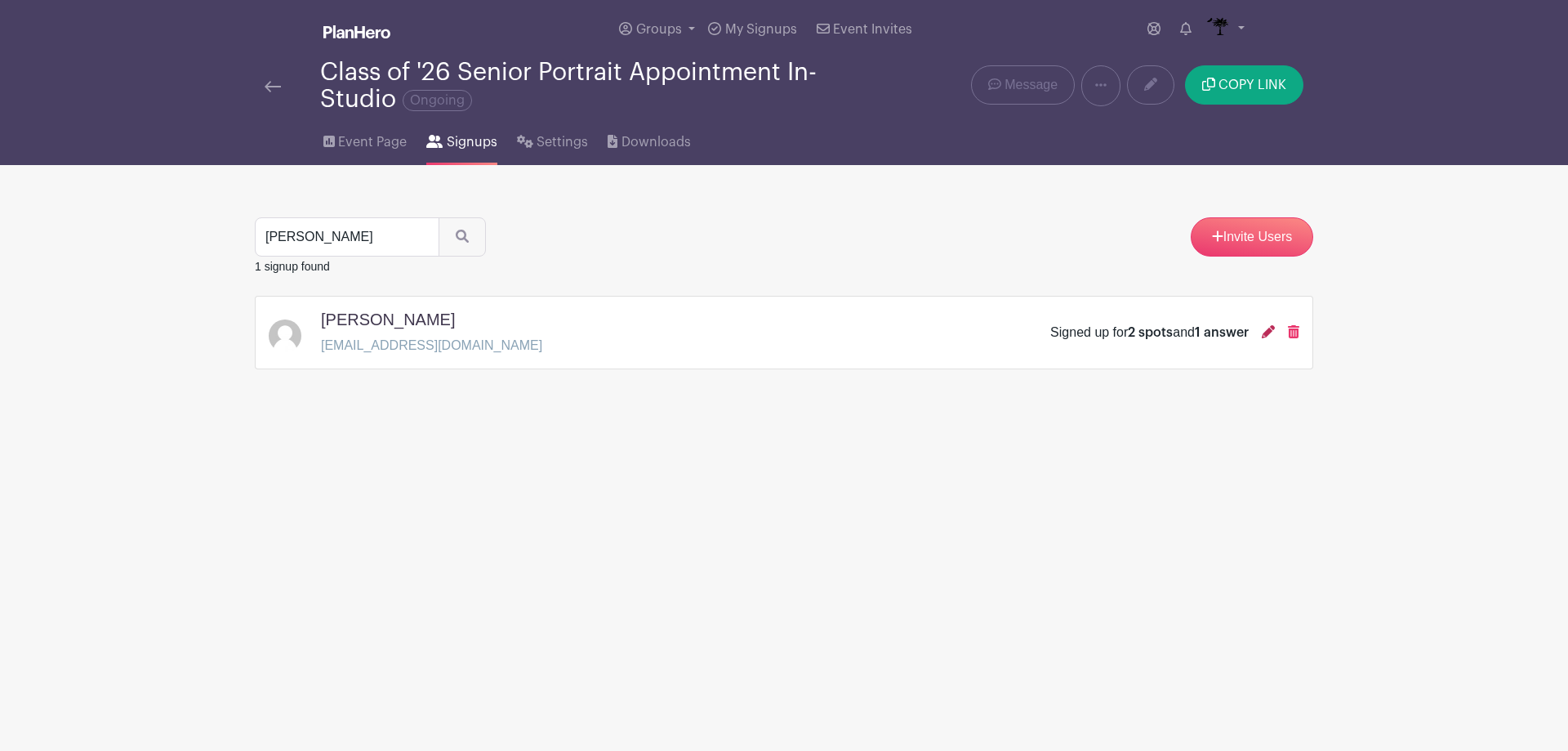
click at [1264, 329] on icon at bounding box center [1269, 332] width 13 height 13
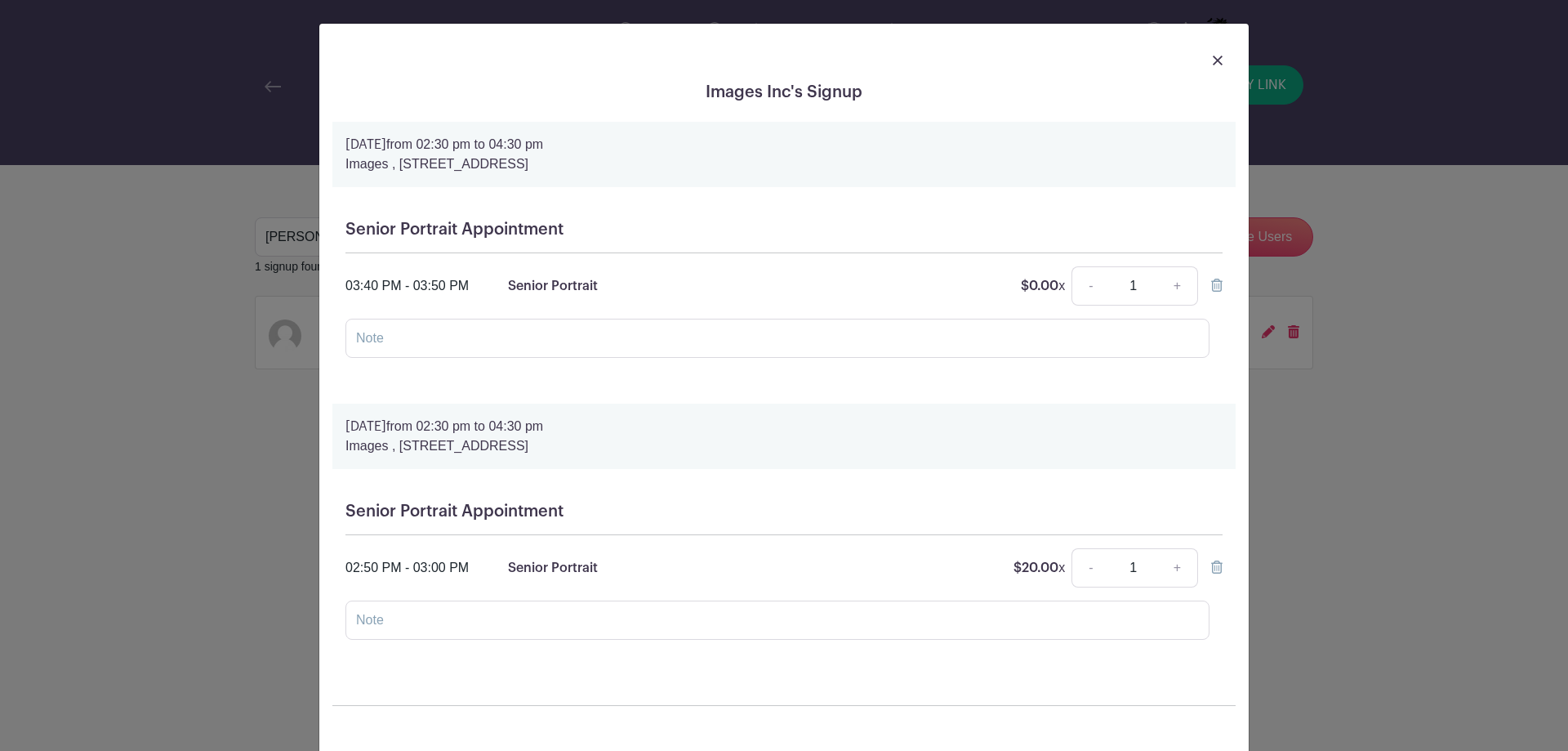
click at [1214, 563] on icon at bounding box center [1217, 567] width 12 height 13
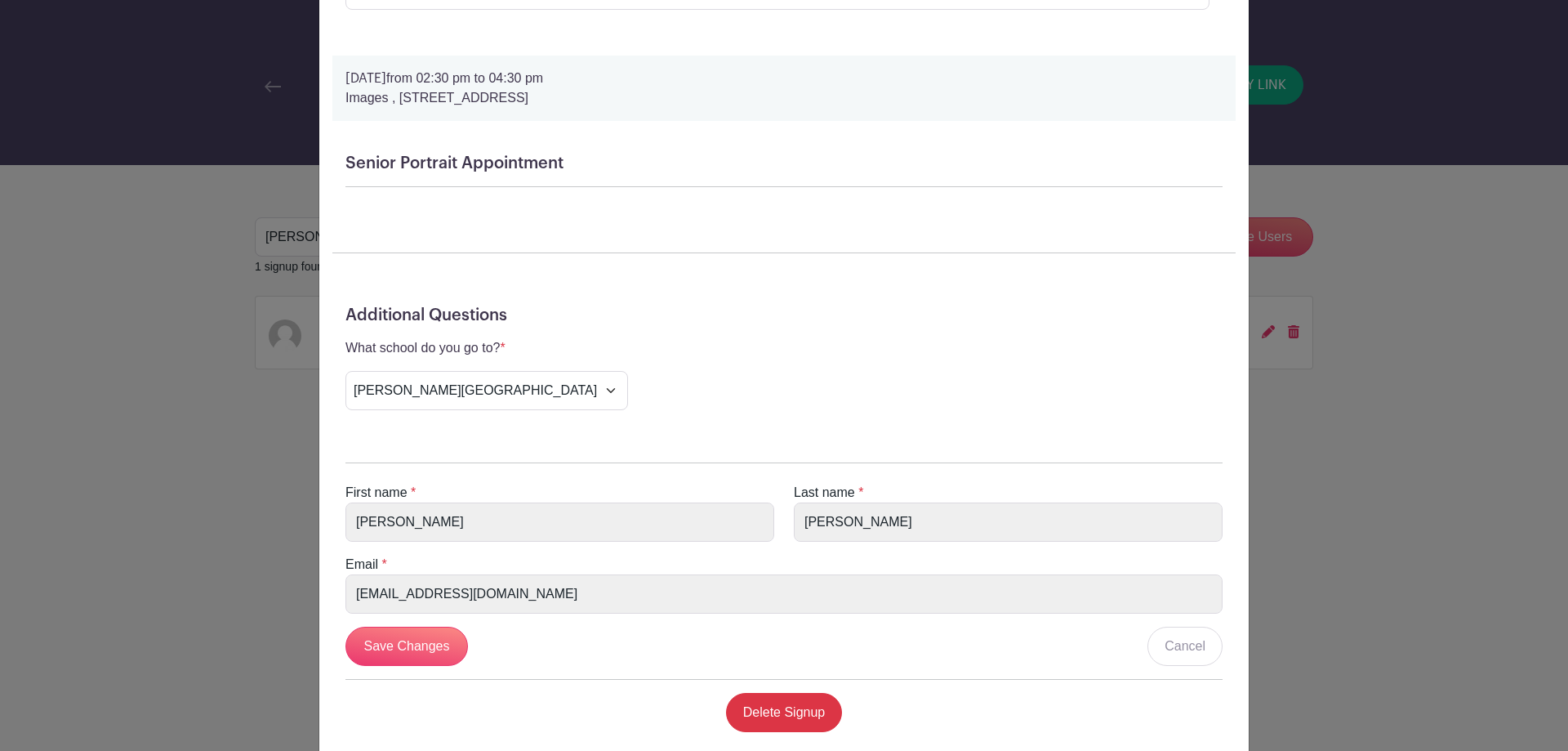
scroll to position [379, 0]
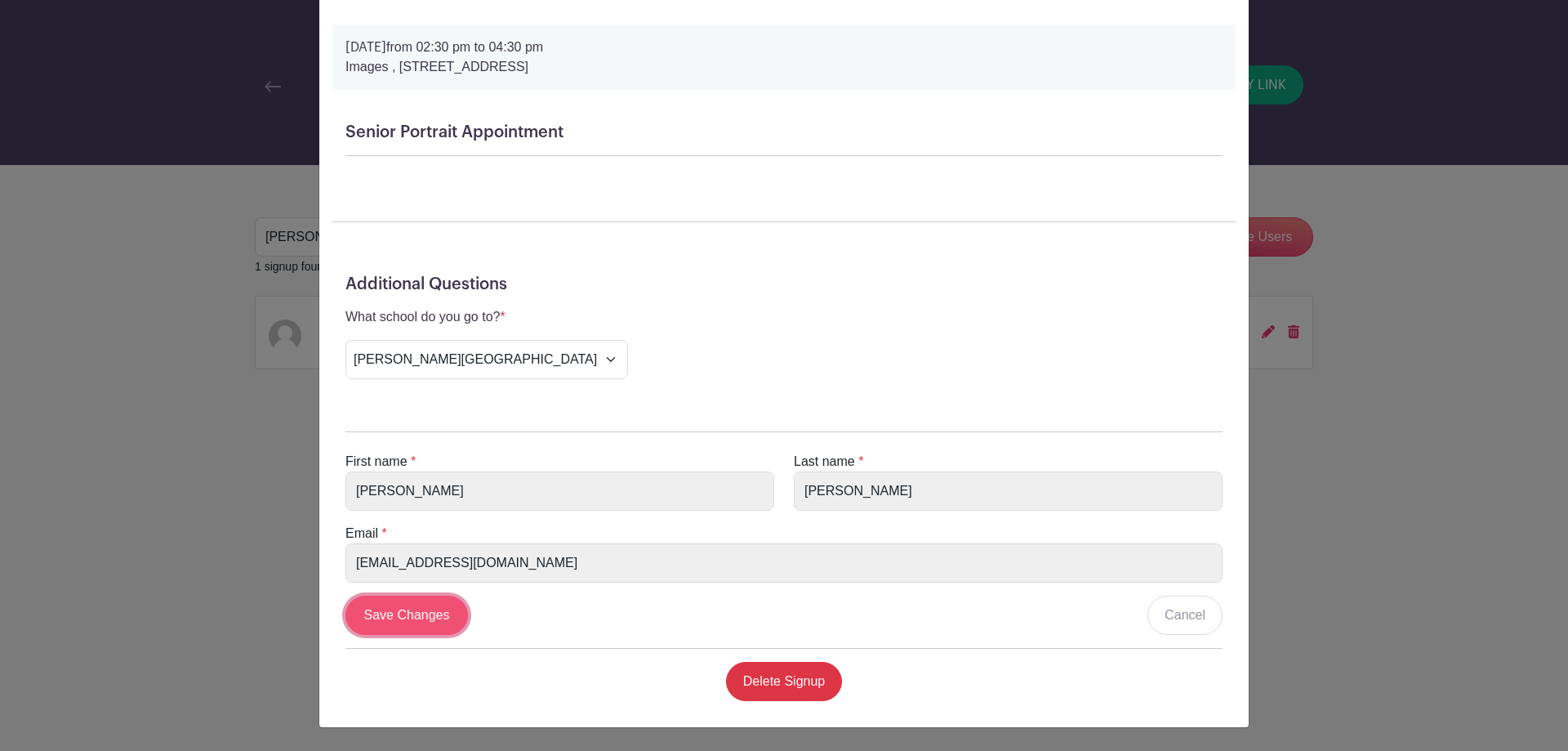
click at [377, 619] on input "Save Changes" at bounding box center [406, 615] width 123 height 39
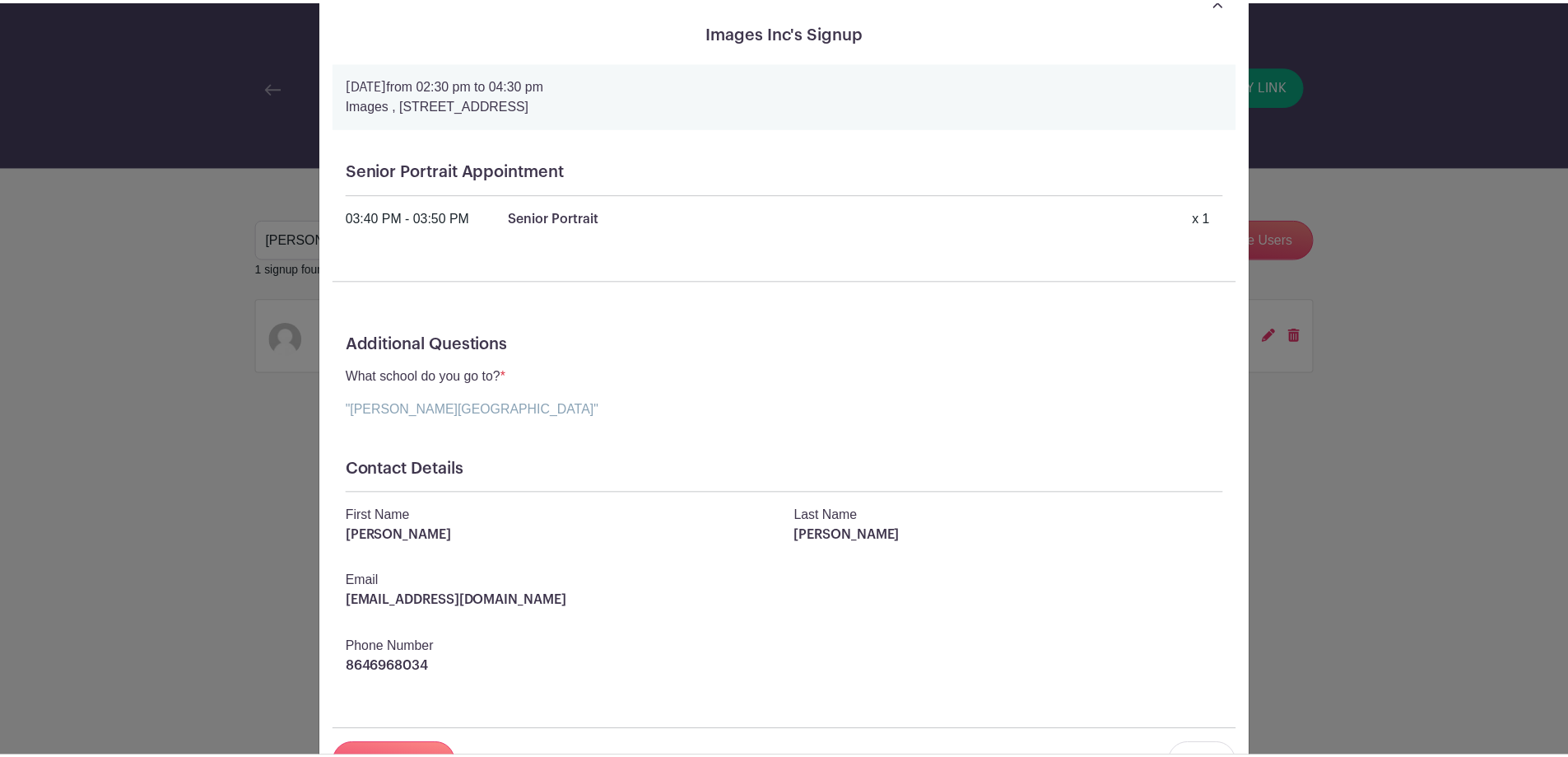
scroll to position [0, 0]
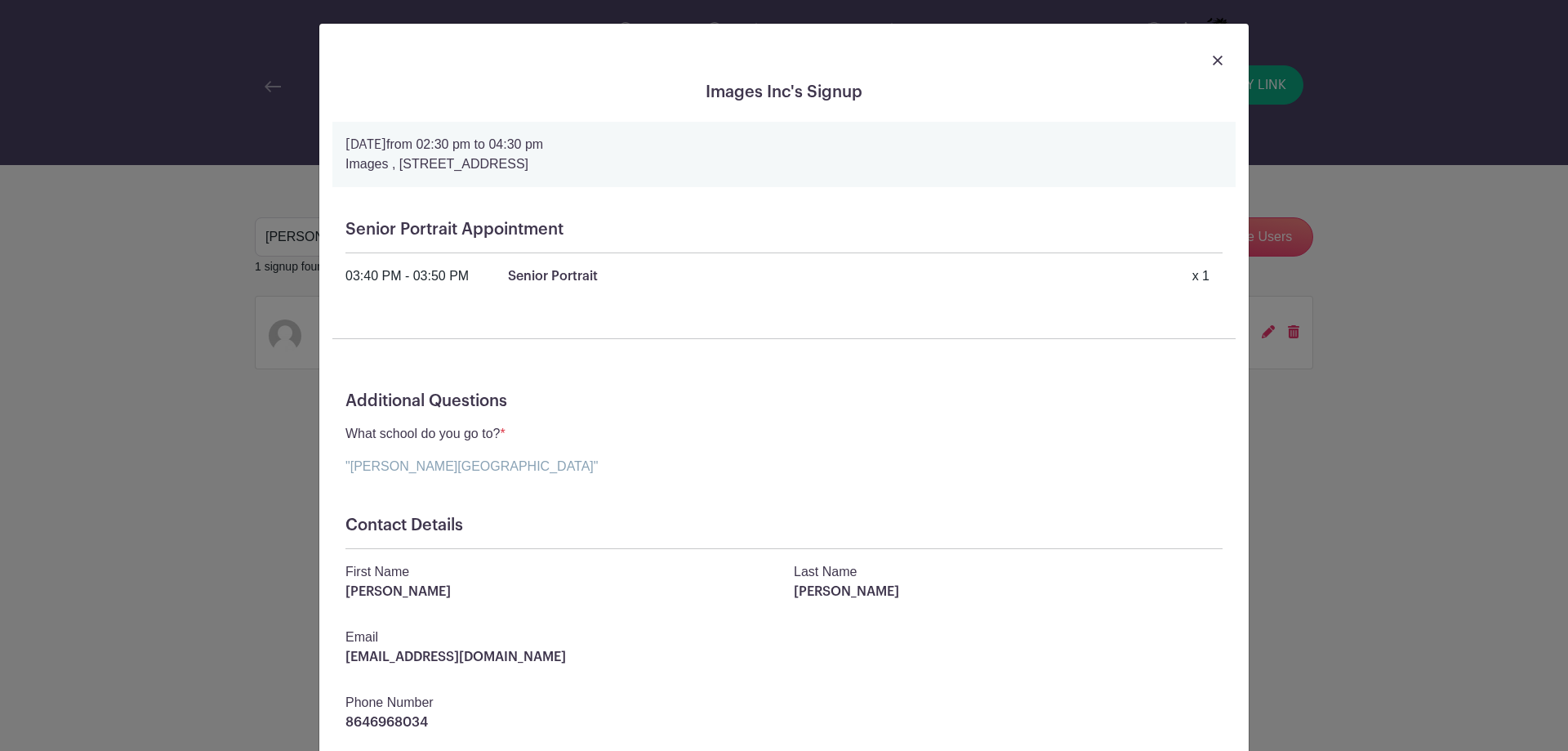
click at [1213, 58] on img at bounding box center [1218, 61] width 10 height 10
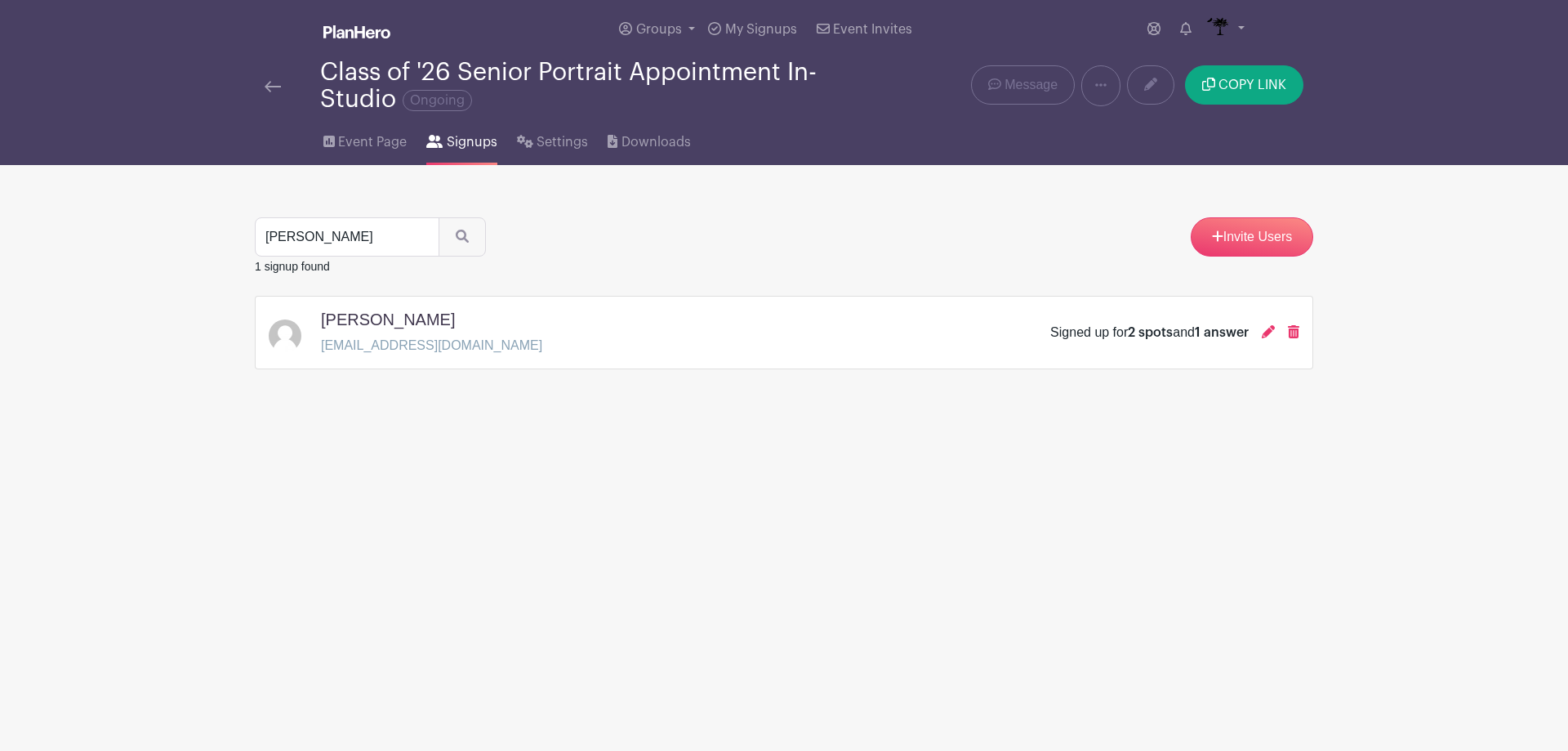
click at [274, 90] on img at bounding box center [273, 87] width 17 height 12
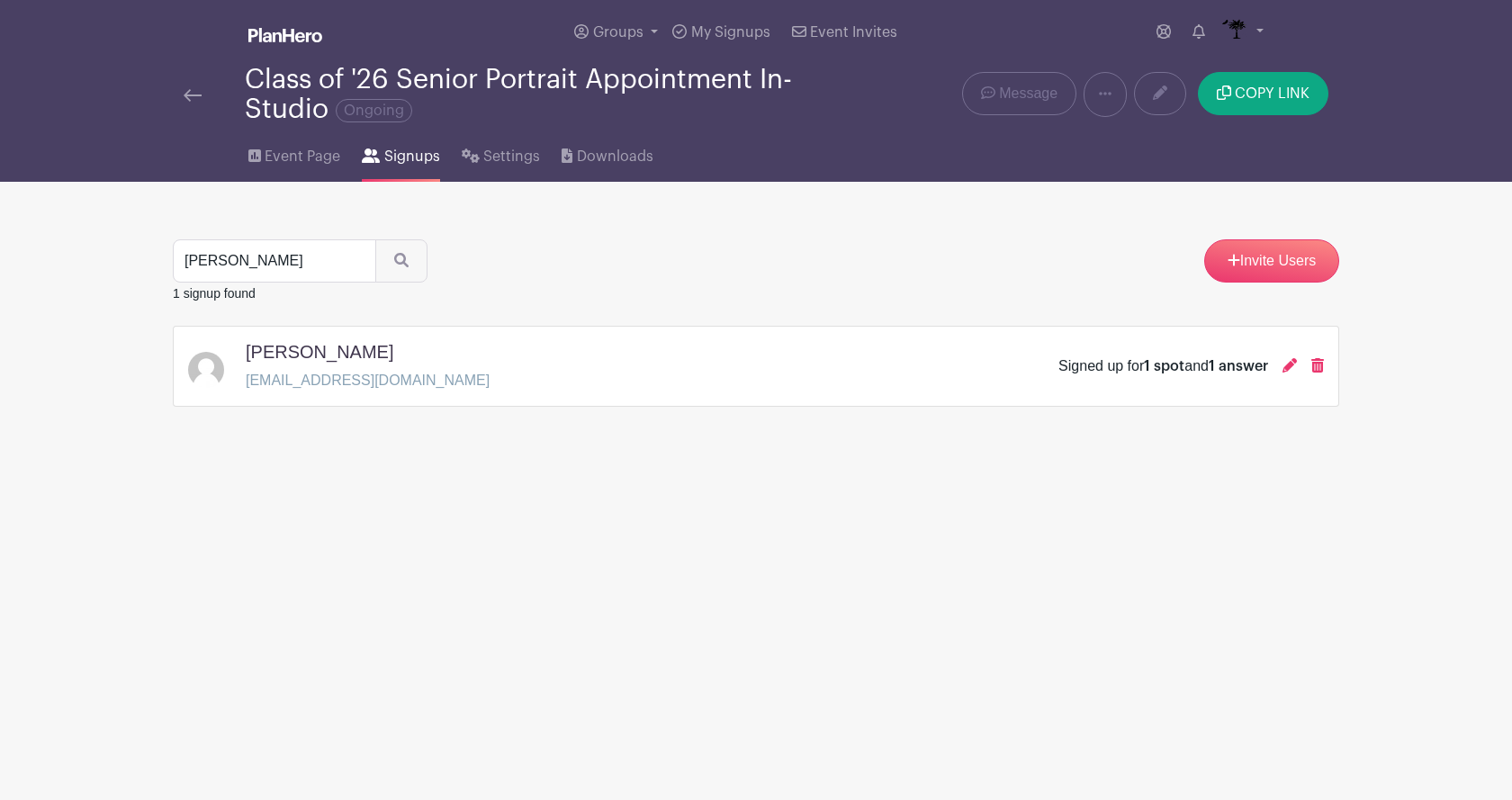
click at [188, 85] on link at bounding box center [193, 94] width 18 height 21
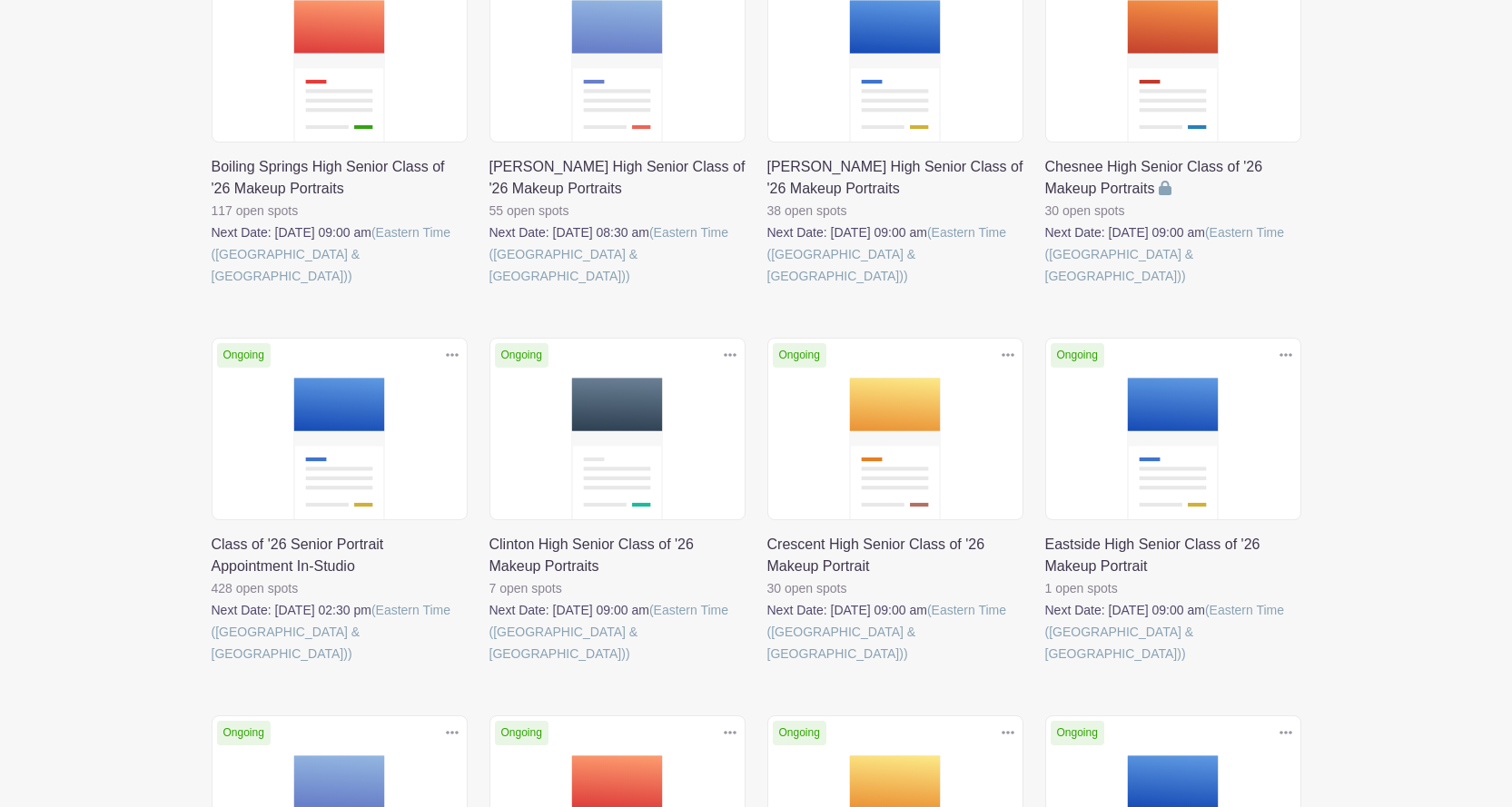
scroll to position [364, 0]
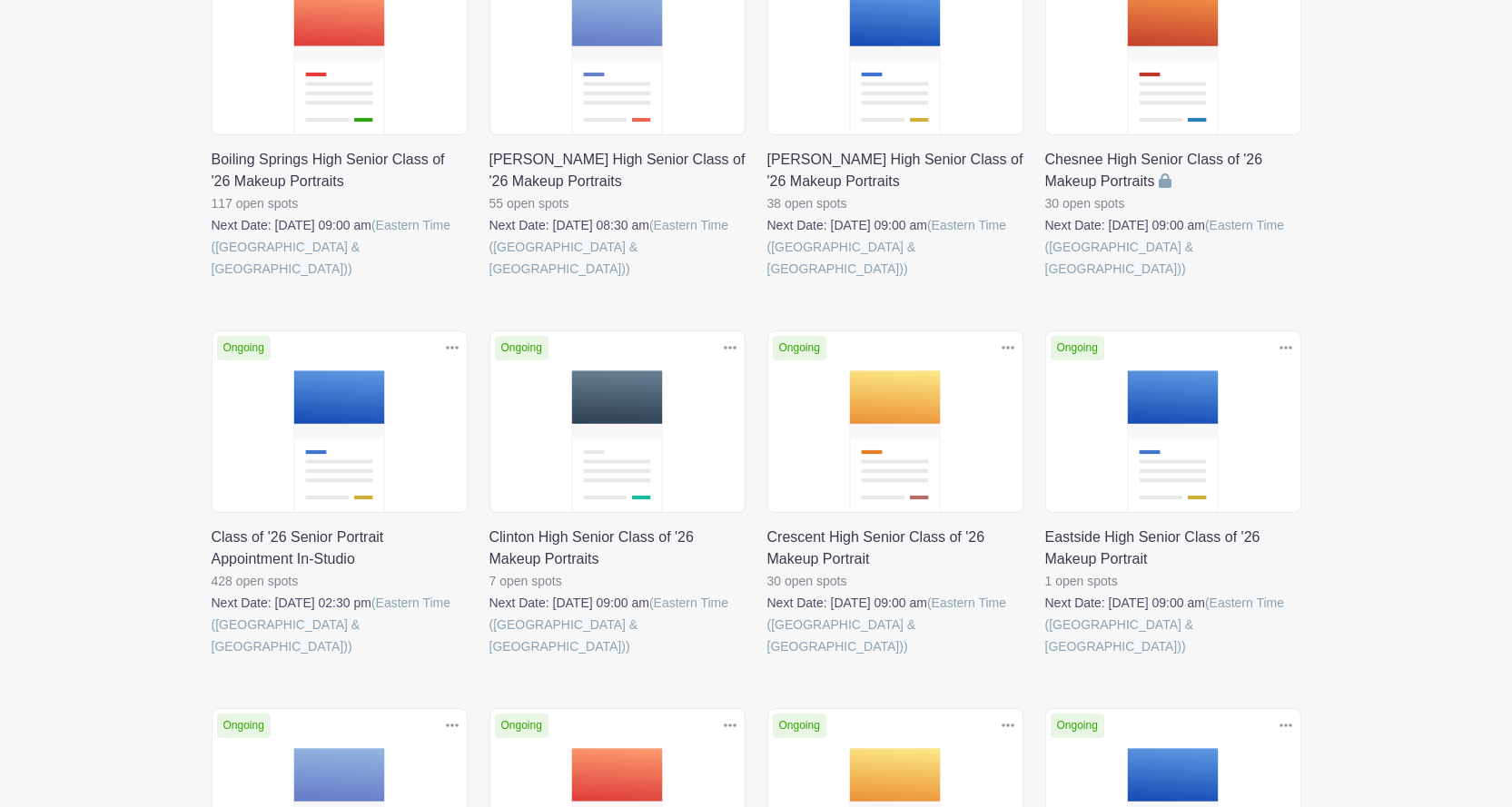
click at [211, 658] on link at bounding box center [211, 658] width 0 height 0
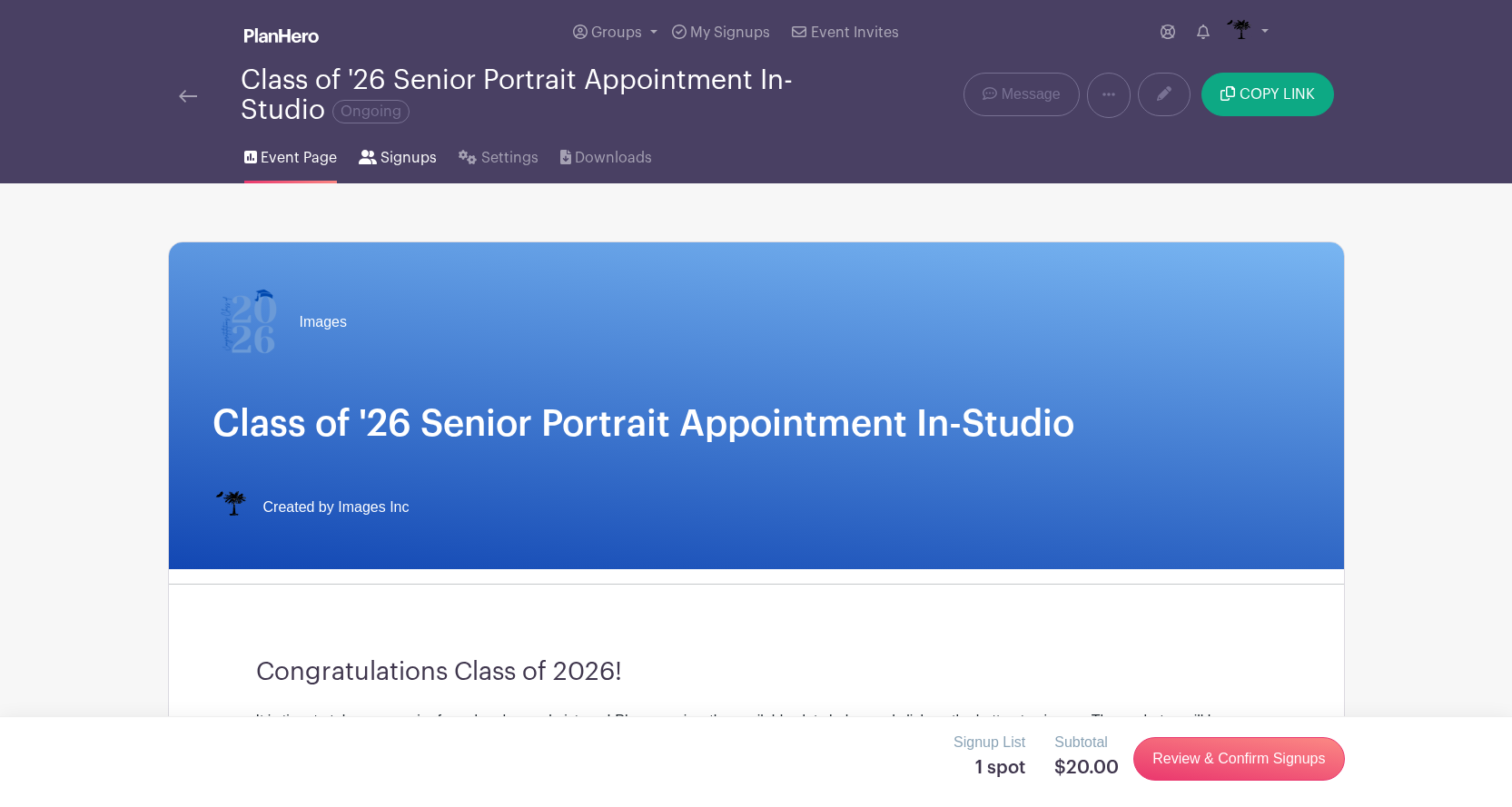
click at [379, 169] on link "Signups" at bounding box center [398, 154] width 78 height 58
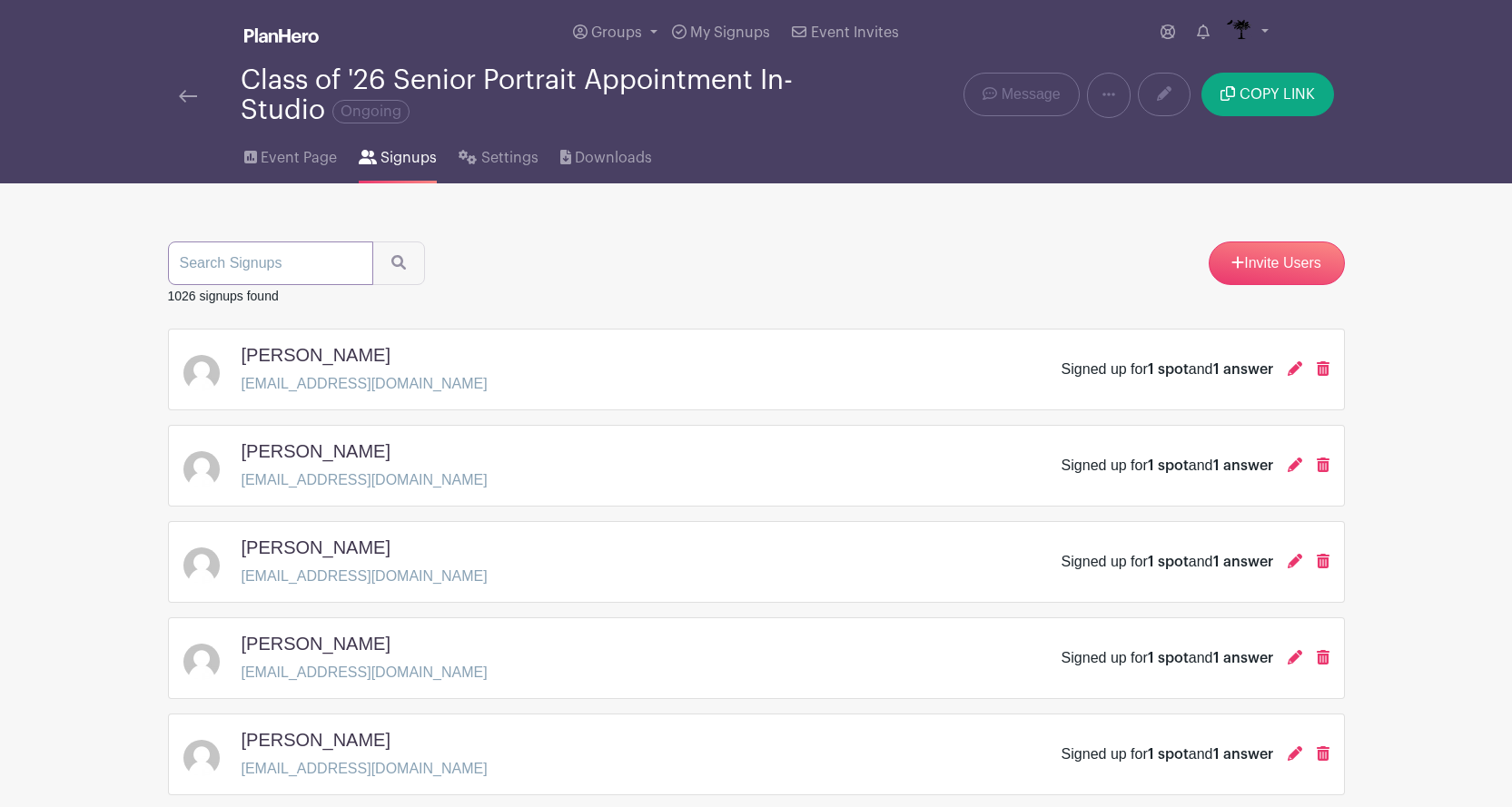
click at [307, 251] on input "search" at bounding box center [270, 263] width 205 height 44
type input "[PERSON_NAME]"
click at [372, 241] on button "submit" at bounding box center [398, 263] width 53 height 44
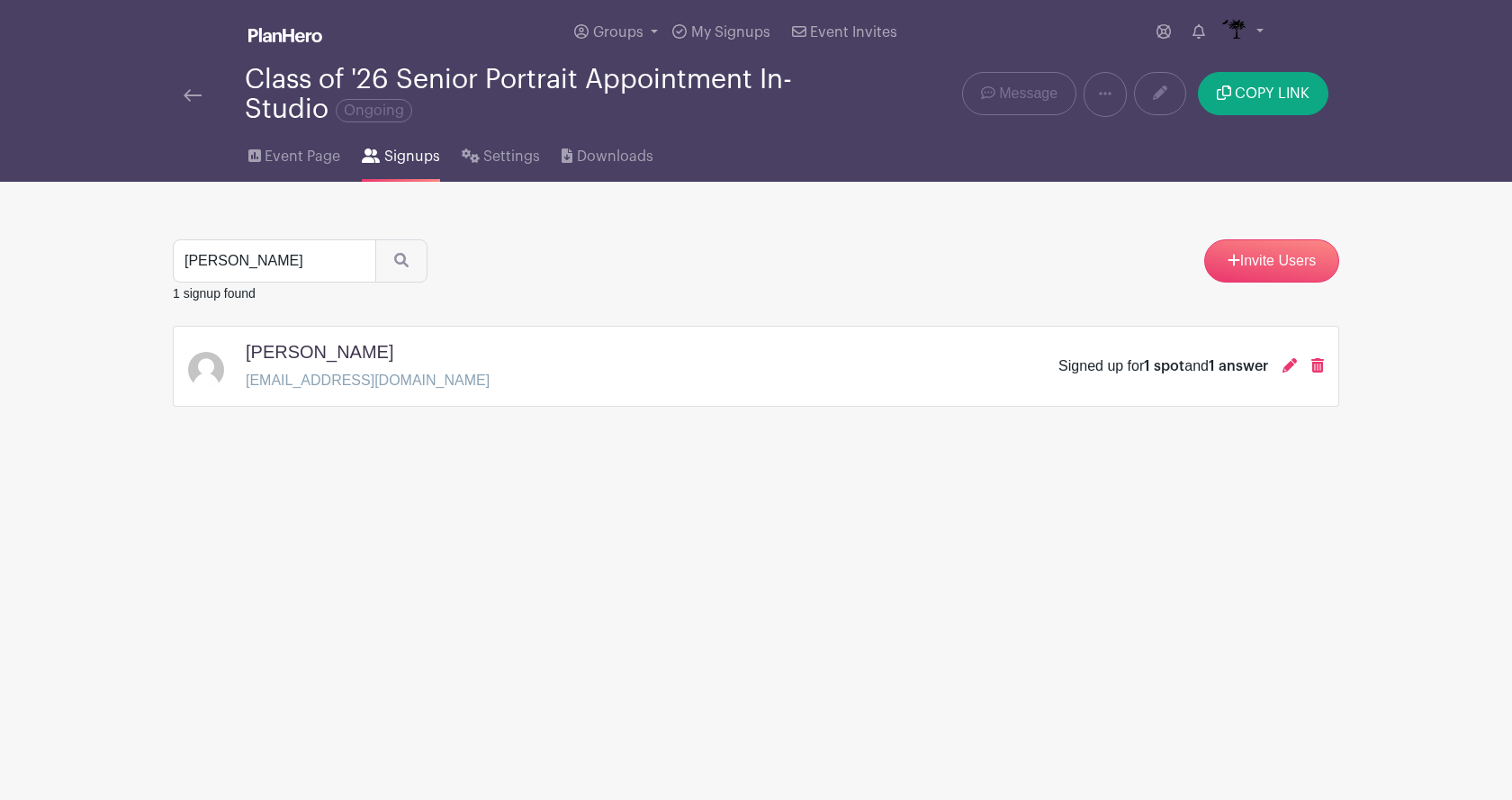
click at [1280, 367] on div "Signed up for 1 spot and 1 answer" at bounding box center [1190, 366] width 266 height 21
click at [1284, 369] on icon at bounding box center [1290, 366] width 15 height 15
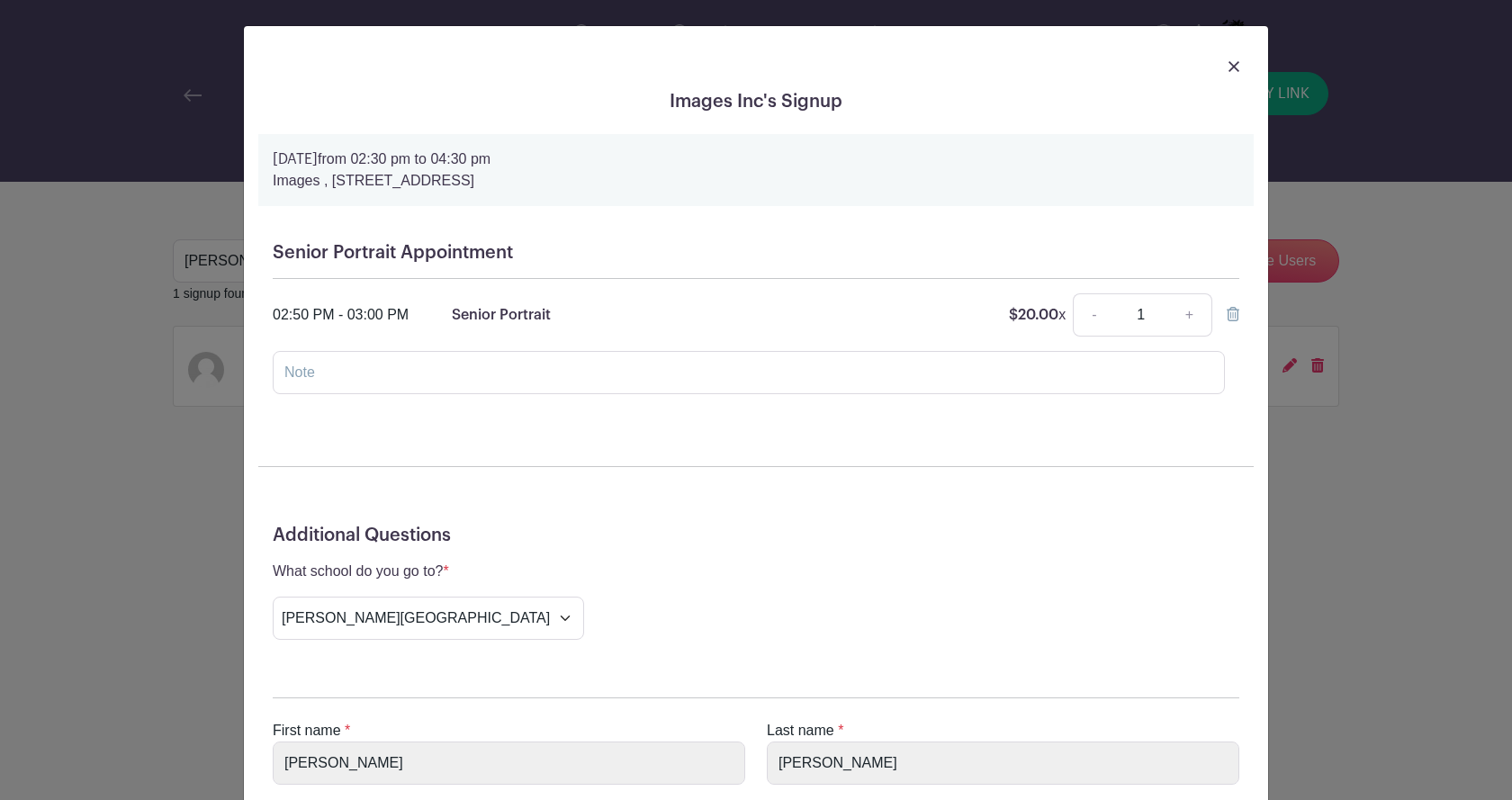
click at [1233, 65] on div at bounding box center [756, 65] width 995 height 51
click at [1231, 65] on img at bounding box center [1233, 67] width 11 height 11
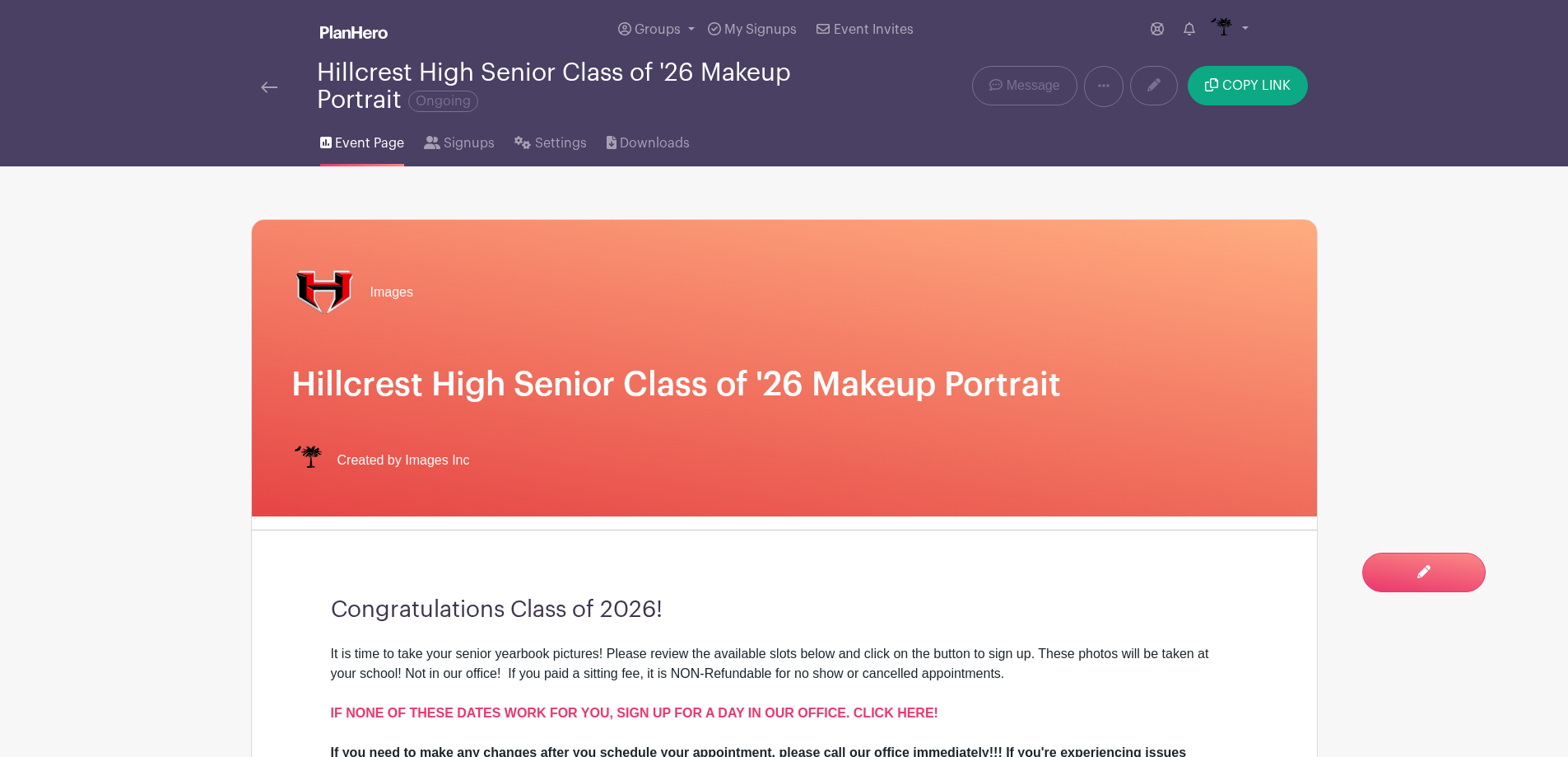
click at [275, 84] on img at bounding box center [269, 87] width 17 height 12
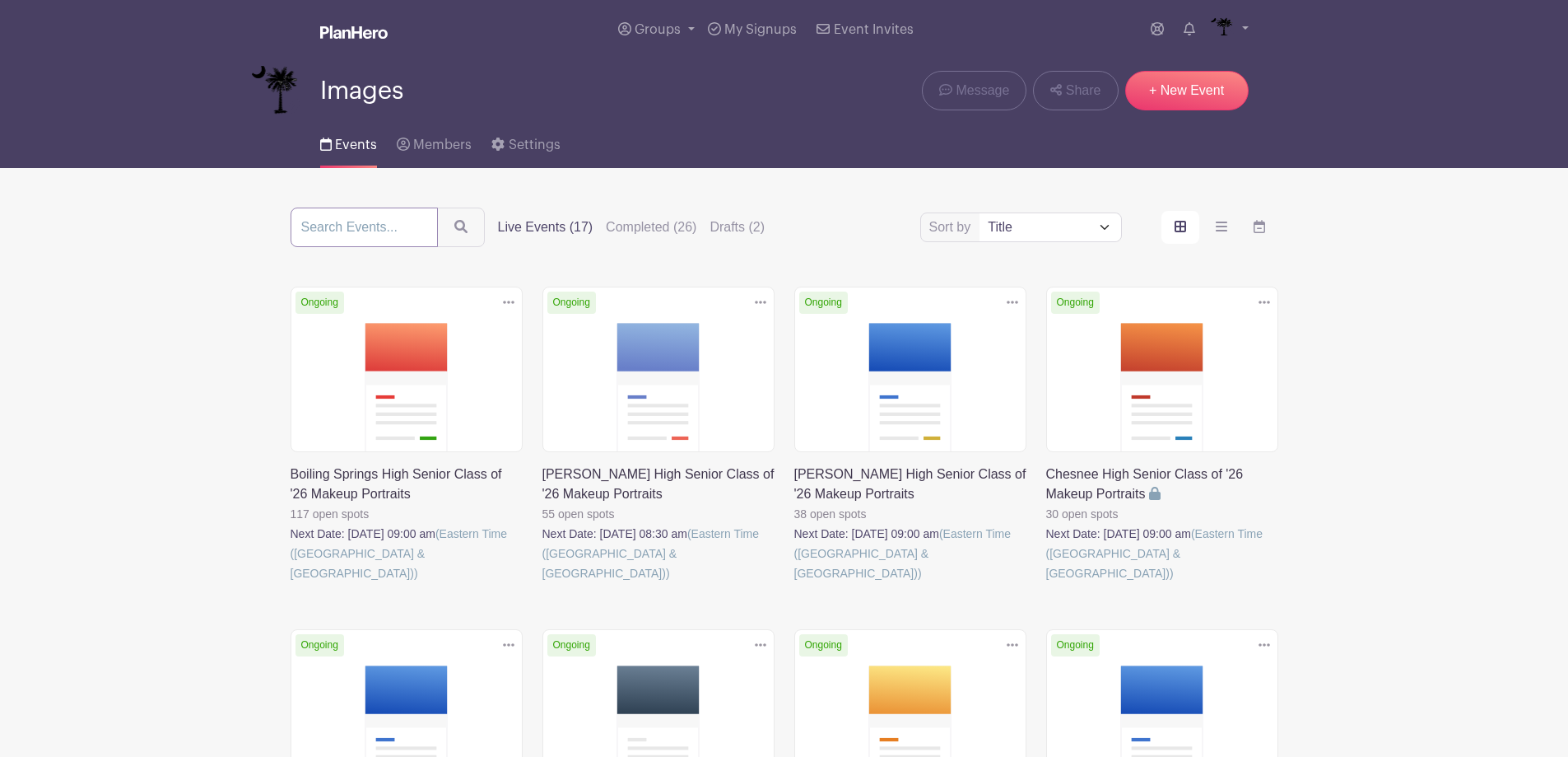
click at [398, 220] on input "search" at bounding box center [364, 227] width 147 height 40
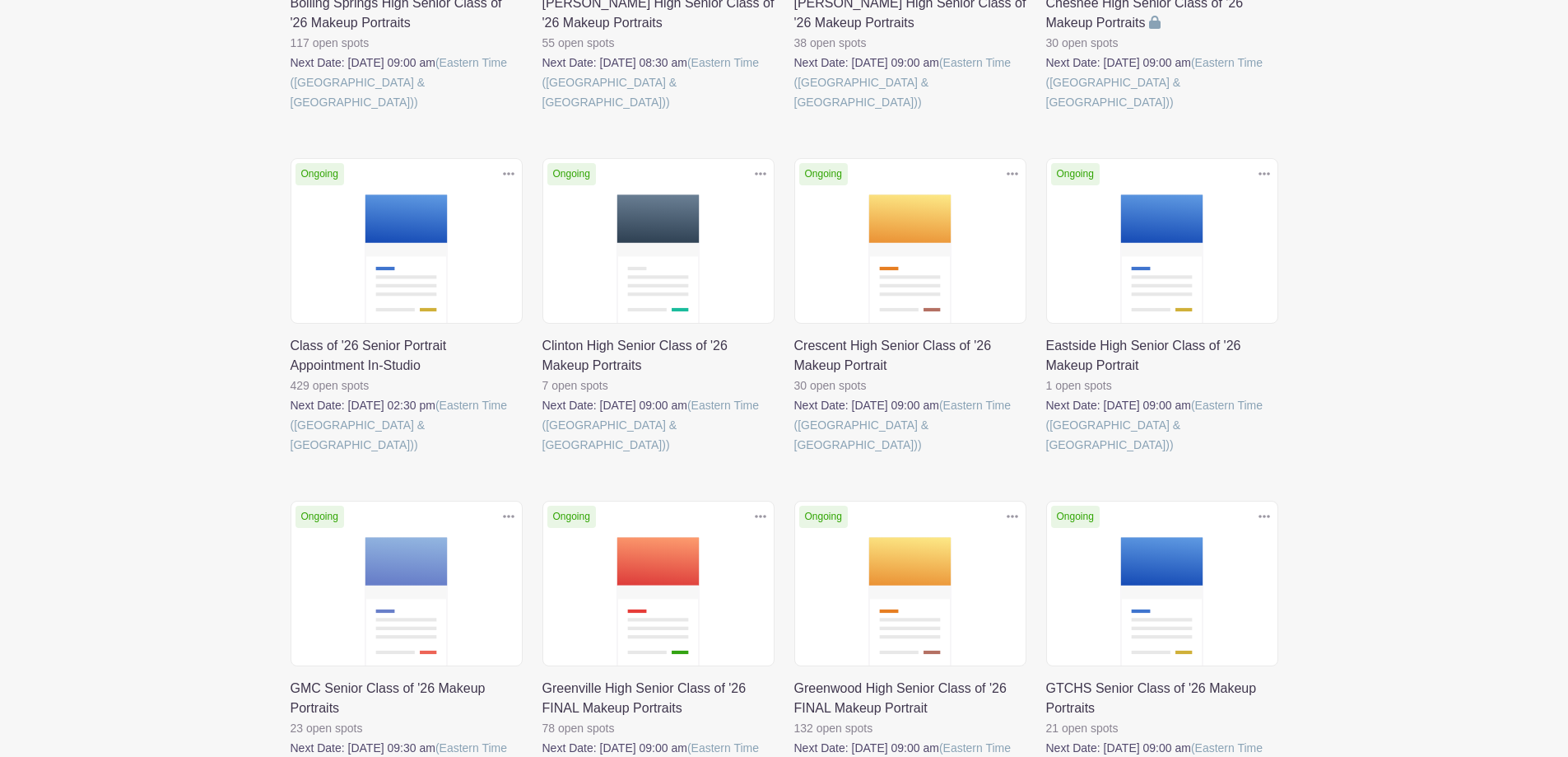
scroll to position [494, 0]
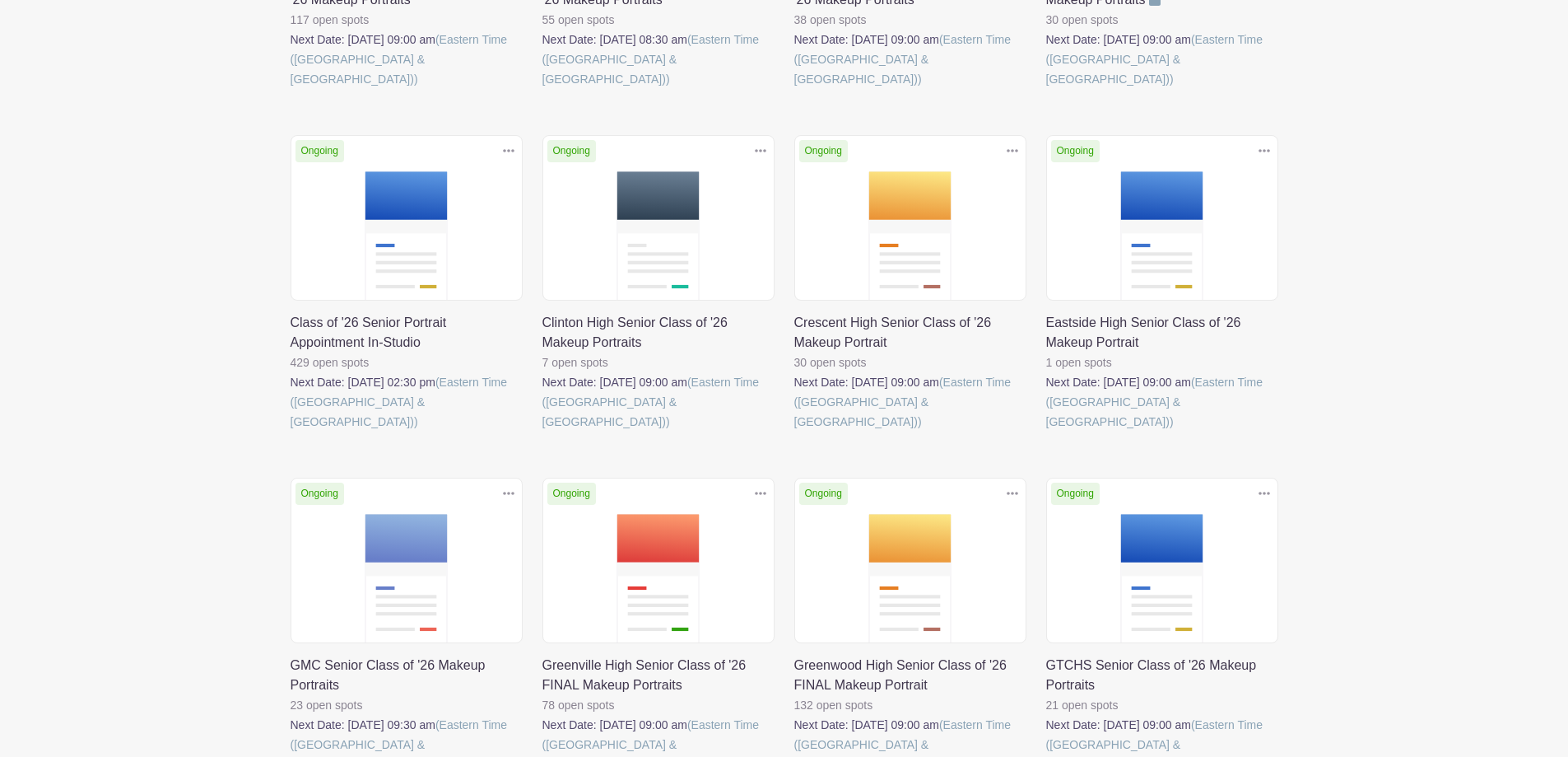
type input "peck"
click at [291, 431] on link at bounding box center [291, 431] width 0 height 0
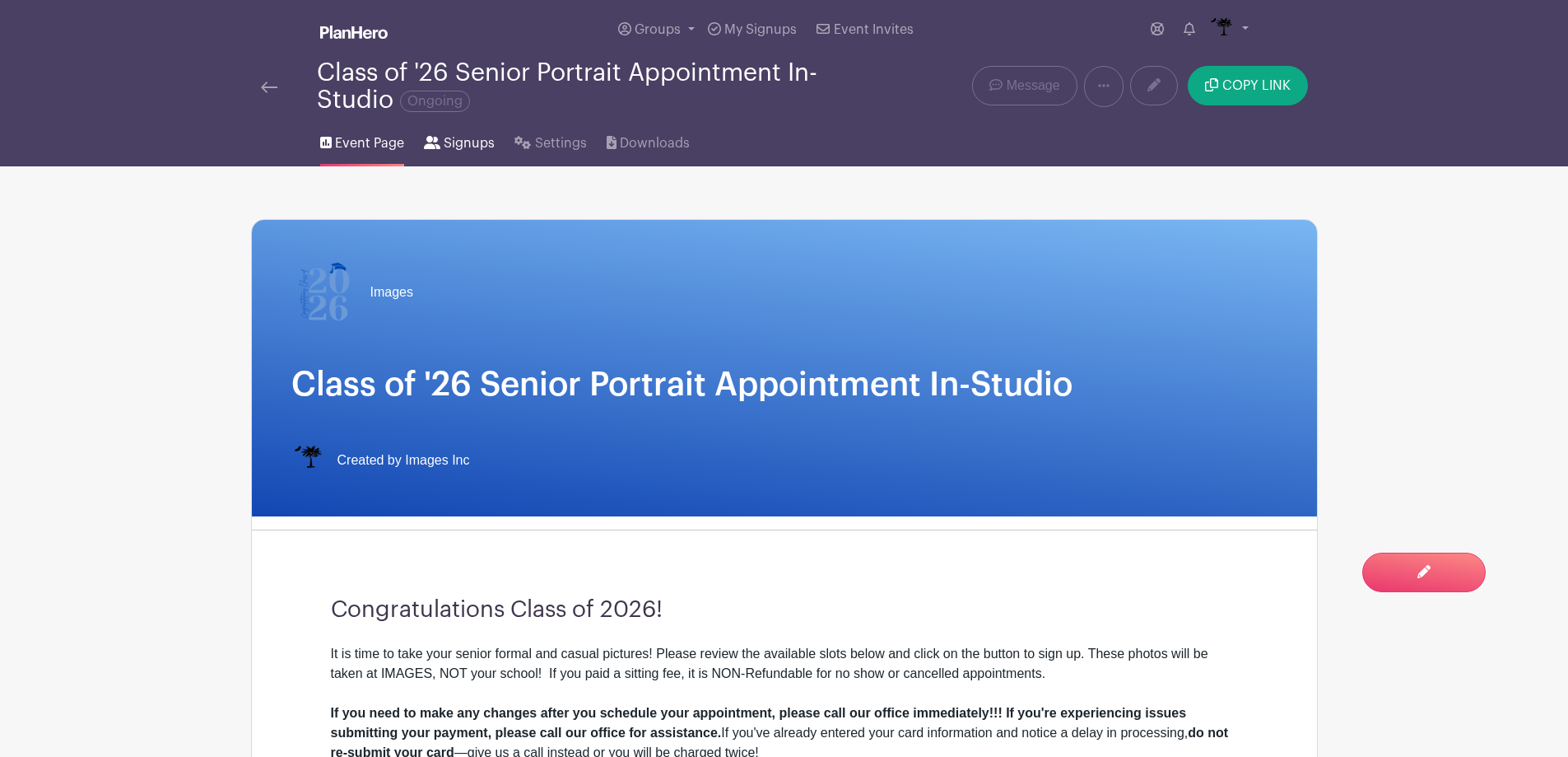
click at [441, 146] on link "Signups" at bounding box center [459, 140] width 71 height 53
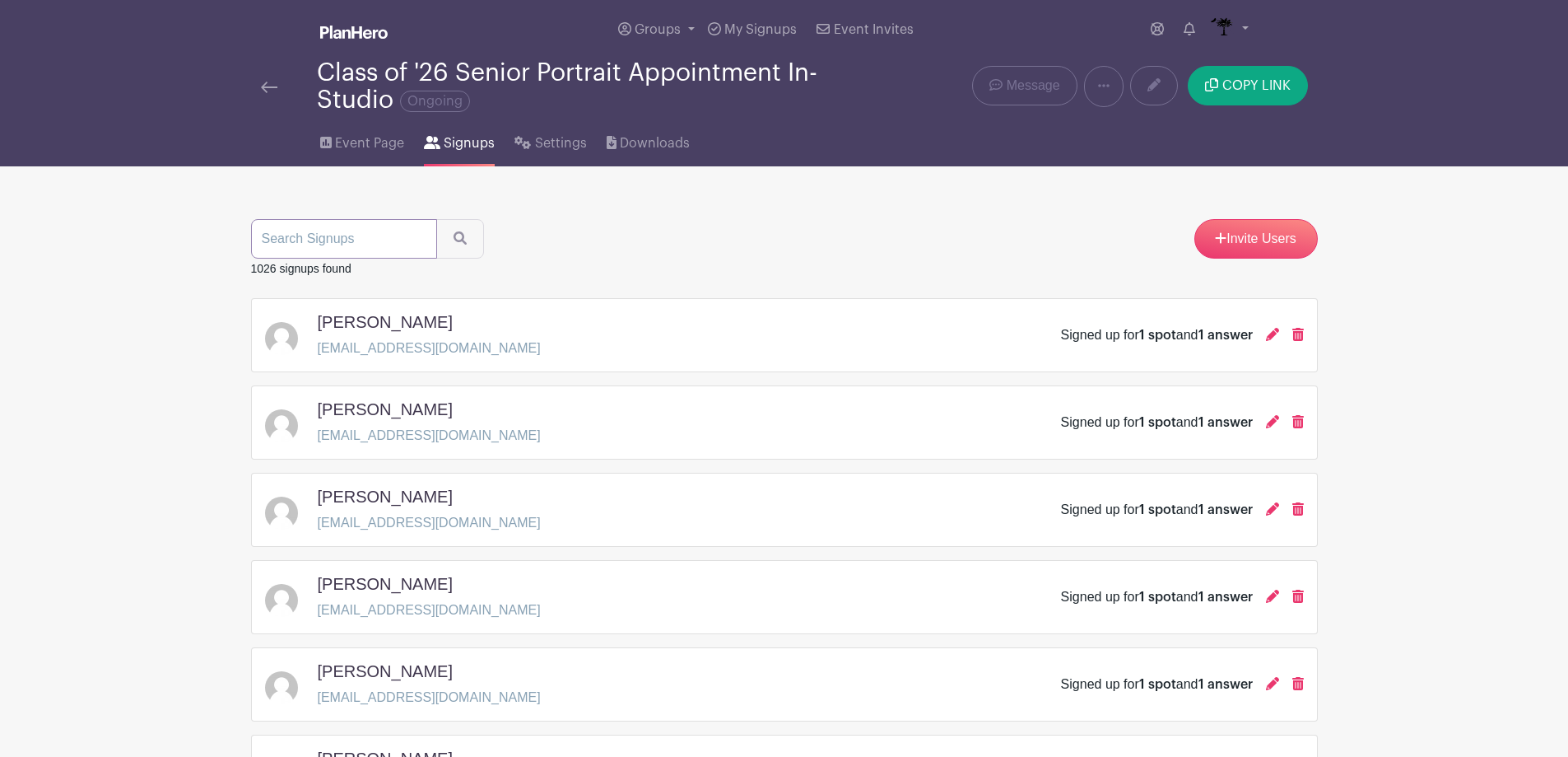
click at [404, 231] on input "search" at bounding box center [344, 238] width 186 height 40
type input "peck"
click at [449, 229] on button "submit" at bounding box center [460, 238] width 48 height 40
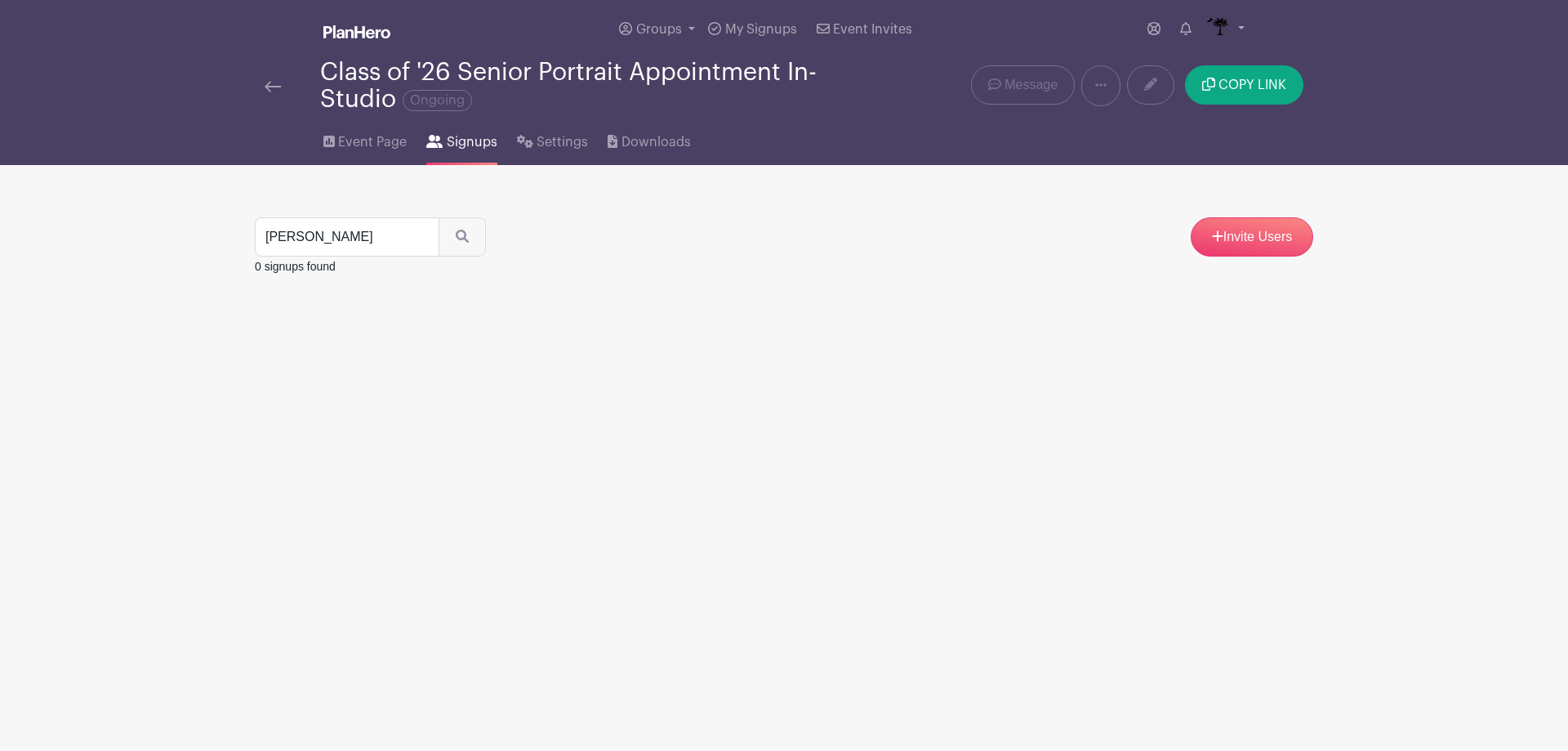
click at [275, 85] on img at bounding box center [273, 87] width 17 height 12
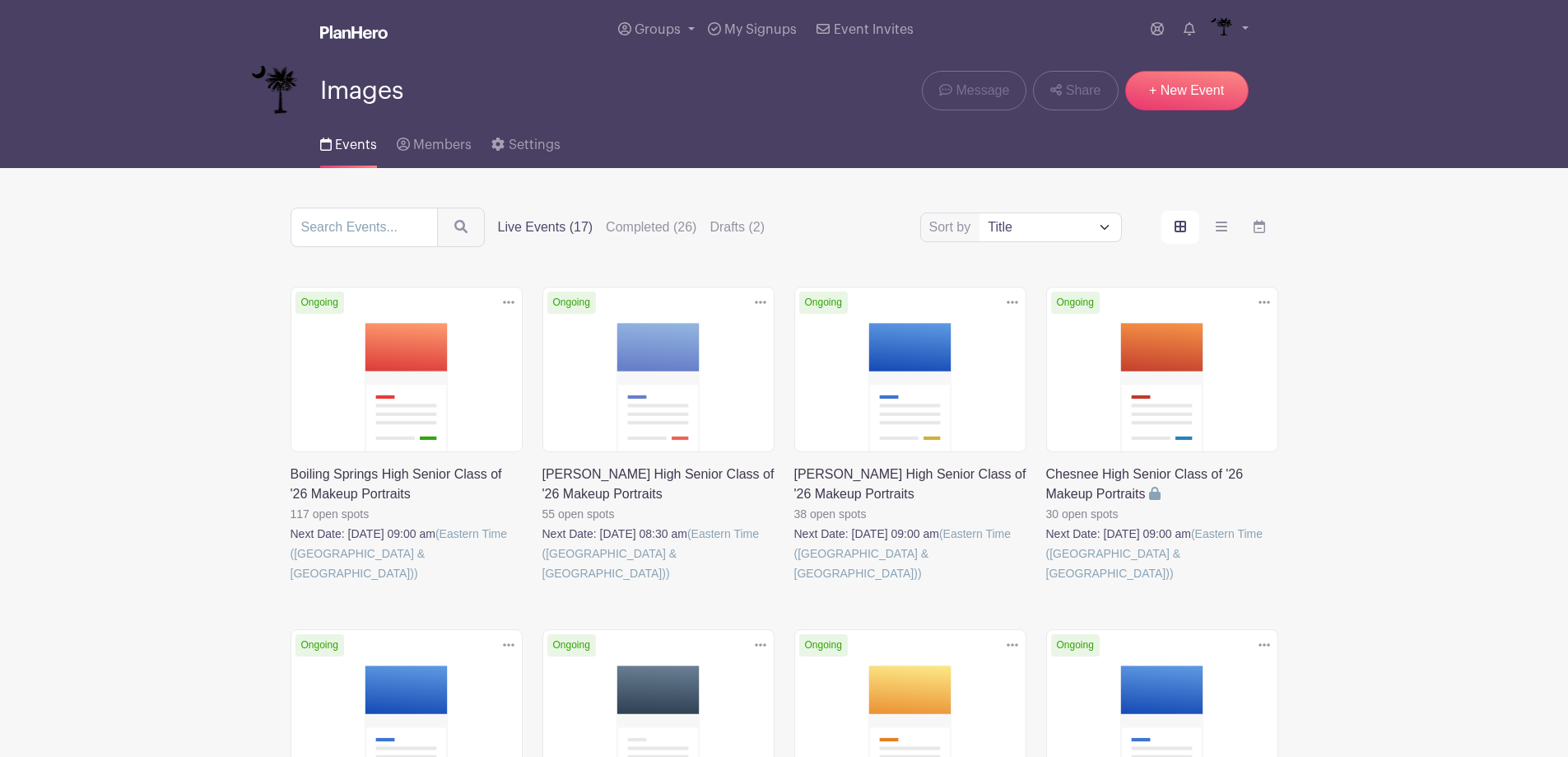
click at [291, 583] on link at bounding box center [291, 583] width 0 height 0
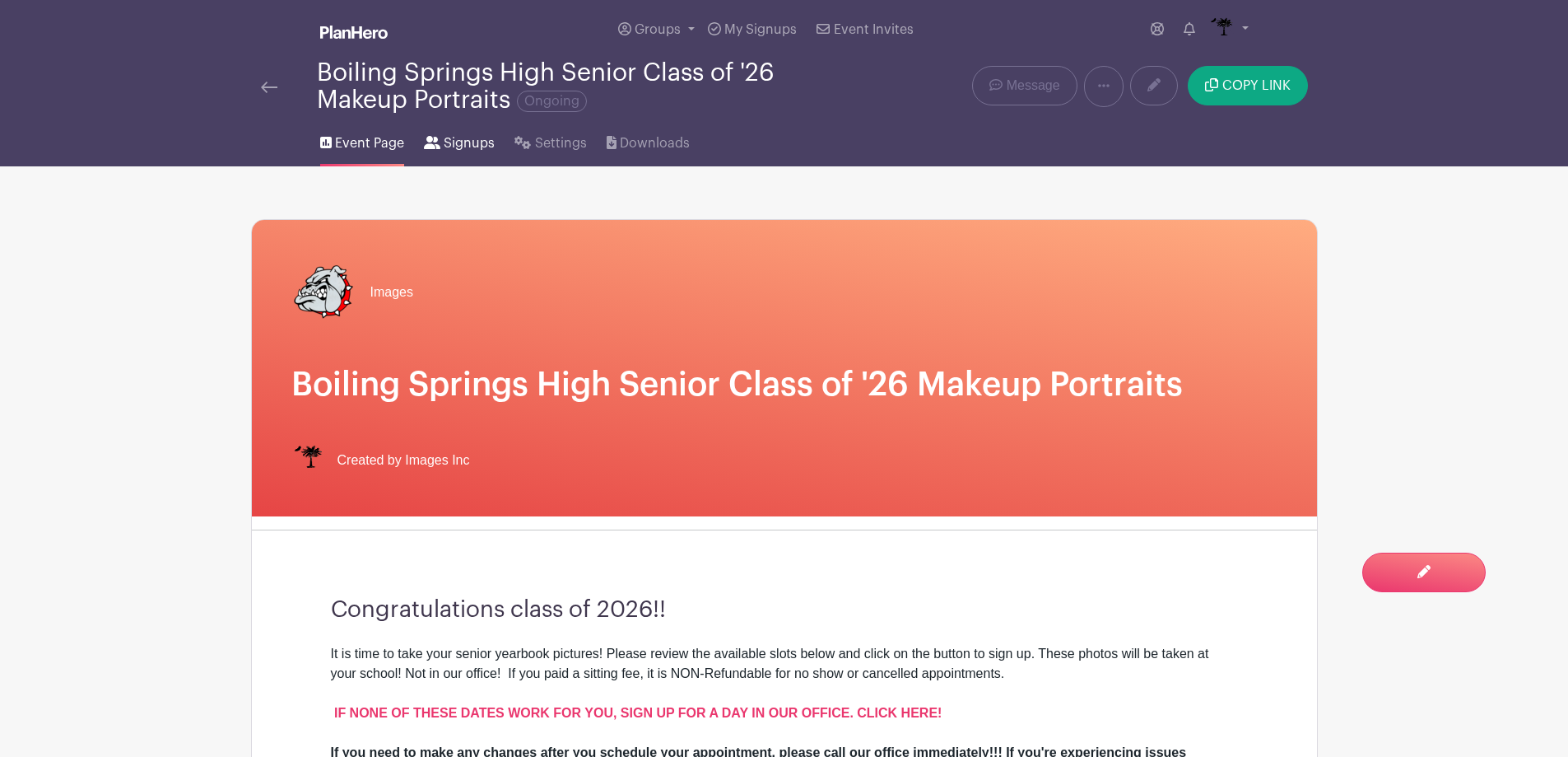
click at [464, 146] on span "Signups" at bounding box center [469, 143] width 51 height 19
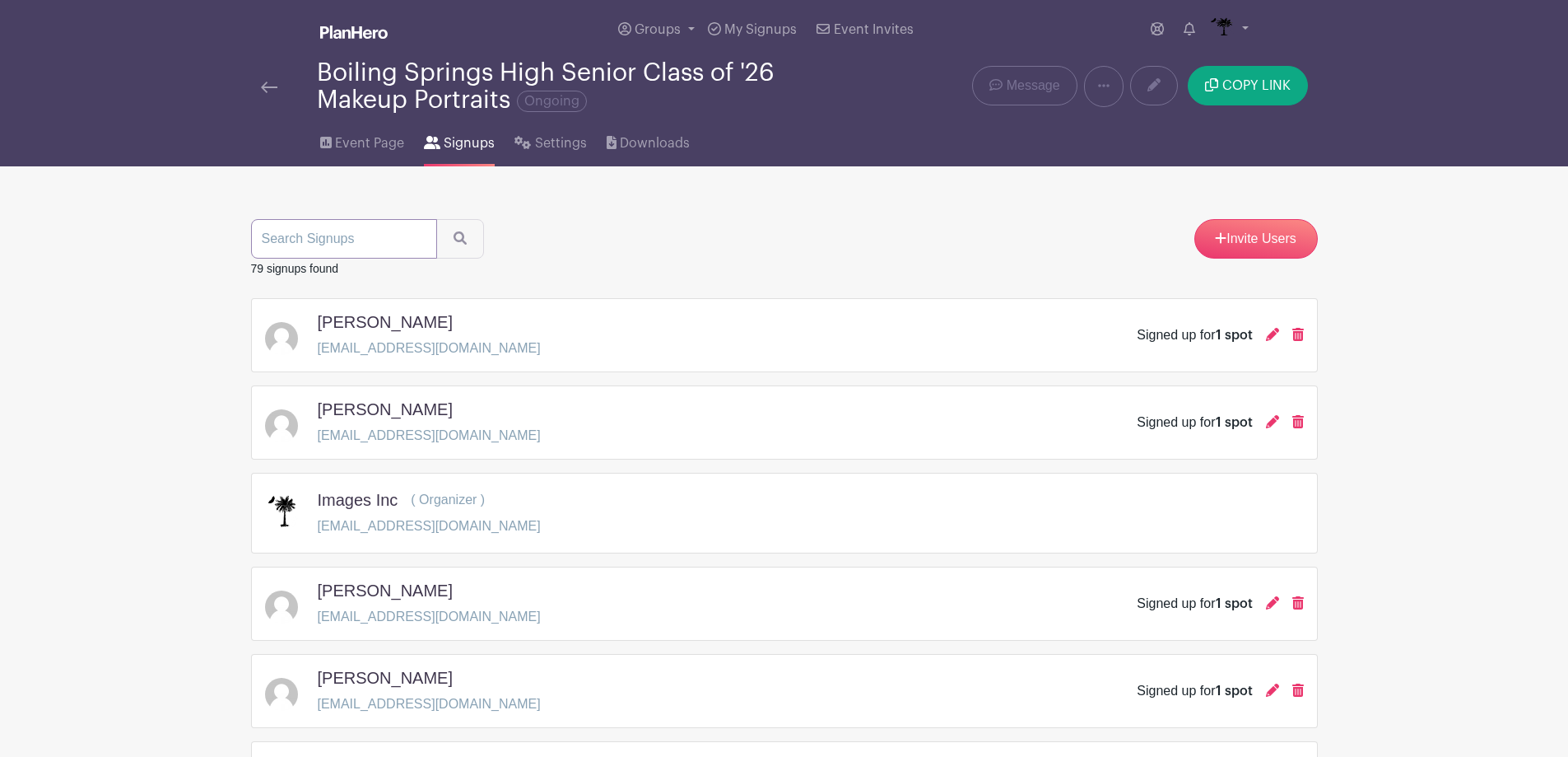
click at [405, 242] on input "search" at bounding box center [344, 238] width 186 height 40
type input "peck"
click at [462, 238] on icon "submit" at bounding box center [460, 238] width 13 height 13
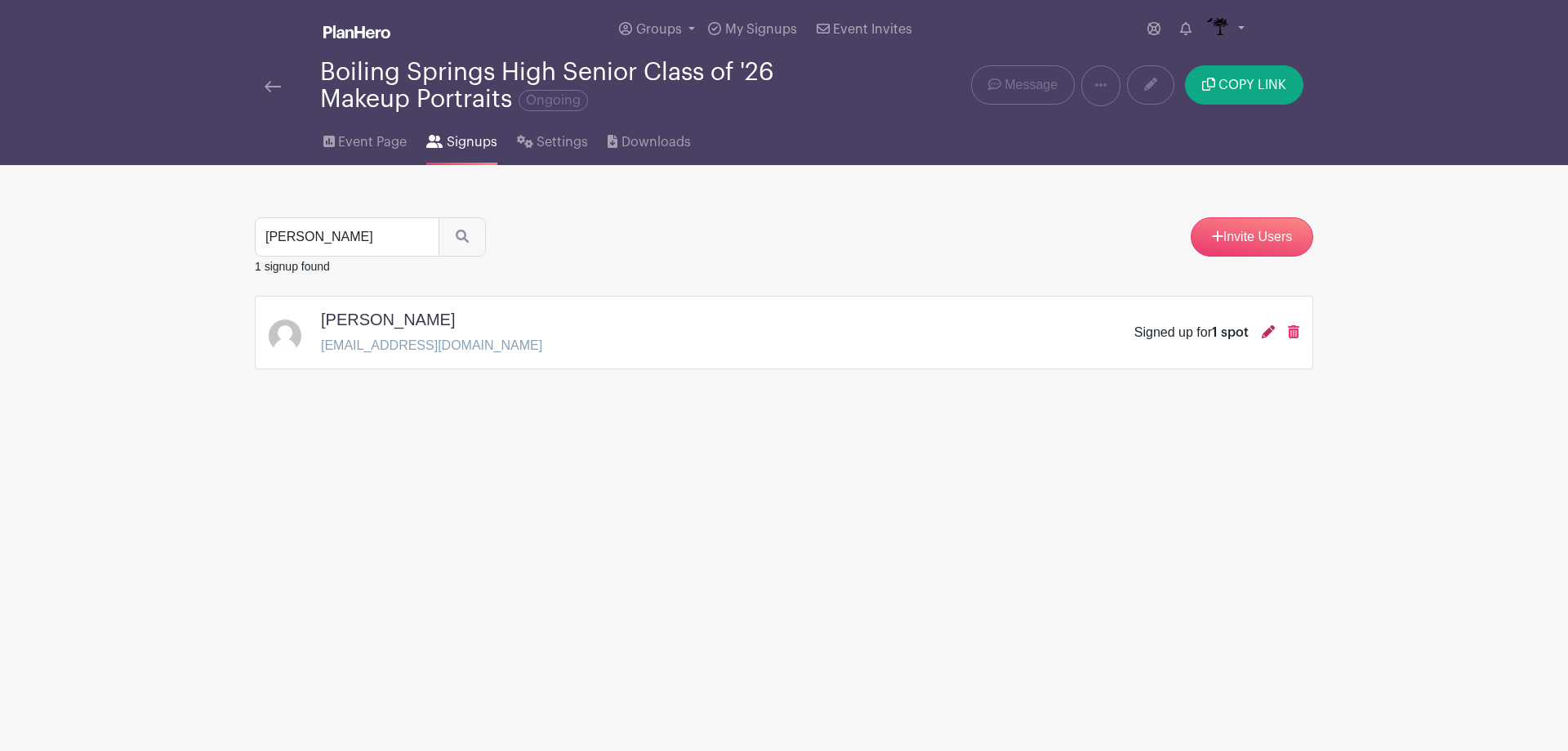
click at [1269, 332] on icon at bounding box center [1269, 332] width 13 height 13
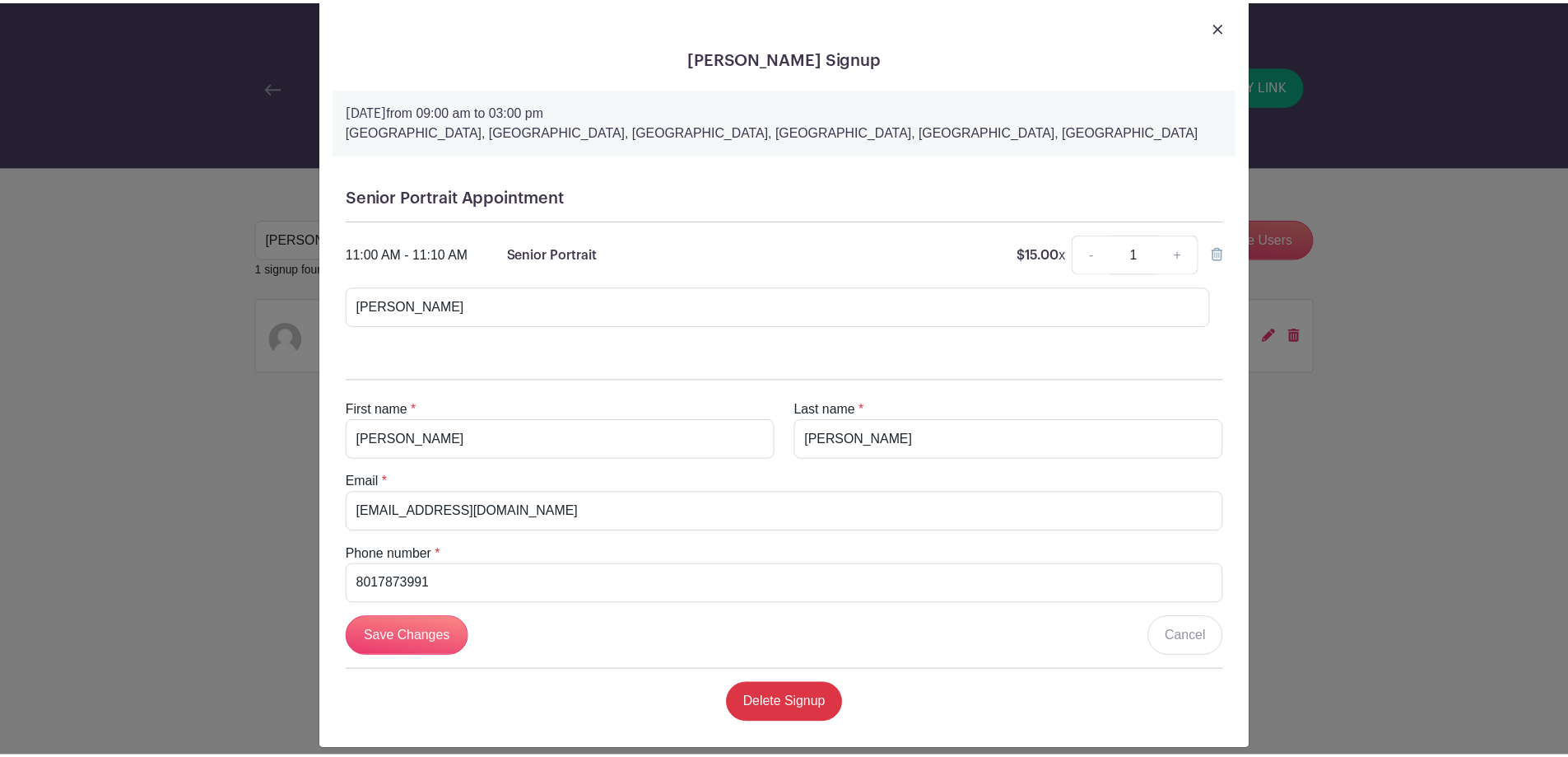
scroll to position [51, 0]
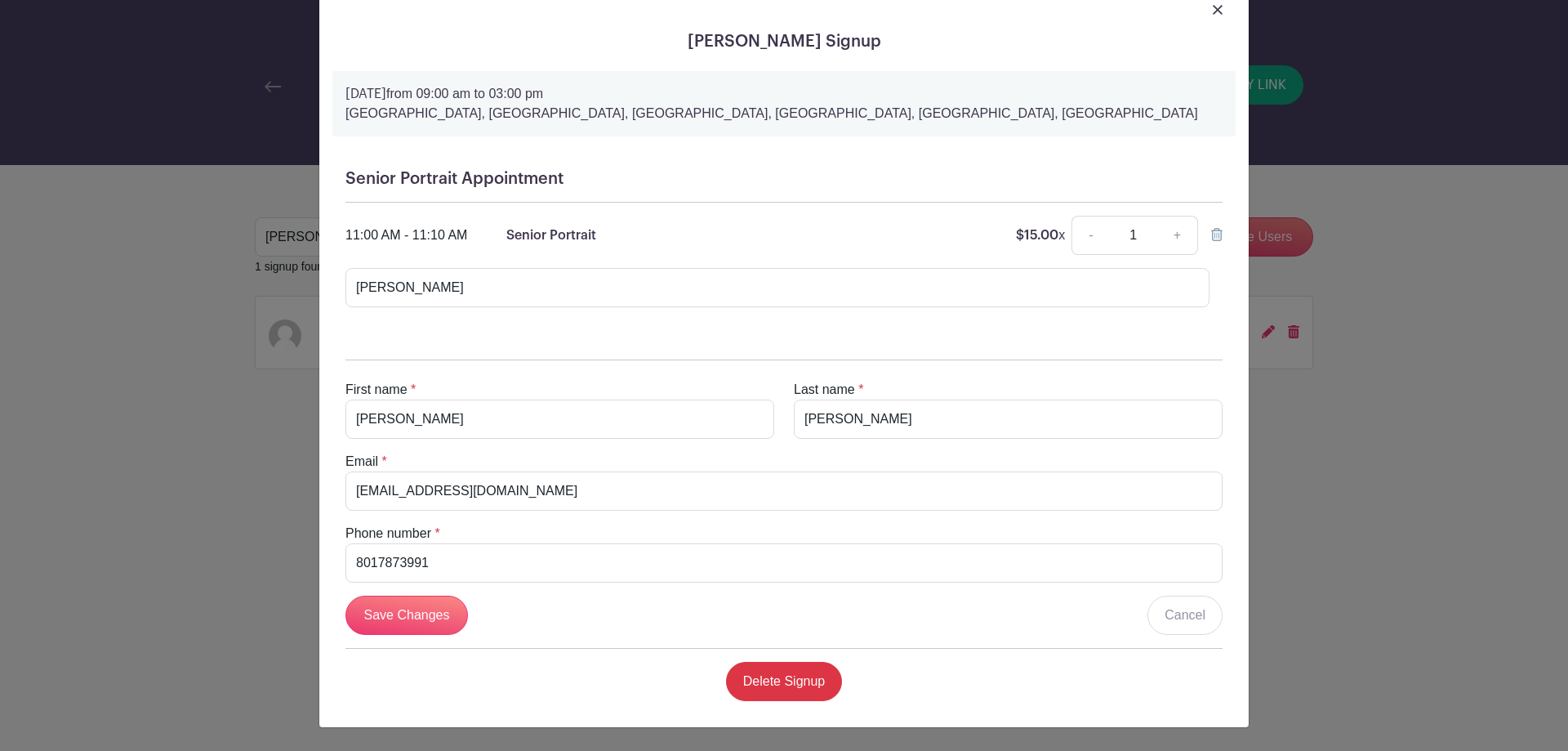
click at [1213, 18] on link at bounding box center [1218, 8] width 10 height 19
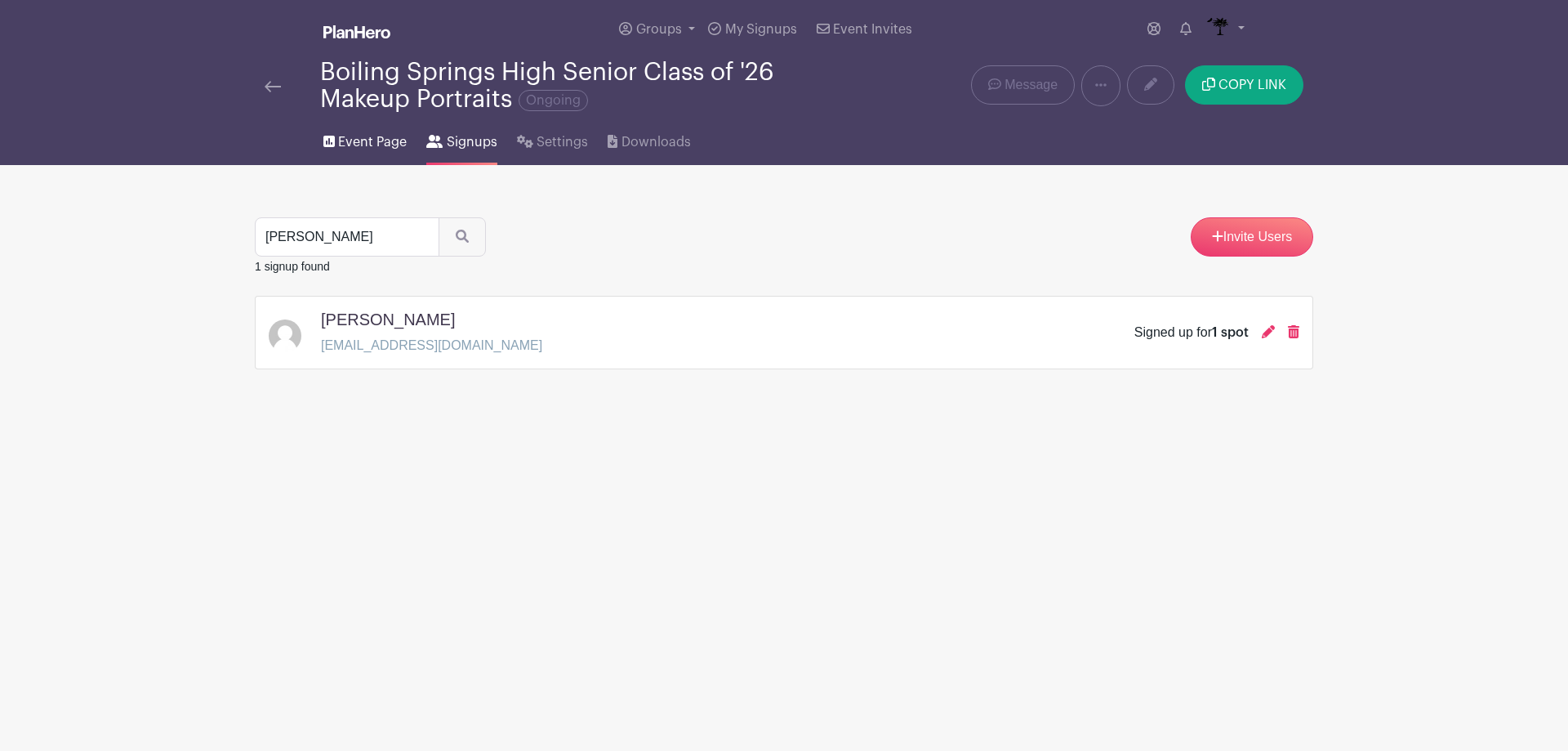
click at [396, 151] on span "Event Page" at bounding box center [372, 142] width 68 height 19
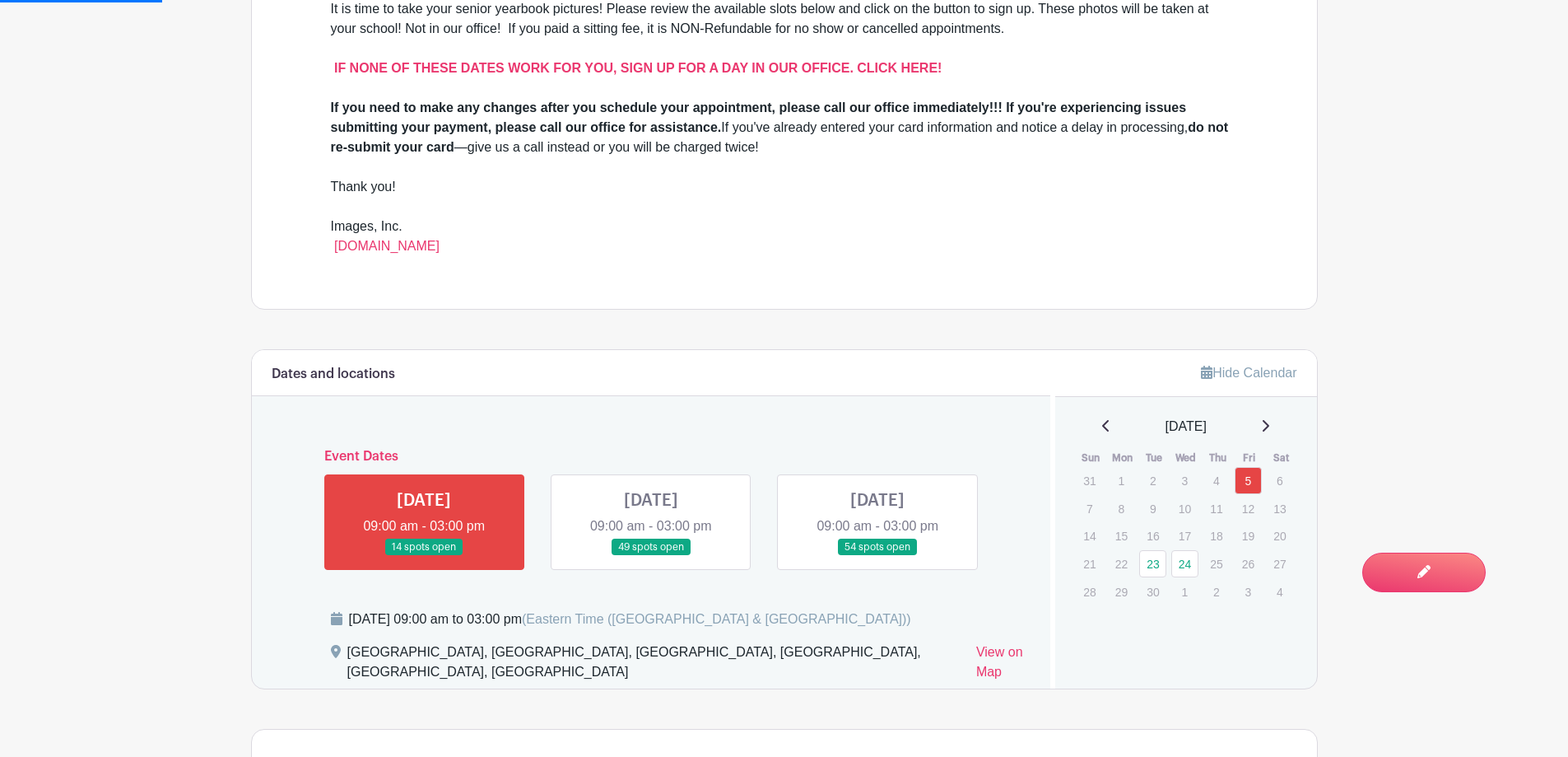
scroll to position [659, 0]
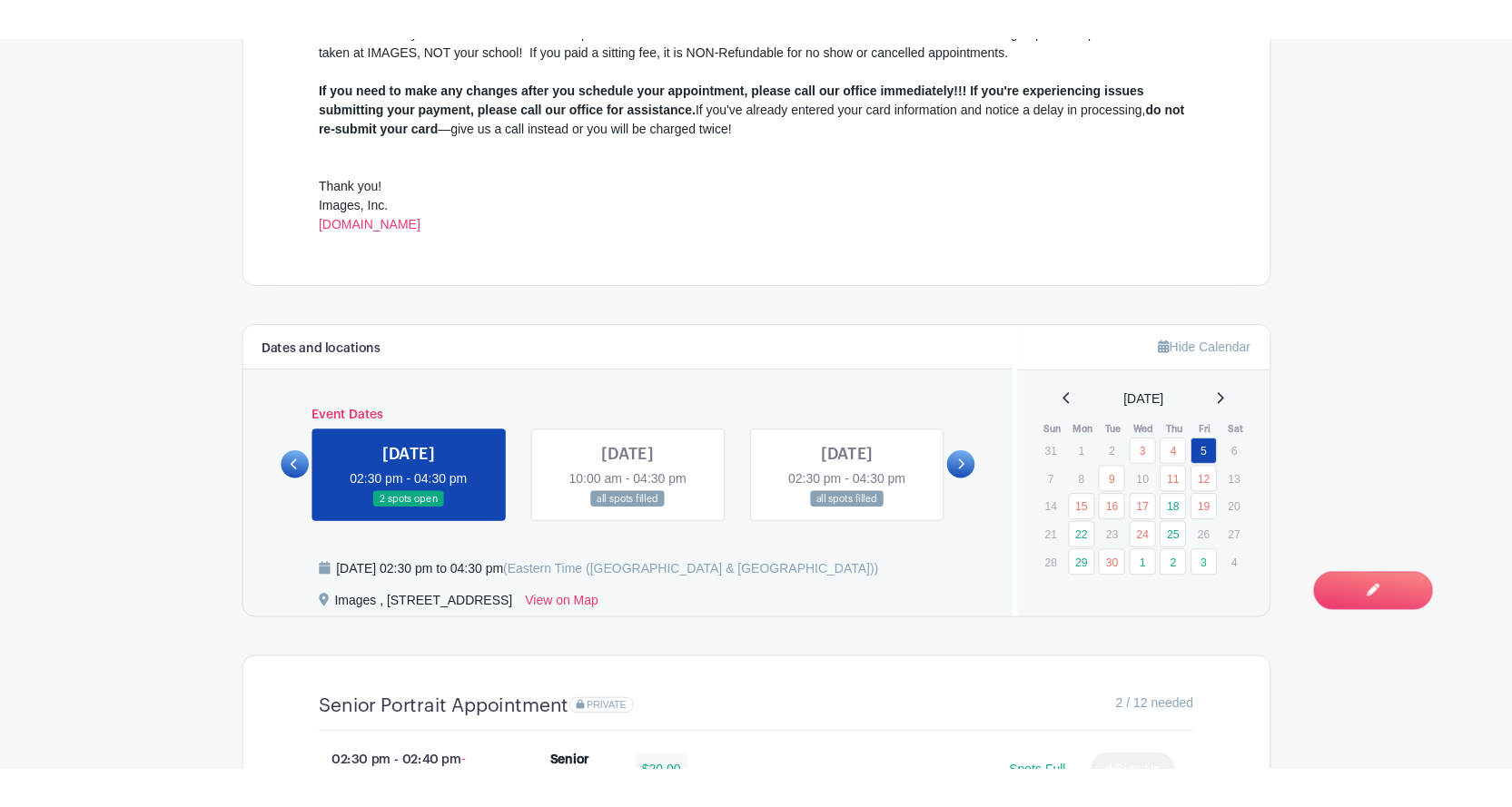
scroll to position [777, 0]
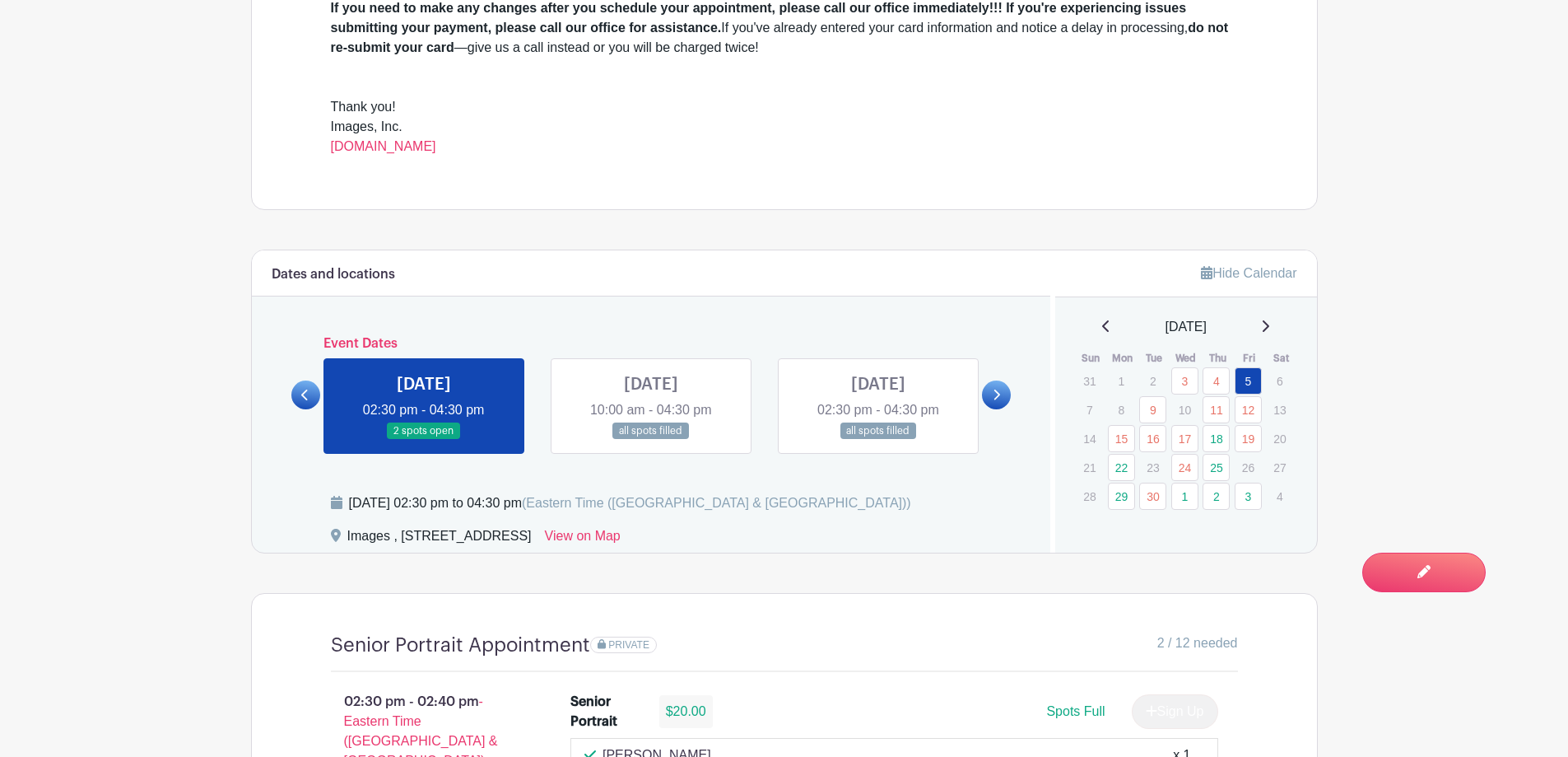
click at [1280, 326] on div "[DATE]" at bounding box center [1186, 326] width 222 height 19
click at [1270, 325] on icon at bounding box center [1265, 326] width 8 height 13
click at [1270, 321] on icon at bounding box center [1265, 326] width 8 height 13
click at [1003, 397] on link at bounding box center [996, 394] width 29 height 29
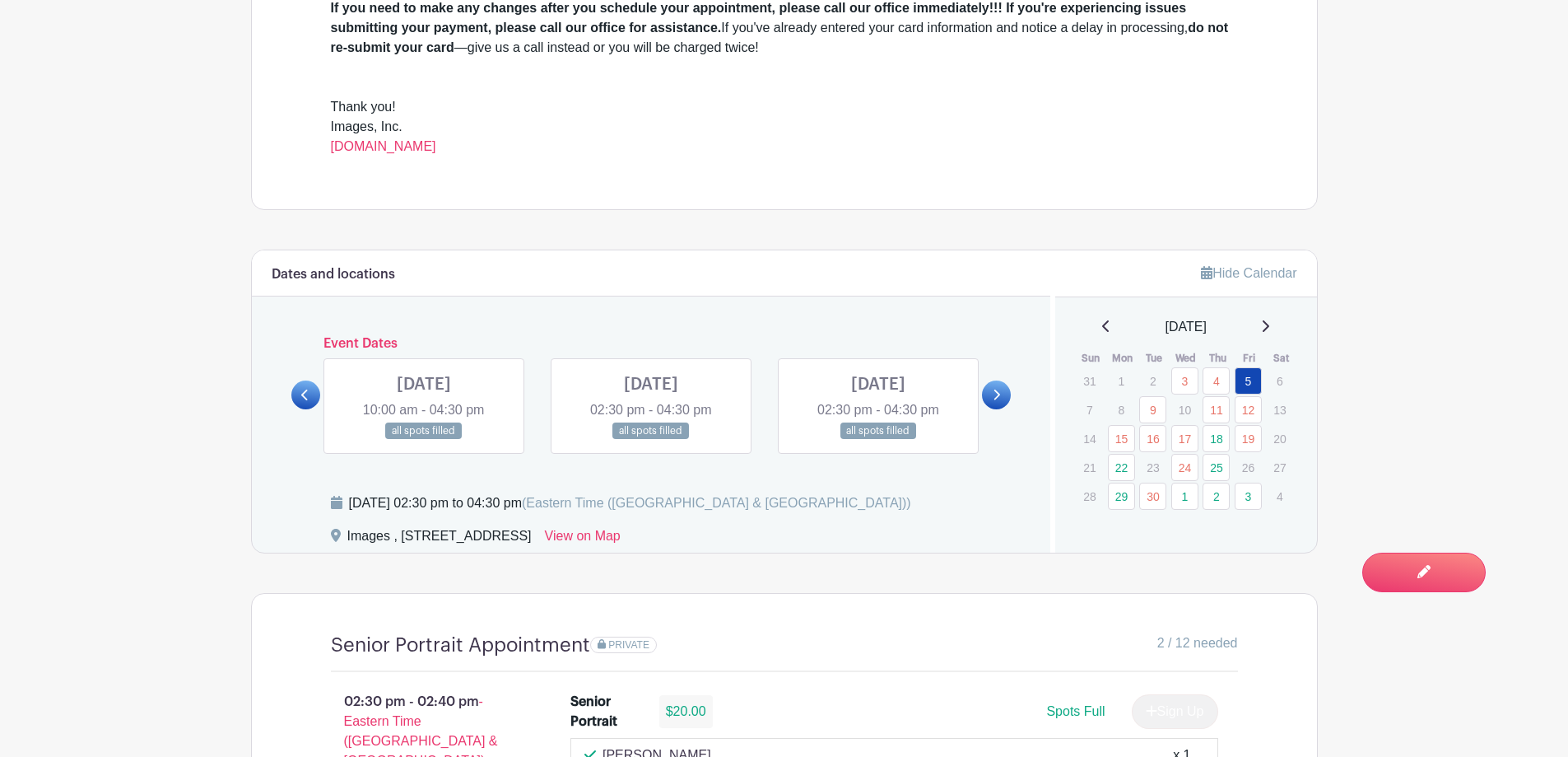
click at [1003, 397] on link at bounding box center [996, 394] width 29 height 29
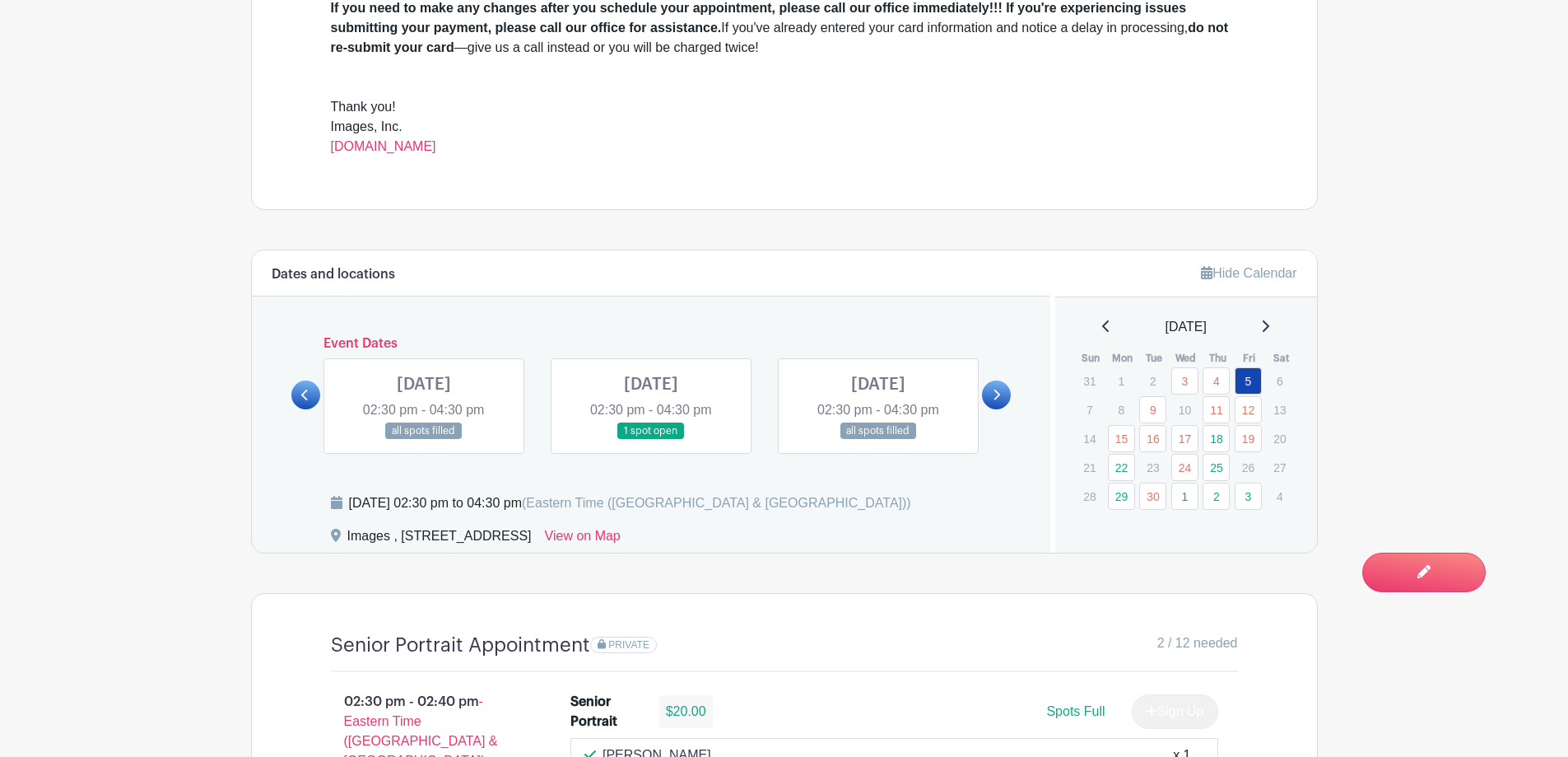
click at [1003, 397] on link at bounding box center [996, 394] width 29 height 29
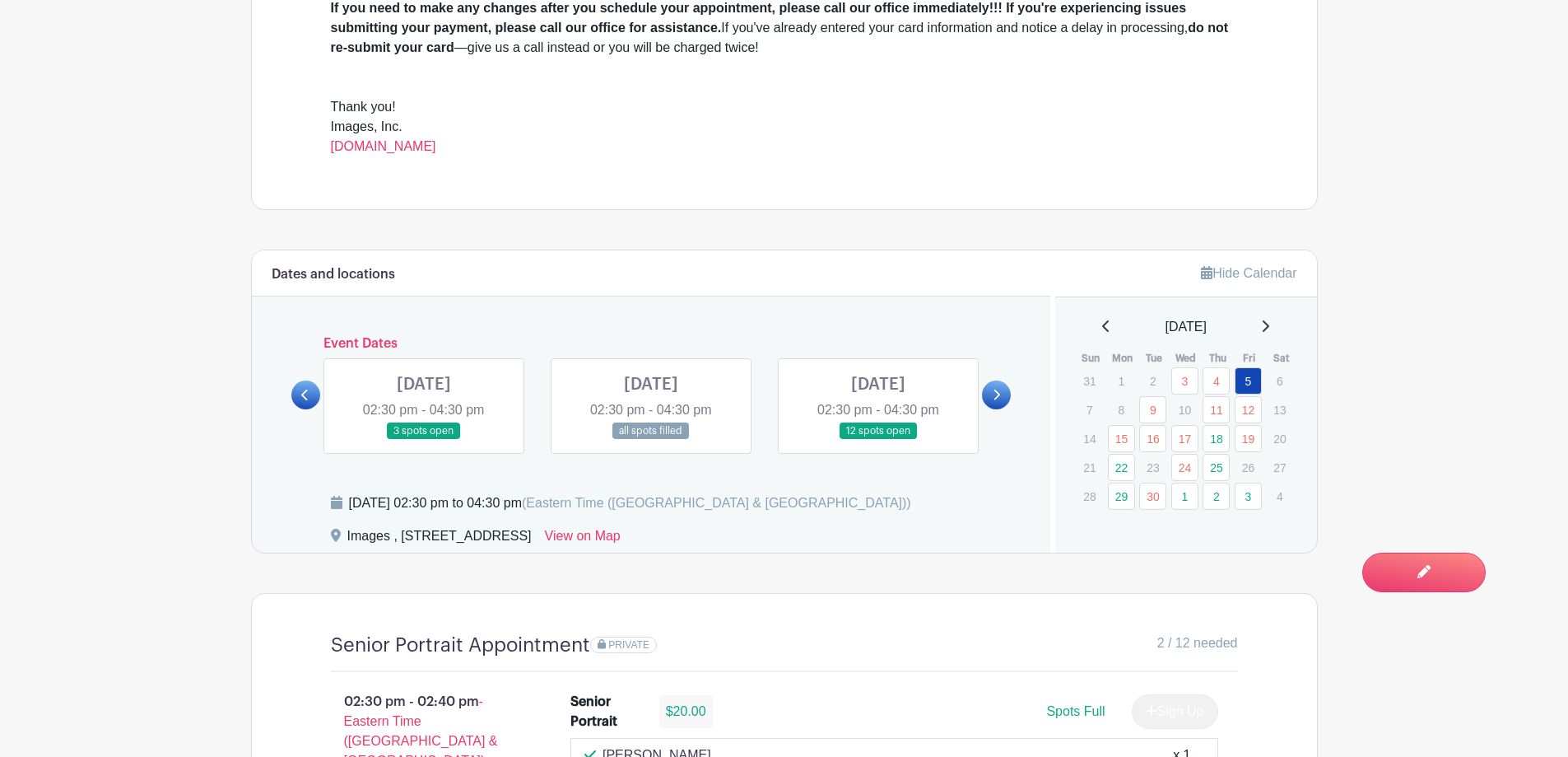
click at [1003, 397] on link at bounding box center [996, 394] width 29 height 29
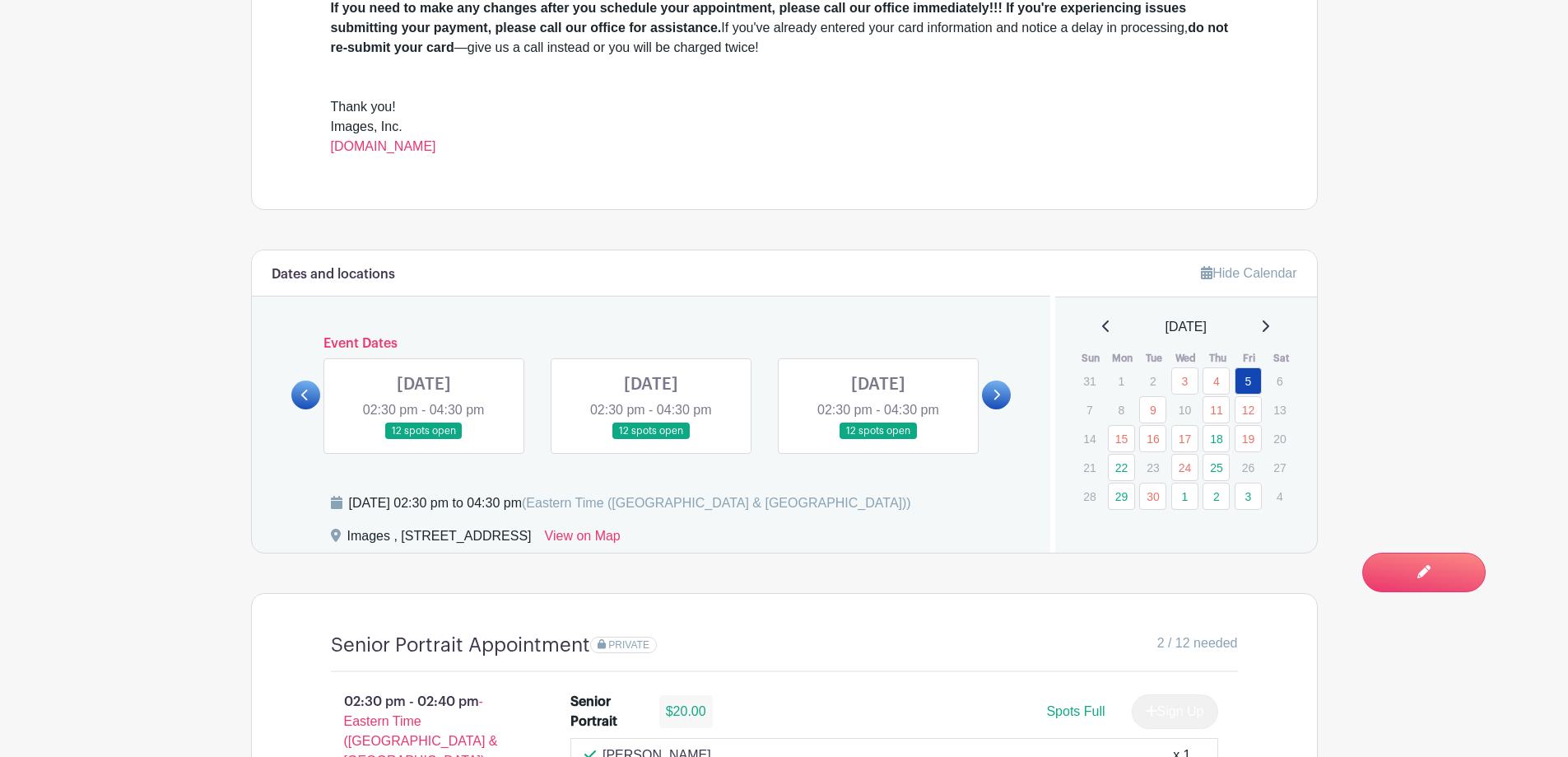
click at [1003, 397] on link at bounding box center [996, 394] width 29 height 29
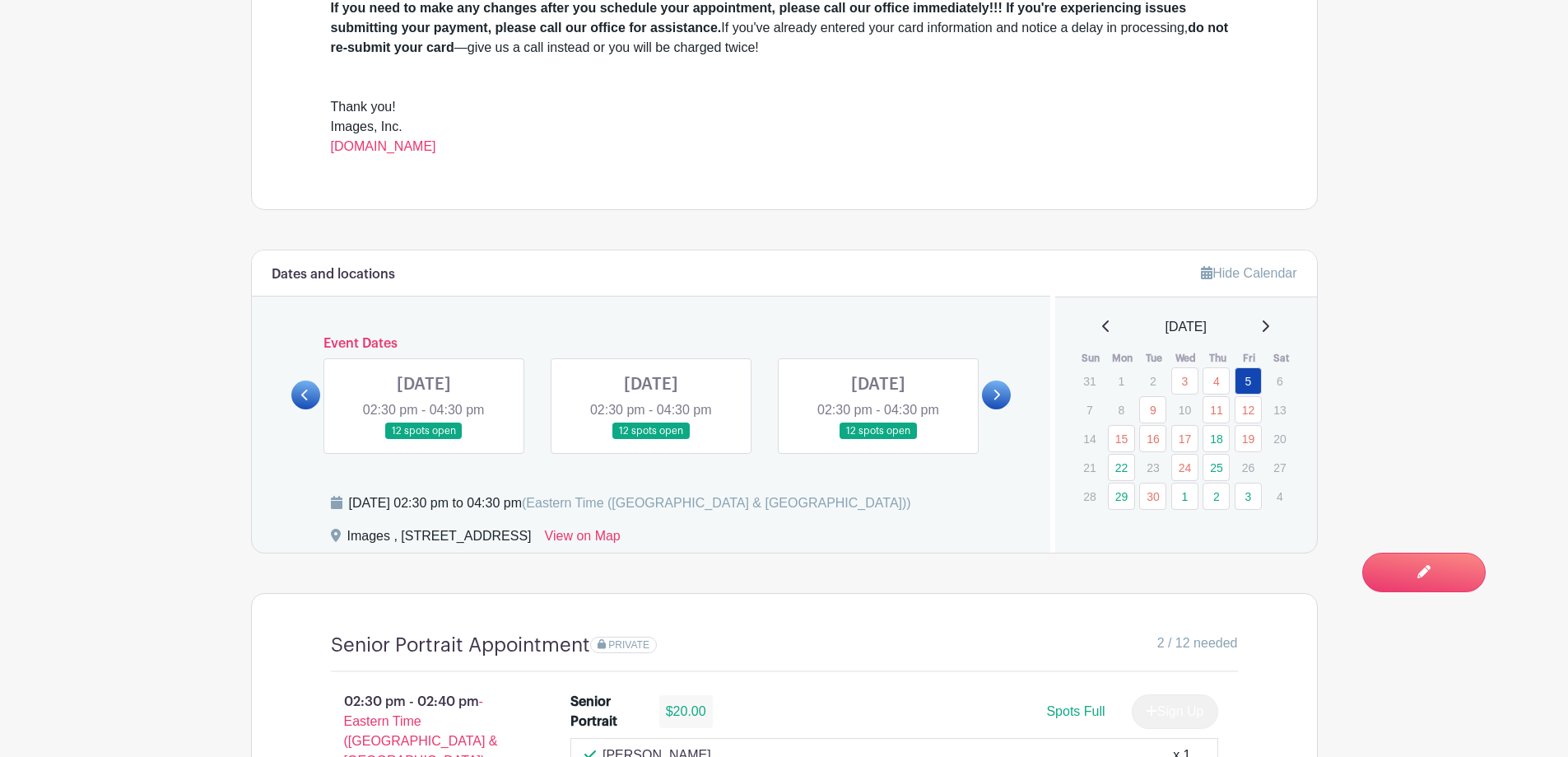
click at [1003, 397] on link at bounding box center [996, 394] width 29 height 29
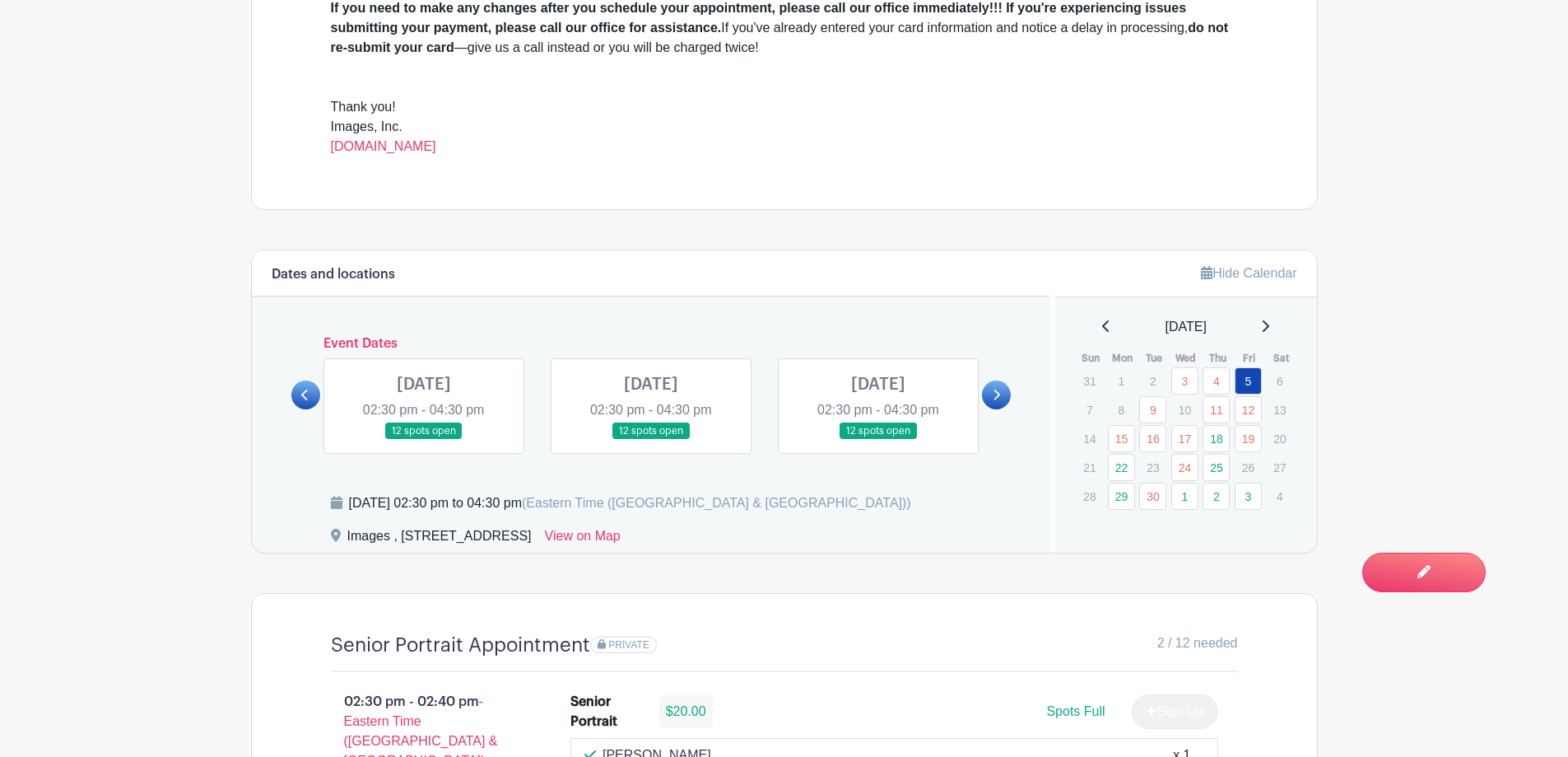
click at [1003, 397] on link at bounding box center [996, 394] width 29 height 29
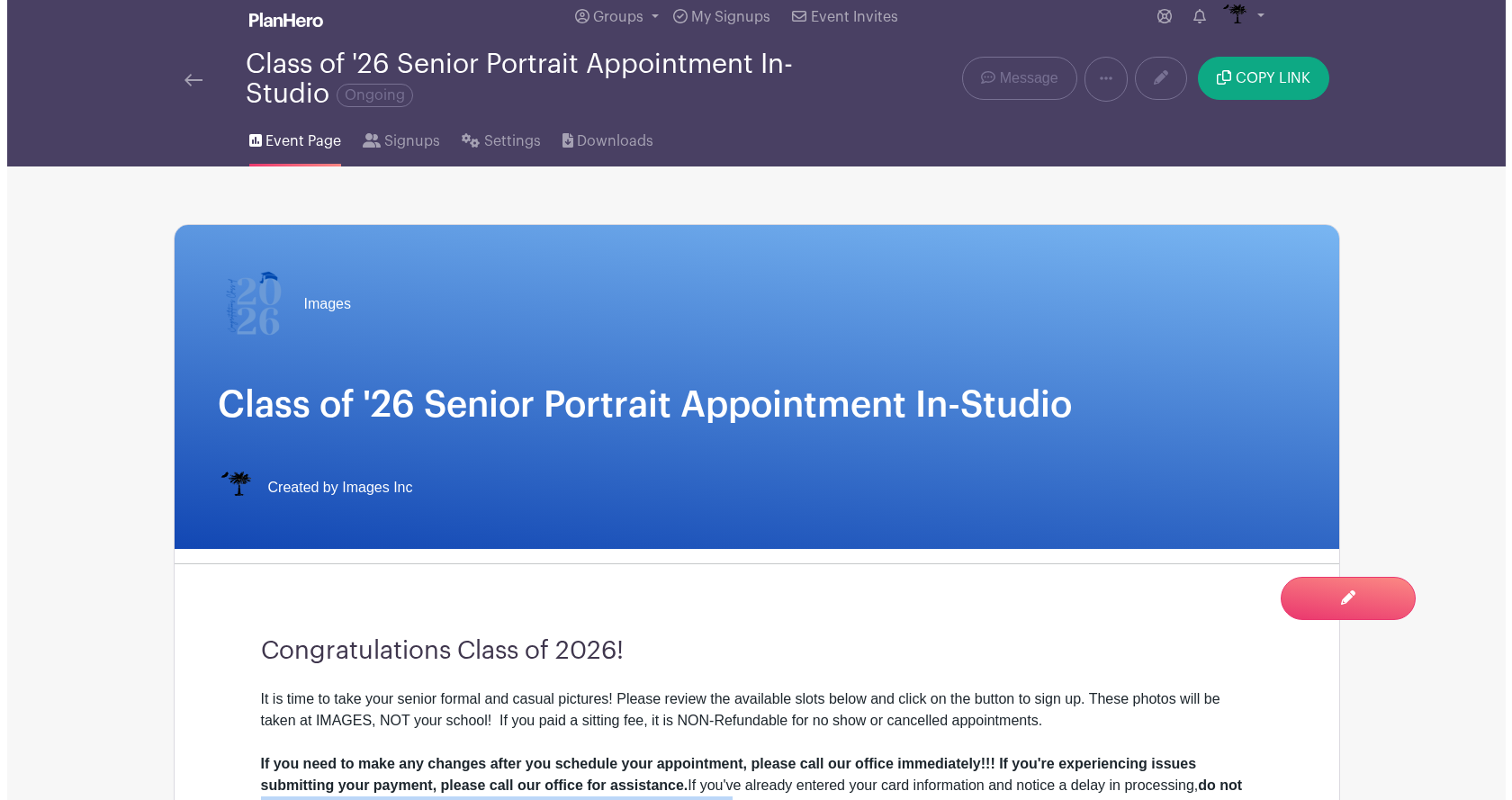
scroll to position [0, 0]
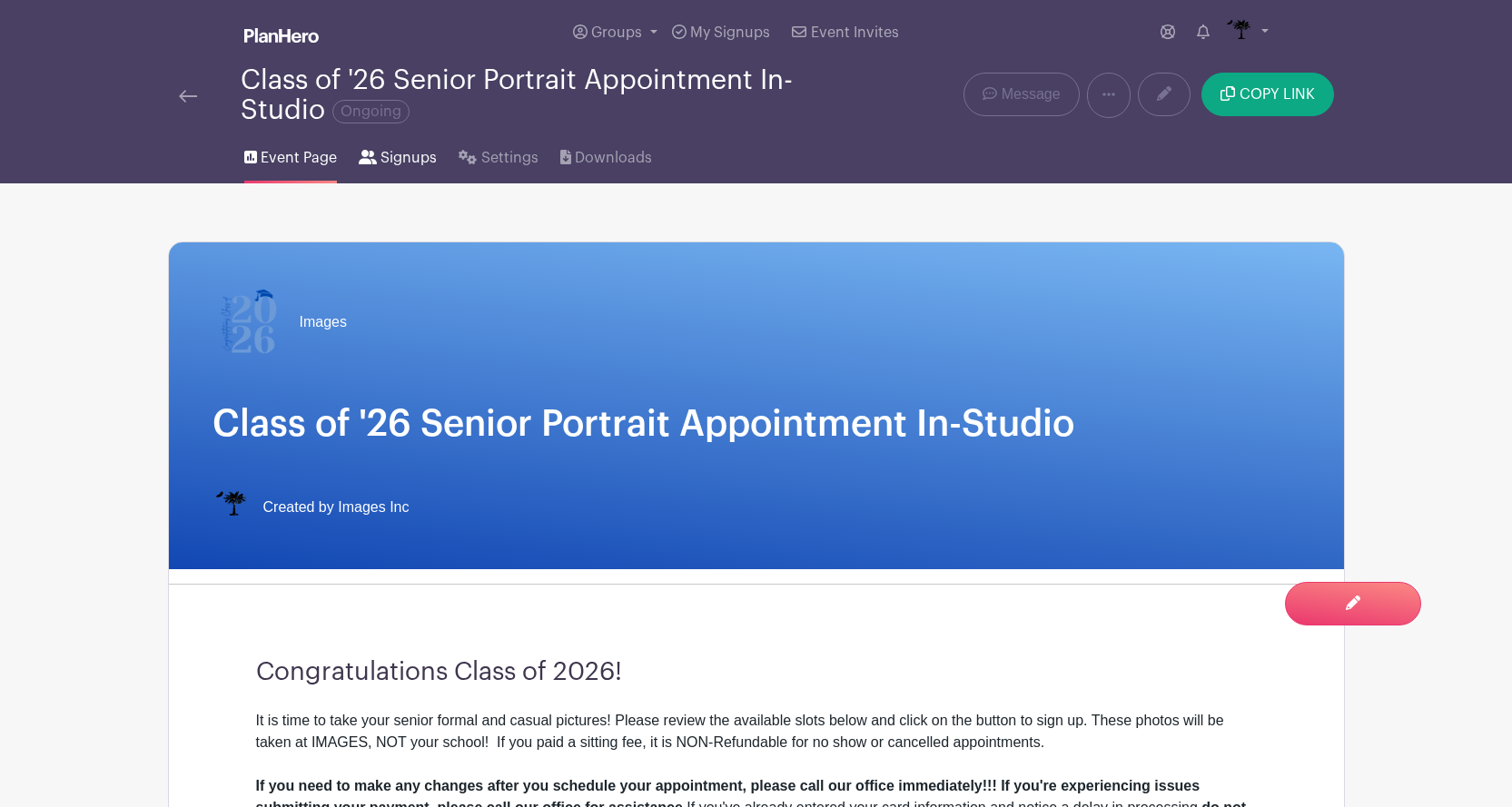
click at [396, 153] on span "Signups" at bounding box center [408, 158] width 57 height 21
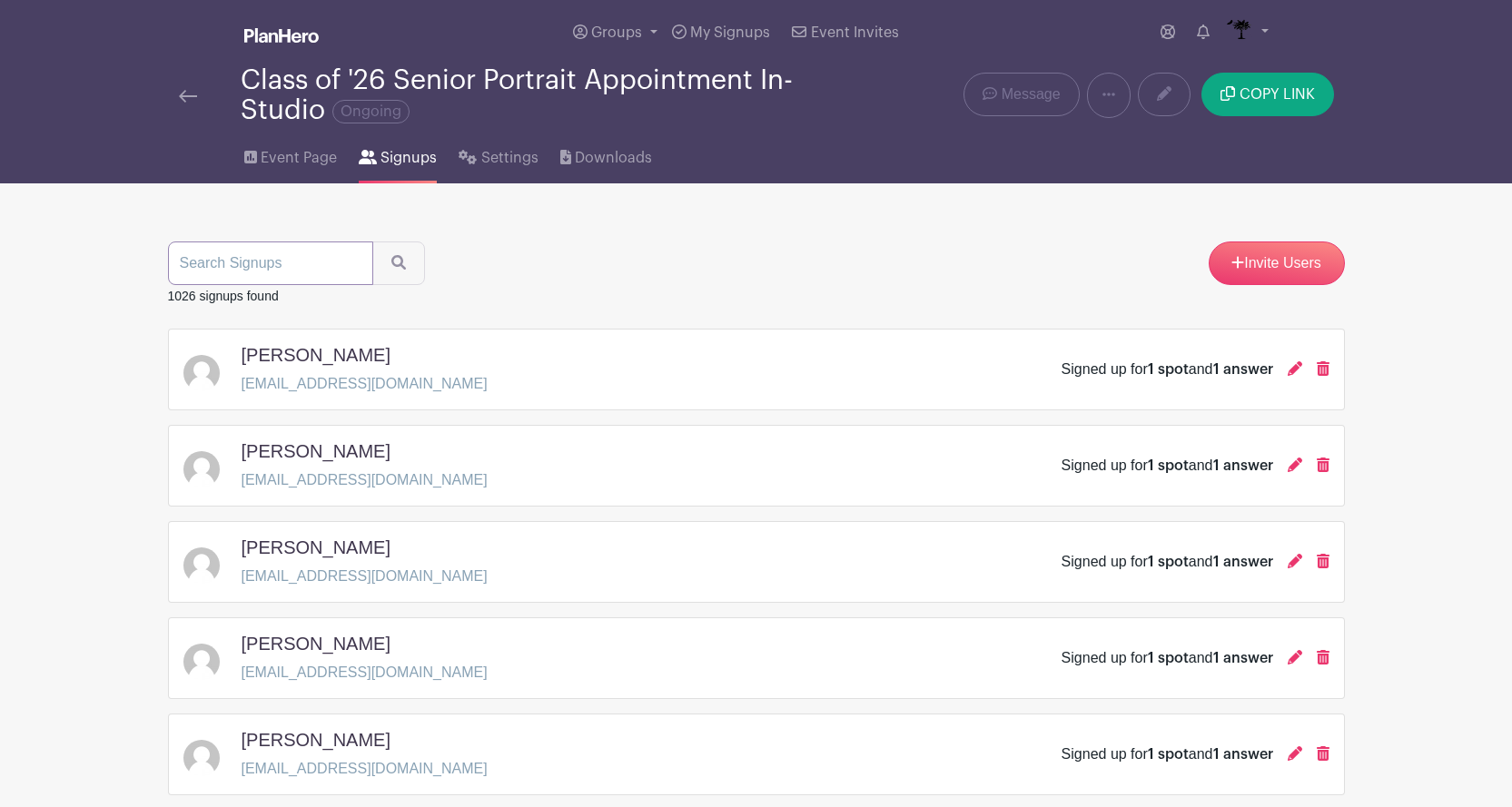
click at [329, 273] on input "search" at bounding box center [270, 263] width 205 height 44
type input "kala"
click at [372, 241] on button "submit" at bounding box center [398, 263] width 53 height 44
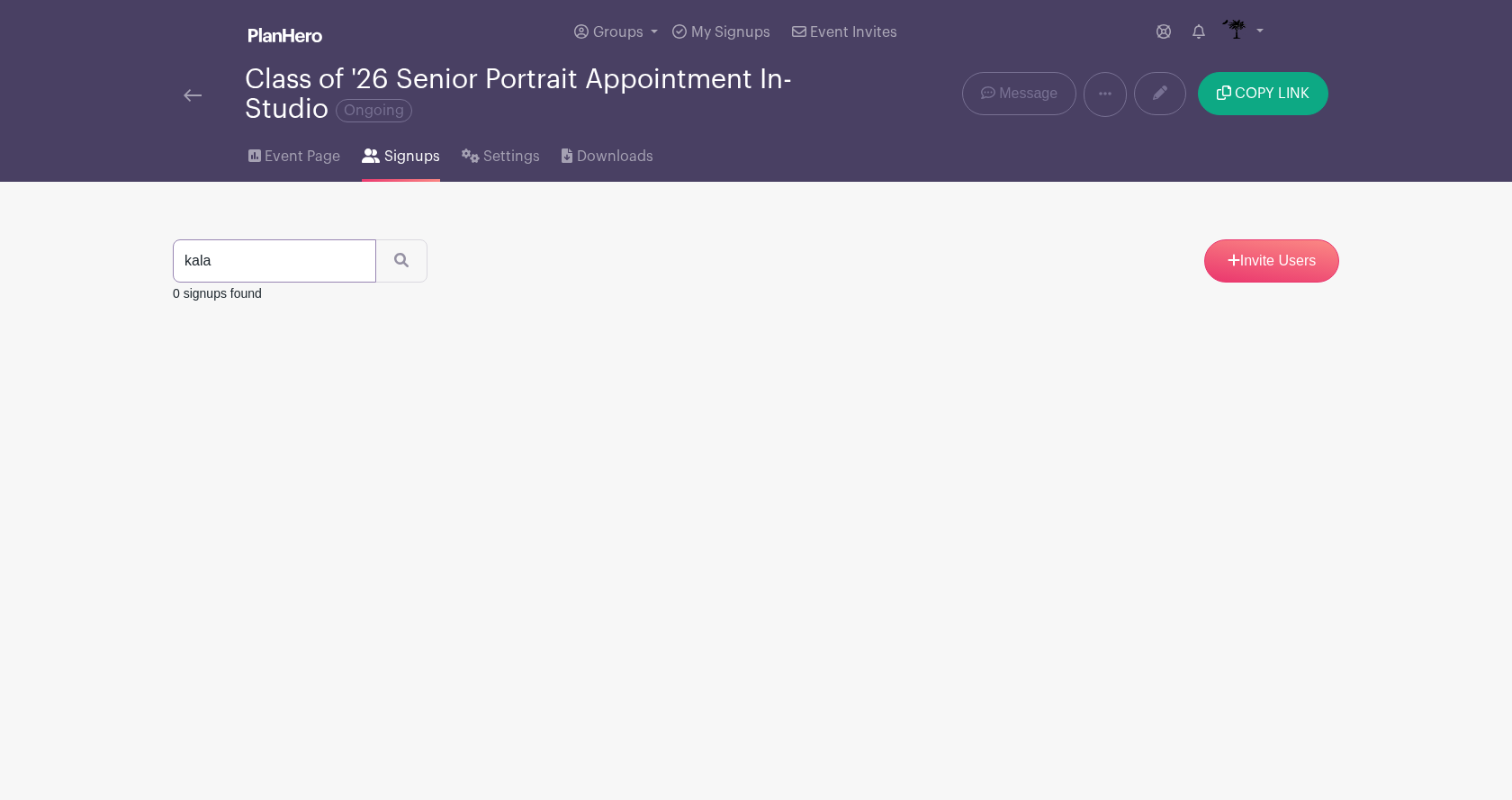
click at [326, 270] on input "kala" at bounding box center [274, 260] width 203 height 43
type input "kamalo"
click at [375, 239] on button "submit" at bounding box center [401, 260] width 52 height 43
click at [1289, 371] on icon at bounding box center [1290, 366] width 15 height 15
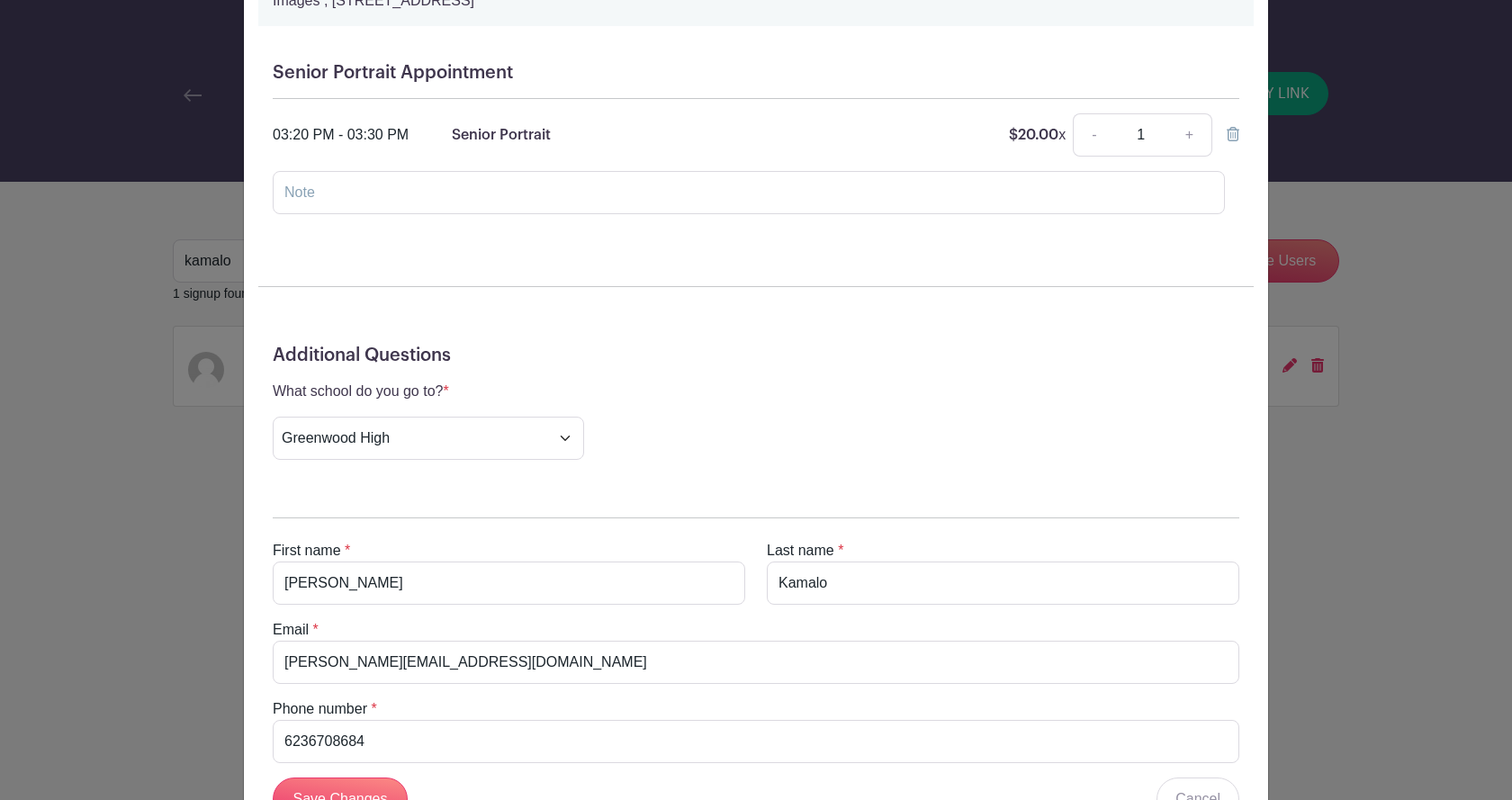
scroll to position [270, 0]
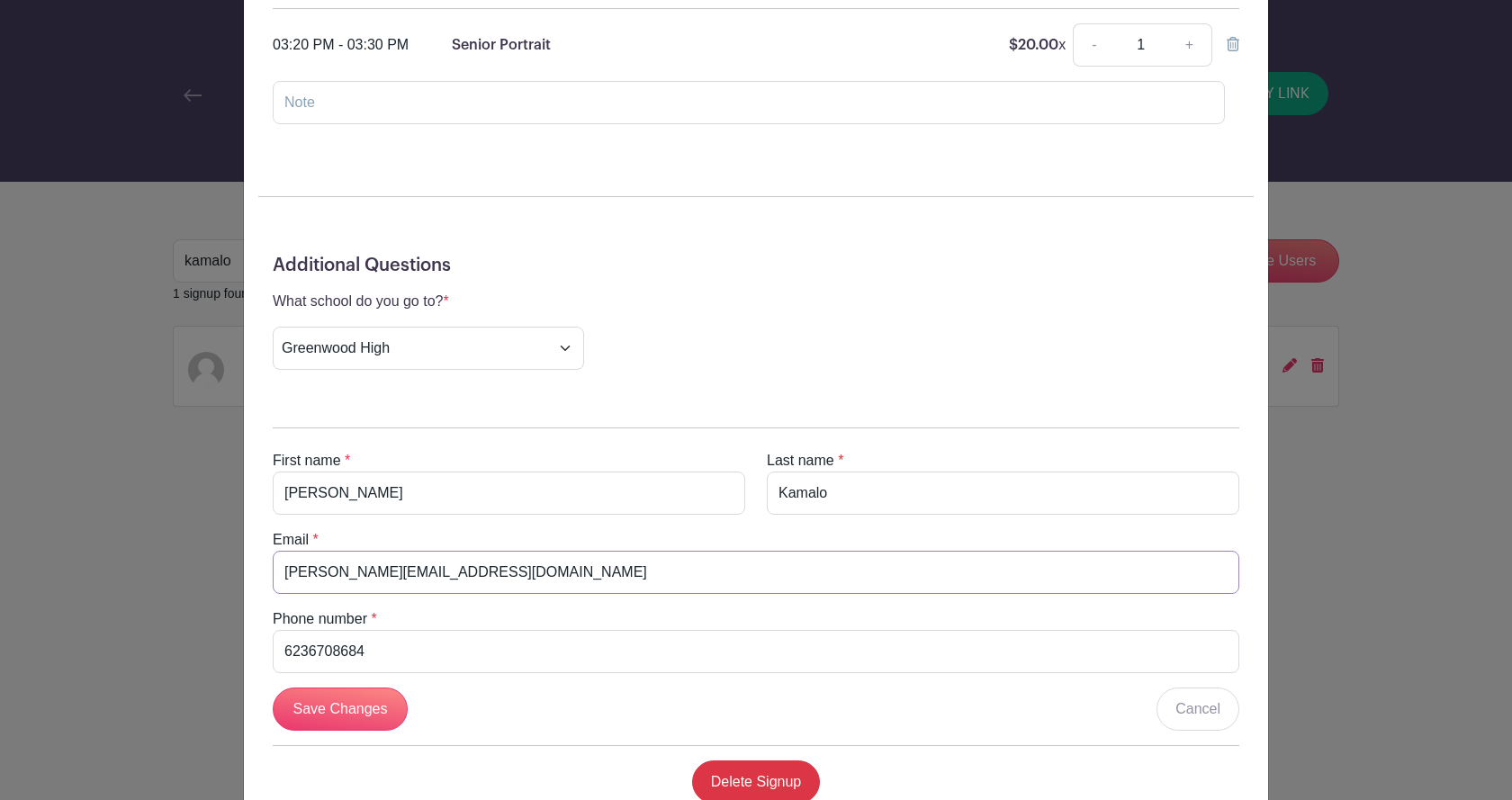
drag, startPoint x: 546, startPoint y: 576, endPoint x: 254, endPoint y: 592, distance: 292.4
click at [258, 592] on div "First name * Michael Last name * Kamalo Email * alejandra.kamalo@outlook.com Ph…" at bounding box center [756, 609] width 995 height 419
drag, startPoint x: 404, startPoint y: 643, endPoint x: 261, endPoint y: 634, distance: 143.3
click at [262, 634] on div "Phone number * 6236708684" at bounding box center [756, 641] width 988 height 64
drag, startPoint x: 536, startPoint y: 566, endPoint x: 220, endPoint y: 558, distance: 316.1
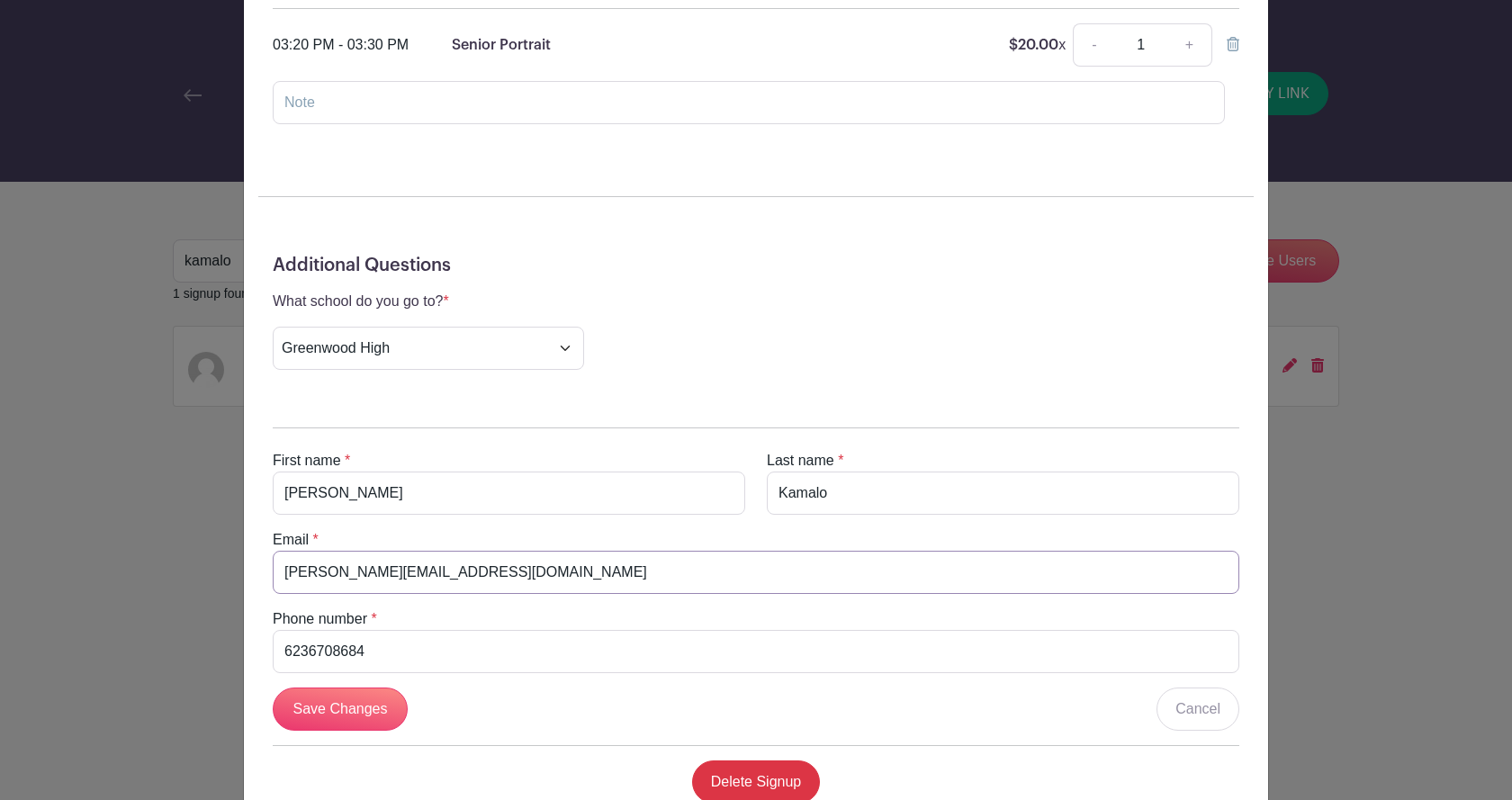
click at [220, 558] on div "Michael Kamalo's Signup Wednesday, September 24, 2025 from 02:30 pm to 04:30 pm…" at bounding box center [756, 400] width 1512 height 800
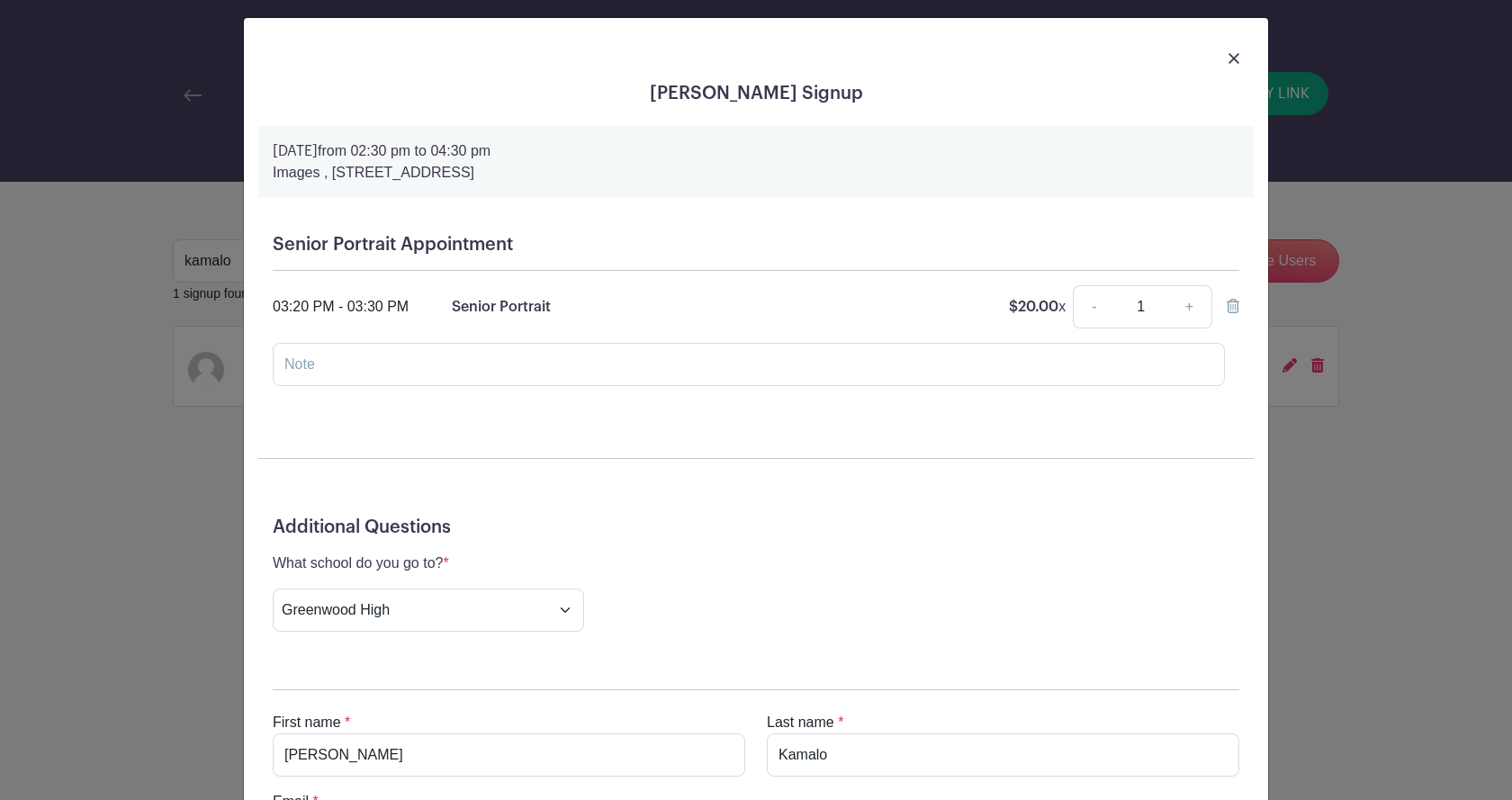
scroll to position [0, 0]
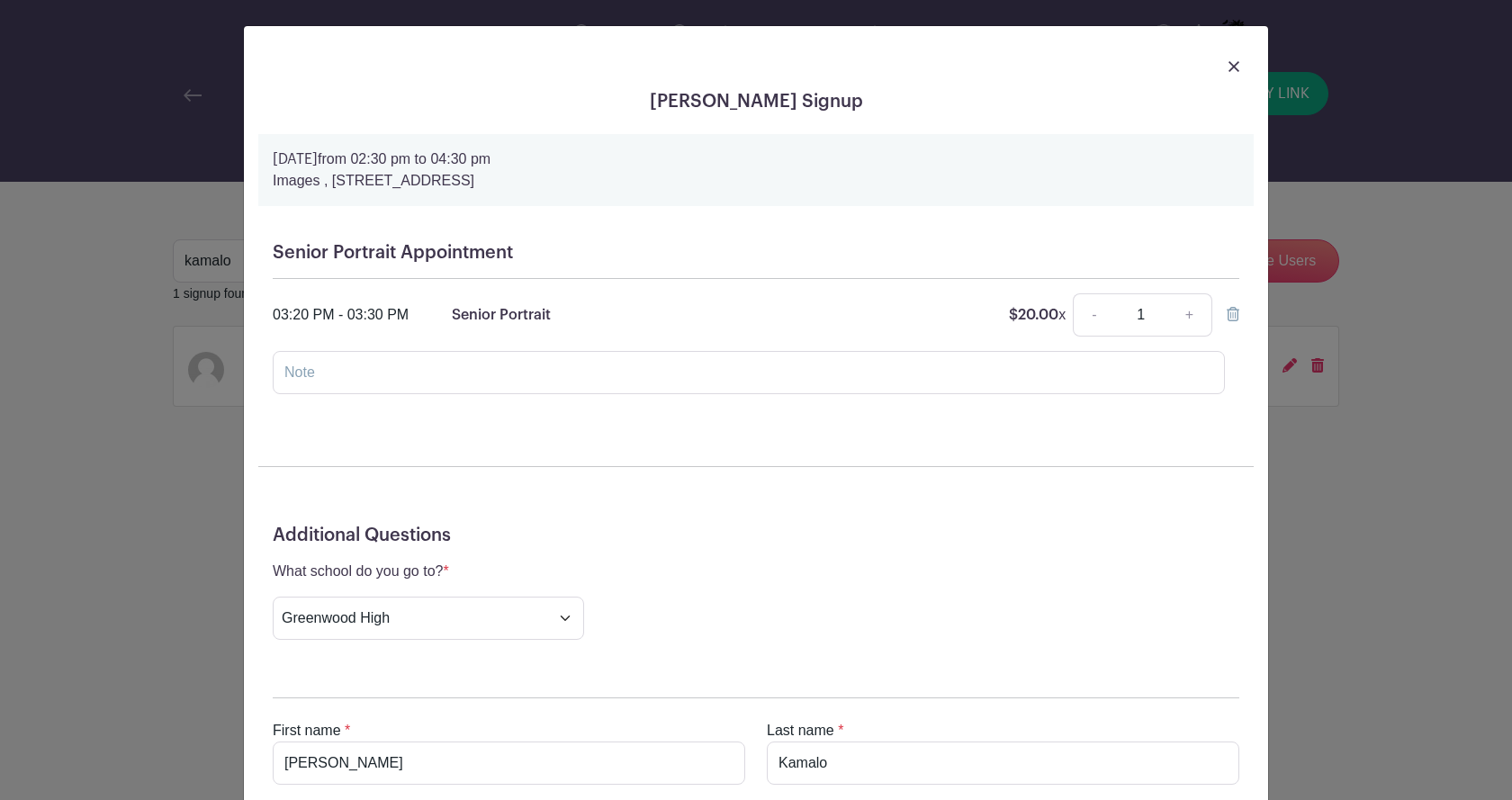
click at [1226, 323] on div at bounding box center [1233, 314] width 13 height 21
click at [1226, 317] on icon at bounding box center [1233, 314] width 13 height 15
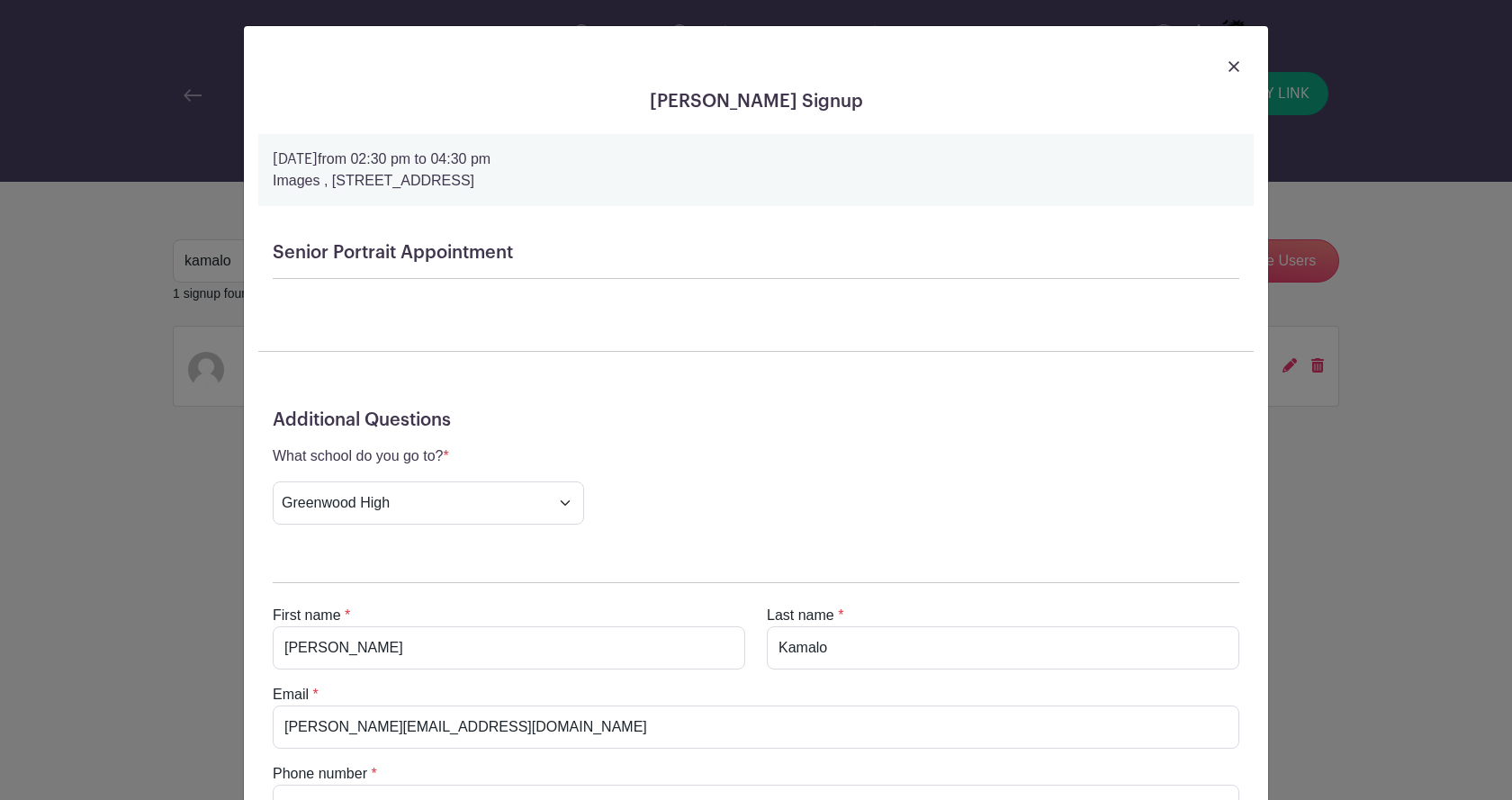
scroll to position [213, 0]
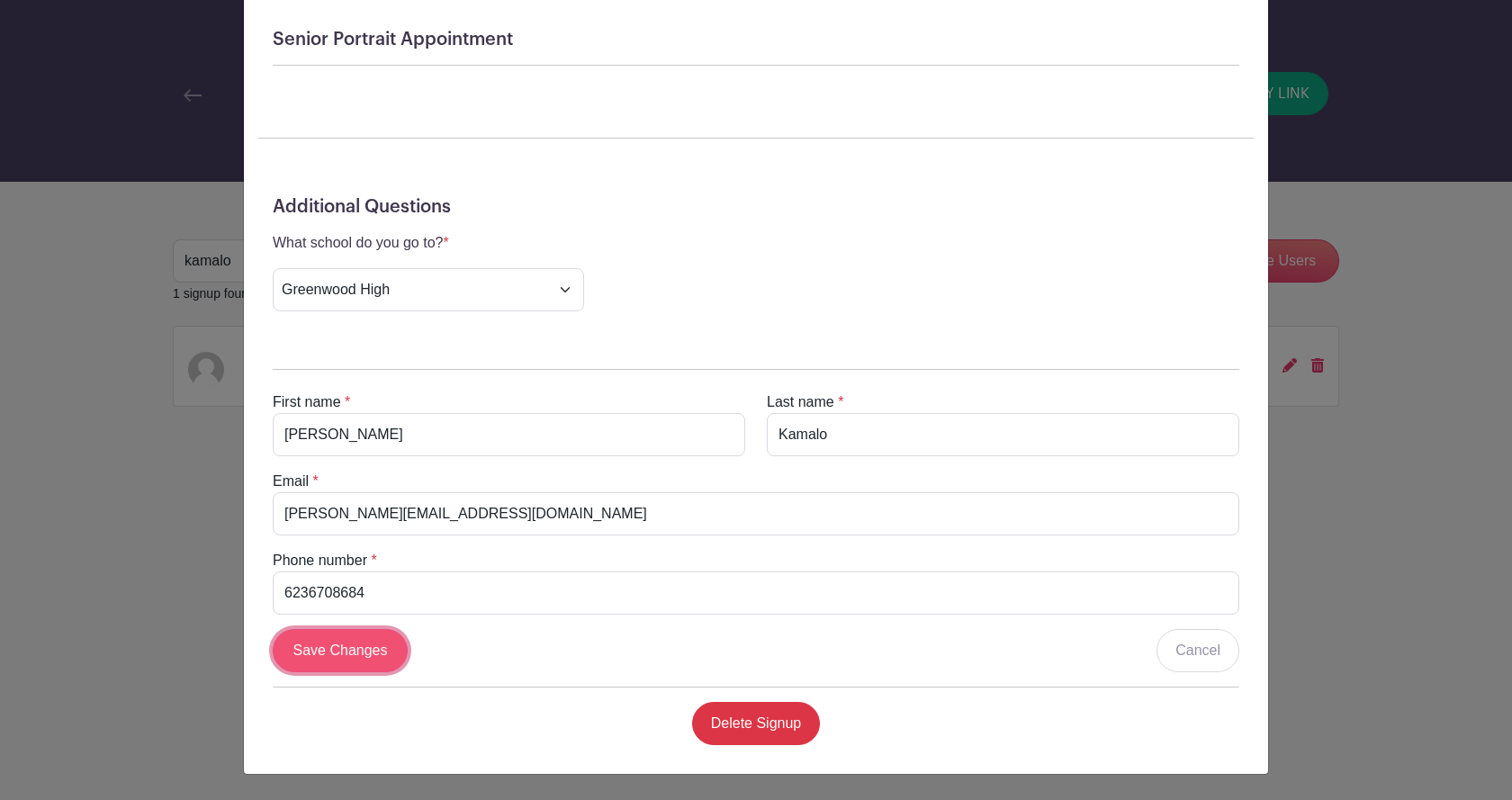
click at [328, 648] on input "Save Changes" at bounding box center [340, 650] width 135 height 43
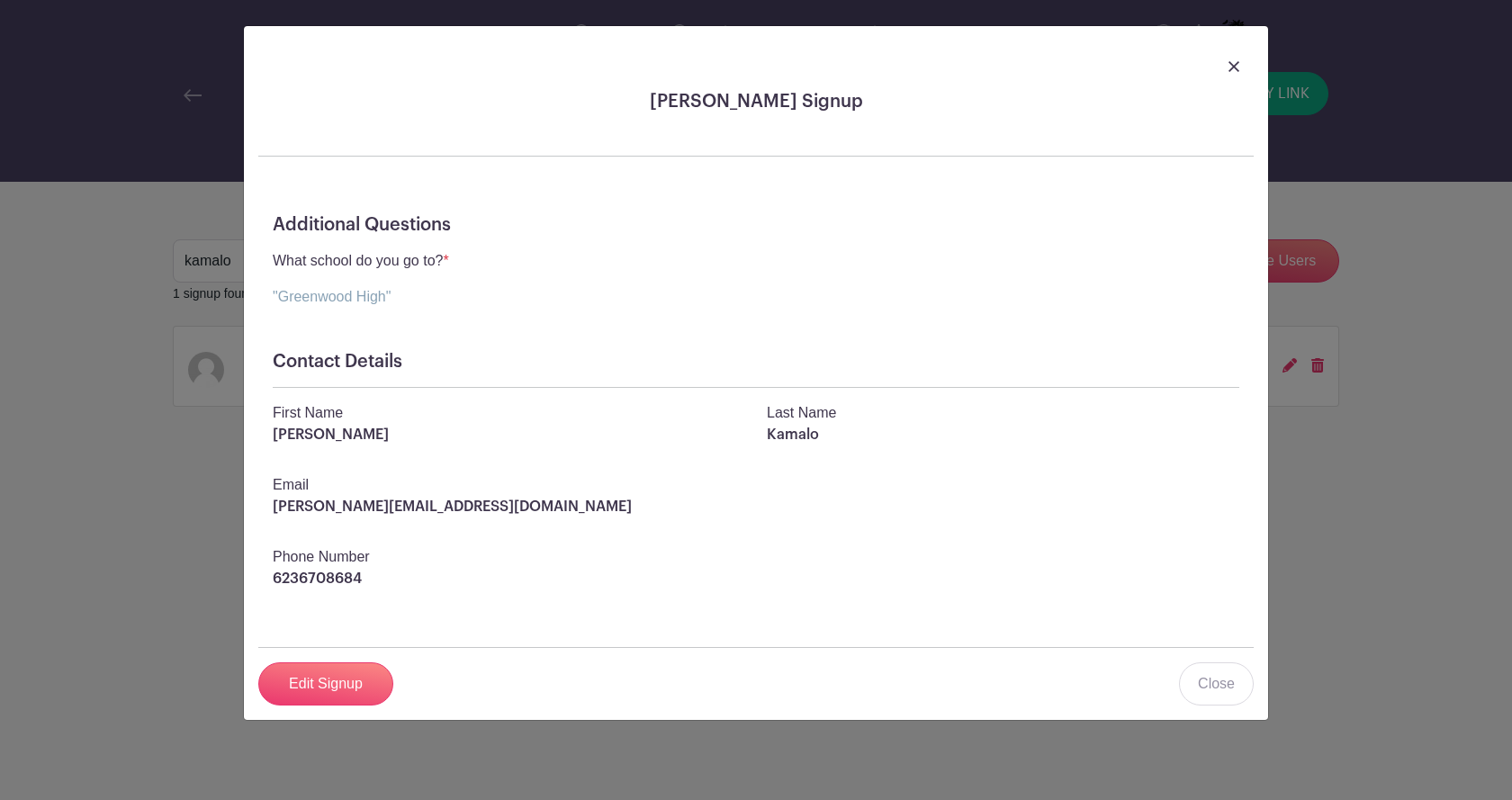
scroll to position [0, 0]
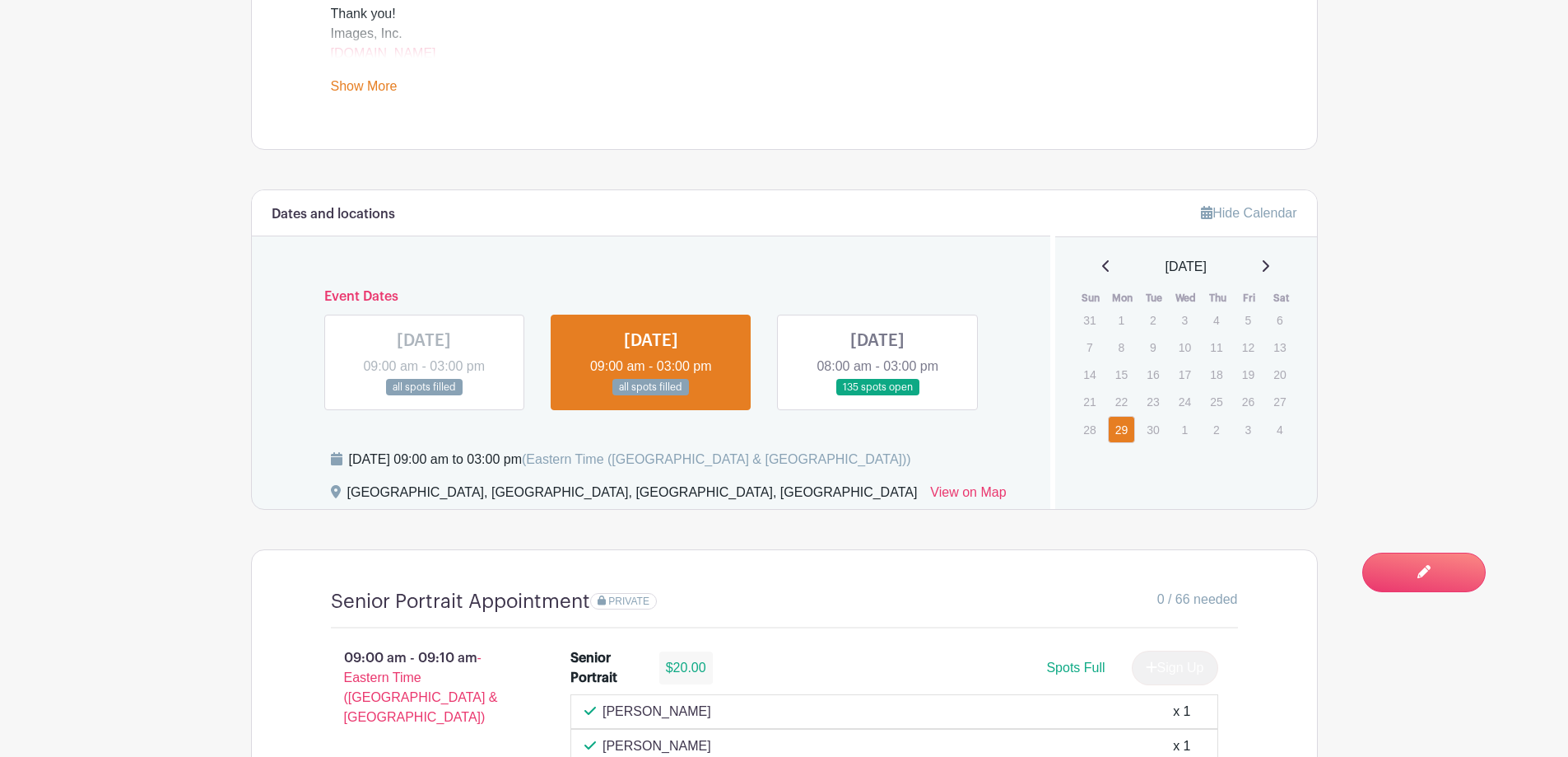
scroll to position [823, 0]
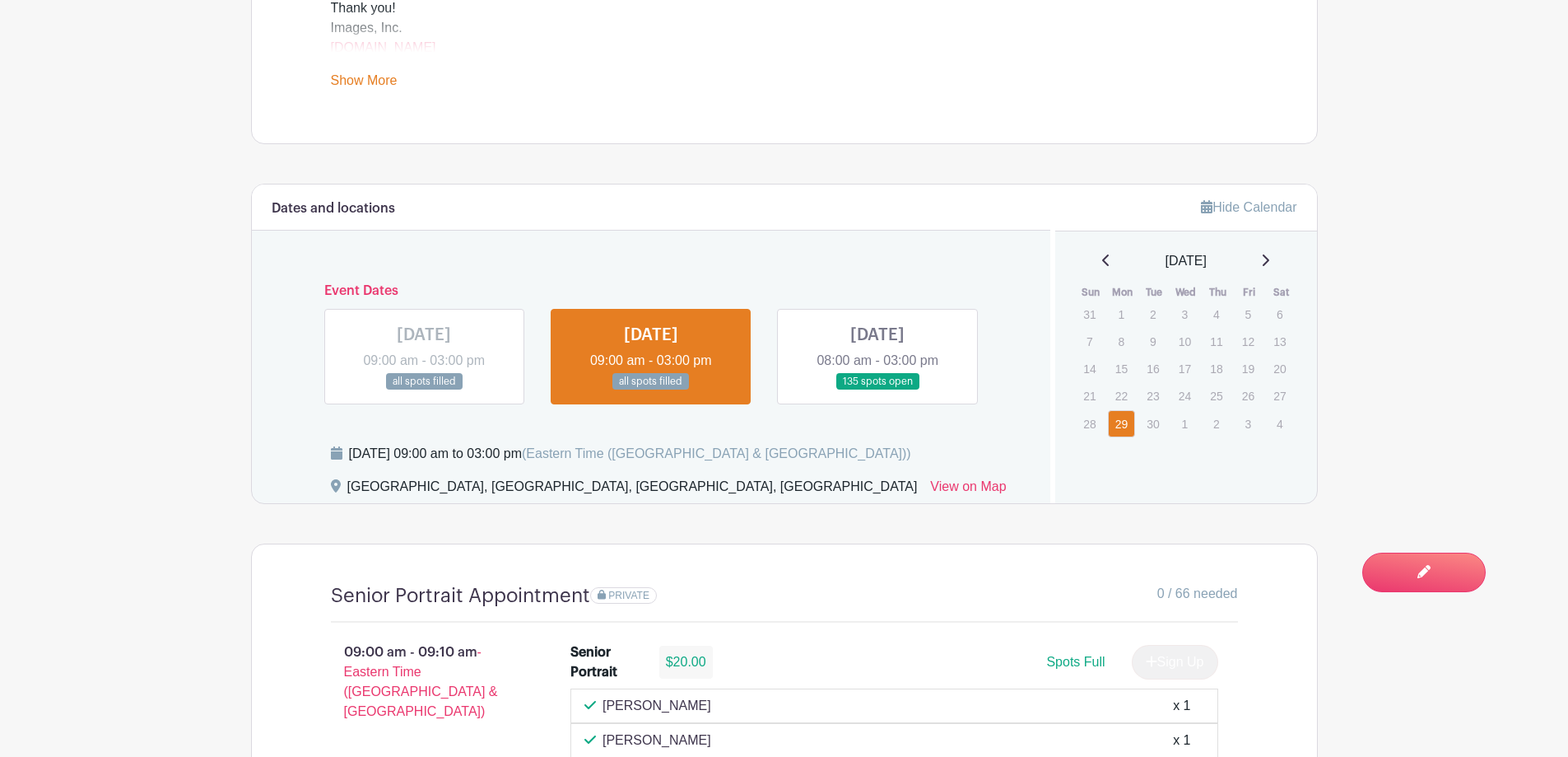
click at [878, 390] on link at bounding box center [878, 390] width 0 height 0
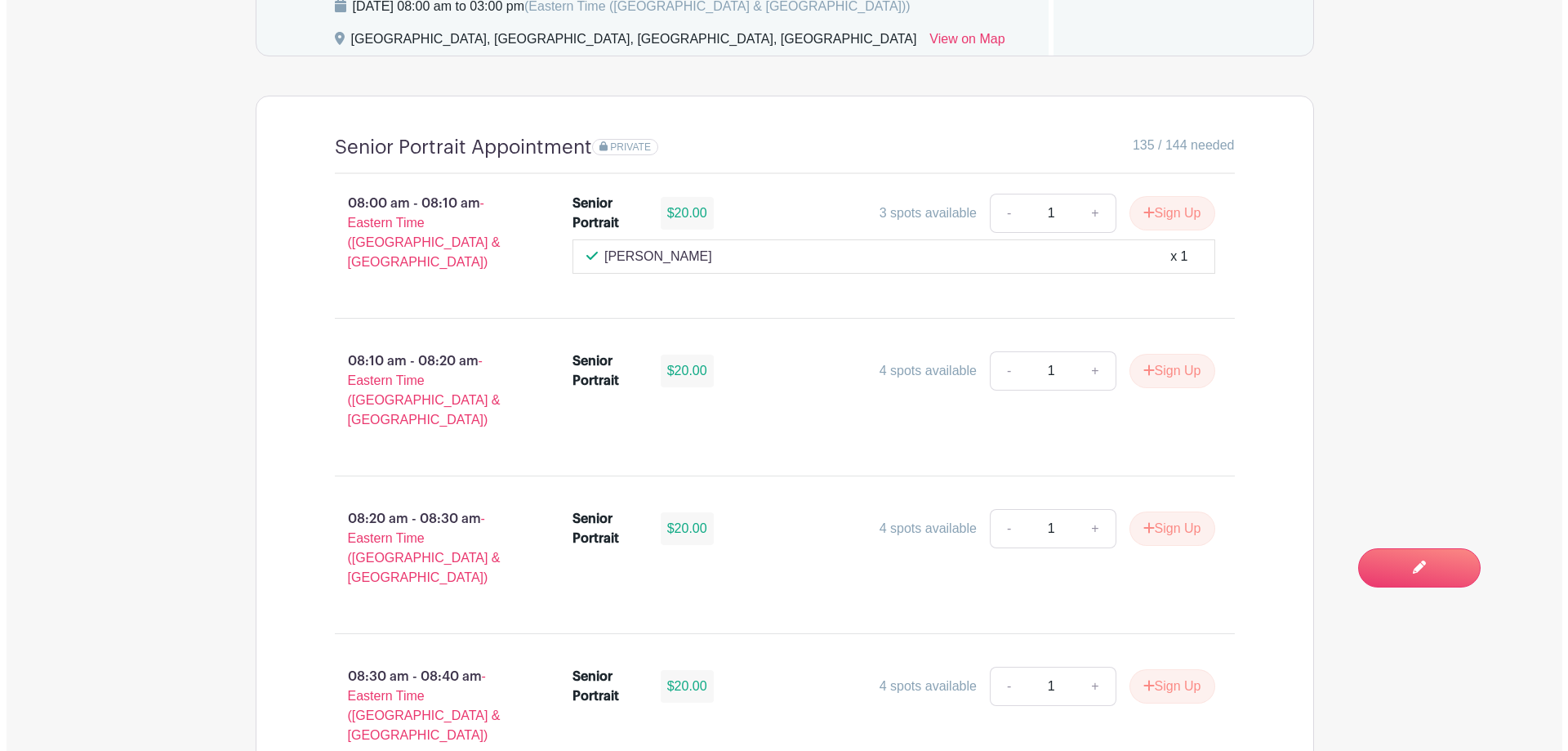
scroll to position [1308, 0]
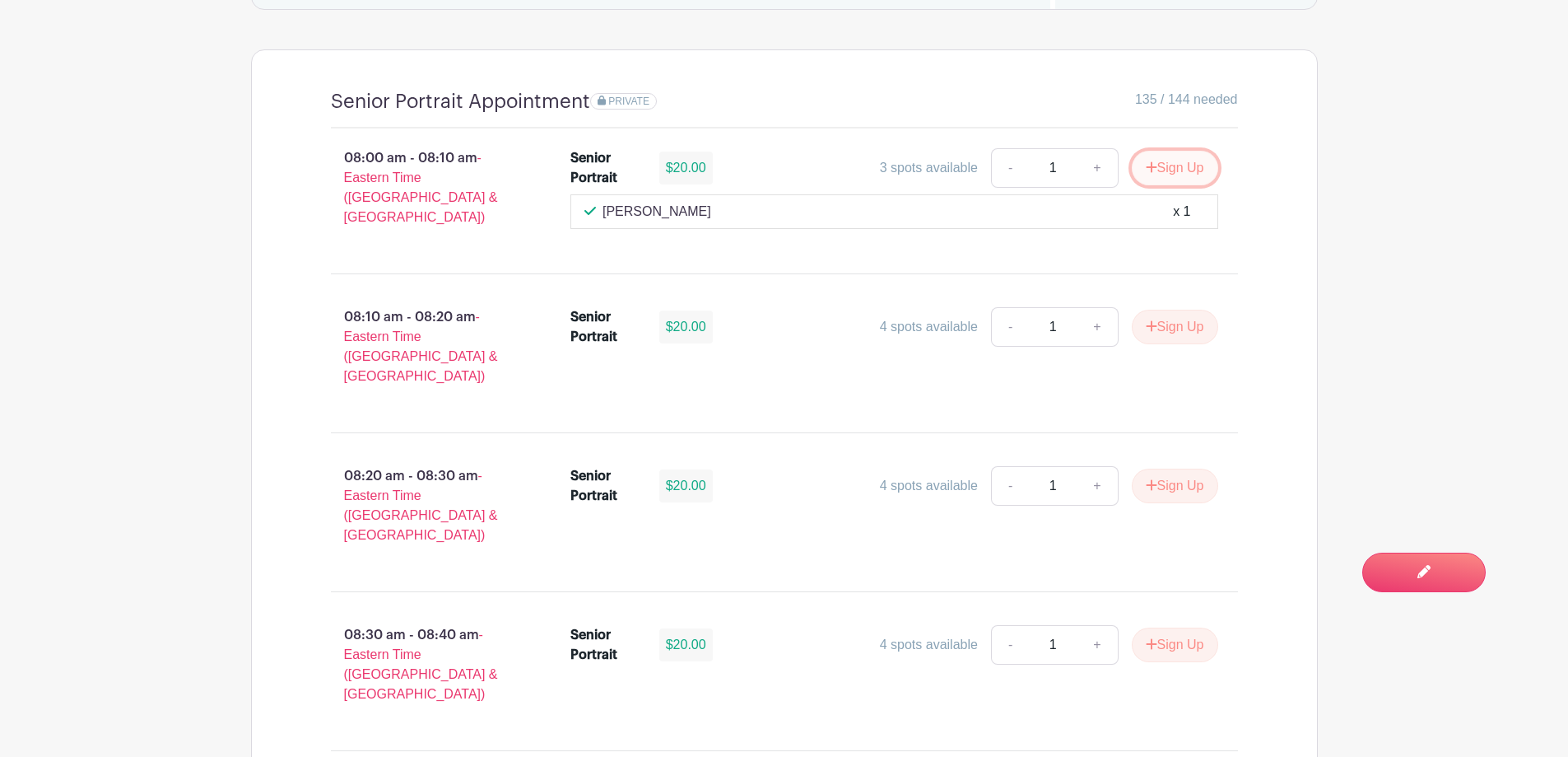
click at [1163, 162] on button "Sign Up" at bounding box center [1175, 167] width 87 height 34
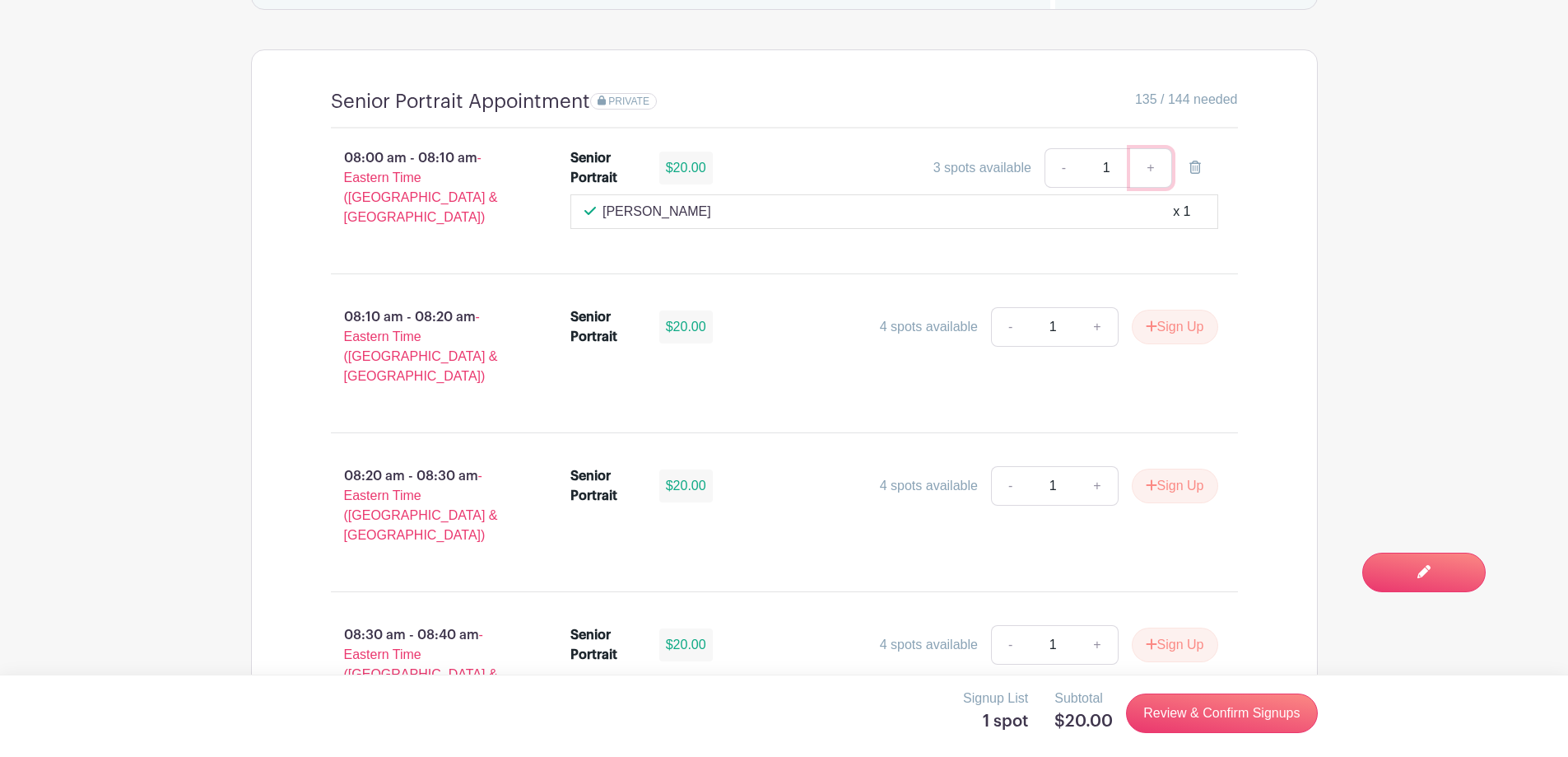
click at [1159, 162] on link "+" at bounding box center [1150, 167] width 41 height 40
type input "2"
click at [1193, 717] on link "Review & Confirm Signups" at bounding box center [1221, 712] width 191 height 40
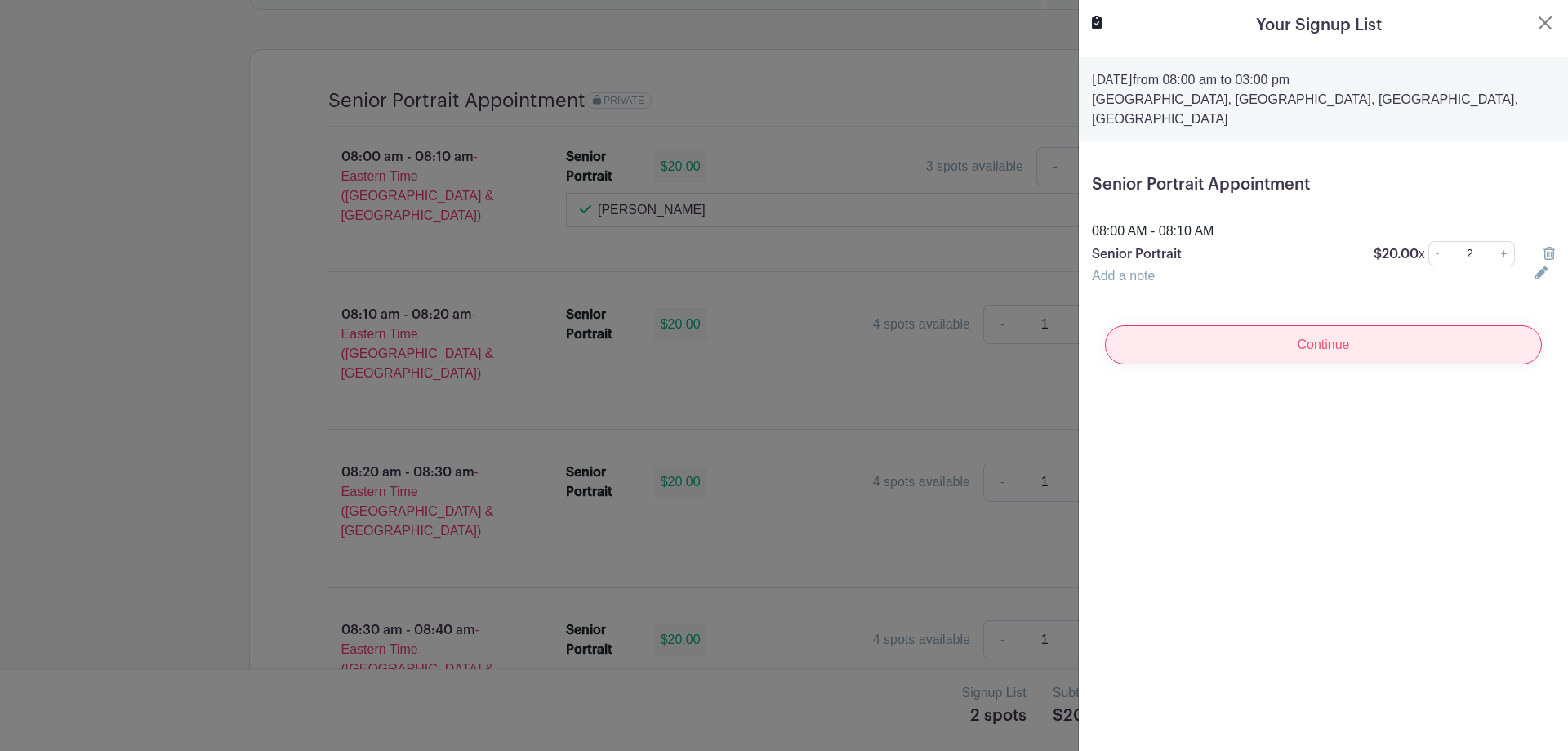
click at [1375, 346] on input "Continue" at bounding box center [1324, 345] width 437 height 39
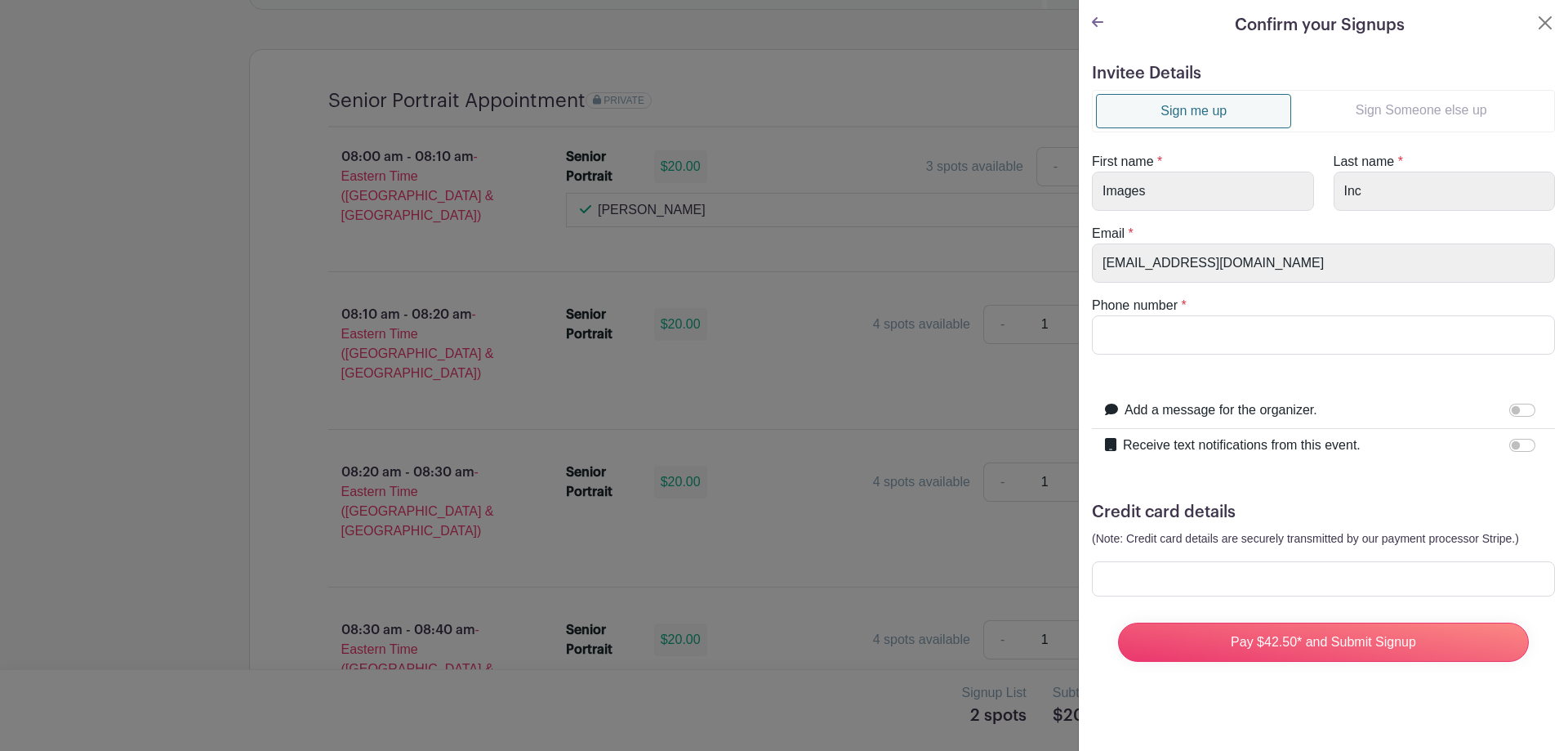
click at [1374, 122] on link "Sign Someone else up" at bounding box center [1420, 110] width 259 height 33
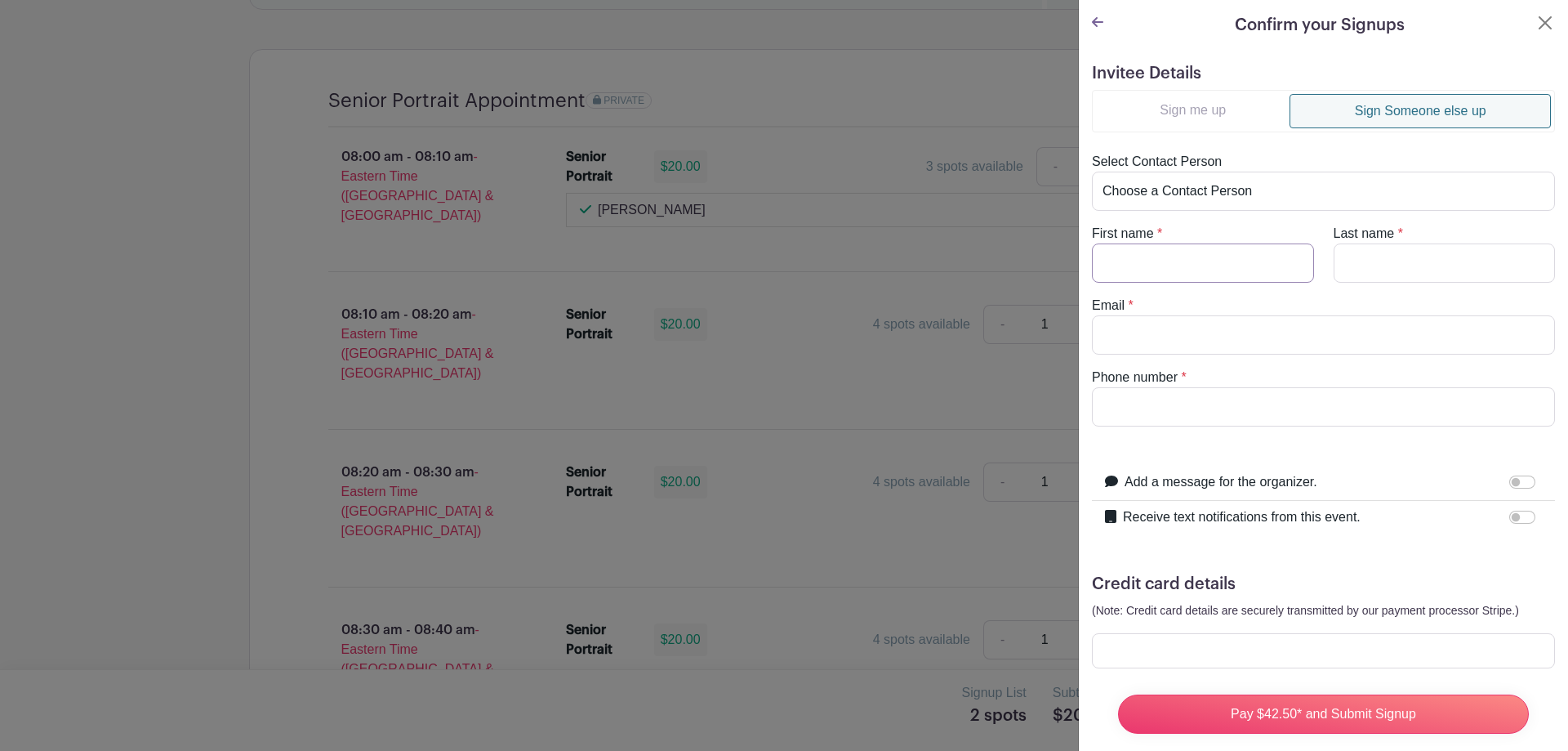
click at [1264, 276] on input "First name" at bounding box center [1203, 263] width 222 height 39
type input "[PERSON_NAME]"
paste input "[PERSON_NAME][EMAIL_ADDRESS][DOMAIN_NAME]"
type input "[PERSON_NAME][EMAIL_ADDRESS][DOMAIN_NAME]"
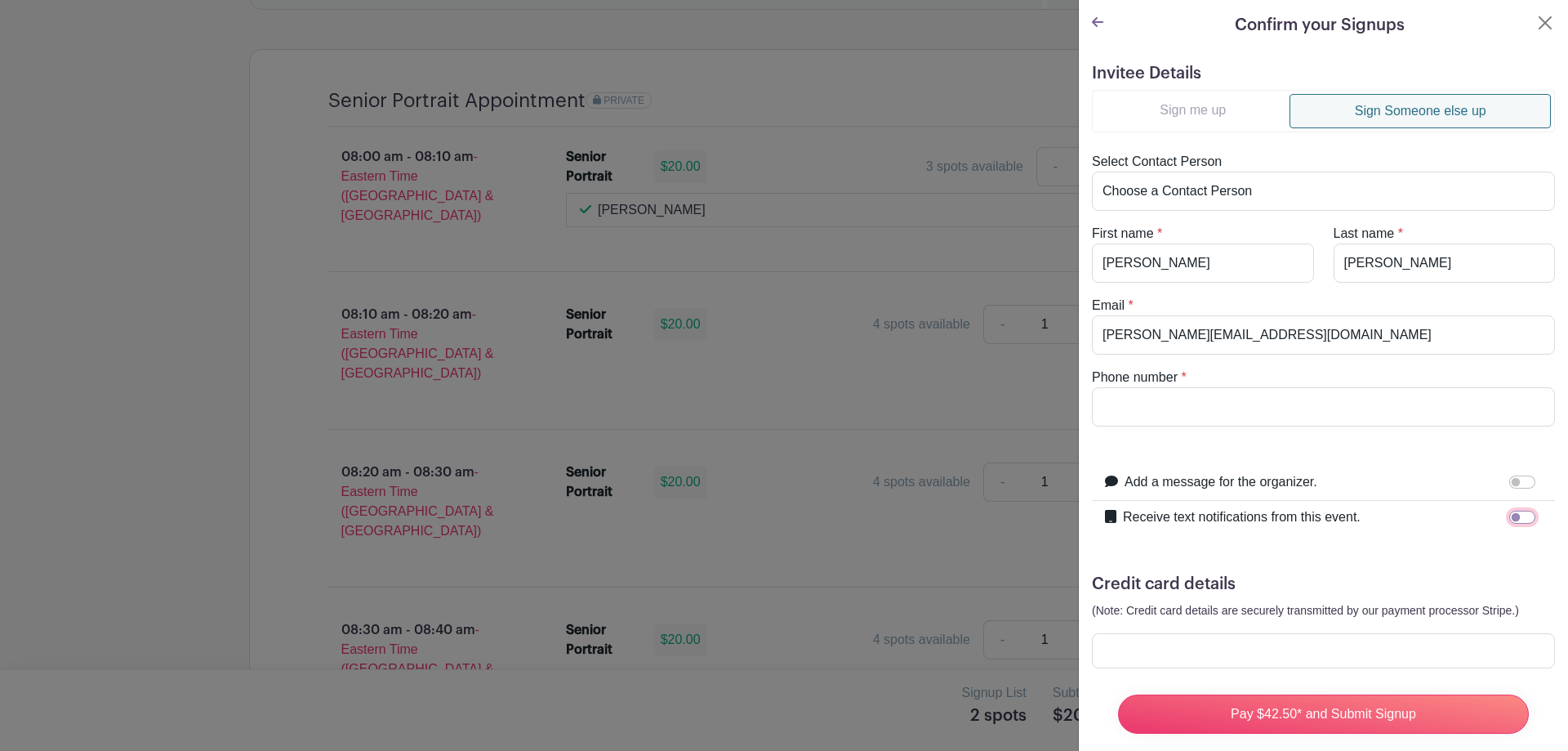
click at [1509, 516] on input "Receive text notifications from this event." at bounding box center [1521, 517] width 26 height 13
checkbox input "true"
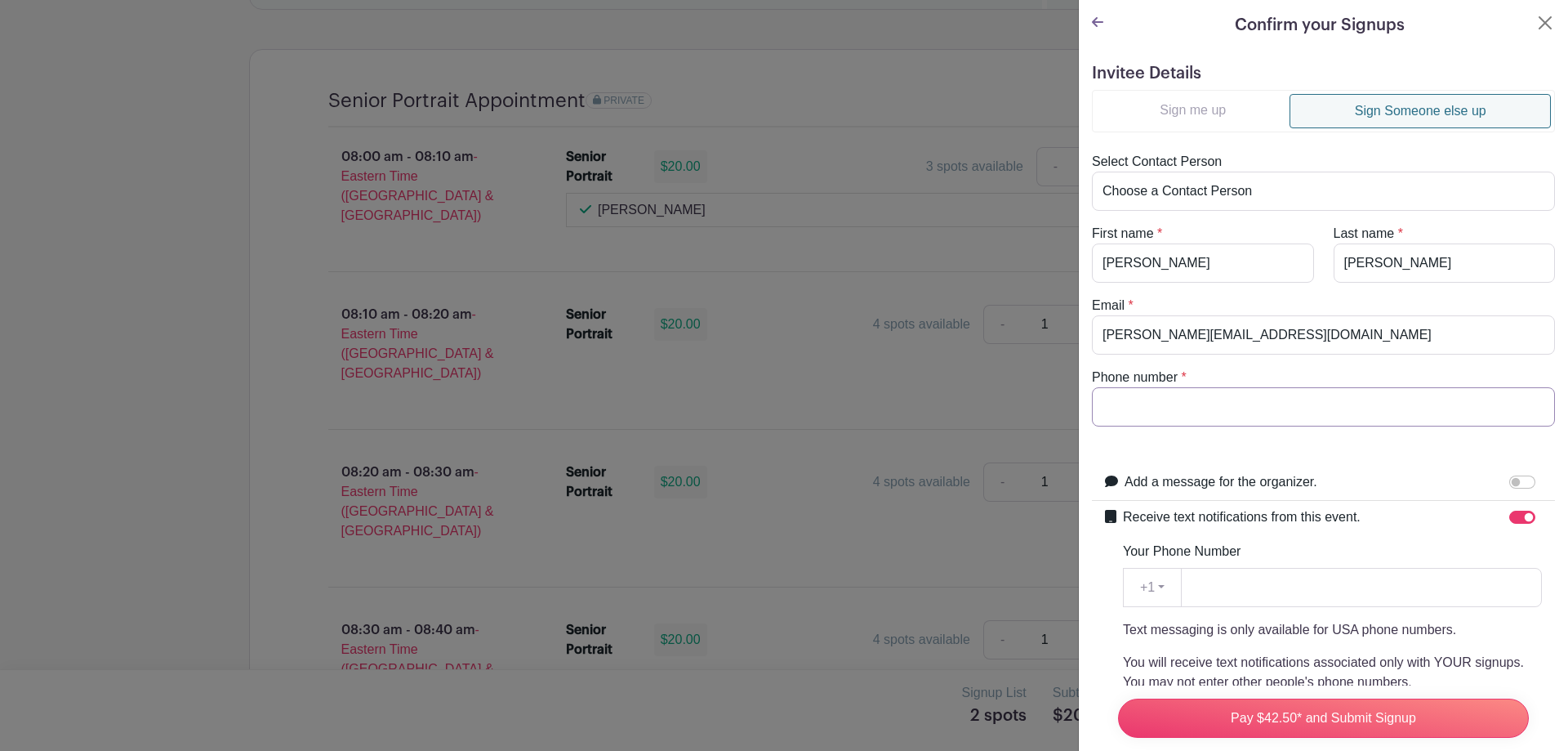
paste input "6236708684"
type input "6236708684"
paste input "6236708684"
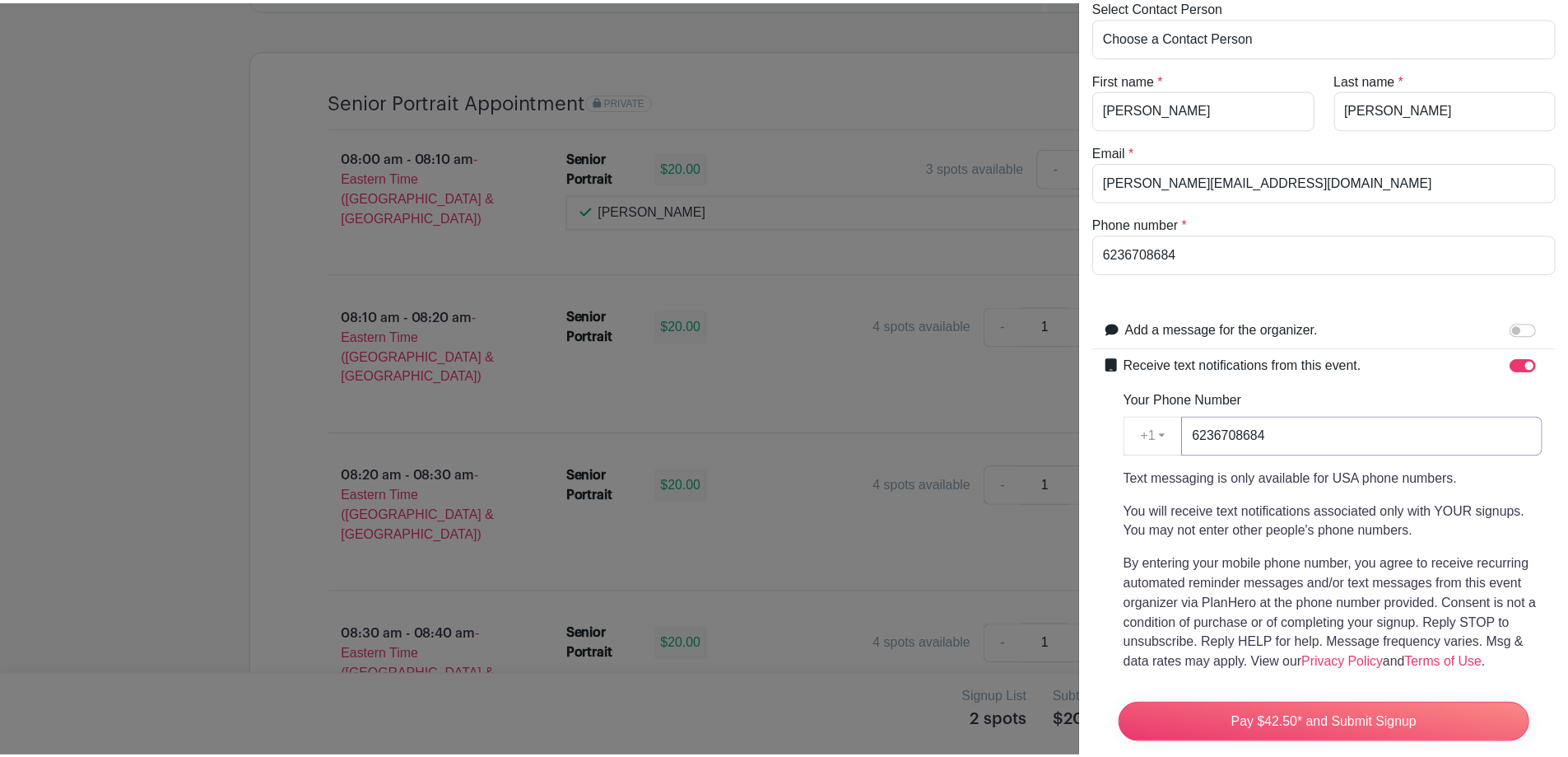
scroll to position [344, 0]
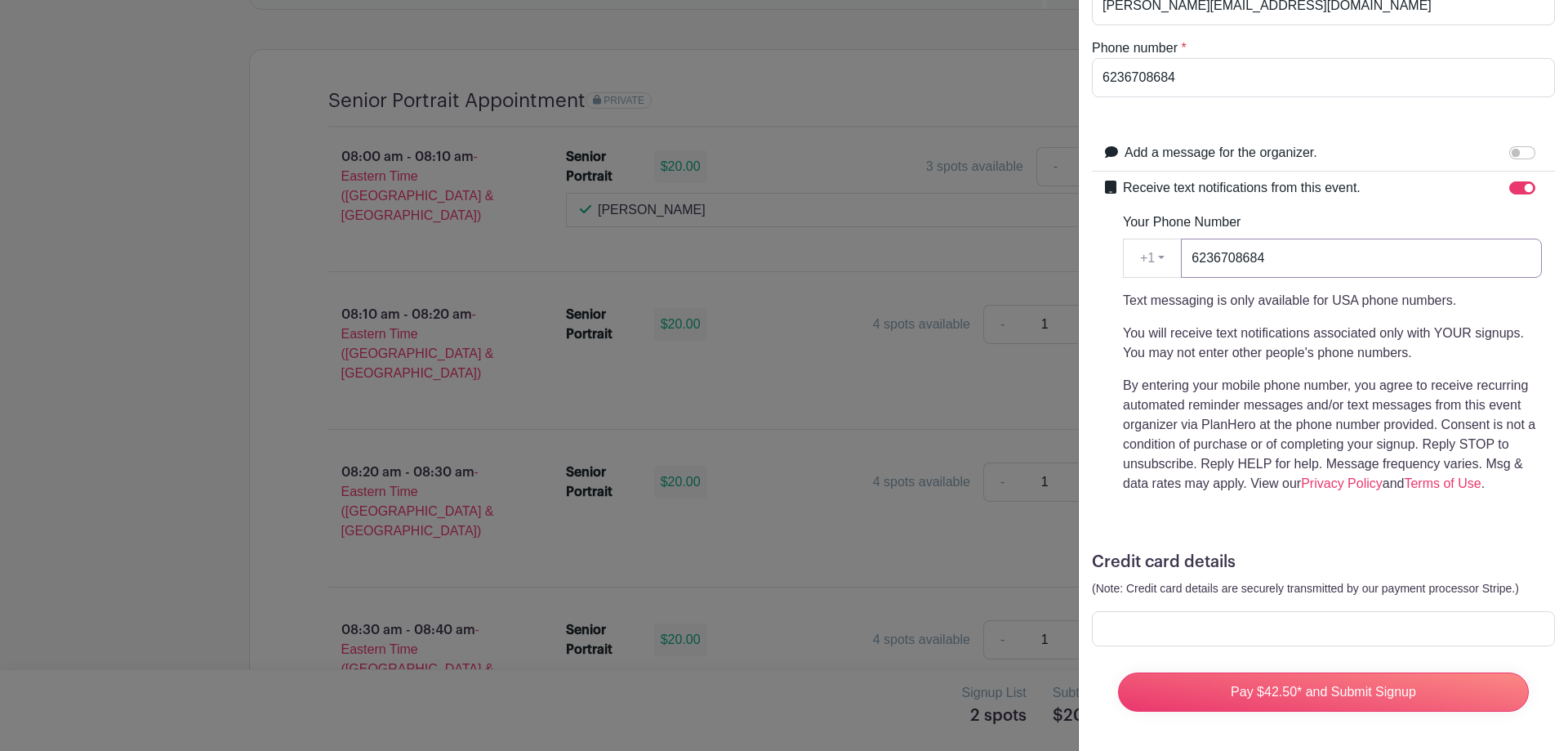
type input "6236708684"
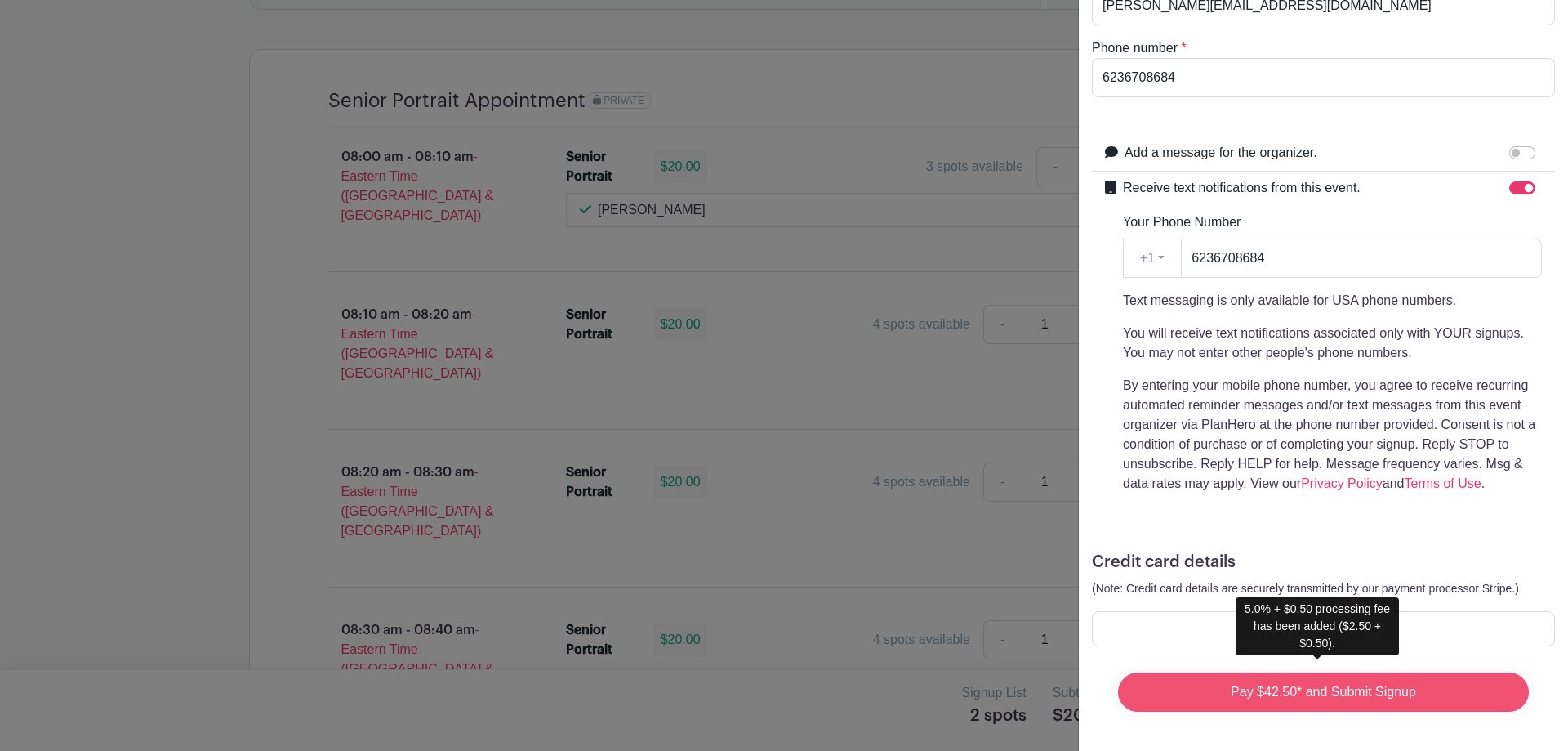
click at [1287, 673] on input "Pay $42.50* and Submit Signup" at bounding box center [1323, 692] width 410 height 39
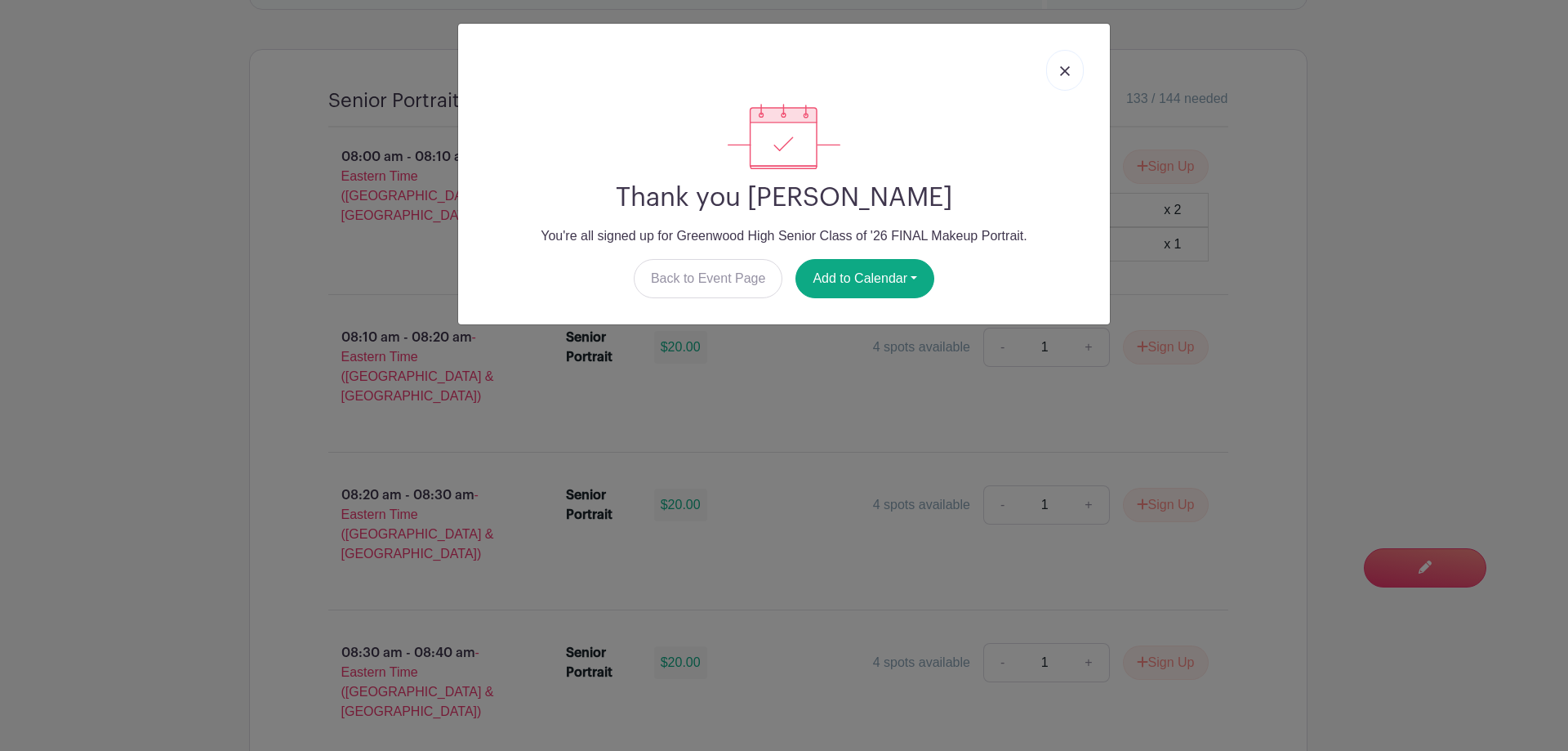
click at [1071, 68] on link at bounding box center [1064, 70] width 38 height 41
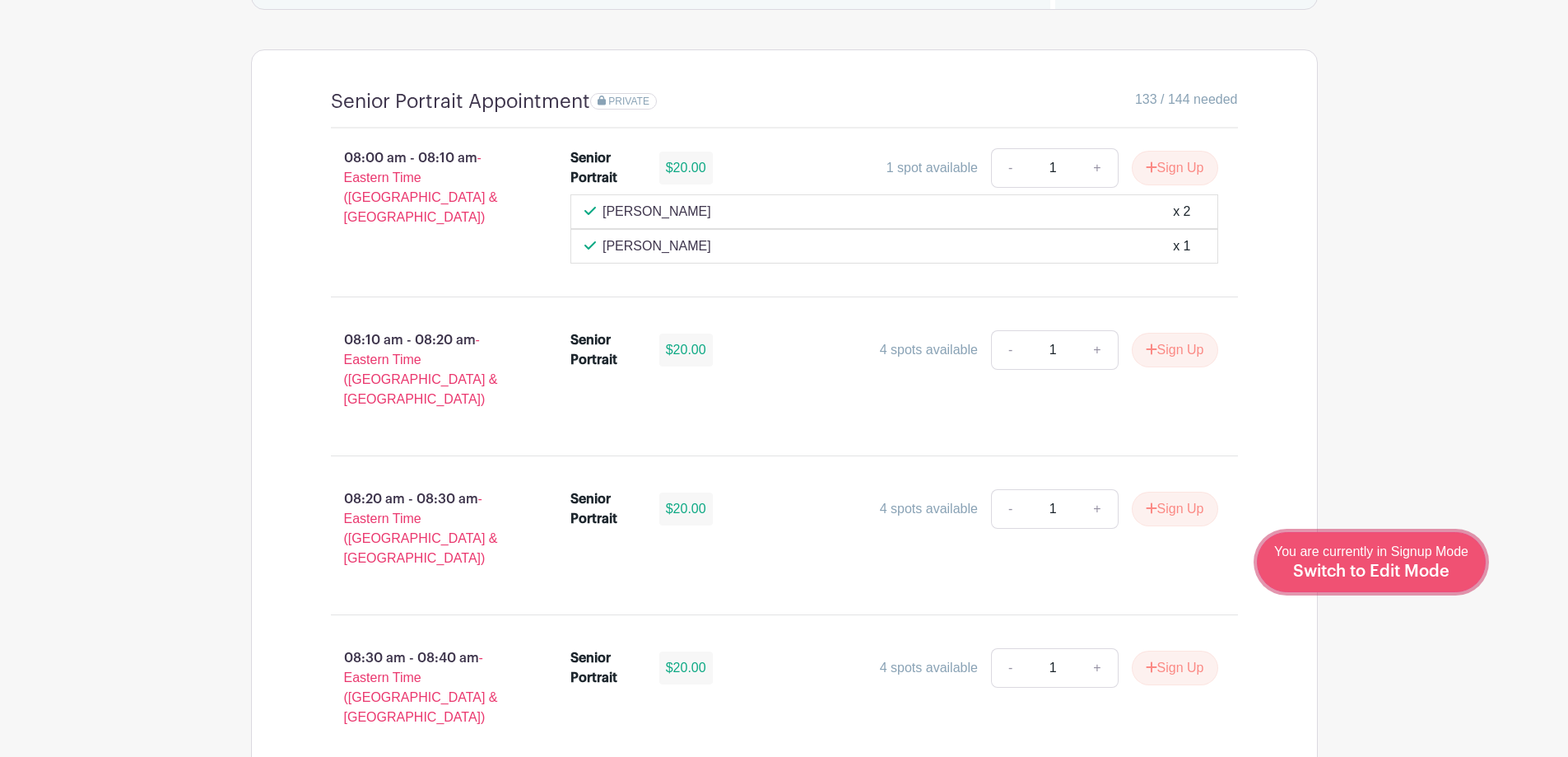
click at [1391, 566] on span "Switch to Edit Mode" at bounding box center [1371, 572] width 156 height 17
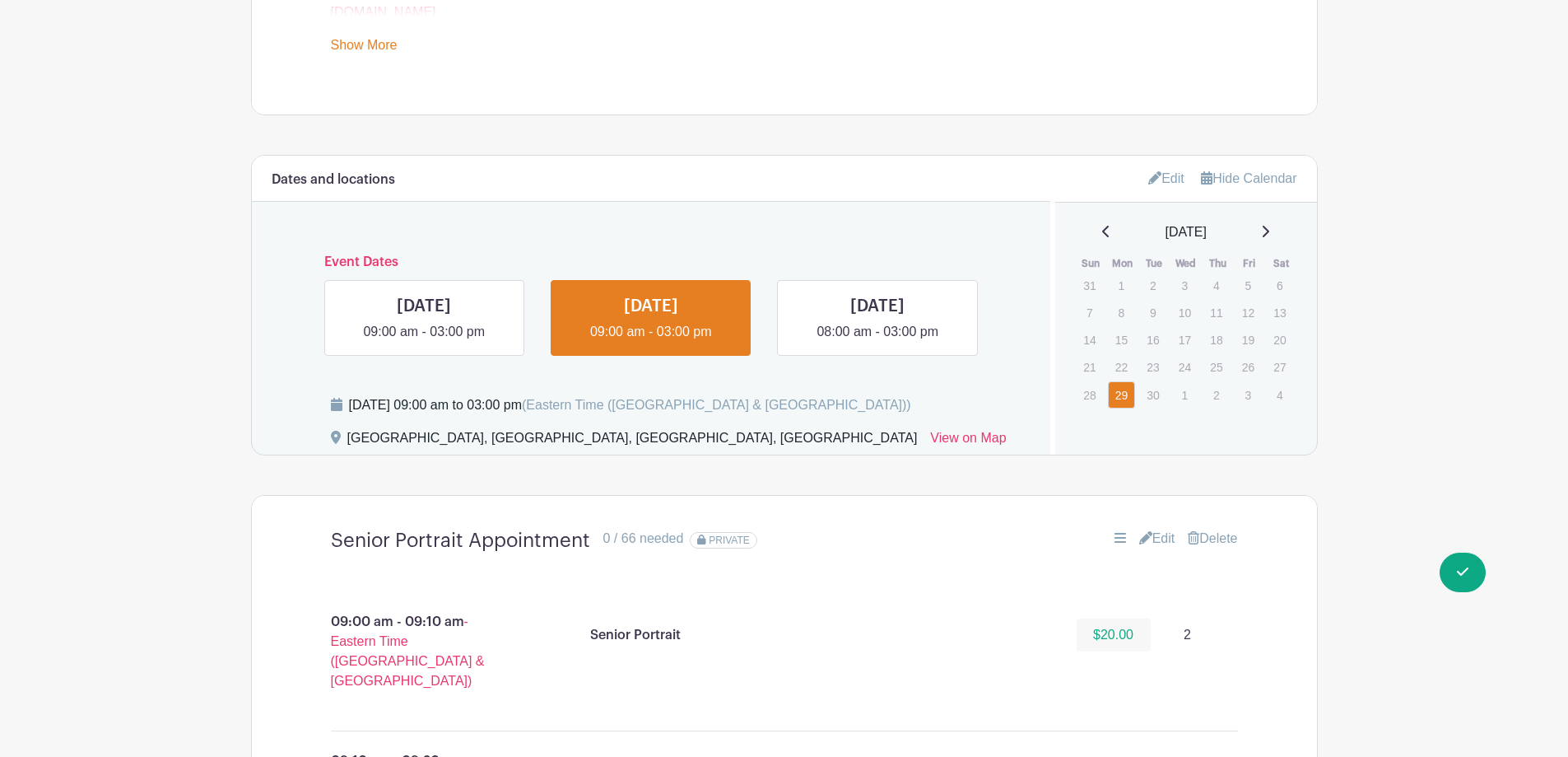
scroll to position [906, 0]
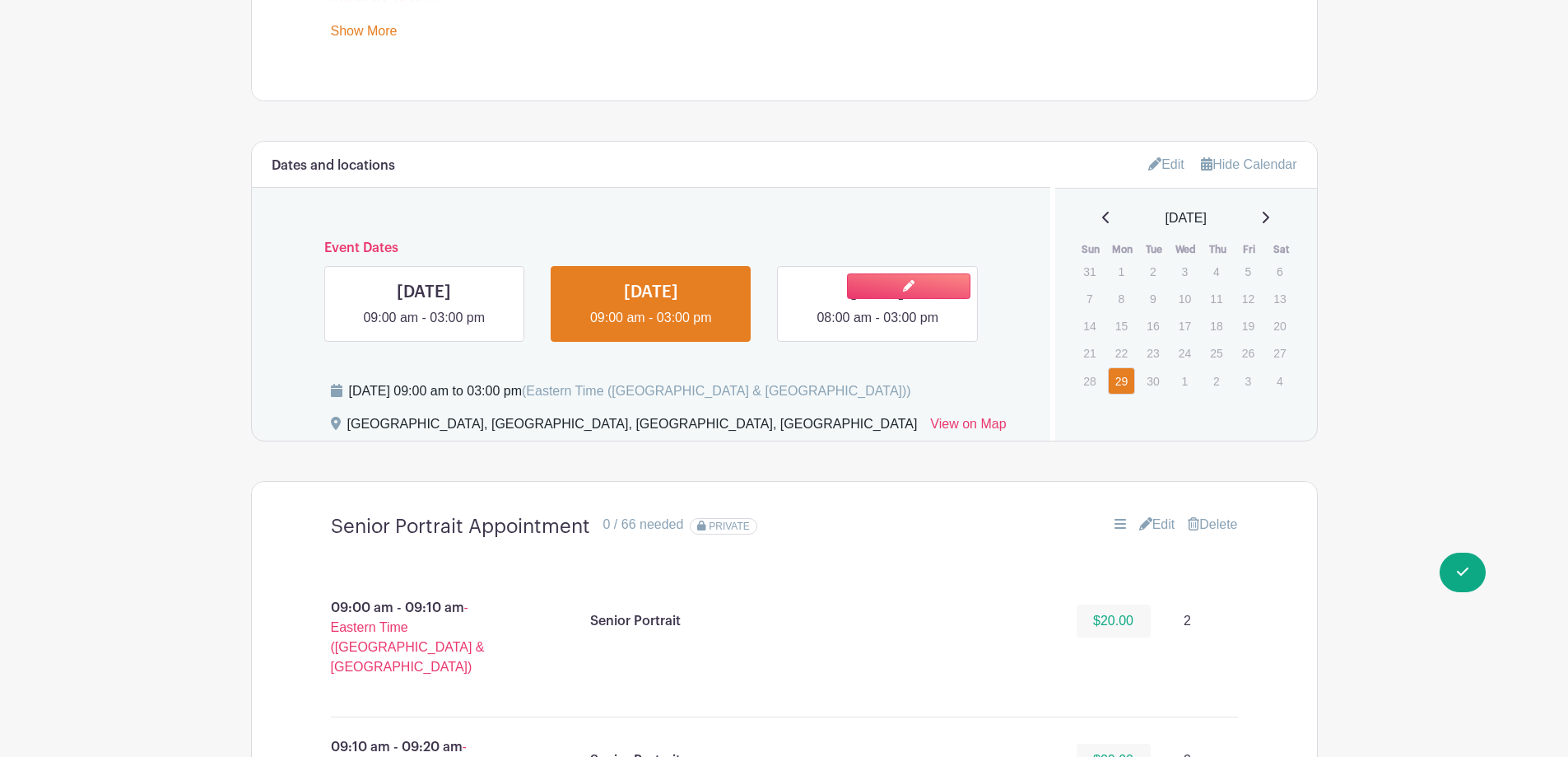
click at [878, 328] on link at bounding box center [878, 328] width 0 height 0
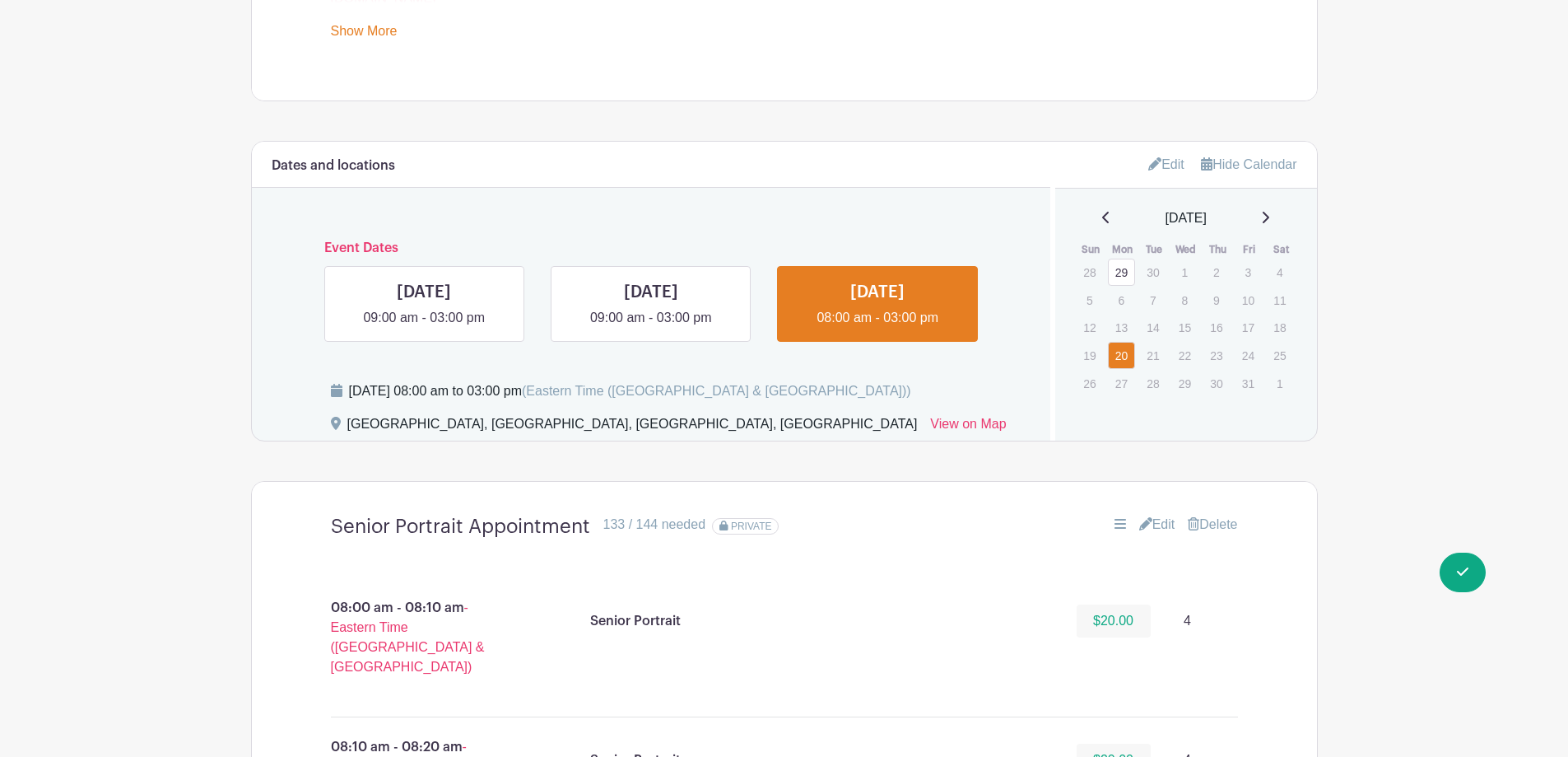
click at [1163, 524] on link "Edit" at bounding box center [1157, 524] width 36 height 19
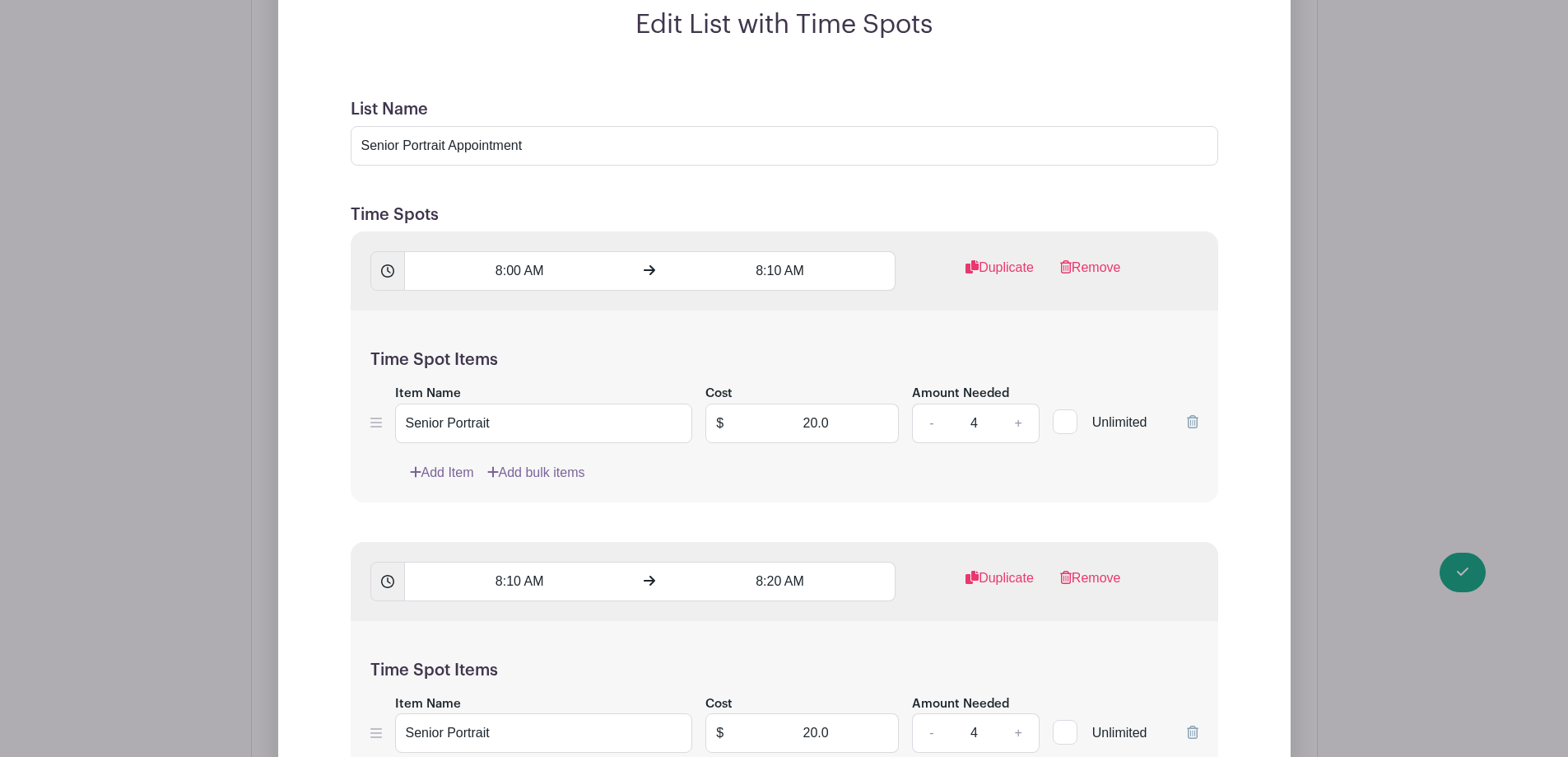
scroll to position [1564, 0]
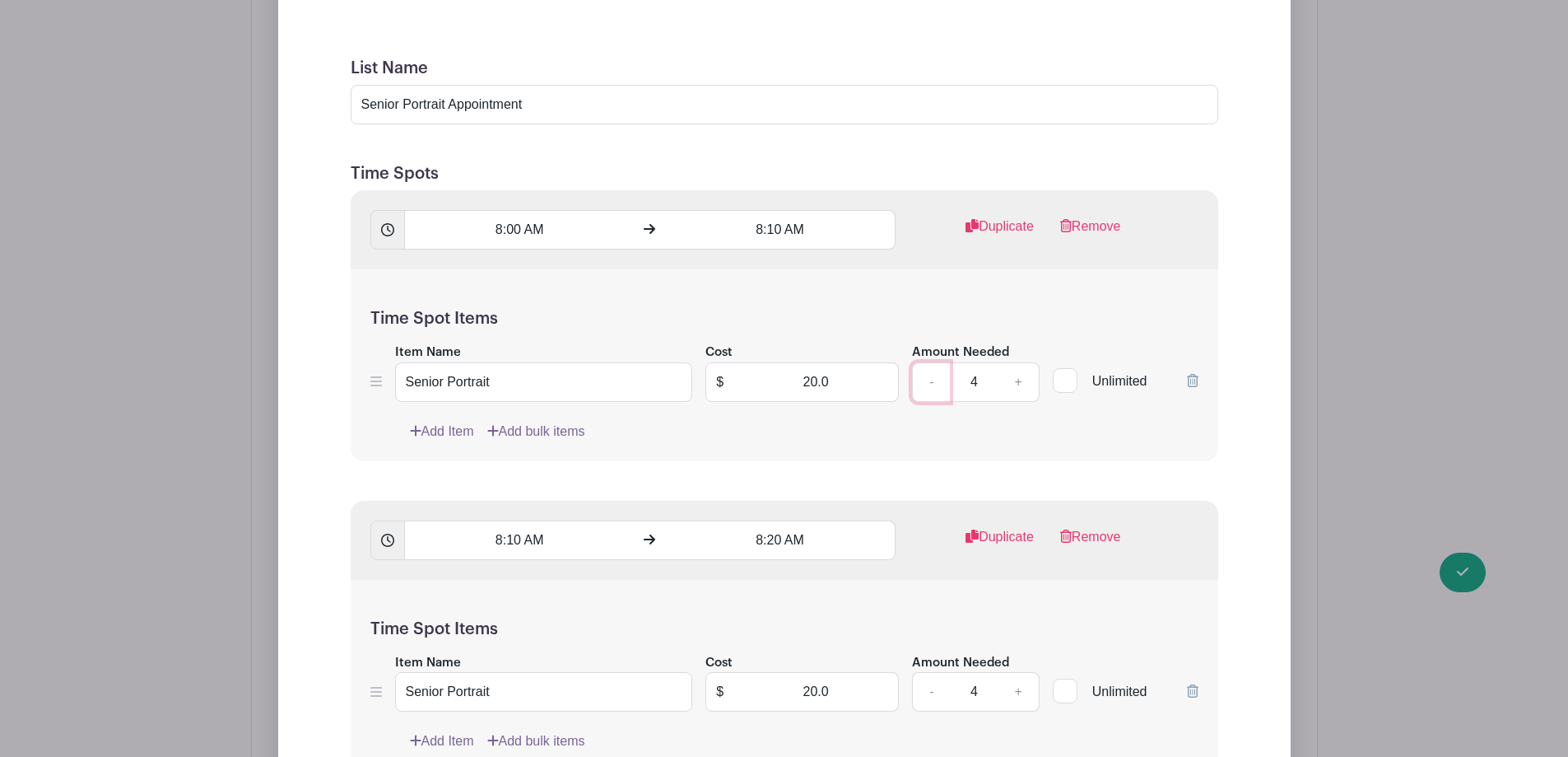
click at [937, 381] on link "-" at bounding box center [931, 382] width 38 height 40
type input "3"
click at [435, 435] on link "Add Item" at bounding box center [442, 431] width 64 height 19
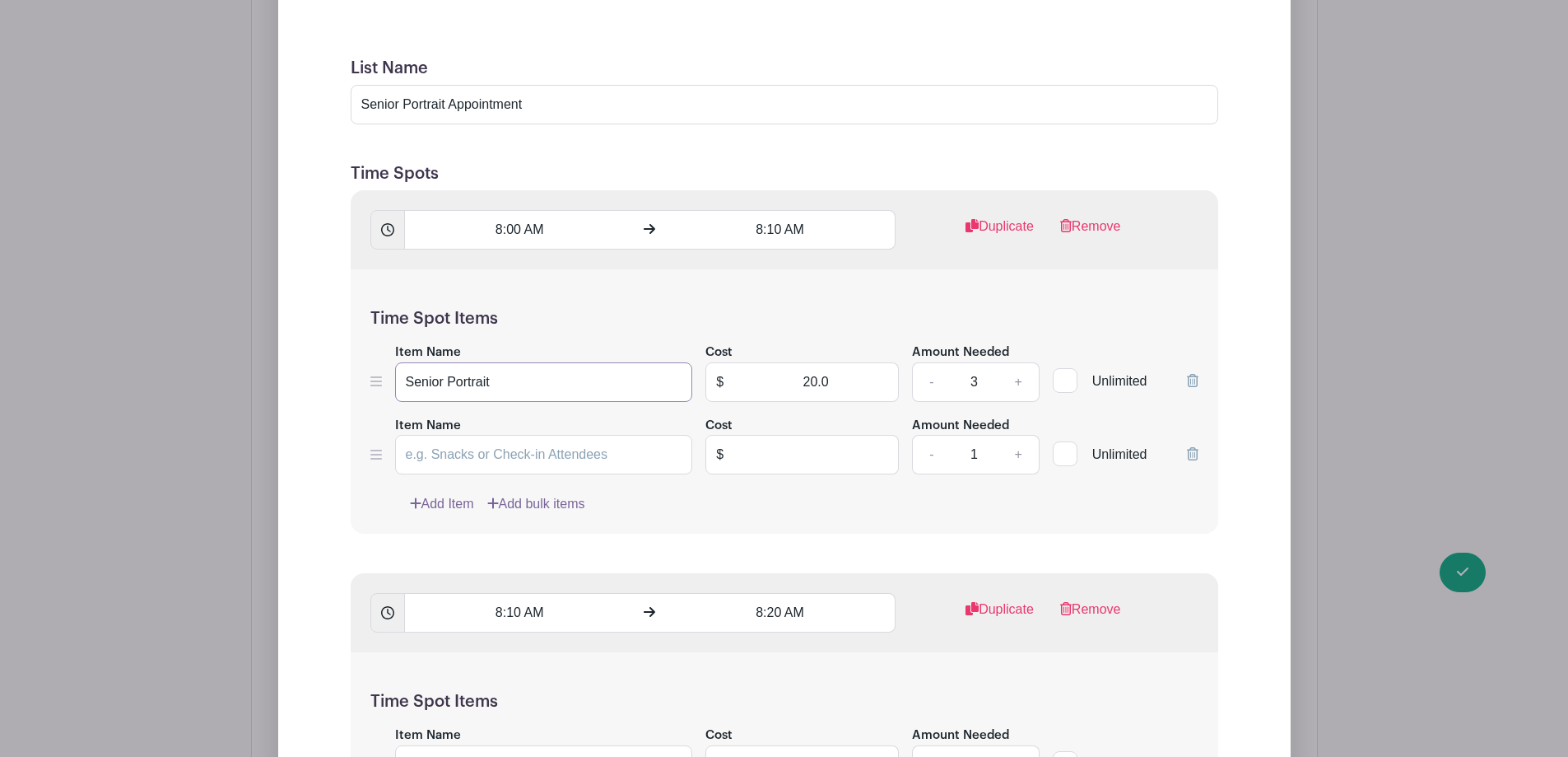
drag, startPoint x: 515, startPoint y: 382, endPoint x: 346, endPoint y: 383, distance: 169.0
paste input "Senior Portrait"
type input "Senior Portrait"
click at [883, 458] on input "text" at bounding box center [816, 454] width 166 height 40
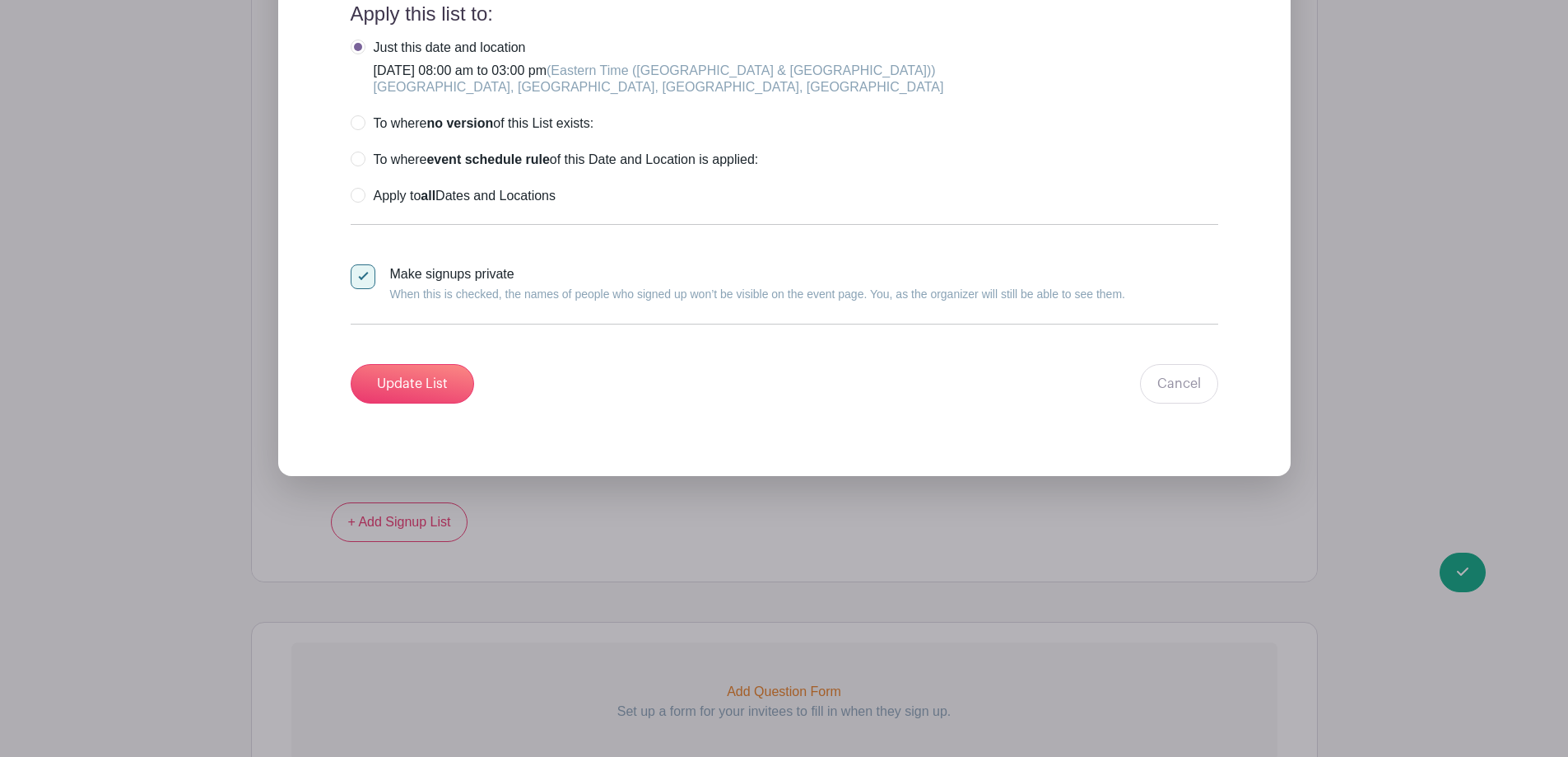
scroll to position [13195, 0]
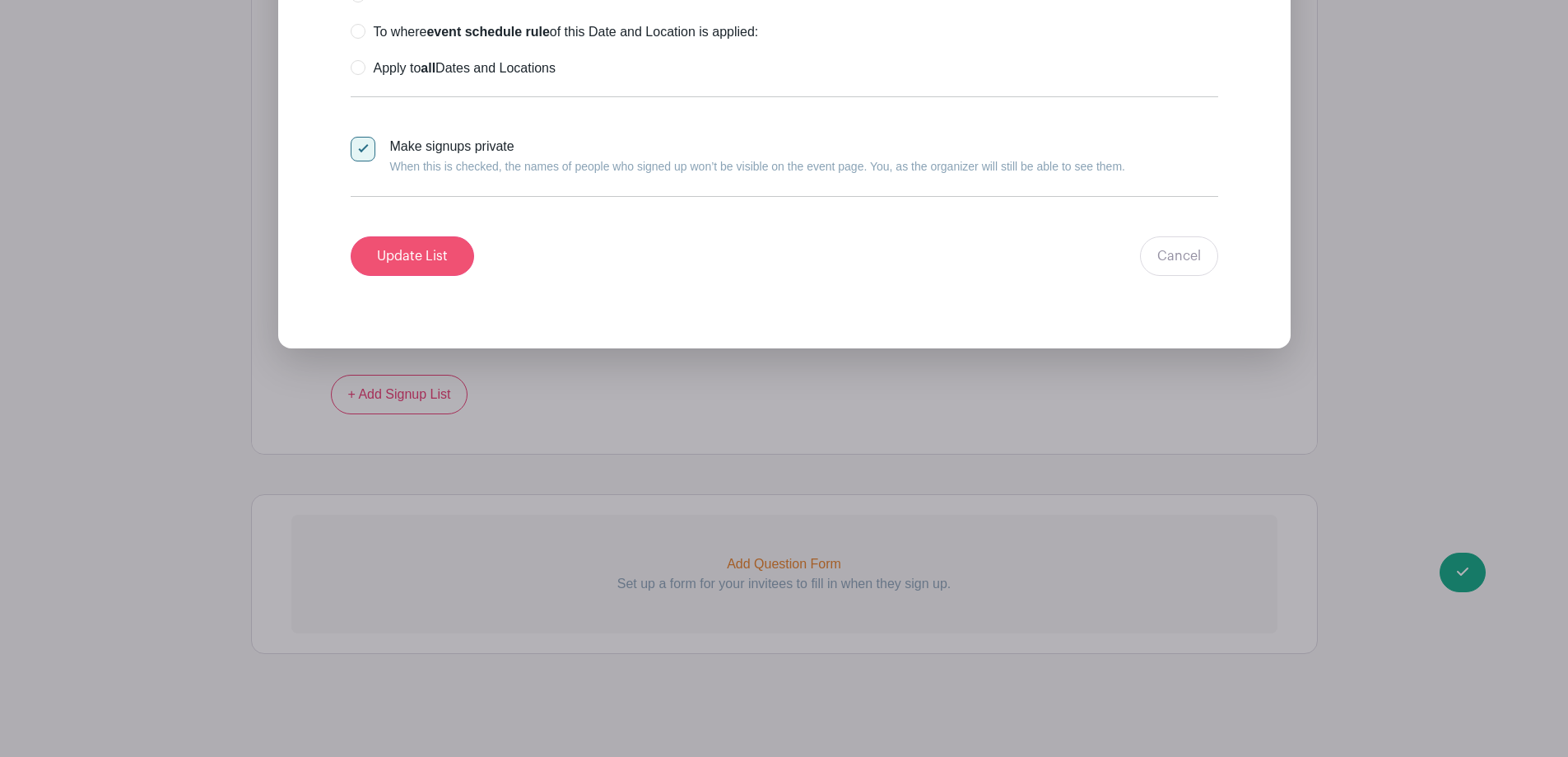
type input "0"
click at [427, 251] on input "Update List" at bounding box center [412, 256] width 124 height 40
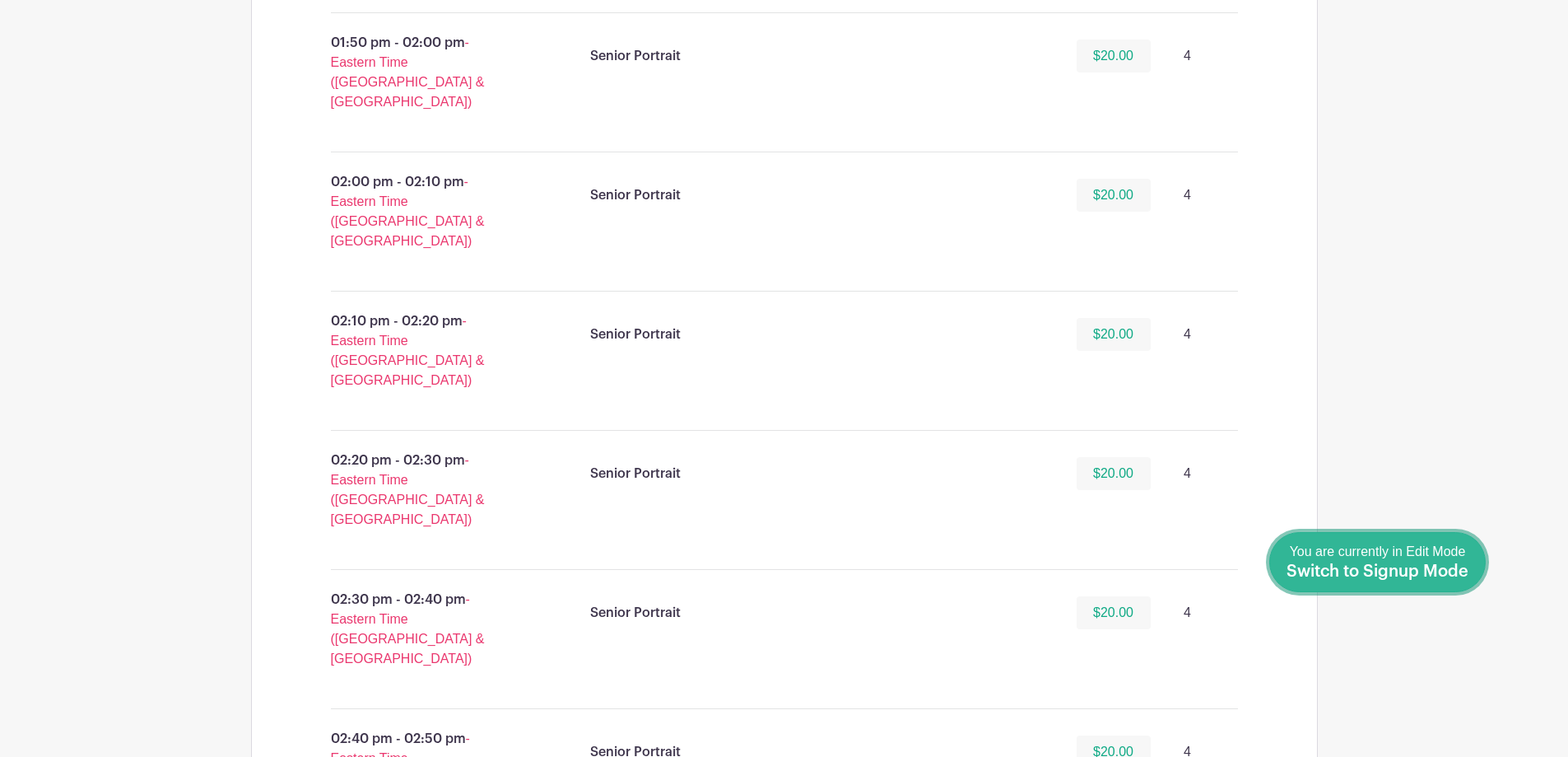
click at [1457, 574] on span "Switch to Signup Mode" at bounding box center [1377, 572] width 182 height 17
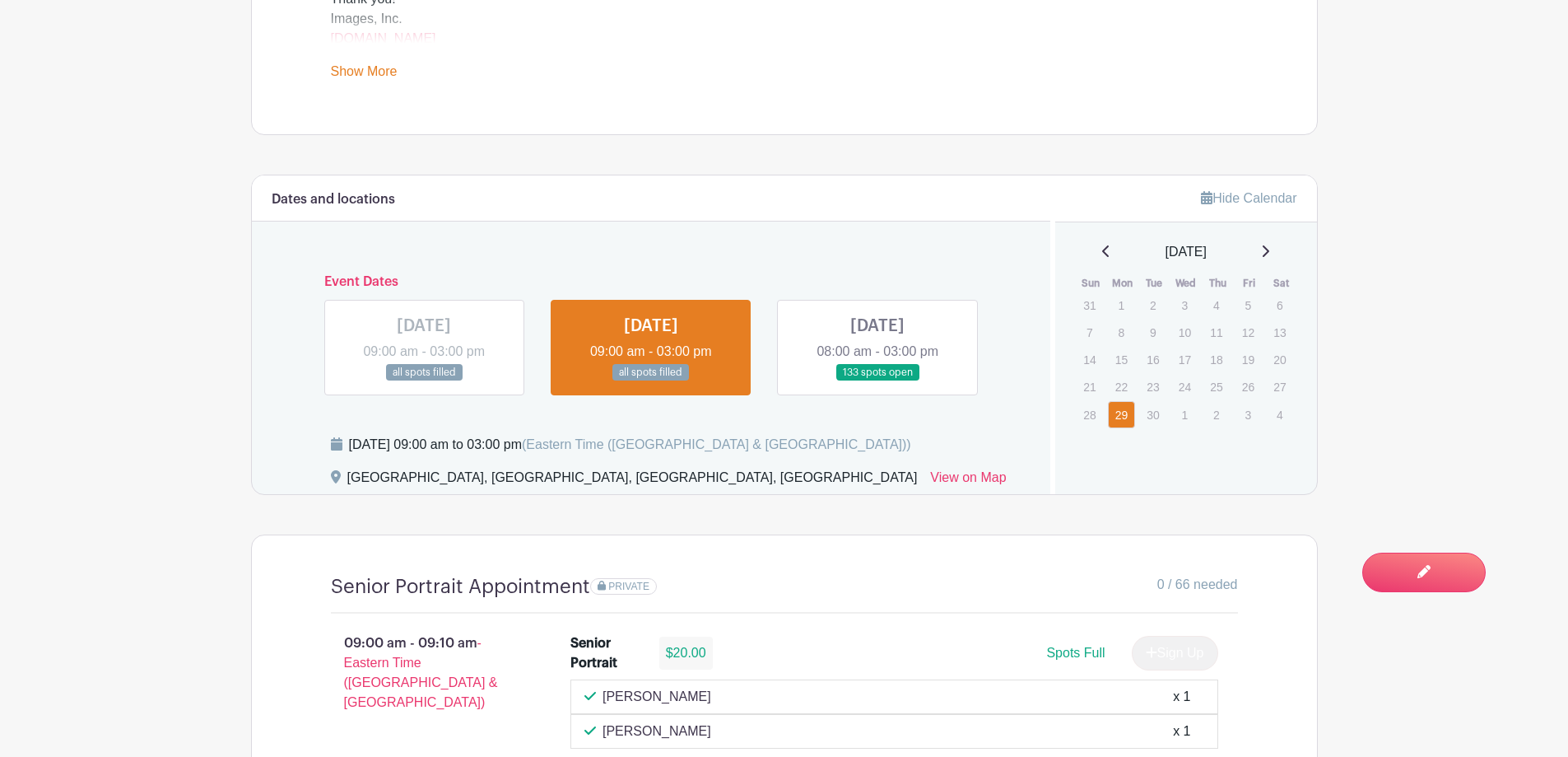
scroll to position [913, 0]
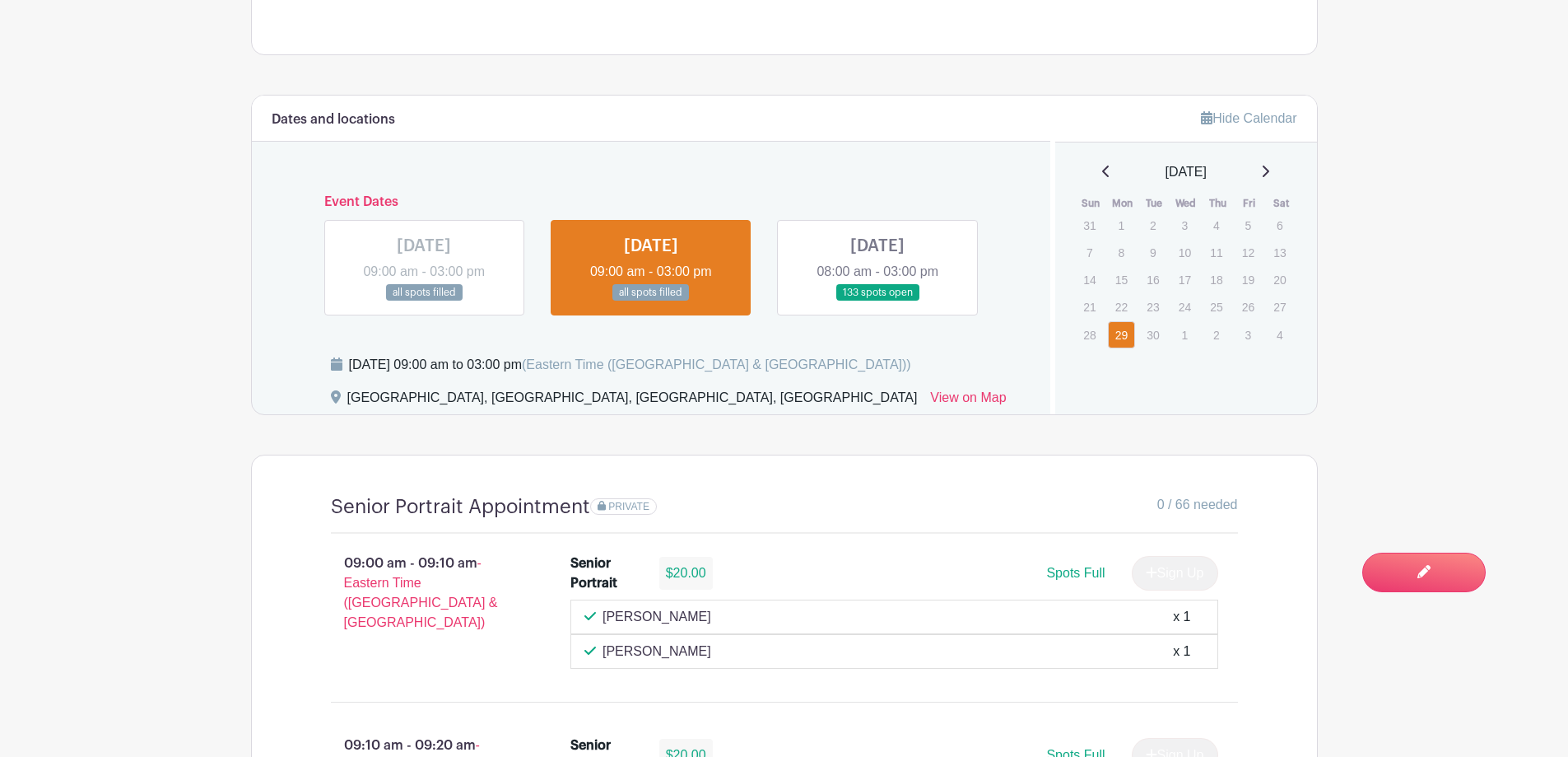
click at [878, 301] on link at bounding box center [878, 301] width 0 height 0
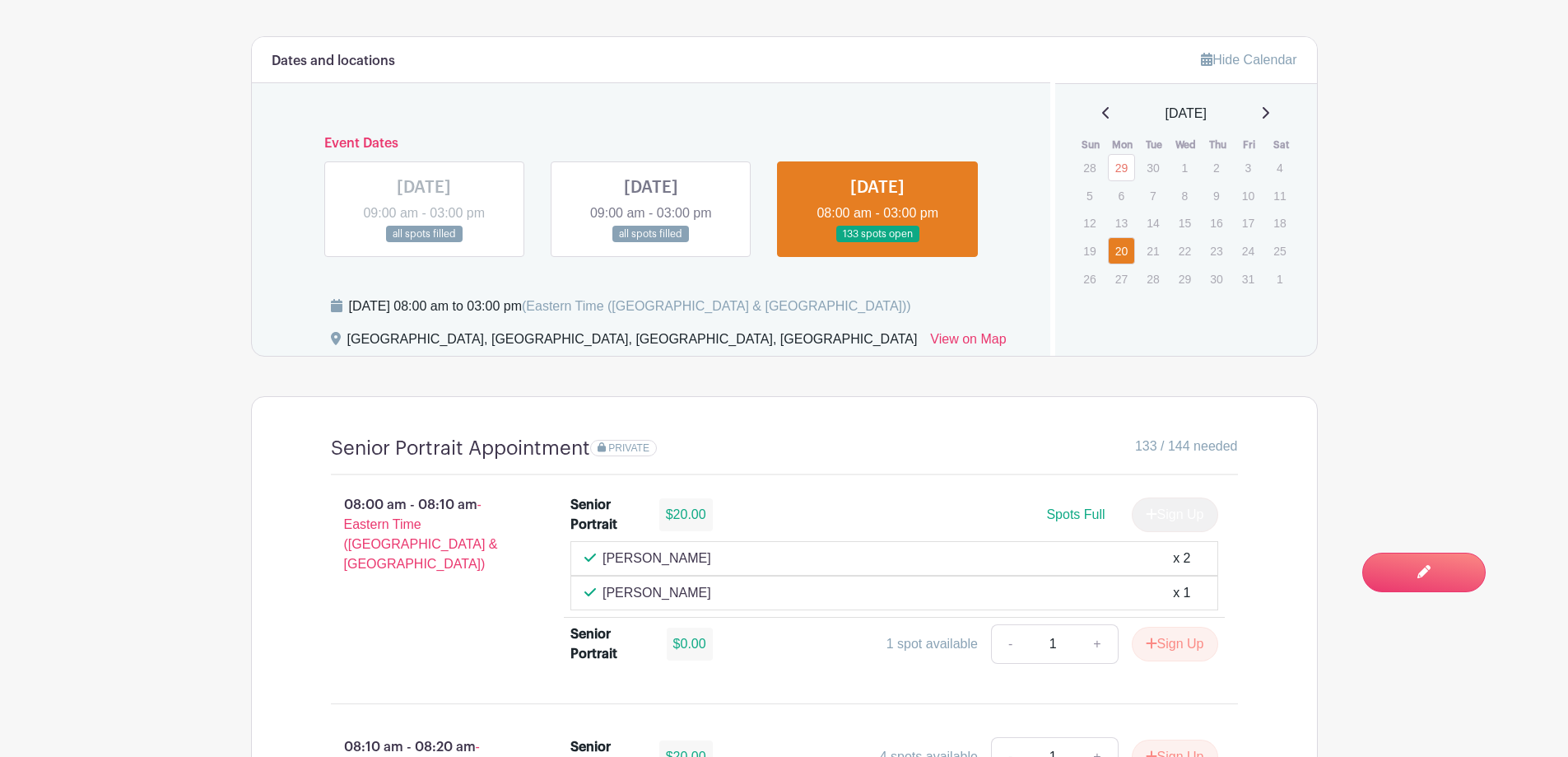
scroll to position [1160, 0]
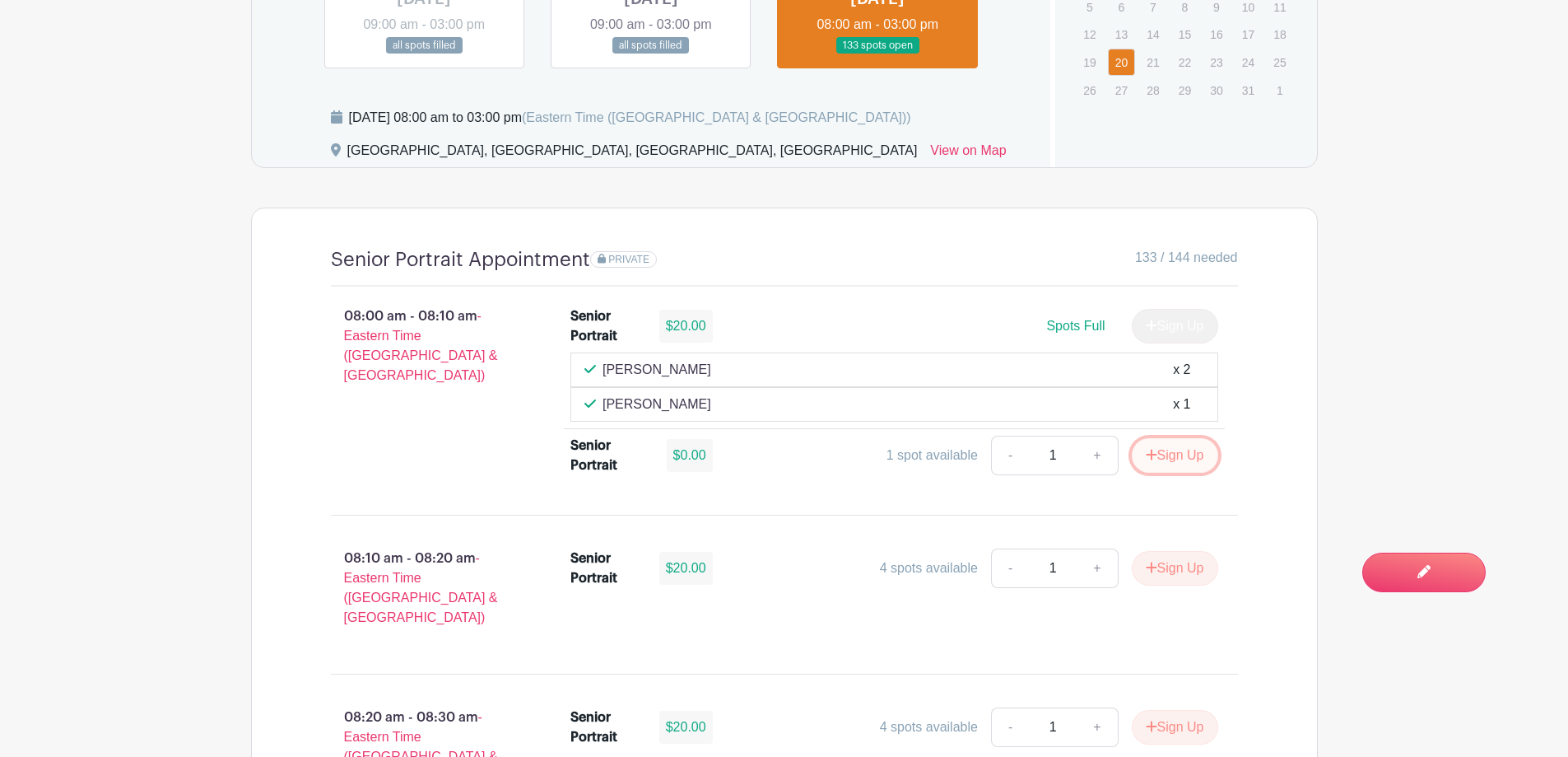
click at [1169, 453] on button "Sign Up" at bounding box center [1175, 455] width 87 height 34
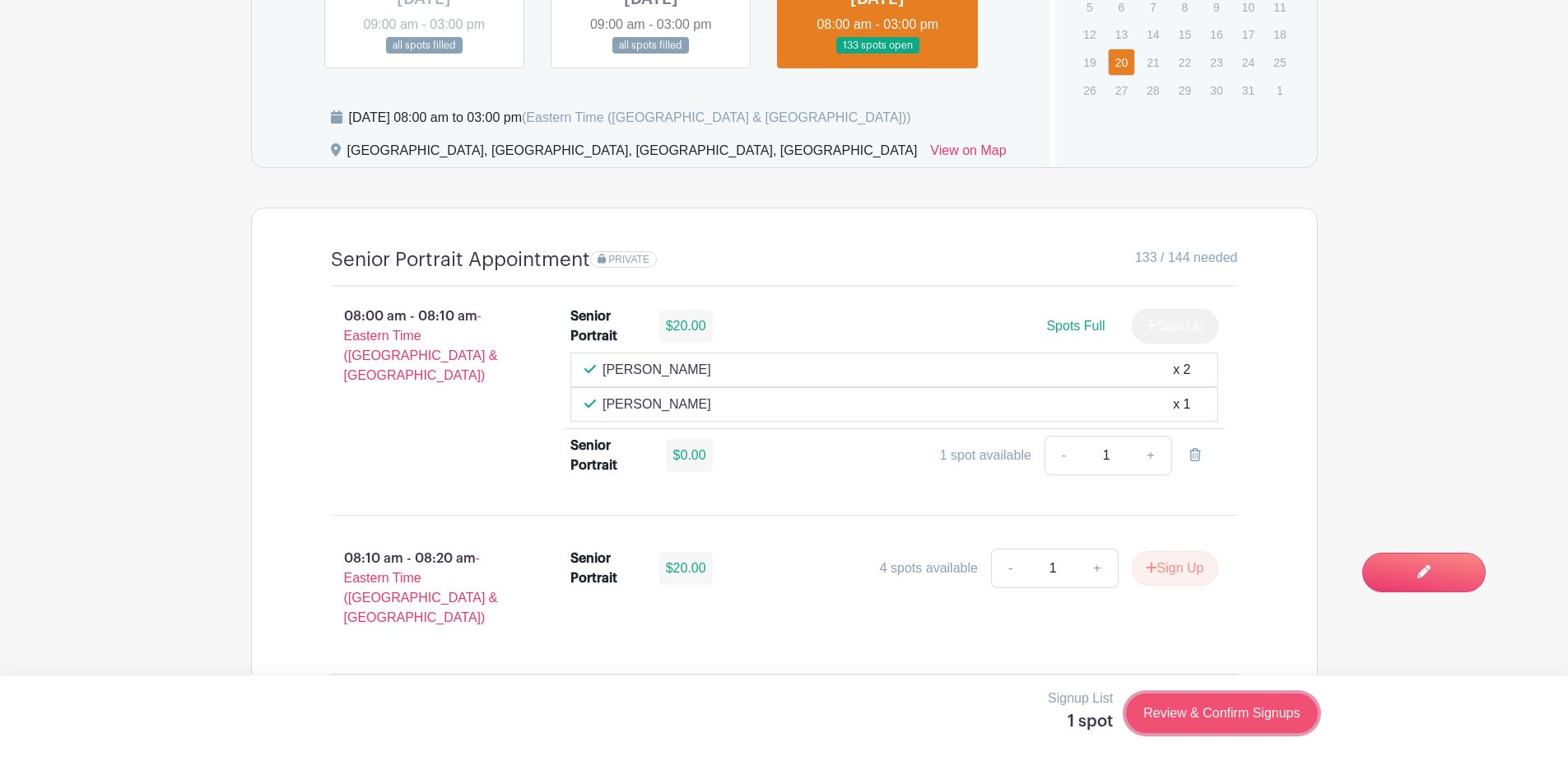
click at [1243, 732] on link "Review & Confirm Signups" at bounding box center [1221, 712] width 191 height 40
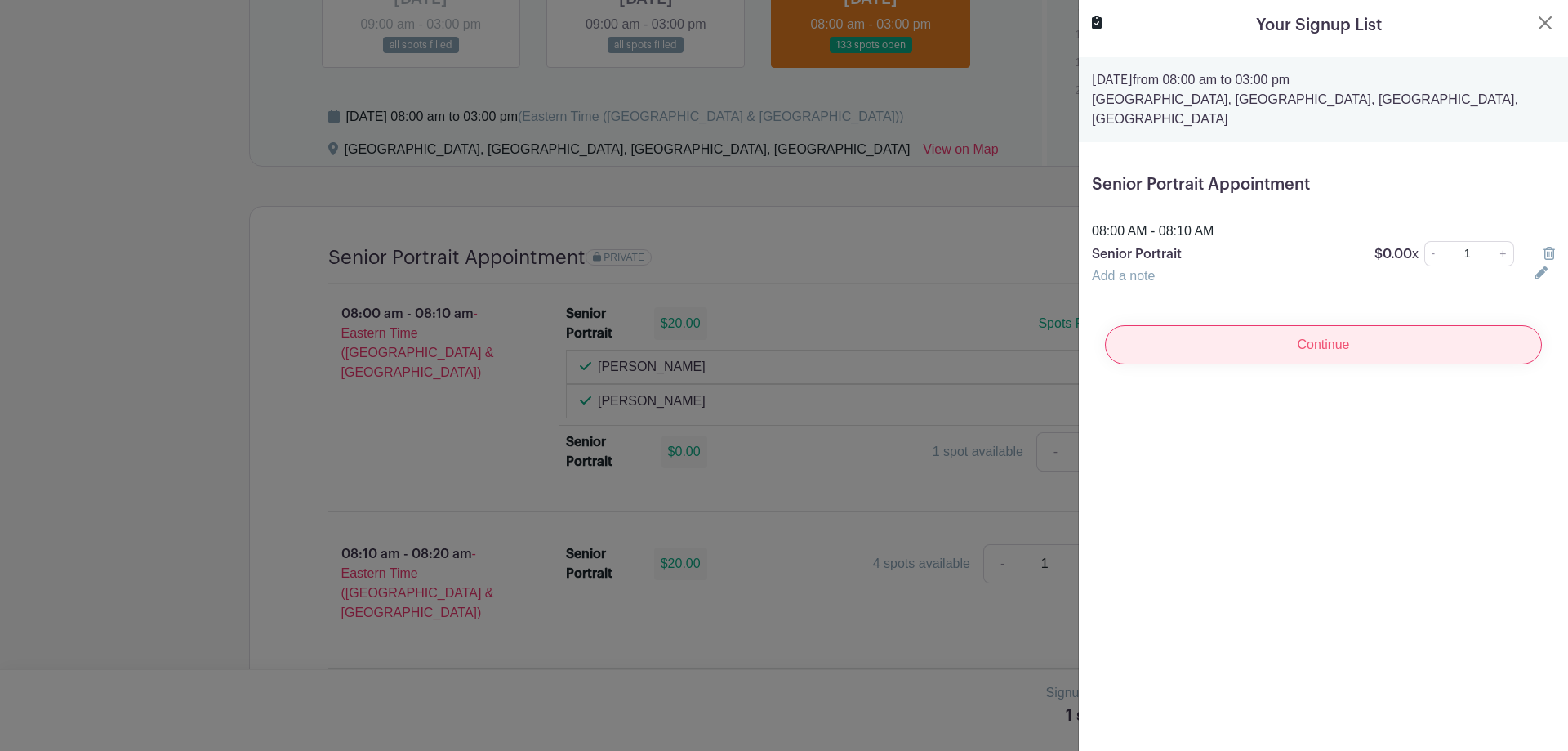
click at [1423, 351] on input "Continue" at bounding box center [1324, 345] width 437 height 39
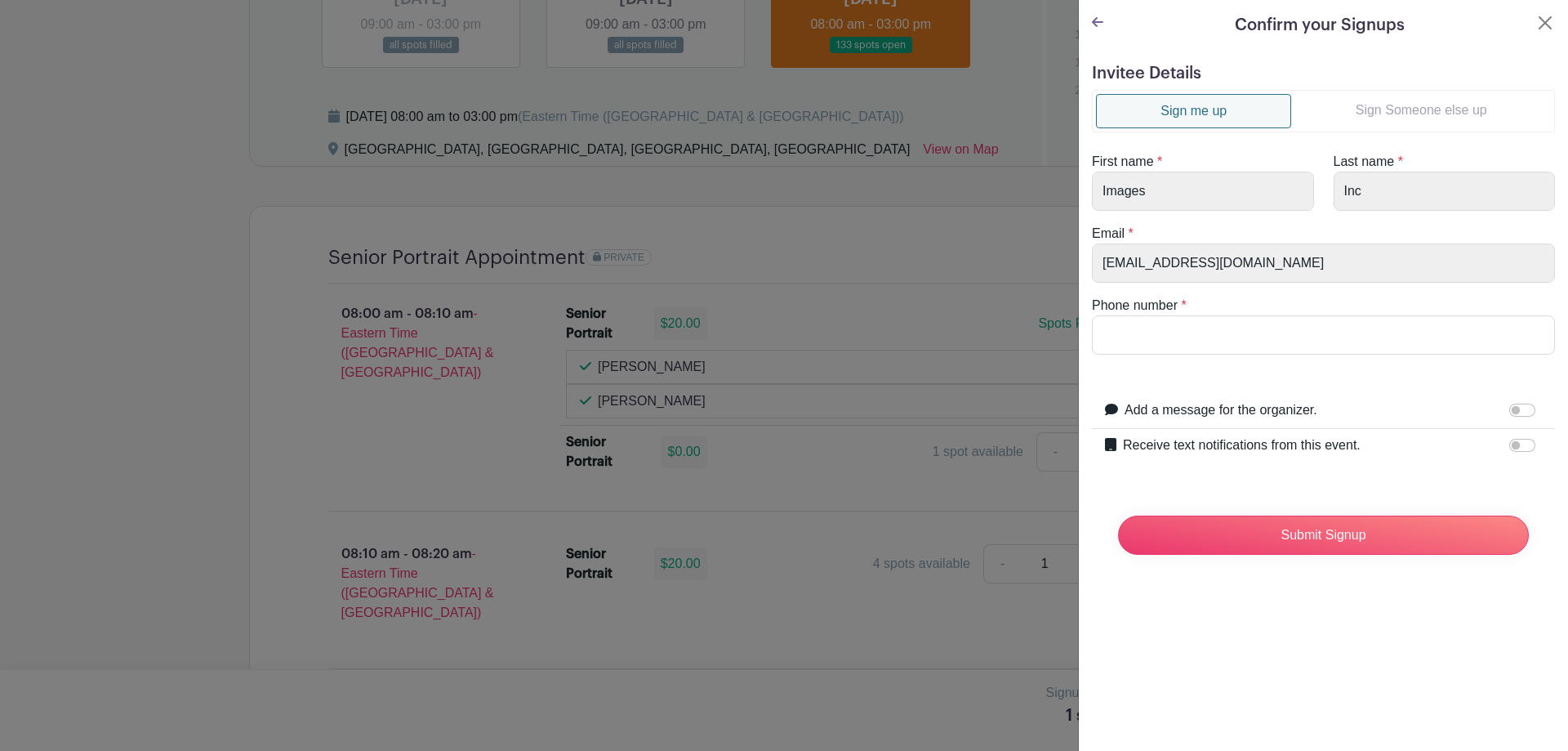
click at [1418, 122] on link "Sign Someone else up" at bounding box center [1420, 110] width 259 height 33
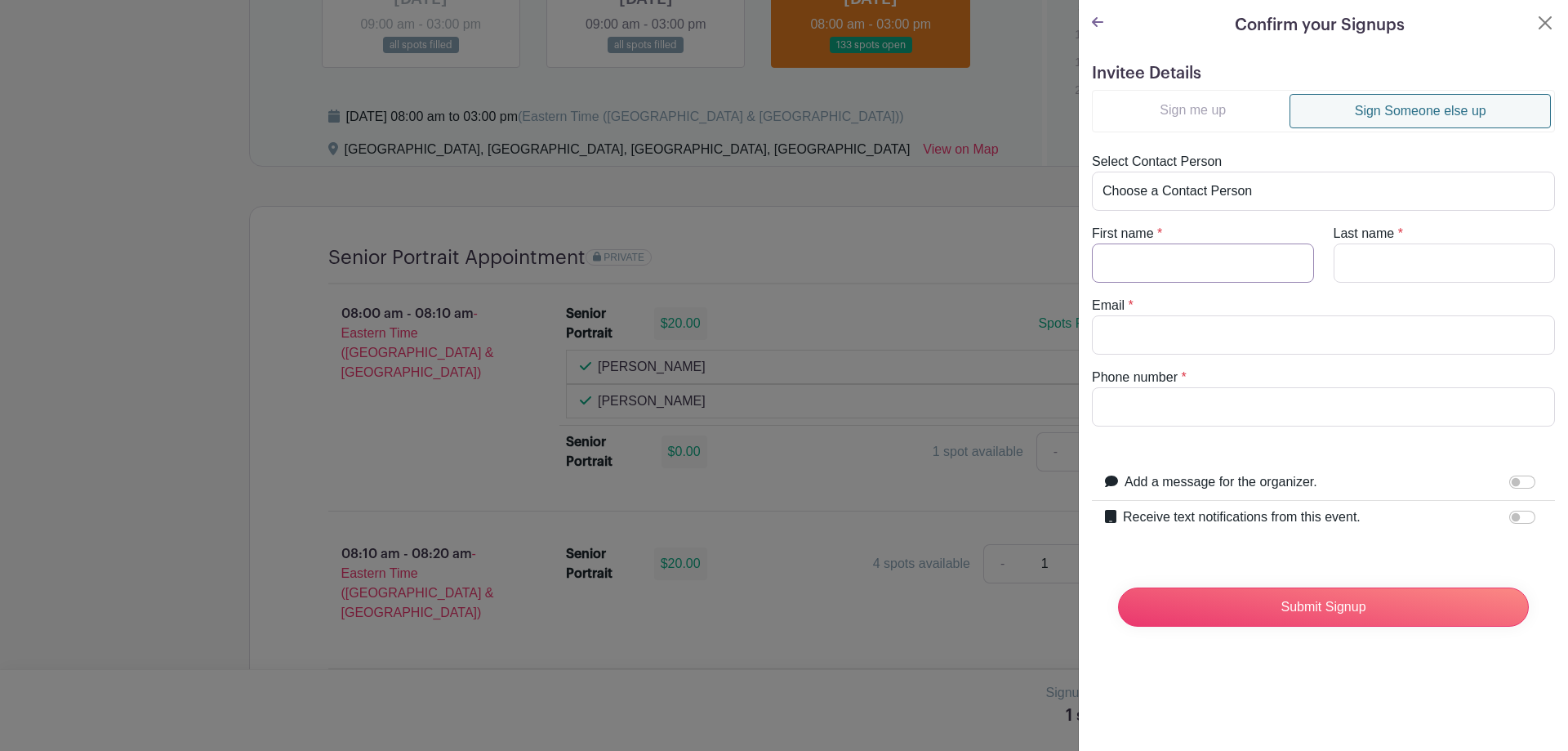
click at [1184, 265] on input "First name" at bounding box center [1203, 263] width 222 height 39
type input "[PERSON_NAME]"
type input "Kamalo"
paste input "Senior Portrait"
type input "Senior Portrait"
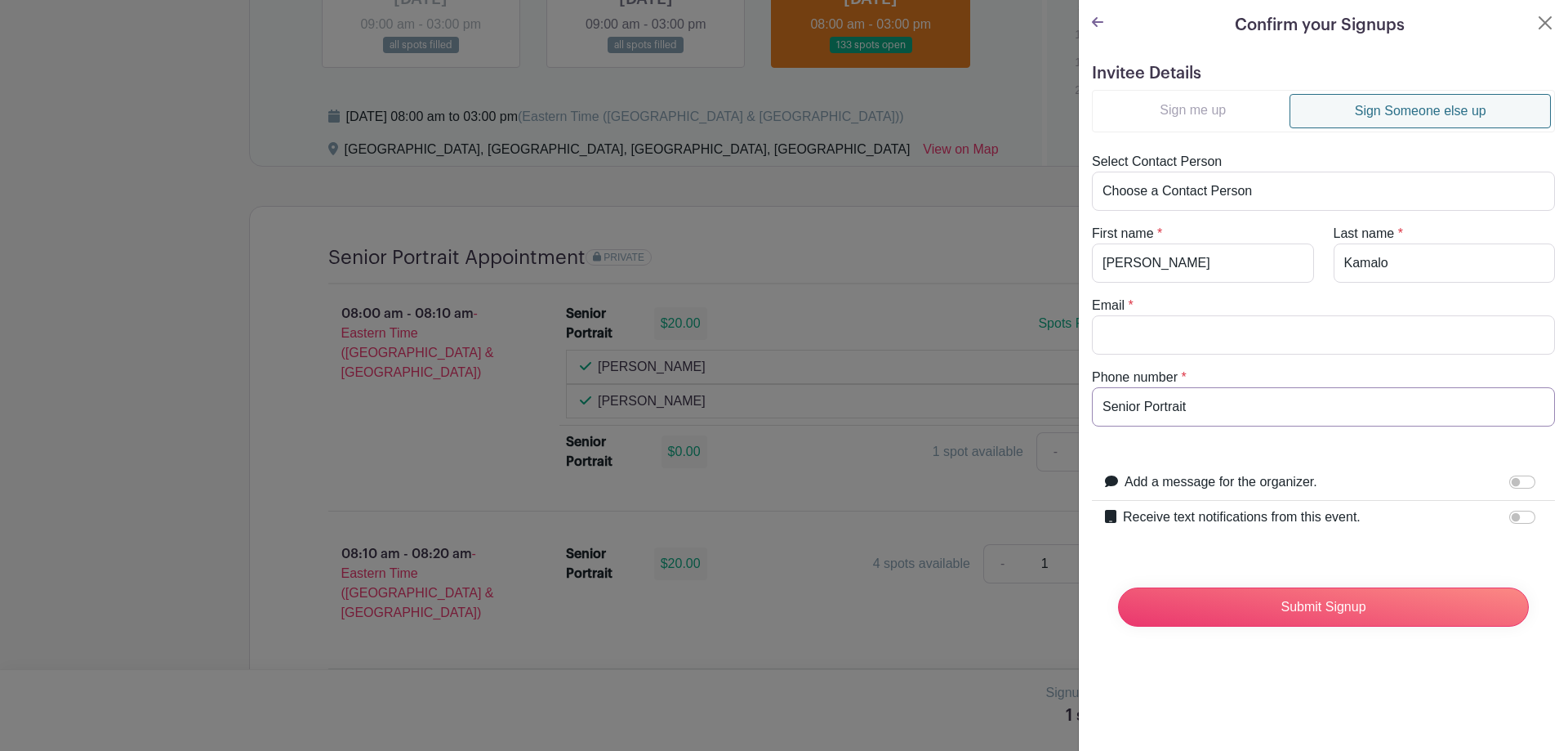
drag, startPoint x: 1249, startPoint y: 411, endPoint x: 896, endPoint y: 420, distance: 353.1
paste input "6236708684"
type input "6236708684"
click at [1515, 517] on input "Receive text notifications from this event." at bounding box center [1521, 517] width 26 height 13
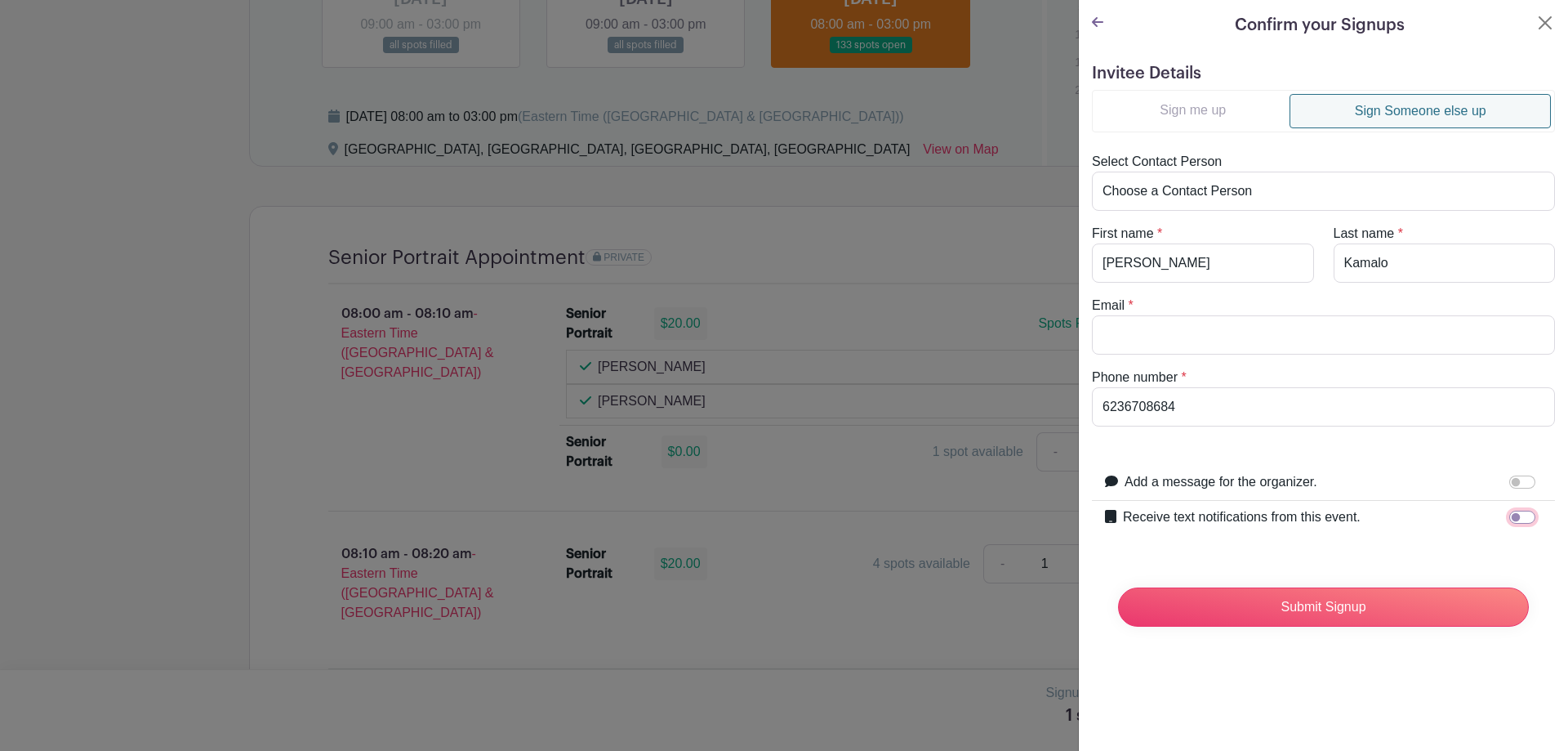
checkbox input "true"
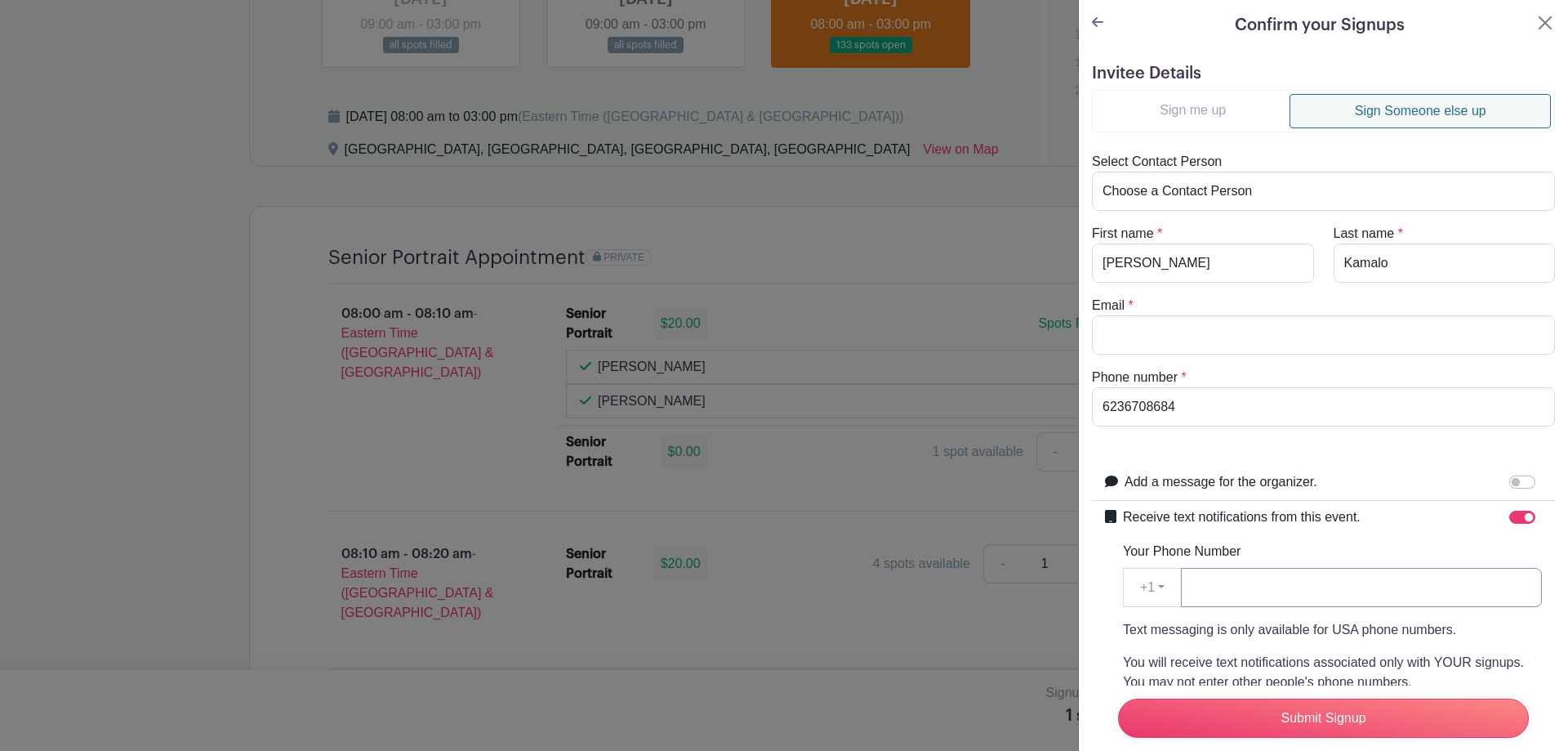
paste input "6236708684"
type input "6236708684"
paste input "[PERSON_NAME][EMAIL_ADDRESS][DOMAIN_NAME]"
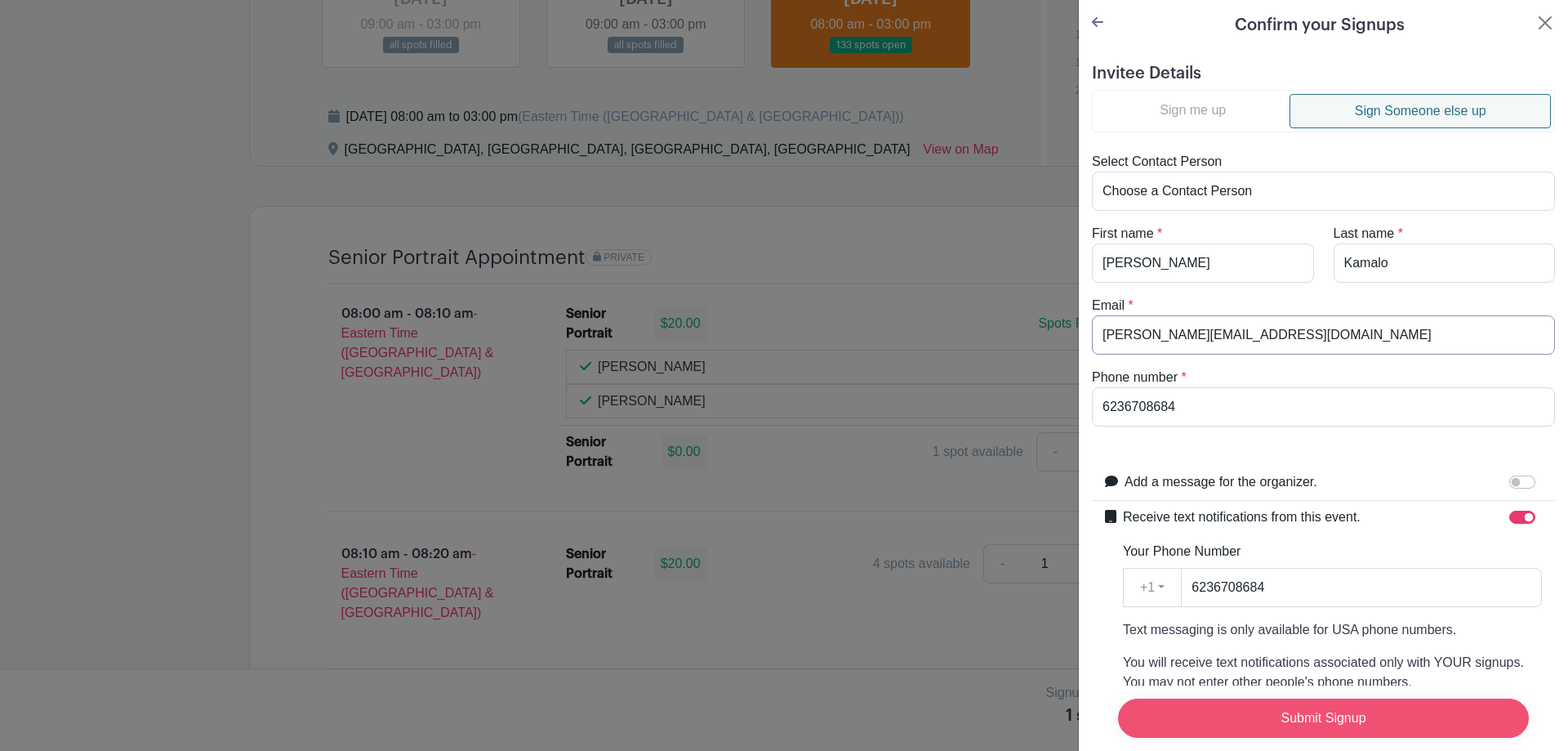
type input "[PERSON_NAME][EMAIL_ADDRESS][DOMAIN_NAME]"
click at [1240, 710] on input "Submit Signup" at bounding box center [1323, 718] width 410 height 39
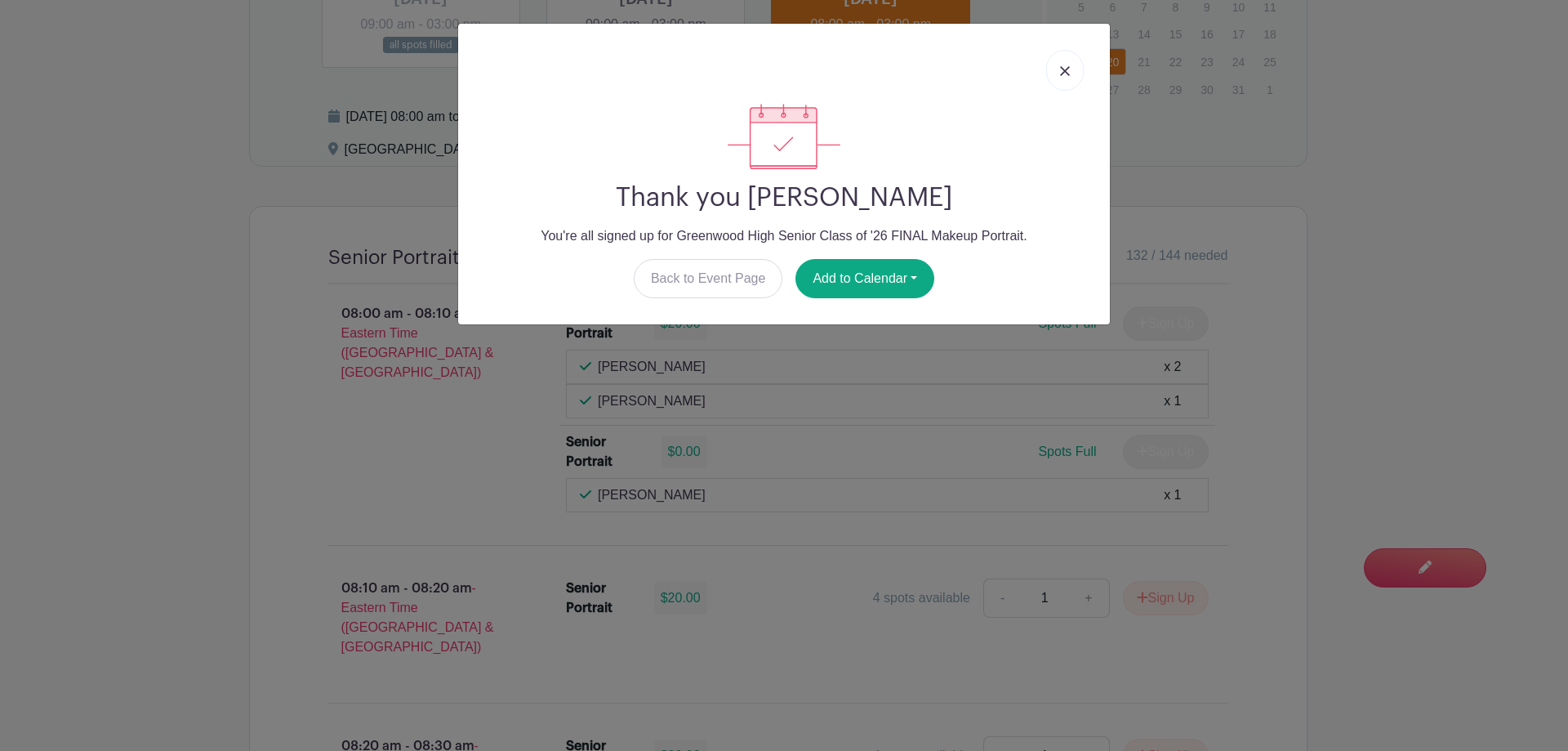
click at [1077, 66] on link at bounding box center [1064, 70] width 38 height 41
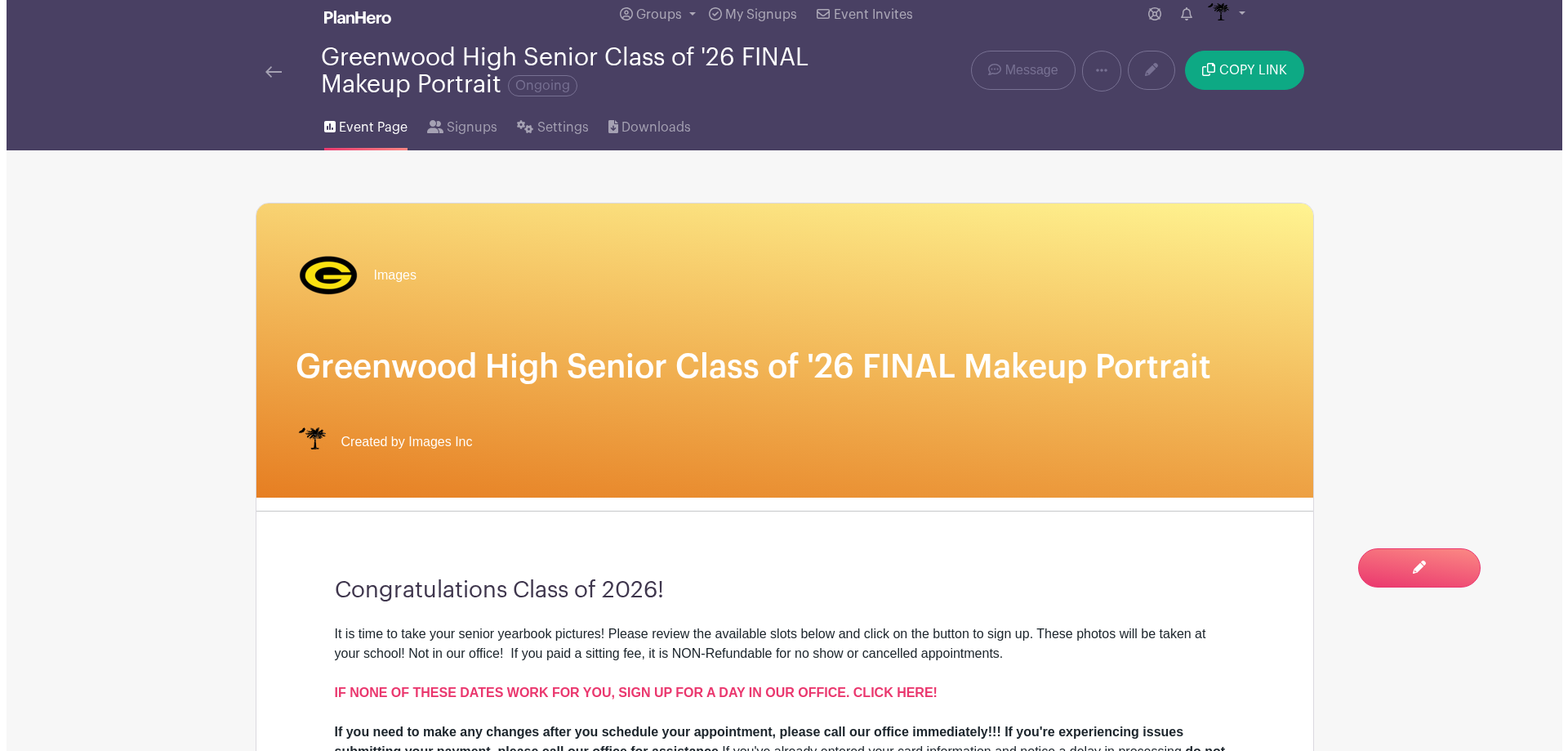
scroll to position [0, 0]
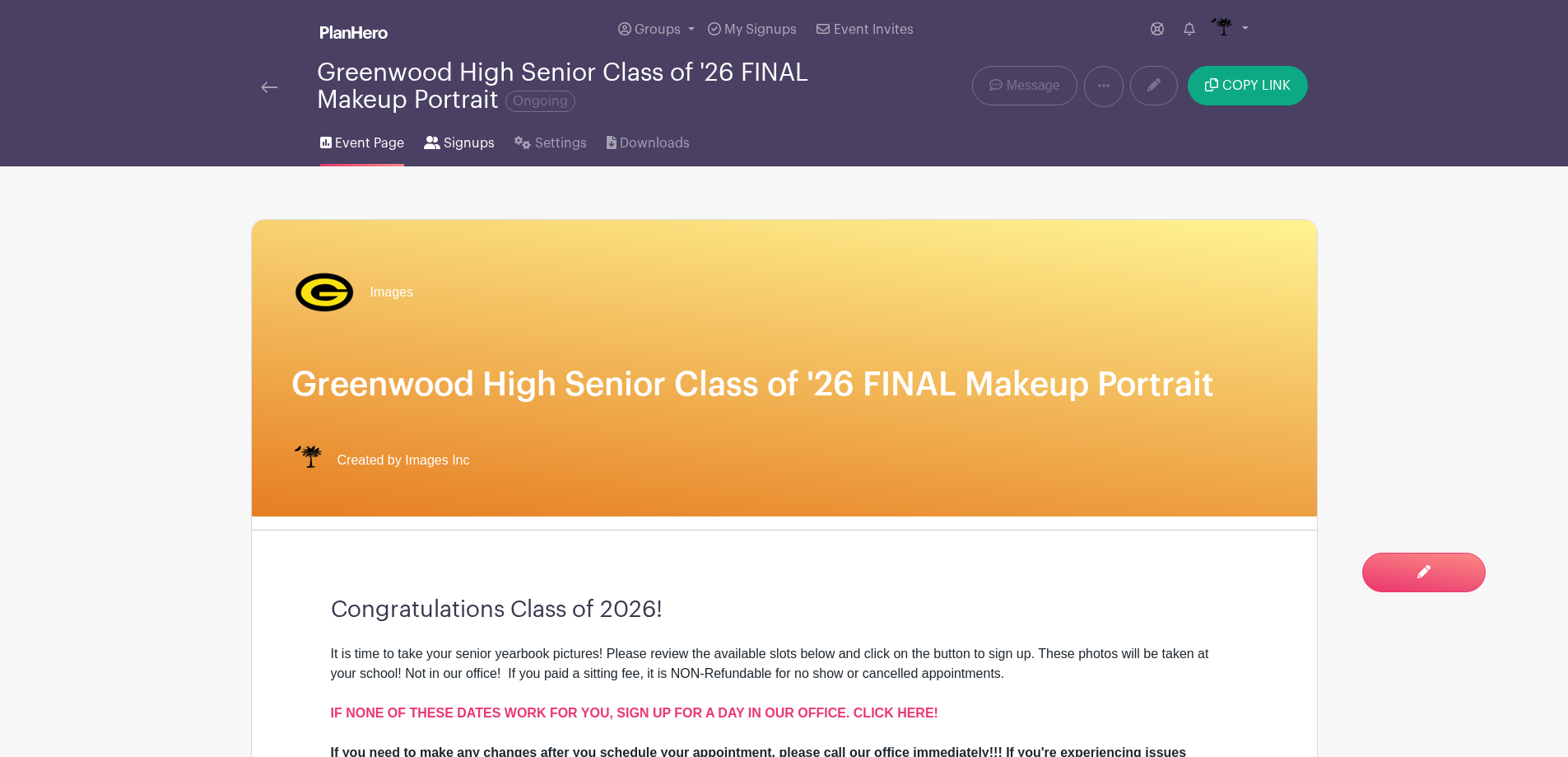
click at [430, 149] on link "Signups" at bounding box center [459, 140] width 71 height 53
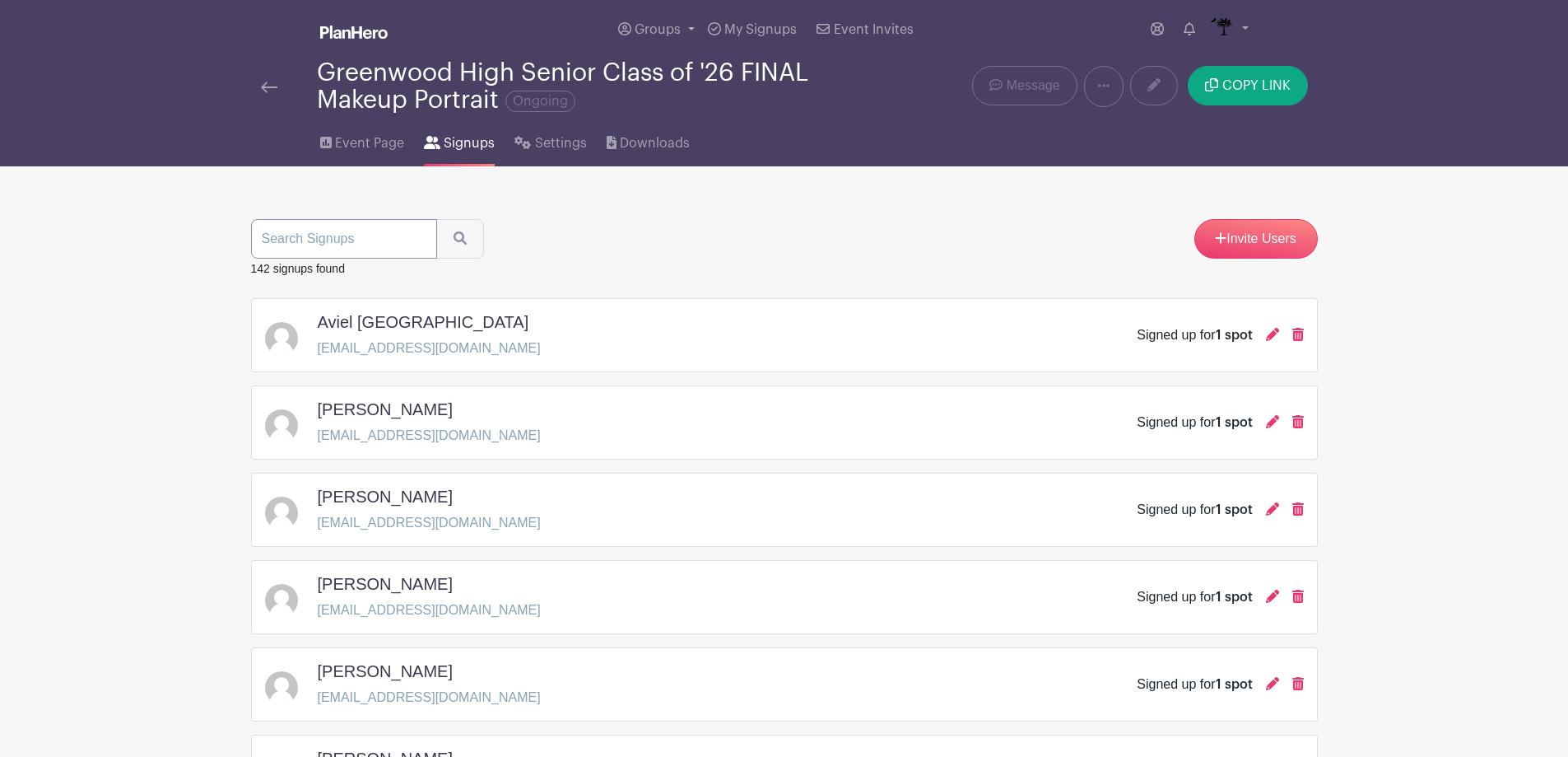
click at [388, 231] on input "search" at bounding box center [344, 238] width 186 height 40
type input "[PERSON_NAME]"
click at [454, 242] on icon "submit" at bounding box center [460, 238] width 13 height 13
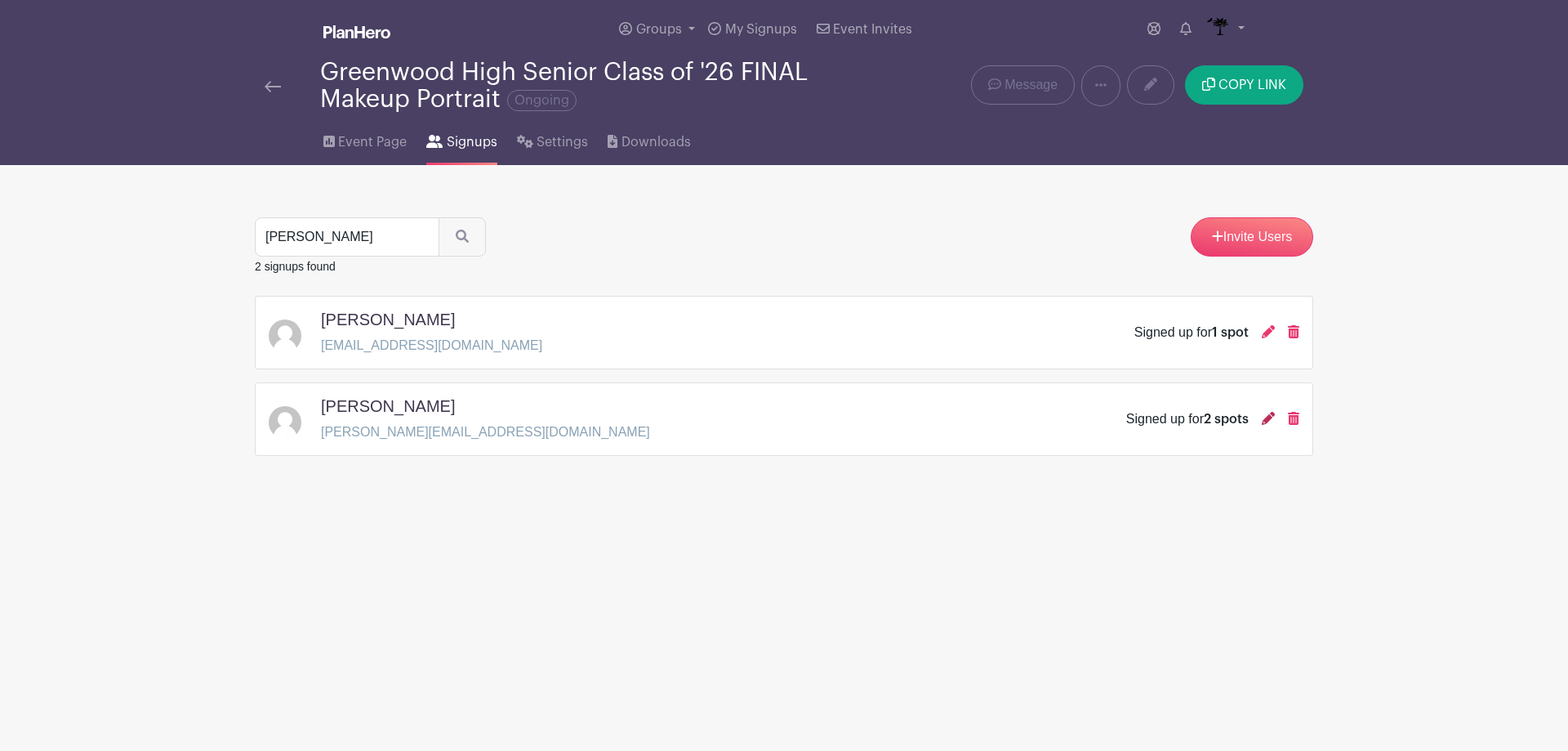
click at [1263, 416] on icon at bounding box center [1269, 418] width 13 height 13
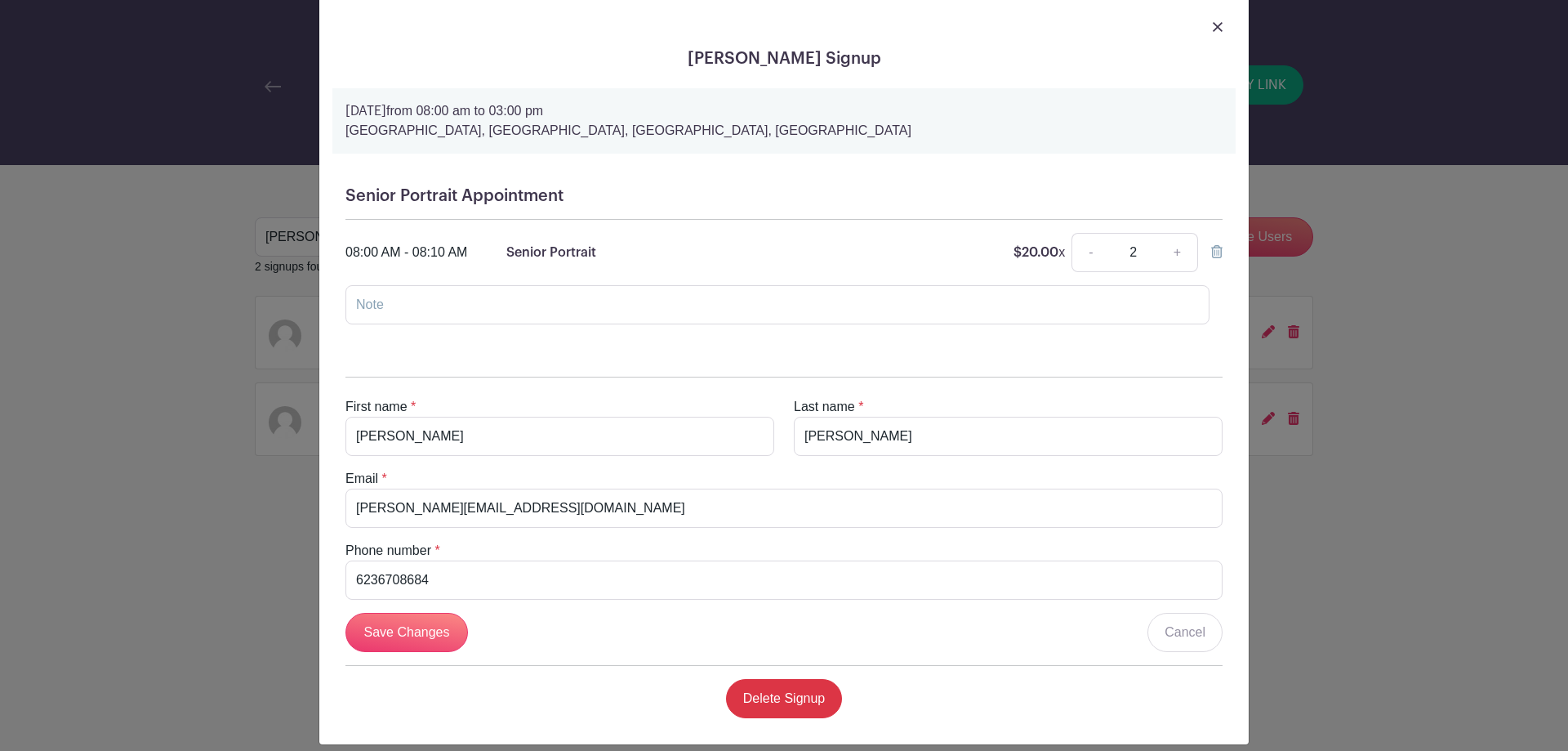
scroll to position [51, 0]
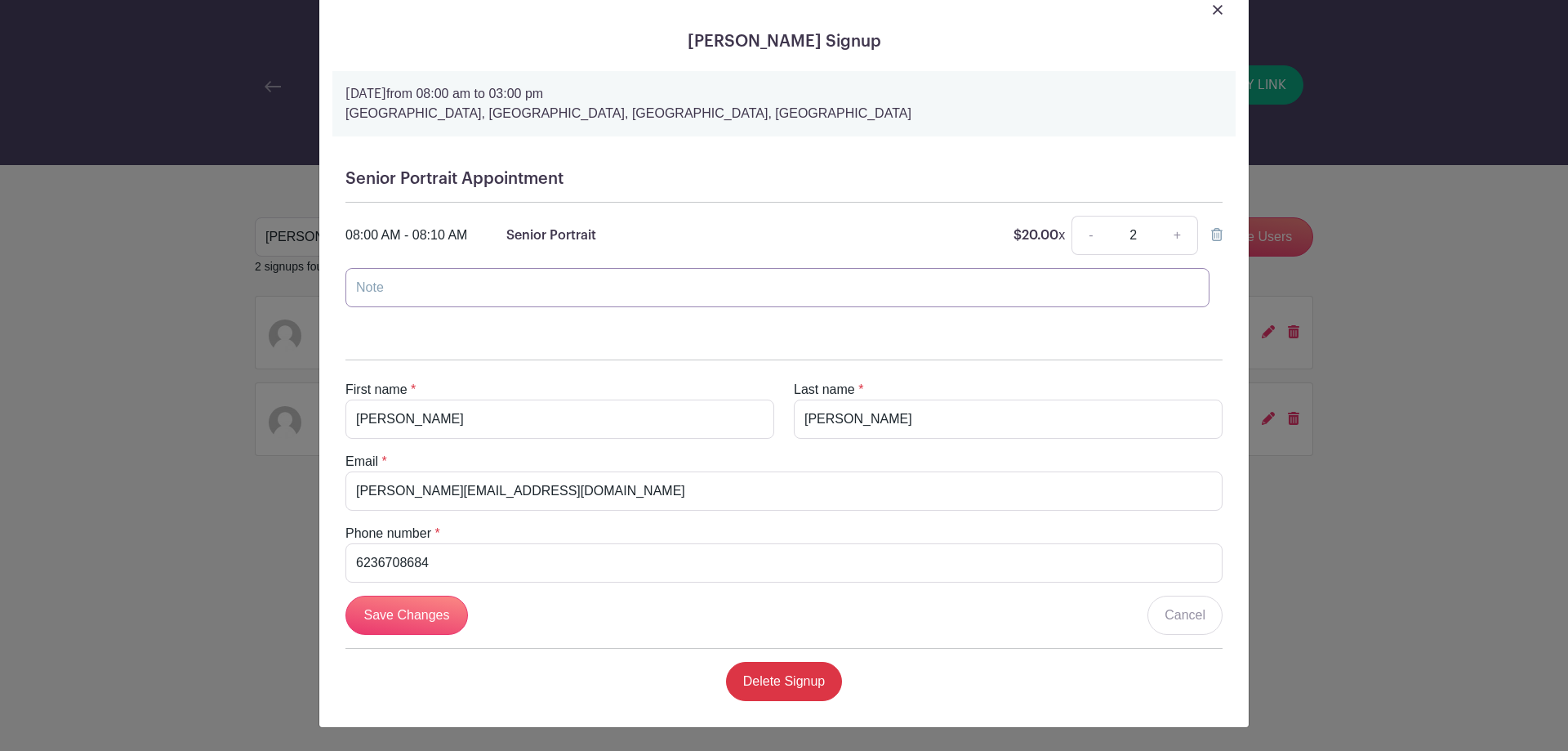
click at [659, 290] on input "text" at bounding box center [777, 287] width 864 height 39
type input "One spot is for [PERSON_NAME]"
click at [411, 615] on input "Save Changes" at bounding box center [406, 615] width 123 height 39
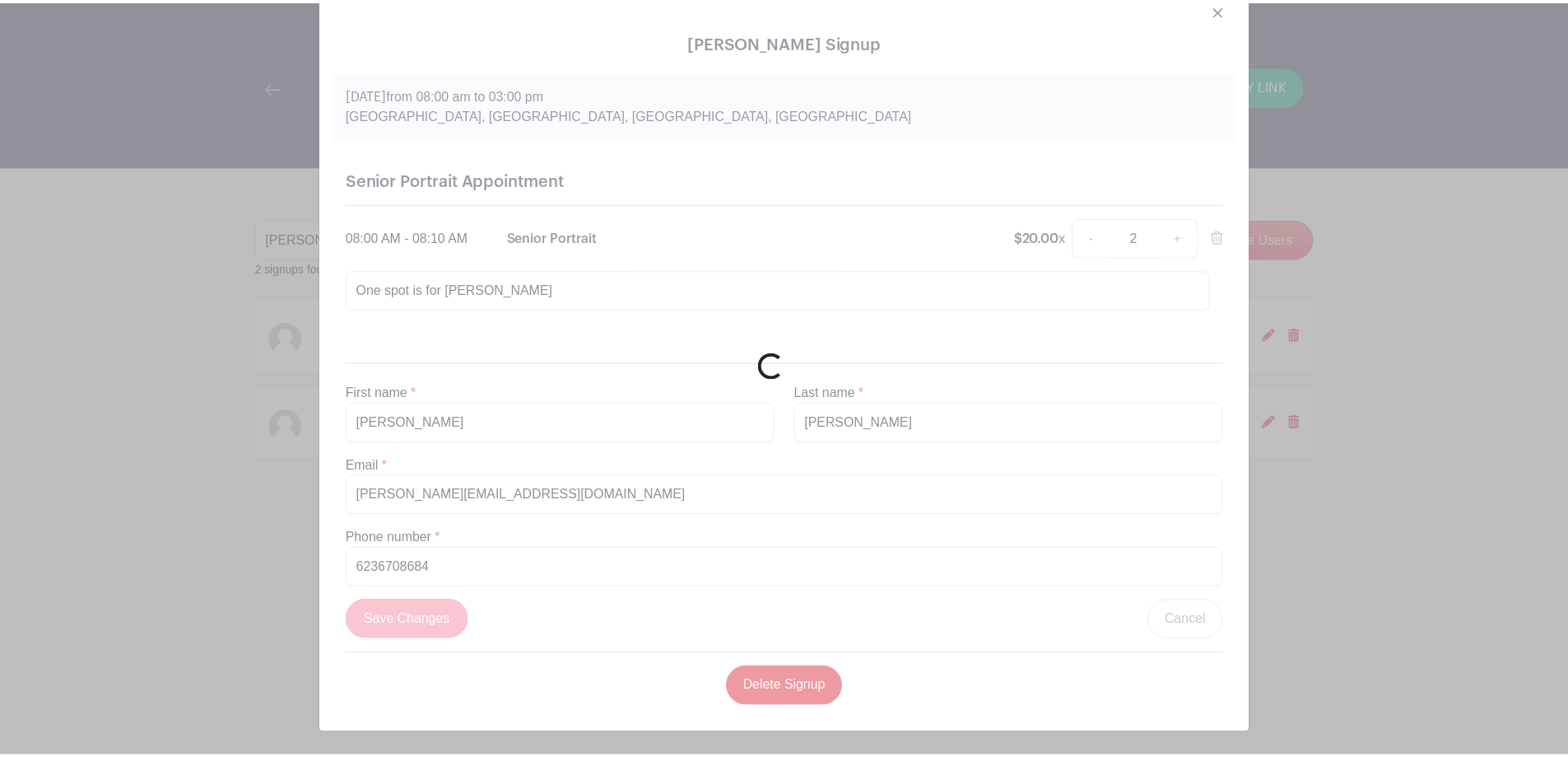
scroll to position [0, 0]
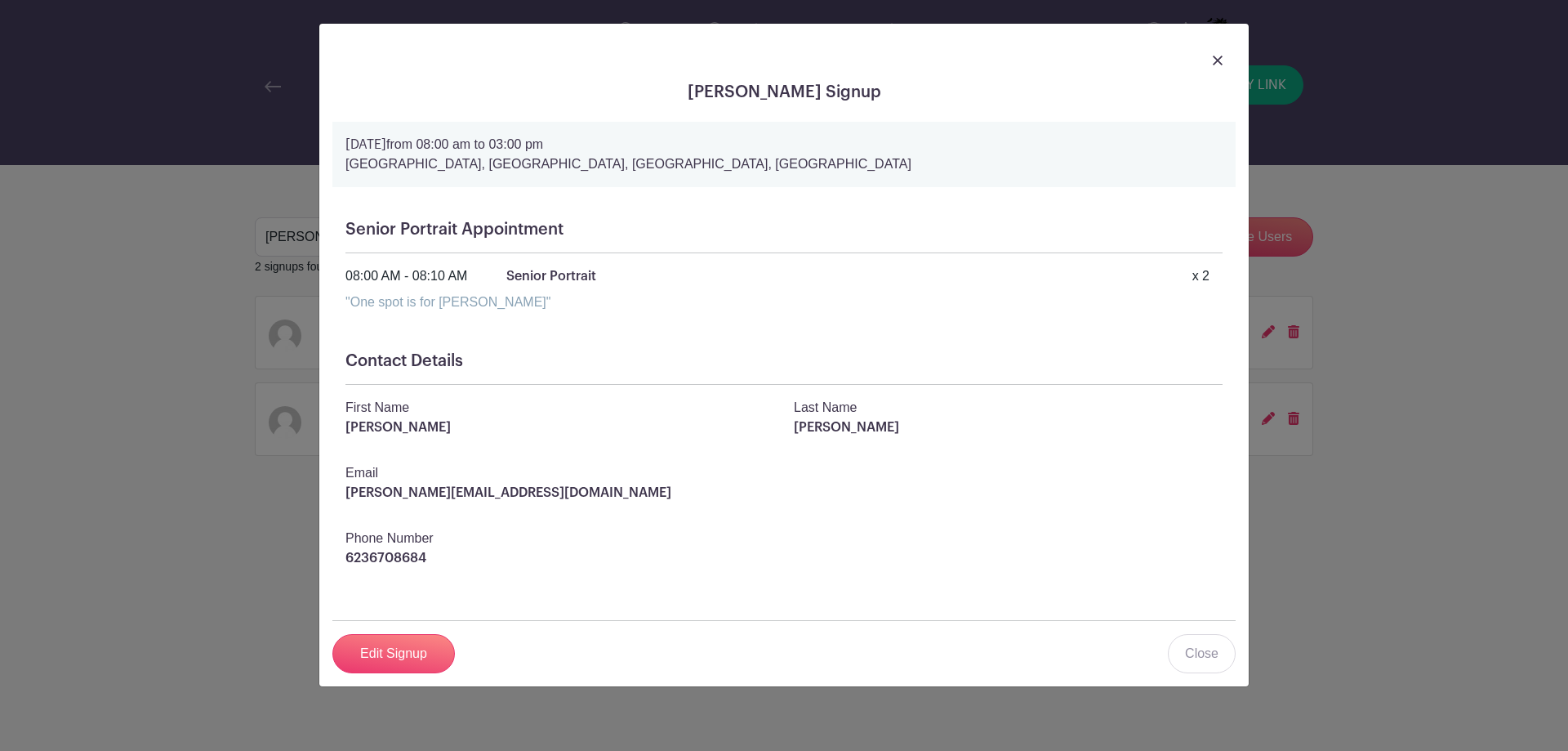
click at [1215, 58] on img at bounding box center [1218, 61] width 10 height 10
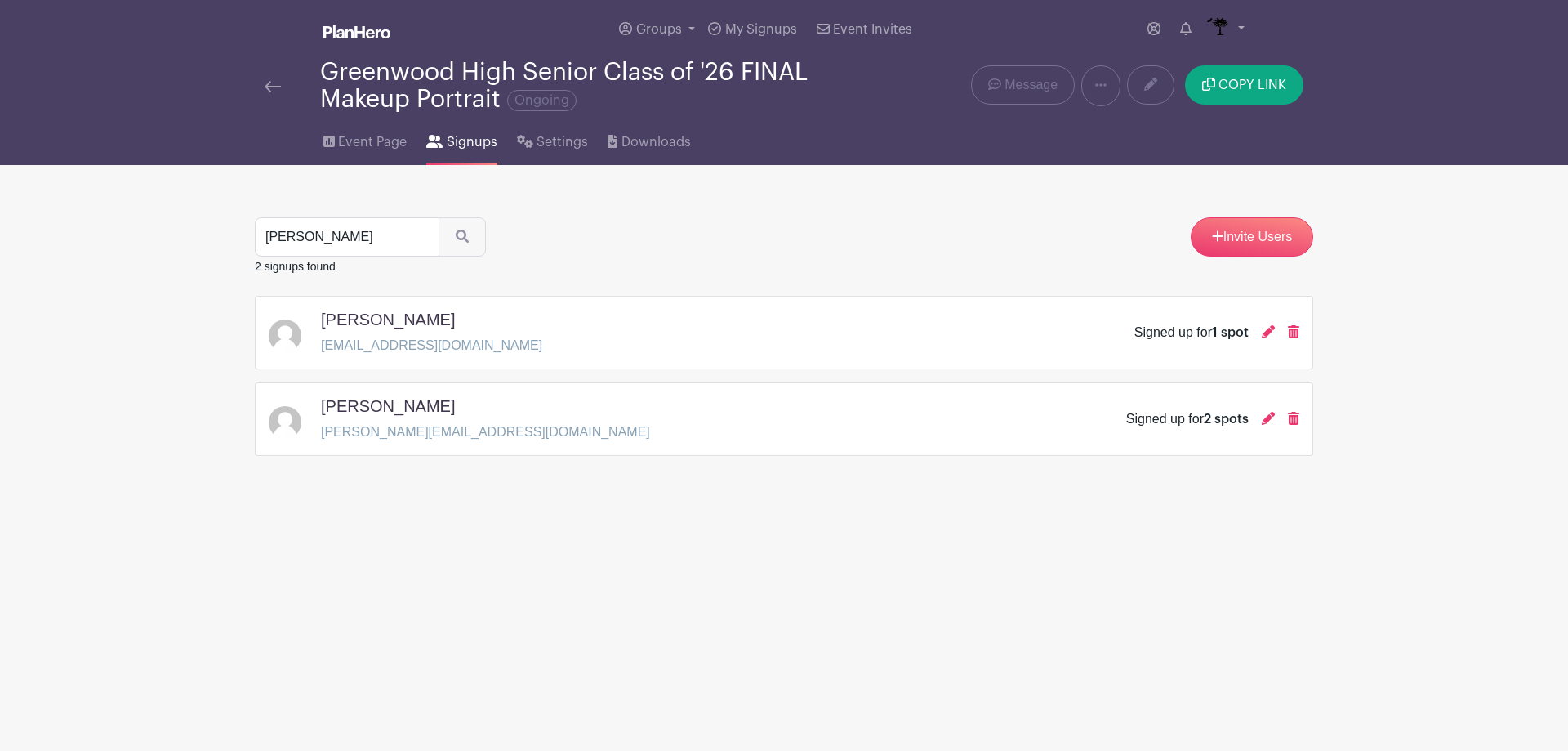
click at [272, 83] on img at bounding box center [273, 87] width 17 height 12
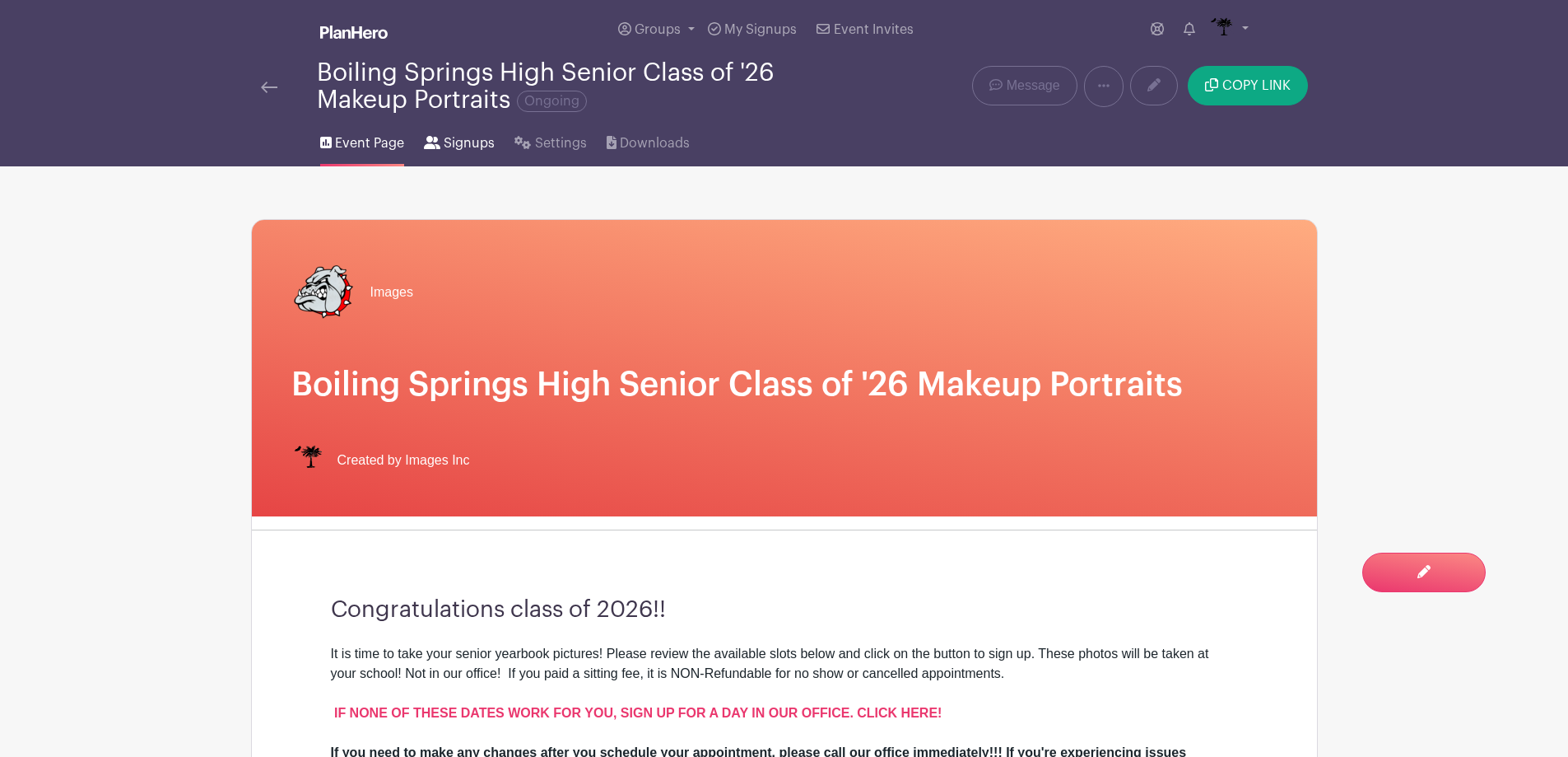
click at [476, 144] on span "Signups" at bounding box center [469, 143] width 51 height 19
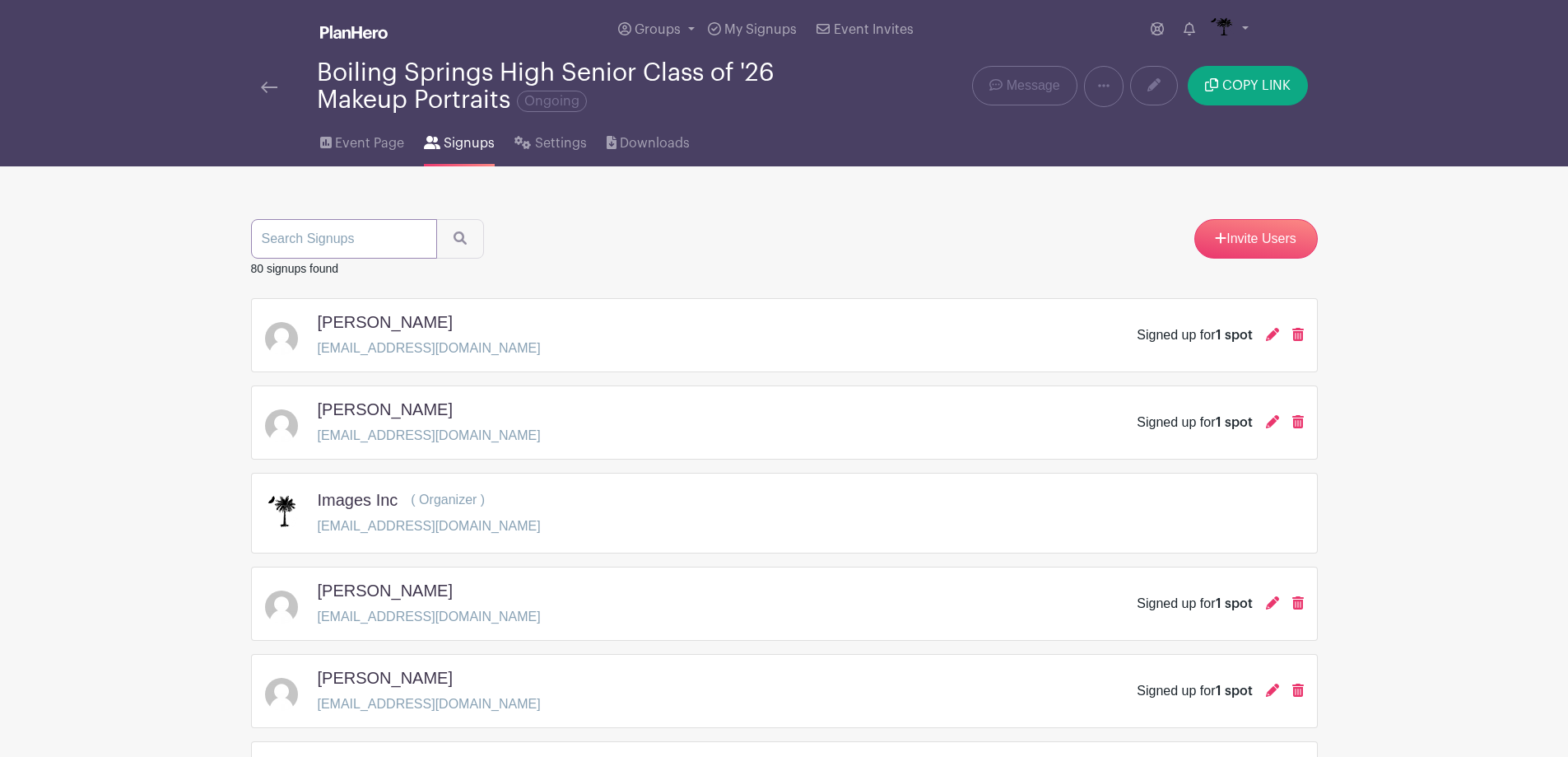
click at [368, 222] on input "search" at bounding box center [344, 238] width 186 height 40
type input "[PERSON_NAME]"
click at [436, 219] on button "submit" at bounding box center [460, 238] width 48 height 40
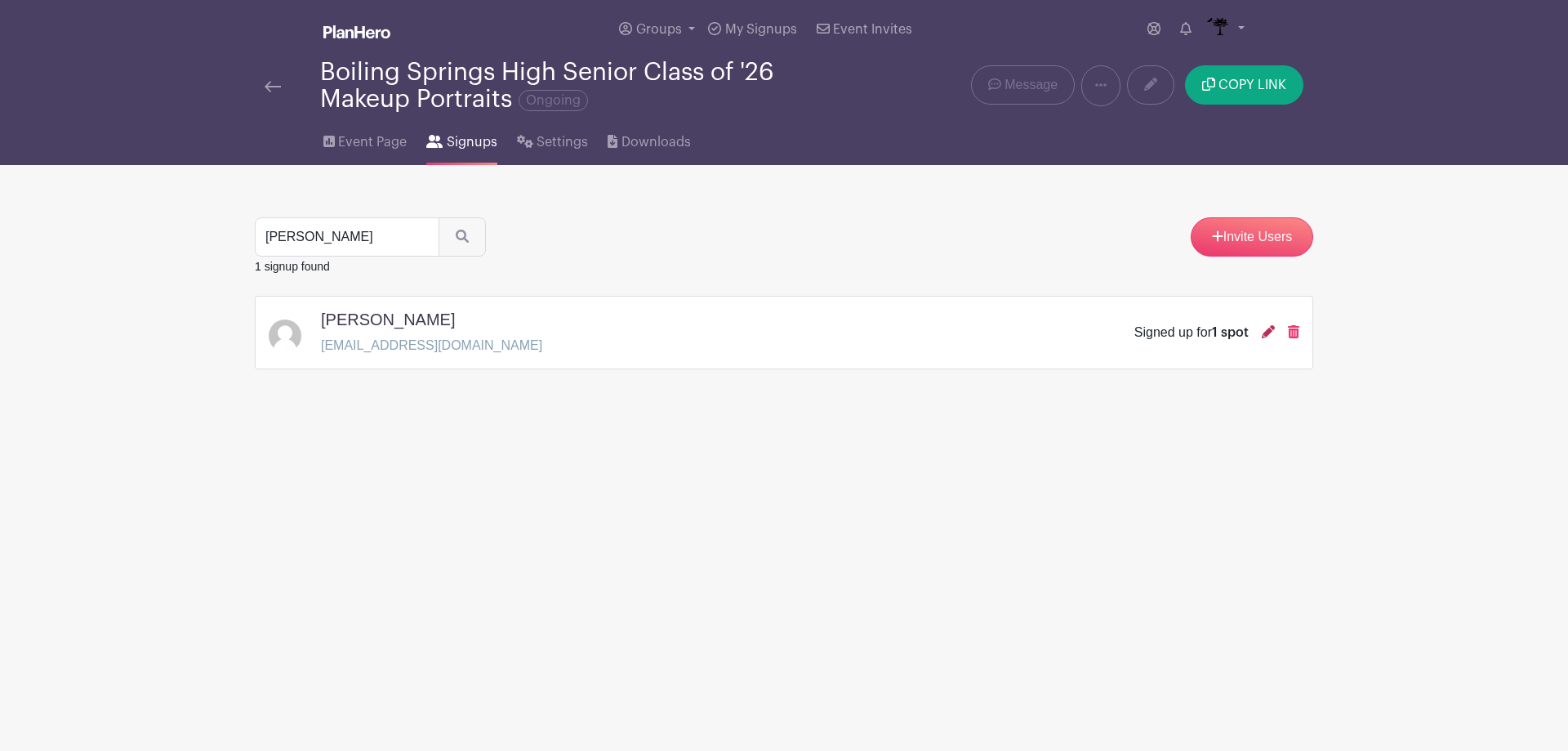
click at [1264, 334] on icon at bounding box center [1269, 332] width 13 height 13
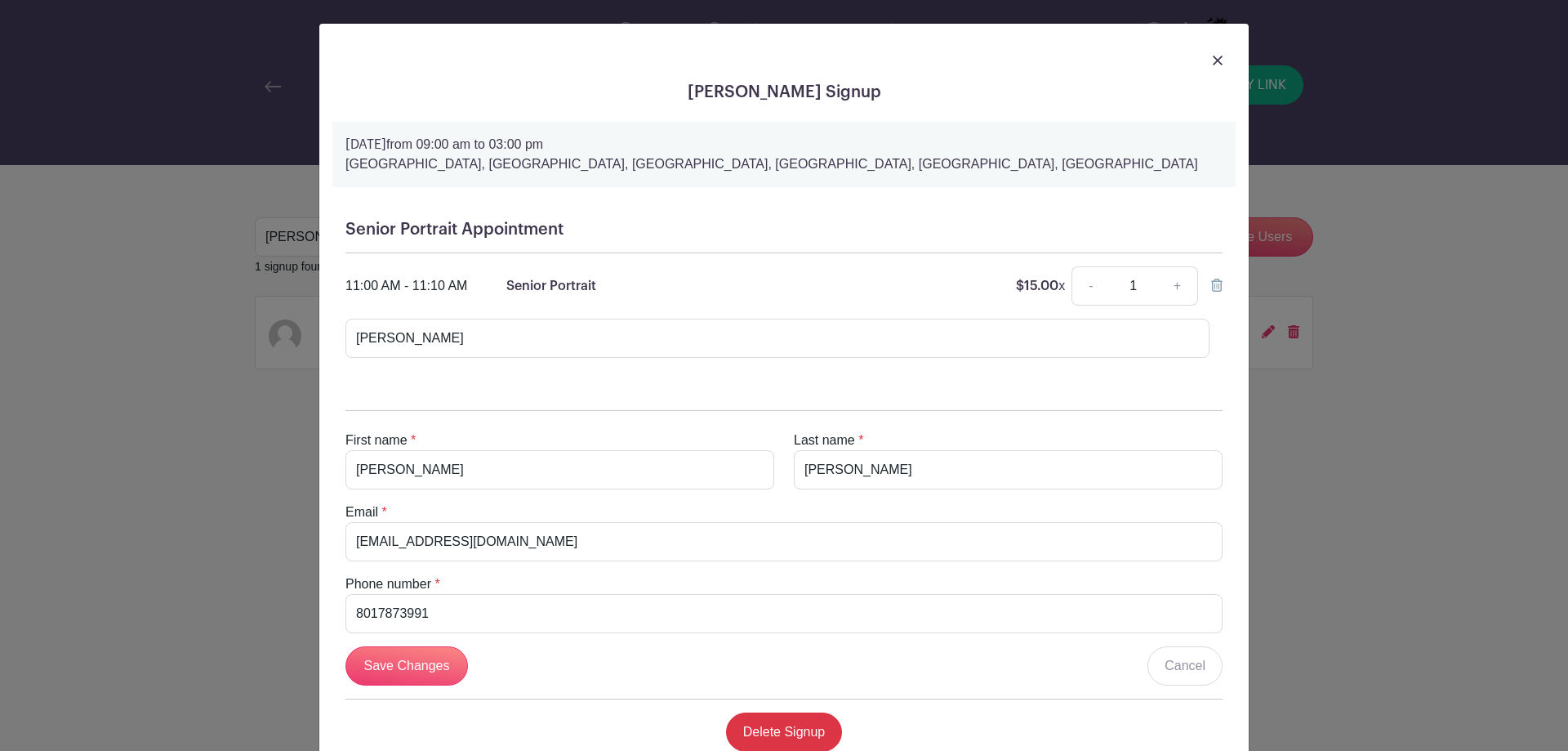
click at [1213, 284] on icon at bounding box center [1217, 285] width 12 height 13
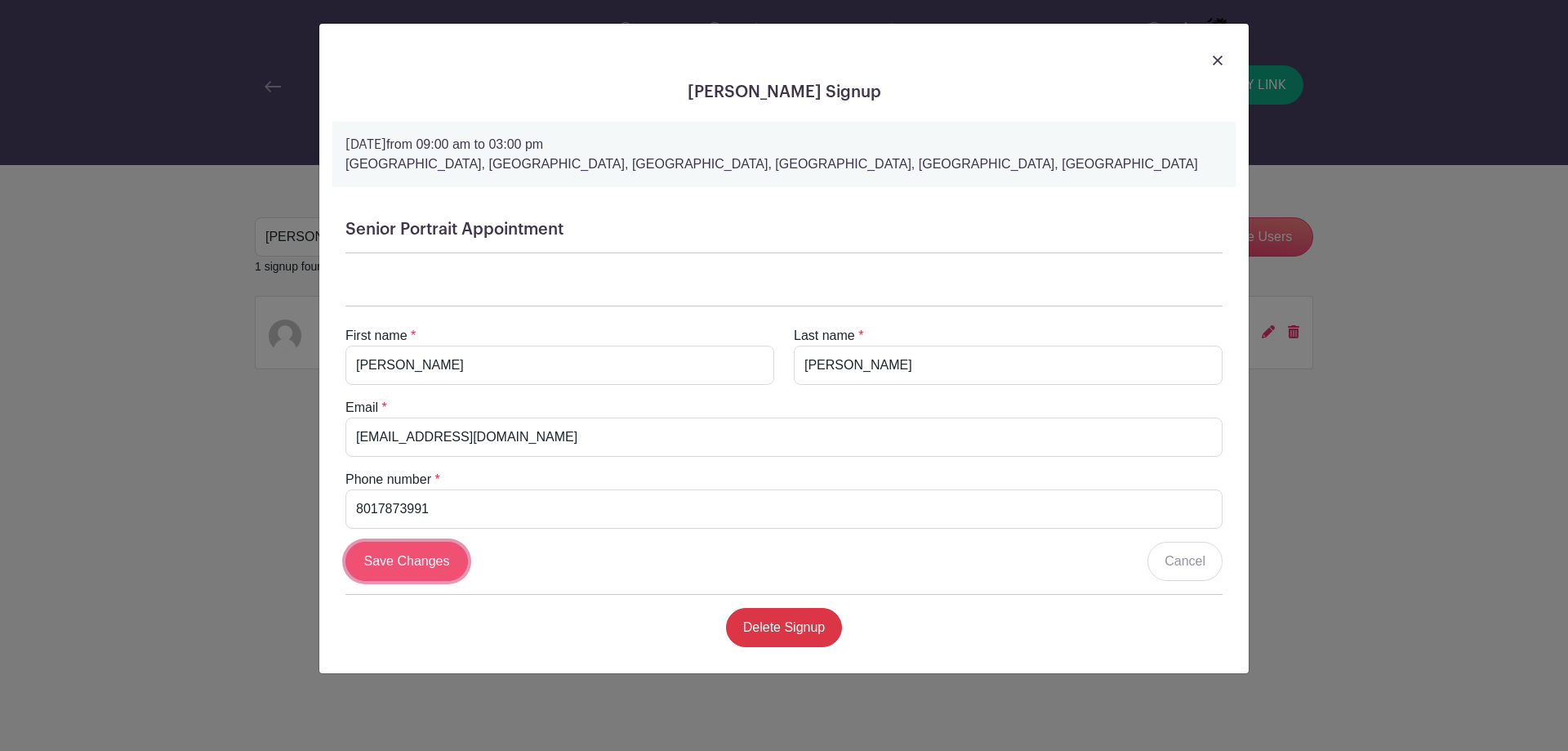
click at [431, 560] on input "Save Changes" at bounding box center [406, 561] width 123 height 39
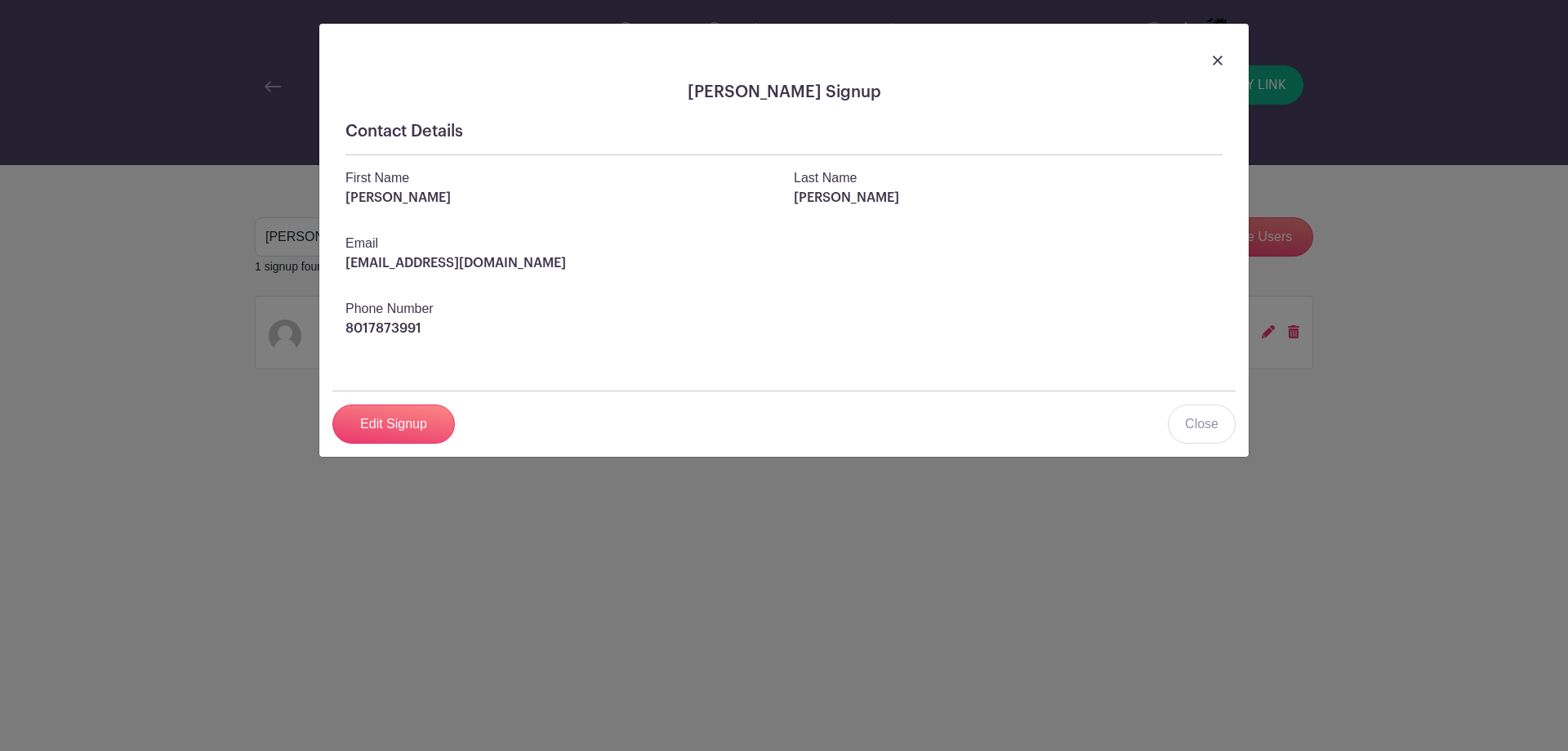
click at [1215, 58] on img at bounding box center [1218, 61] width 10 height 10
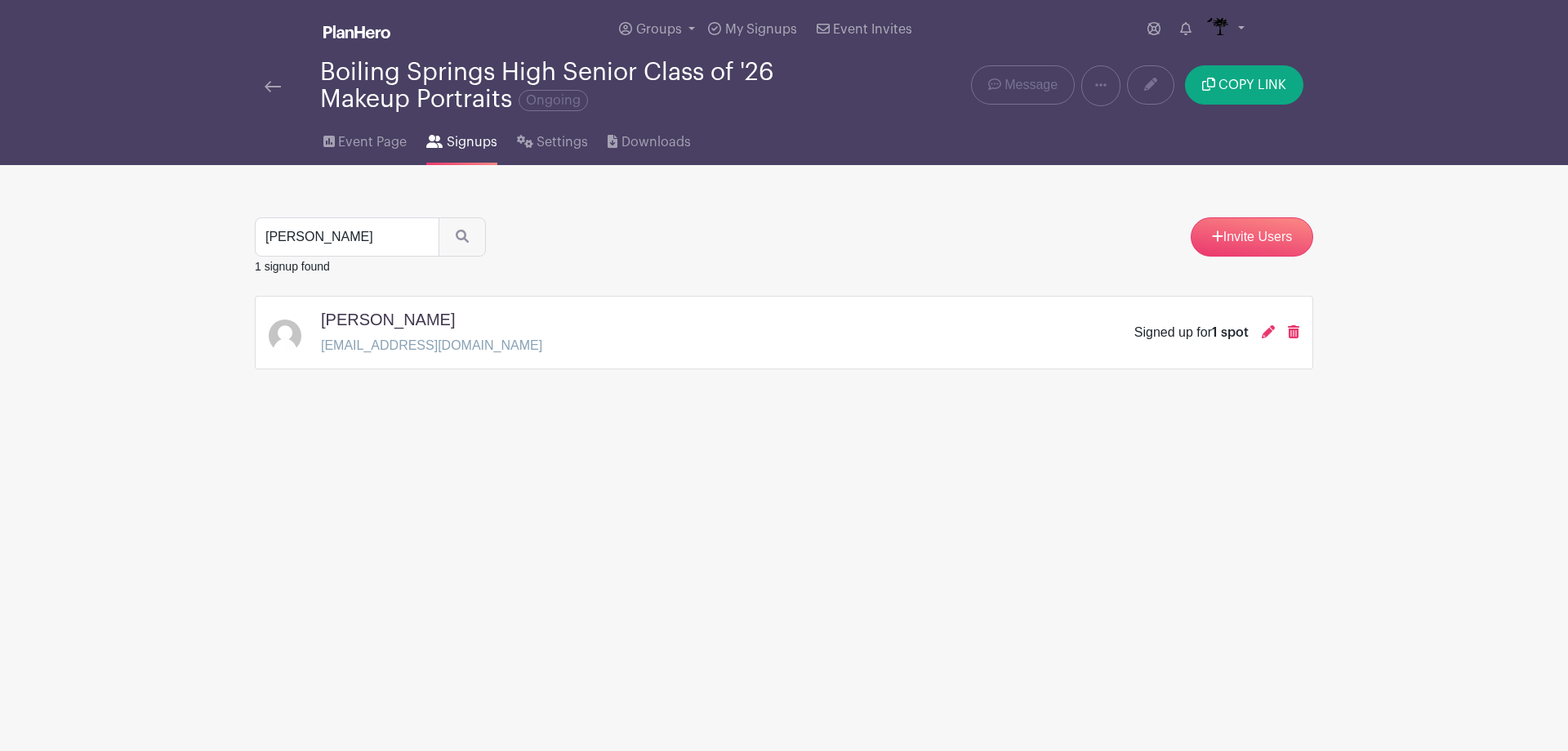
click at [292, 91] on div at bounding box center [292, 85] width 56 height 19
click at [277, 89] on img at bounding box center [273, 87] width 17 height 12
